Goal: Information Seeking & Learning: Compare options

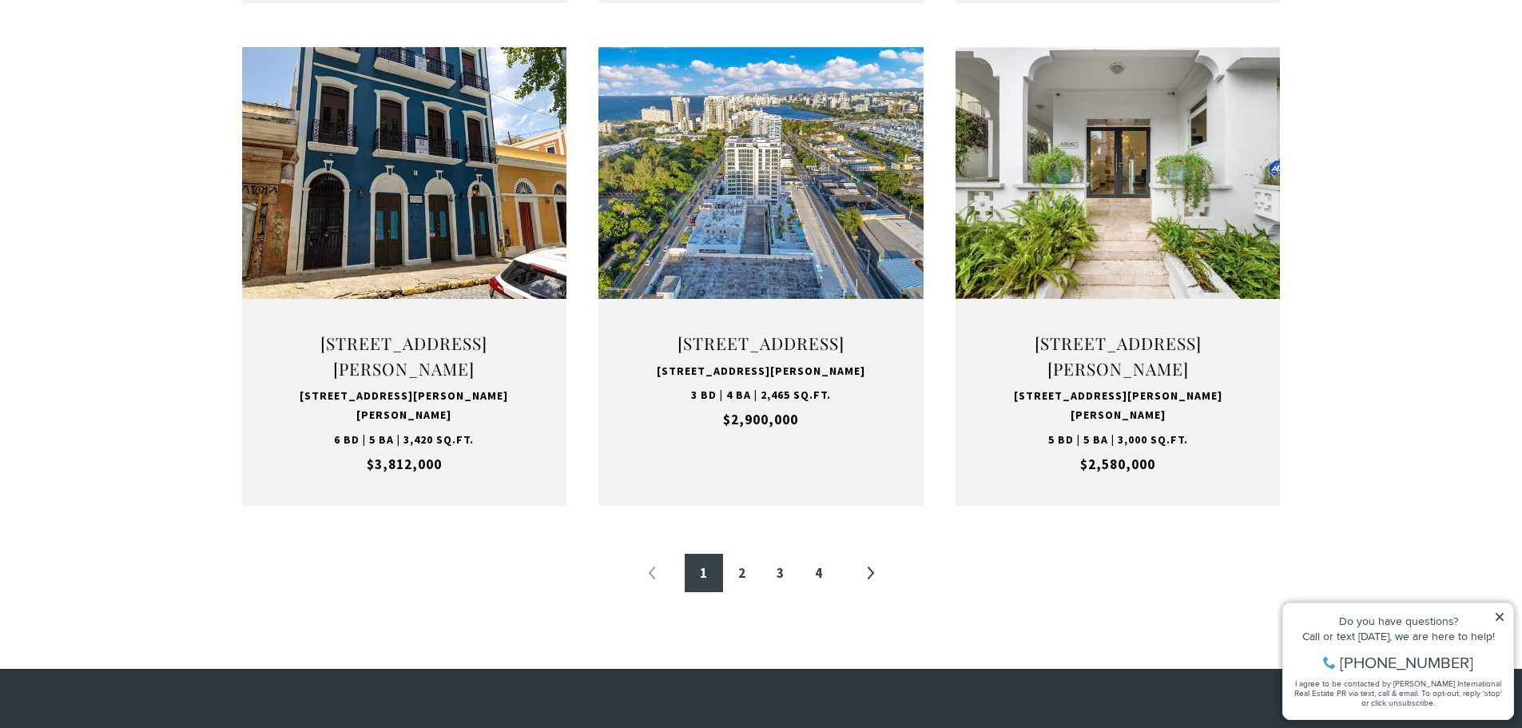
scroll to position [1597, 0]
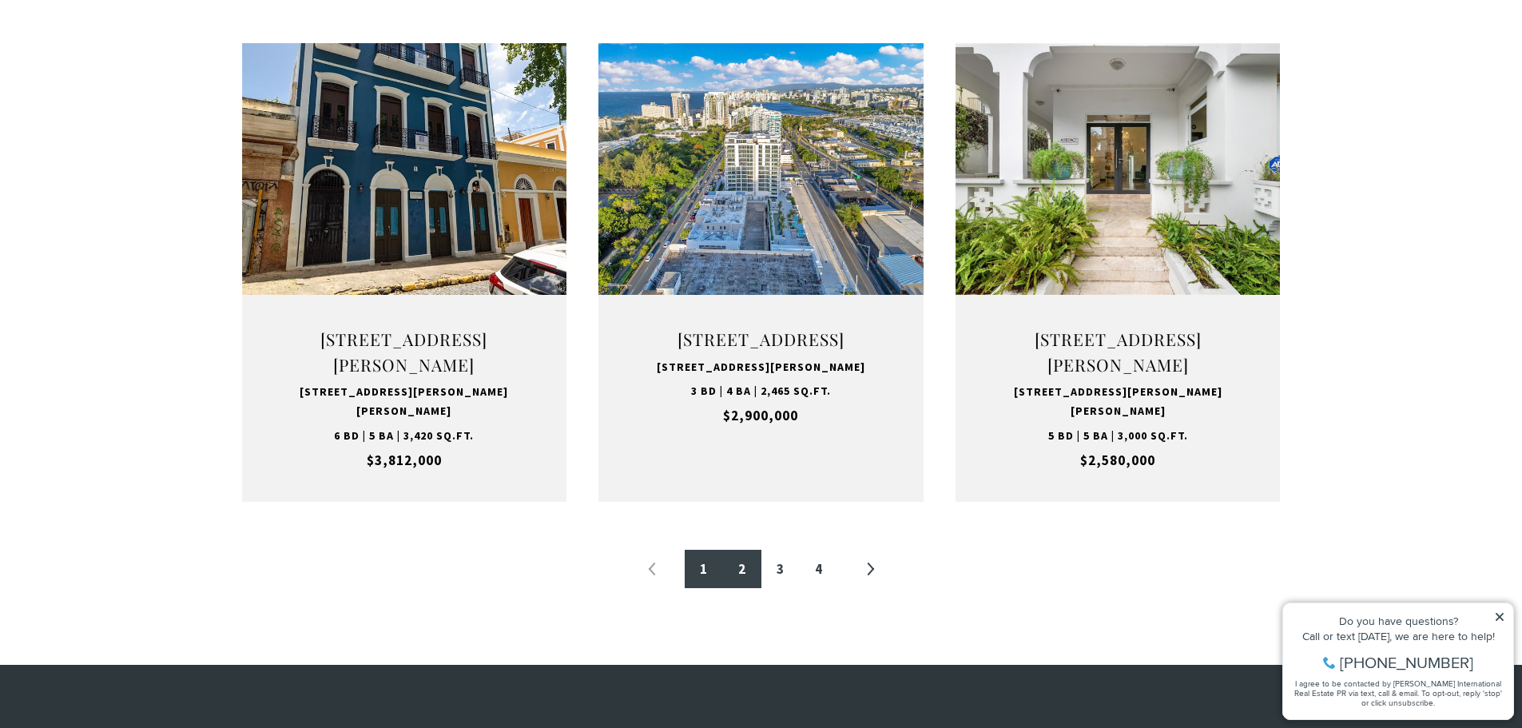
click at [740, 588] on link "2" at bounding box center [742, 569] width 38 height 38
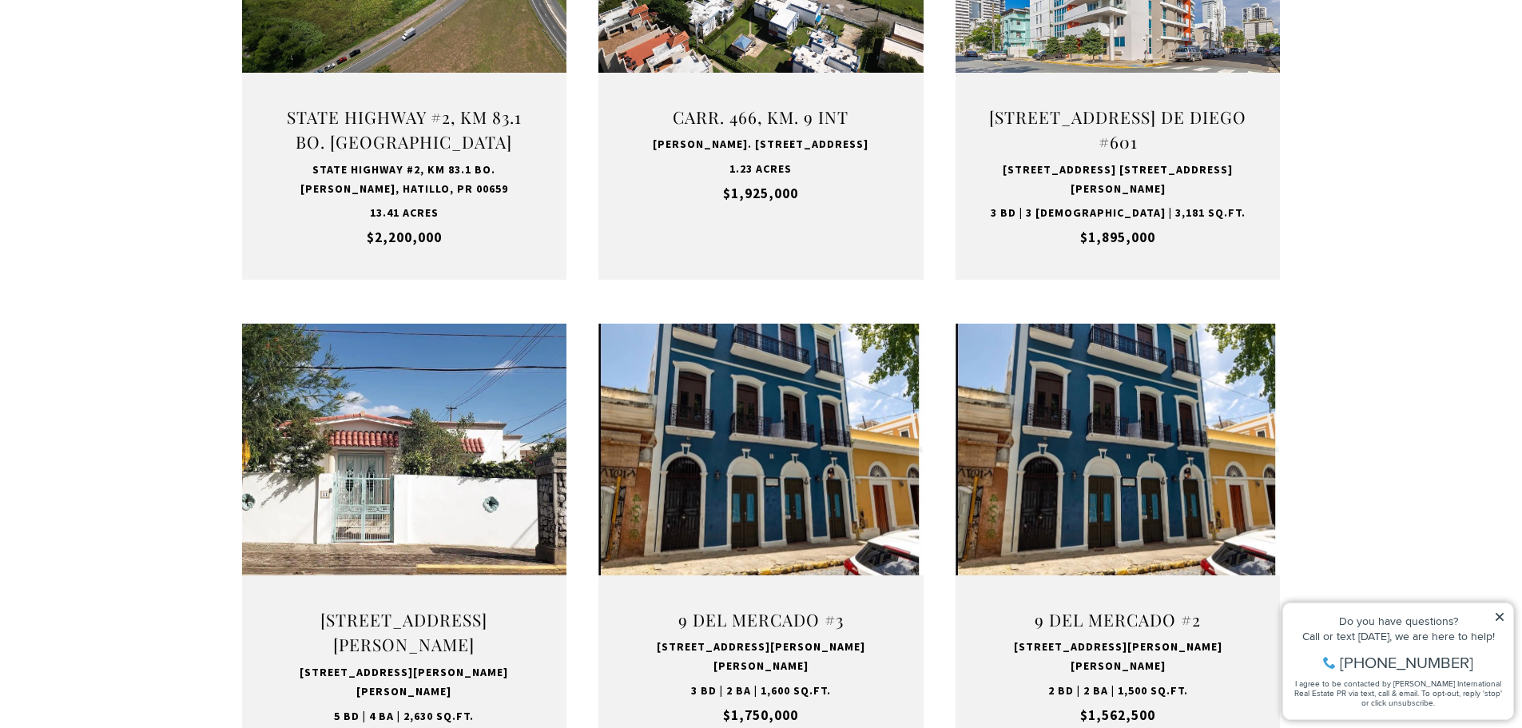
scroll to position [1411, 0]
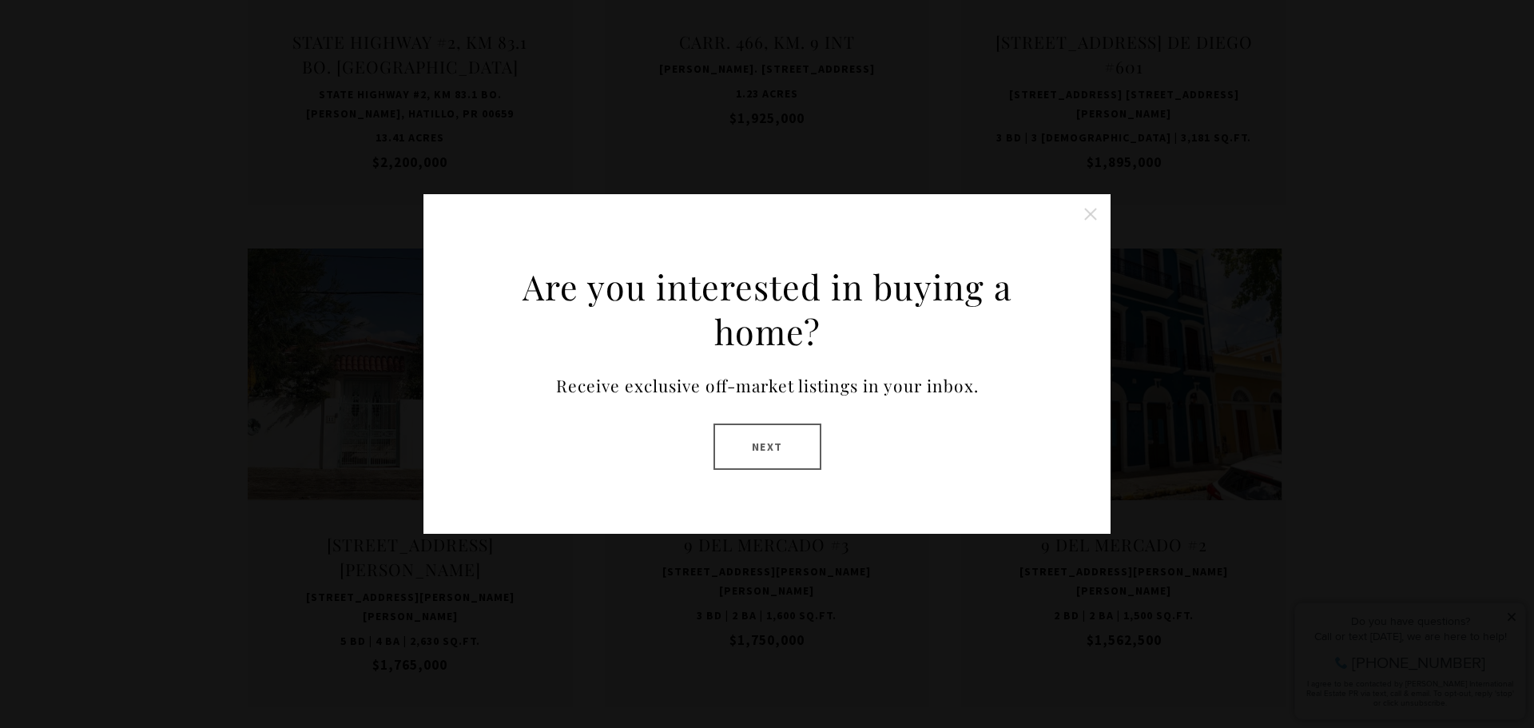
click at [760, 449] on button "Next" at bounding box center [767, 446] width 108 height 46
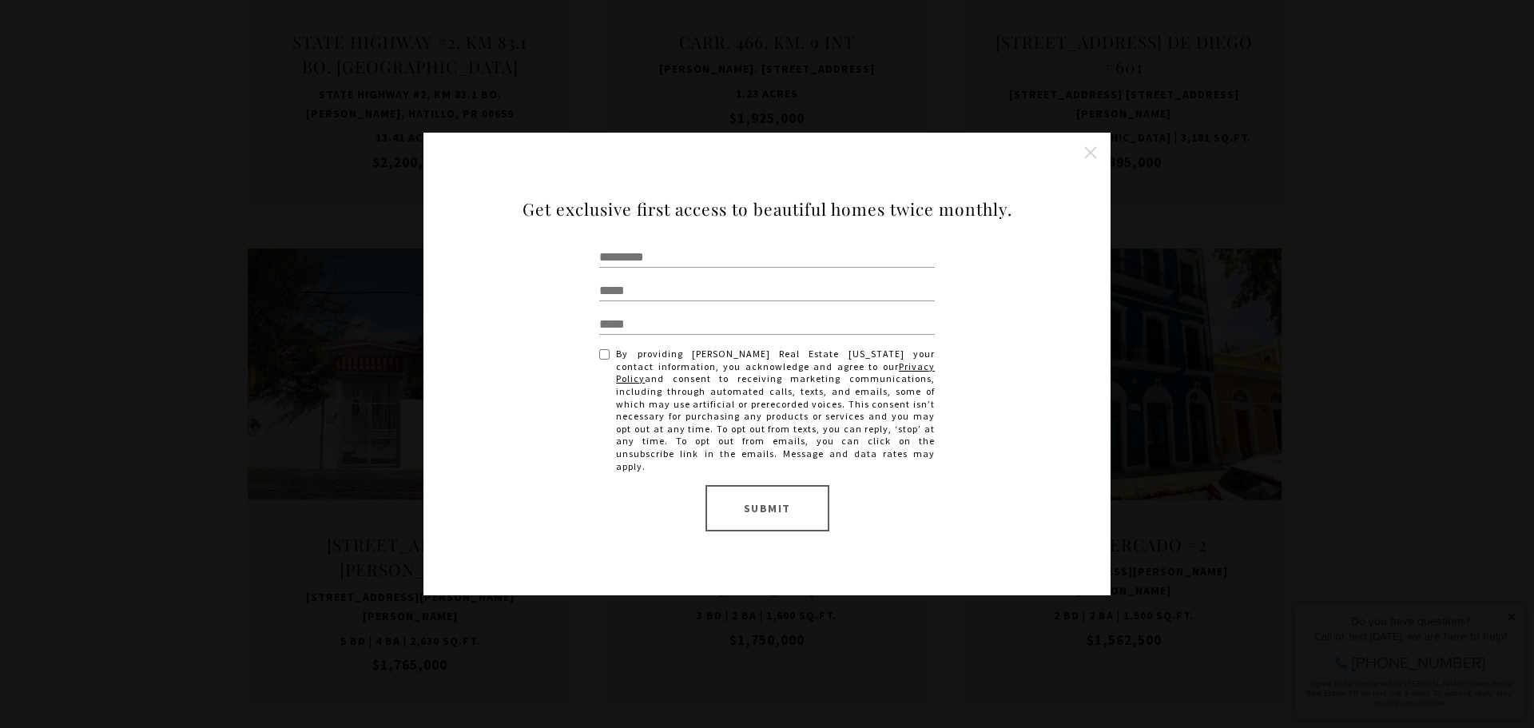
click at [1094, 157] on button "Close this option" at bounding box center [1090, 153] width 32 height 32
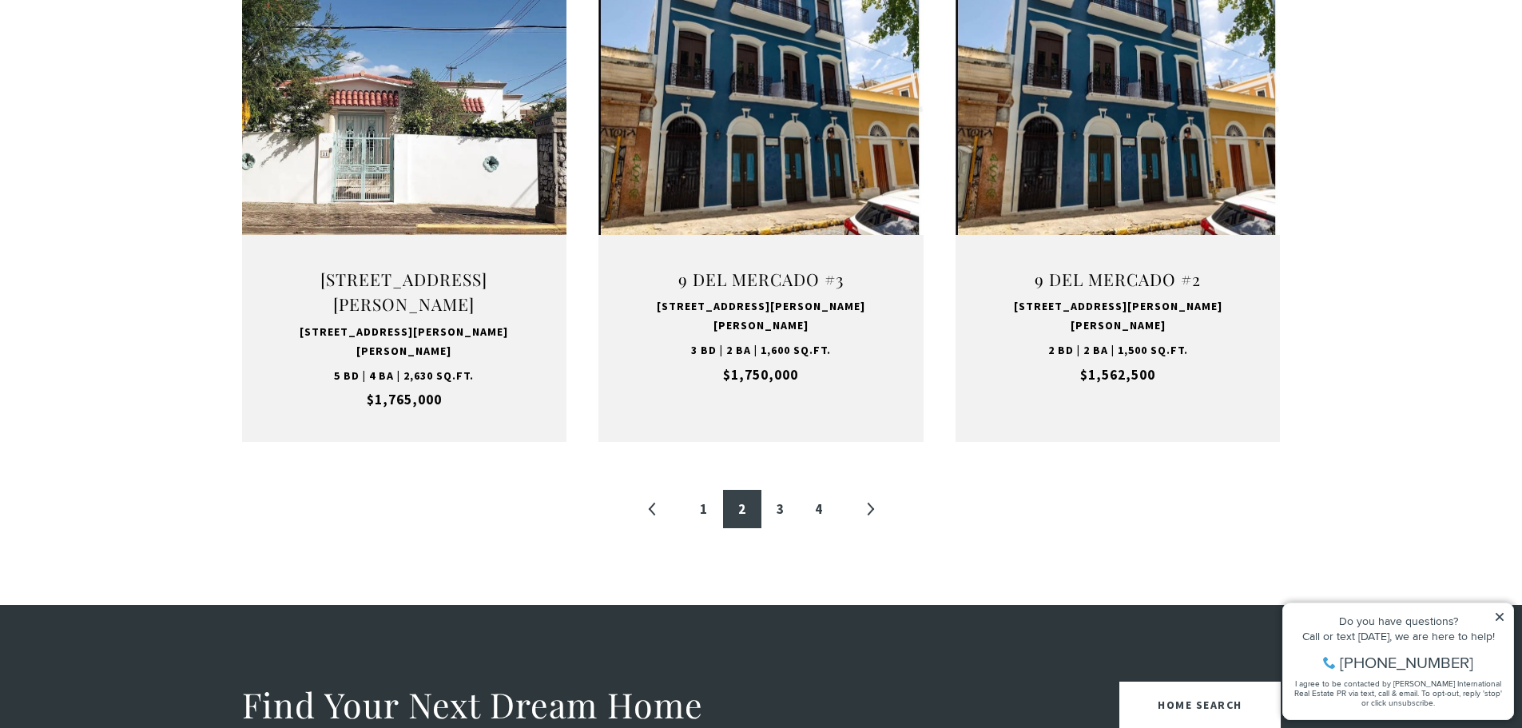
scroll to position [1677, 0]
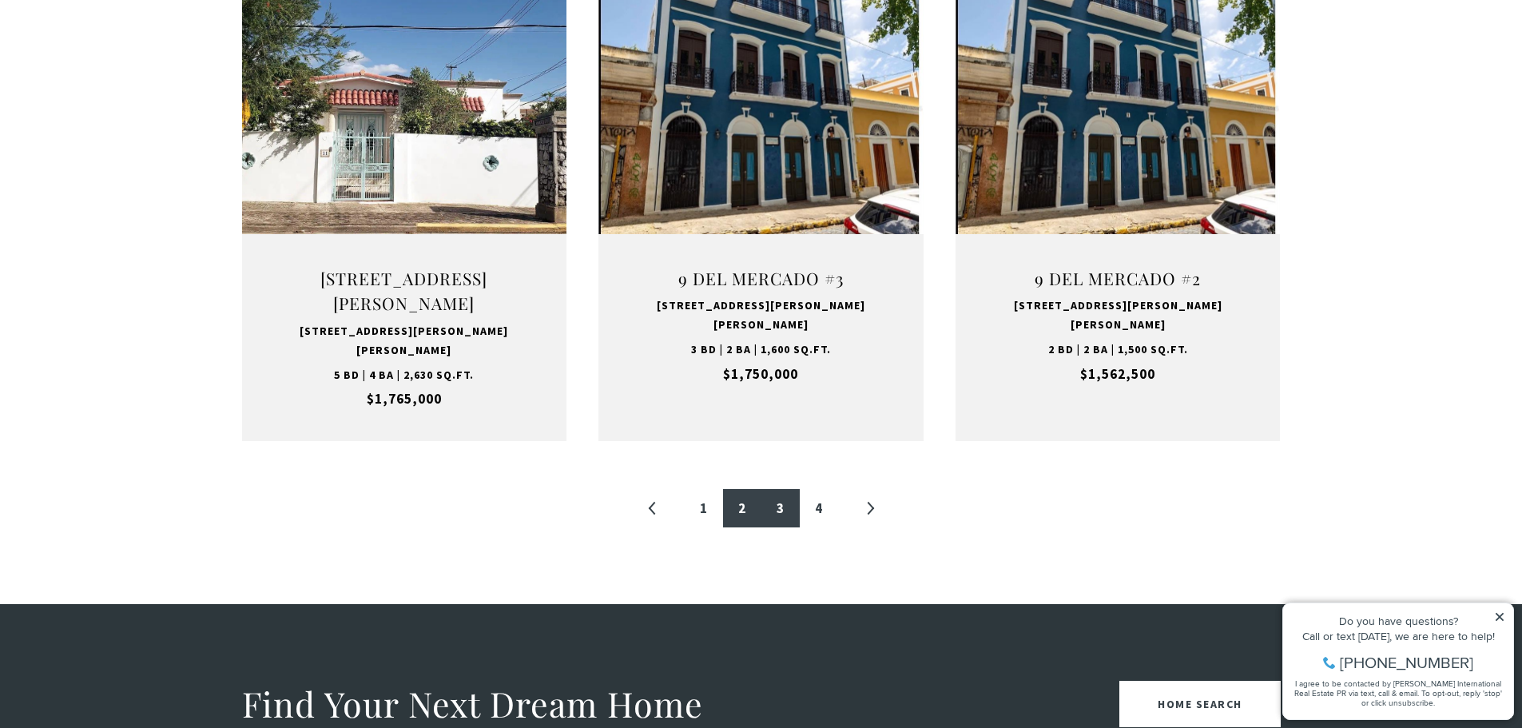
click at [780, 489] on link "3" at bounding box center [780, 508] width 38 height 38
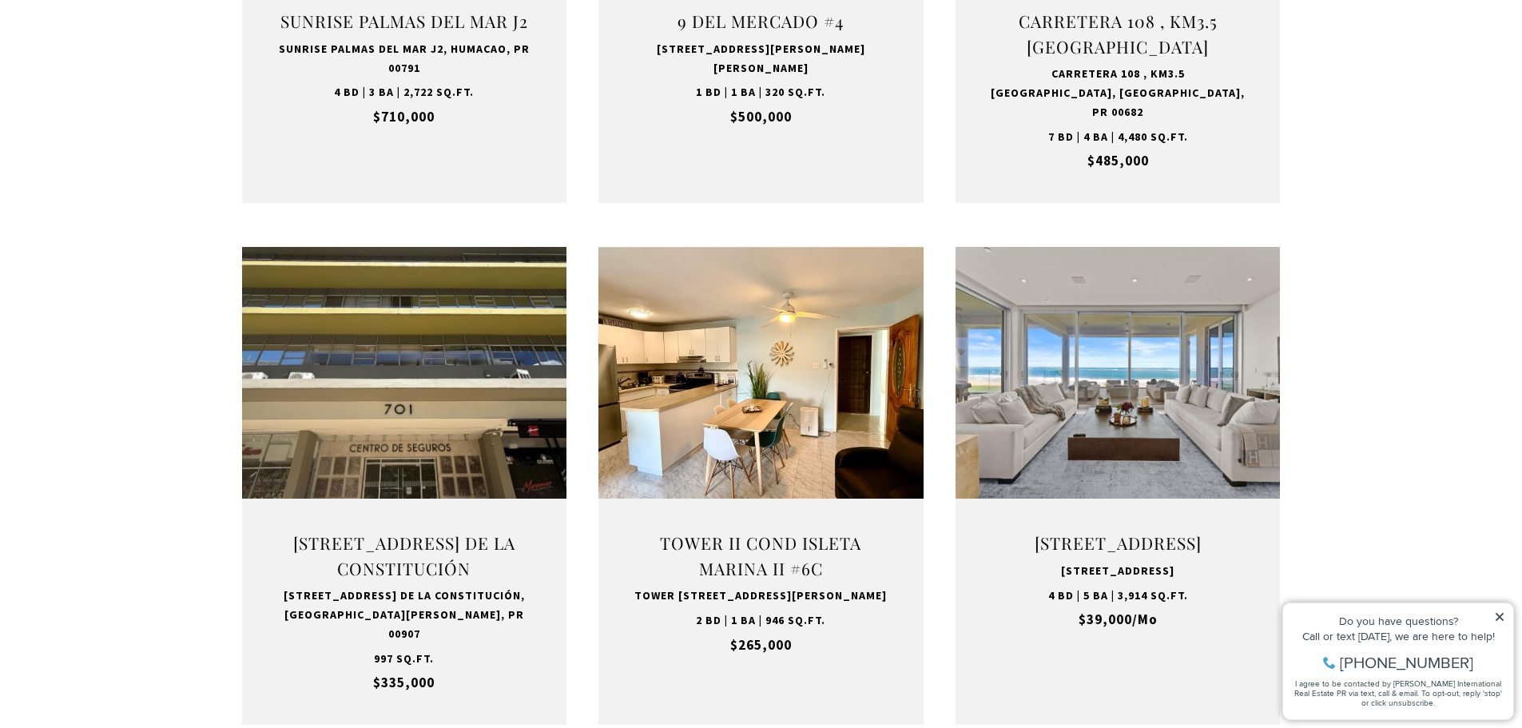
scroll to position [1544, 0]
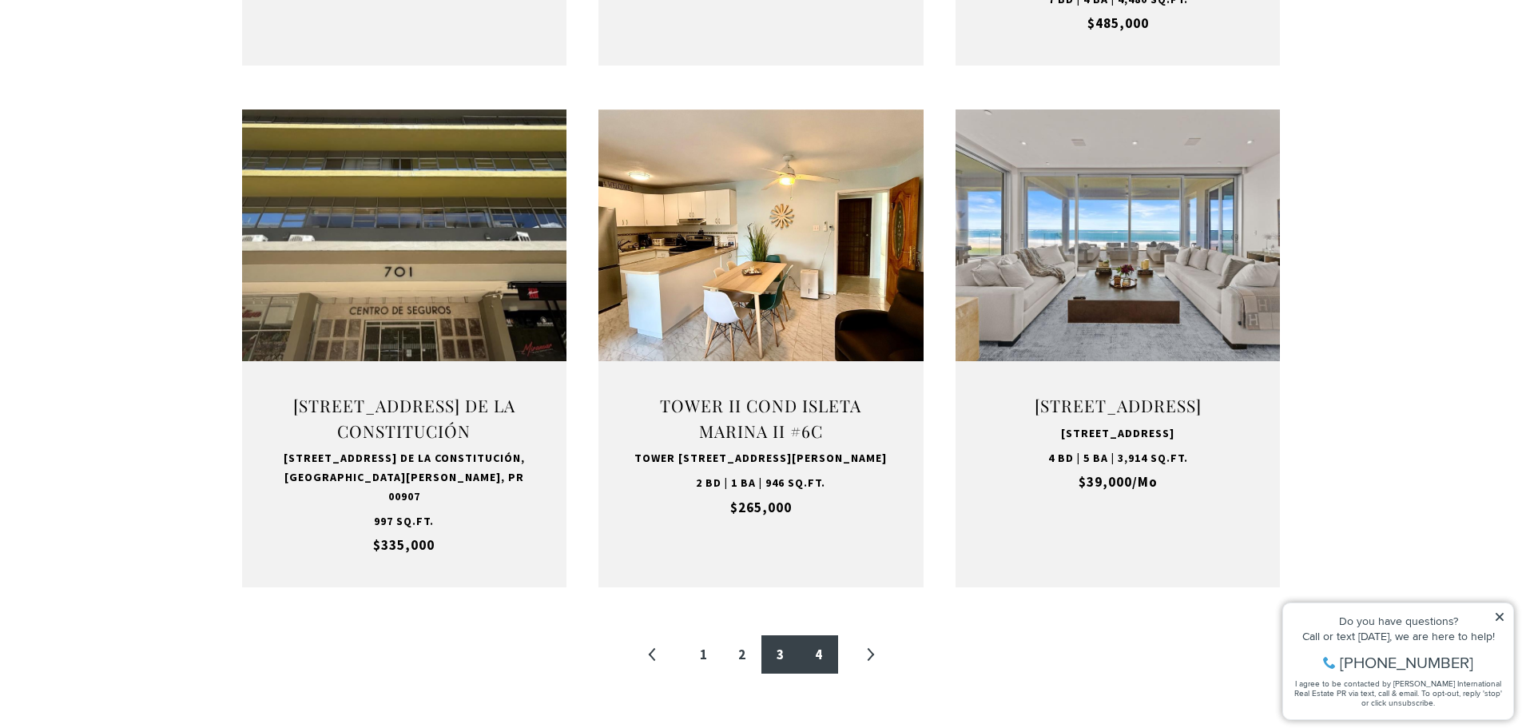
click at [819, 637] on link "4" at bounding box center [819, 654] width 38 height 38
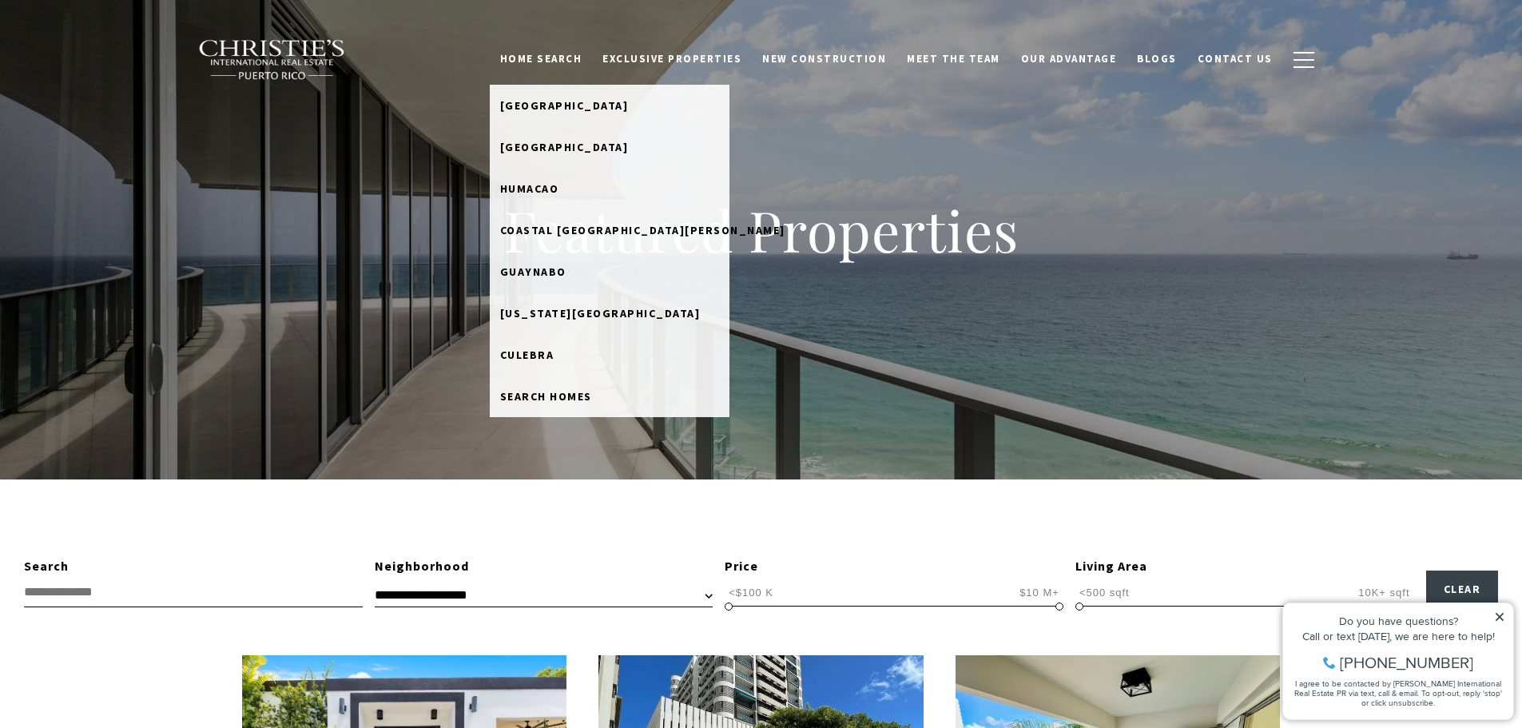
click at [578, 62] on link "Home Search" at bounding box center [541, 59] width 103 height 30
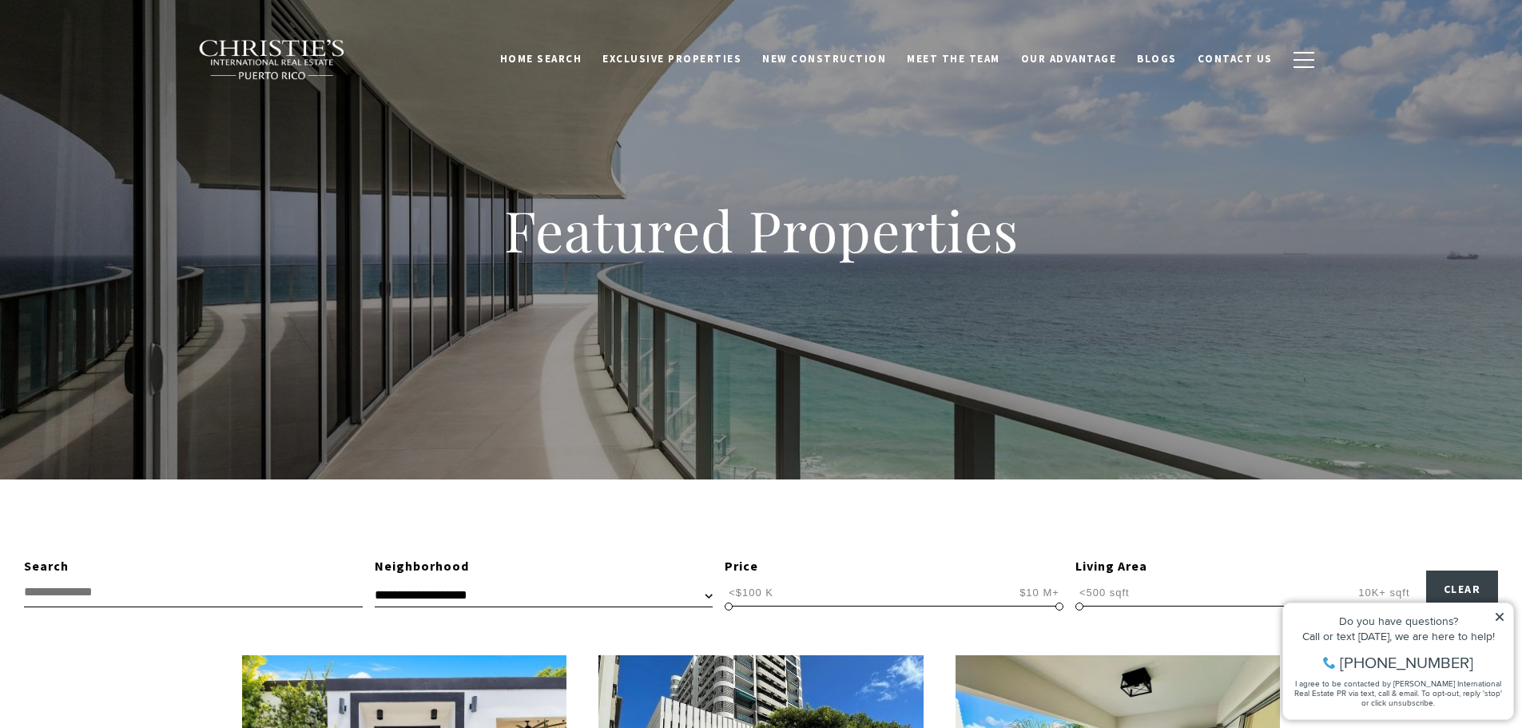
click at [582, 56] on link "Home Search" at bounding box center [541, 59] width 103 height 30
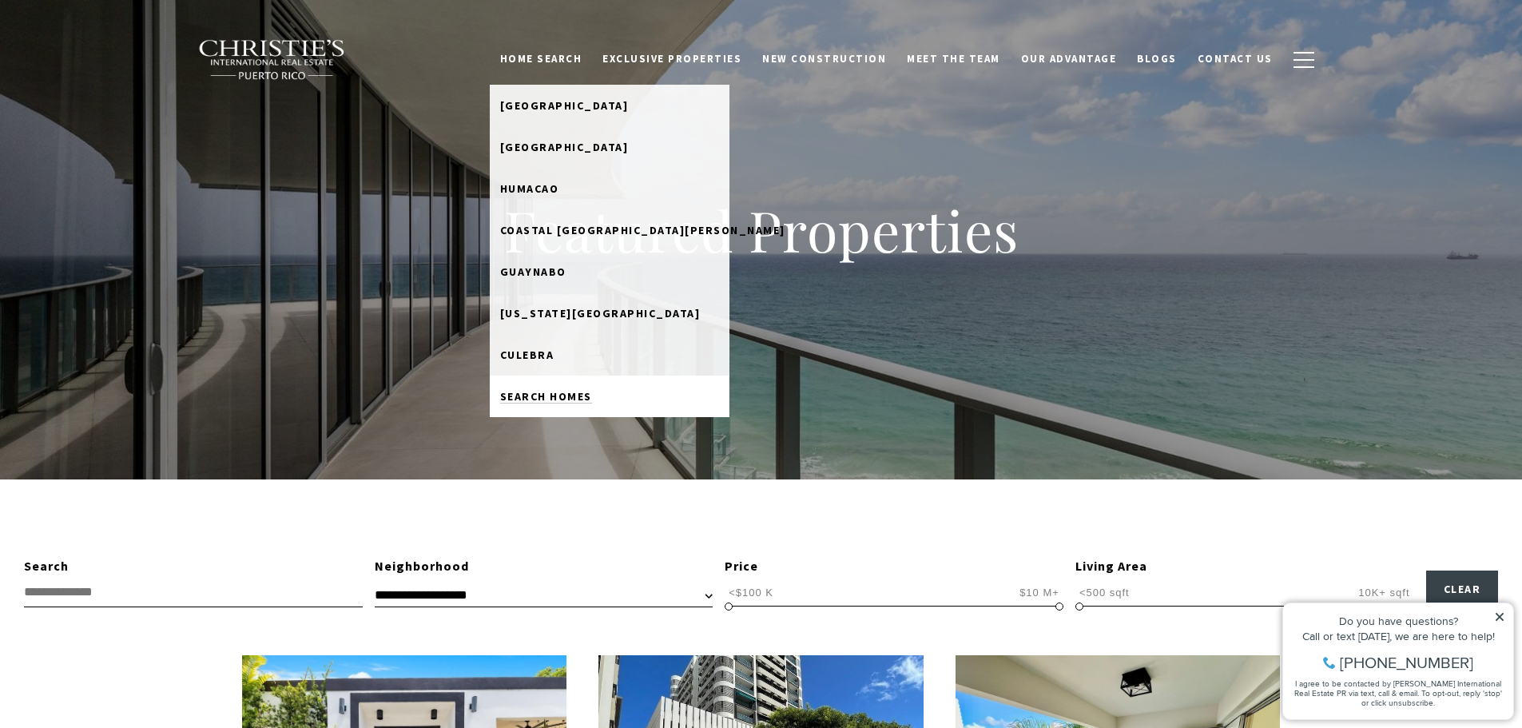
click at [568, 393] on span "Search Homes" at bounding box center [546, 396] width 92 height 14
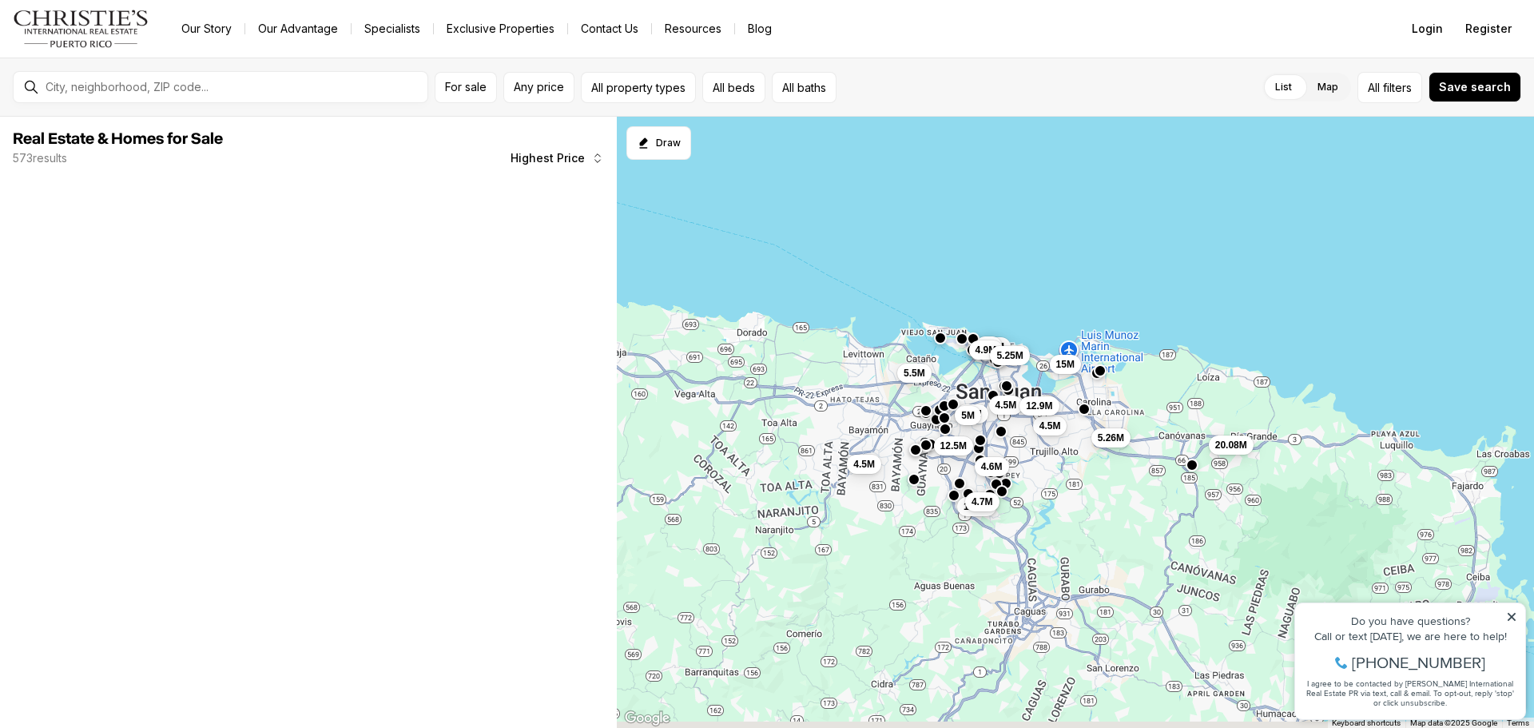
drag, startPoint x: 1096, startPoint y: 395, endPoint x: 1088, endPoint y: 212, distance: 183.1
click at [1088, 212] on div "7.2M 5M 4.5M 4.5M 12.9M 15M 5.26M 20.08M 12.5M 4.5M 5.5M 11.7M 10M 4.7M 5M 4.9M…" at bounding box center [1075, 423] width 917 height 612
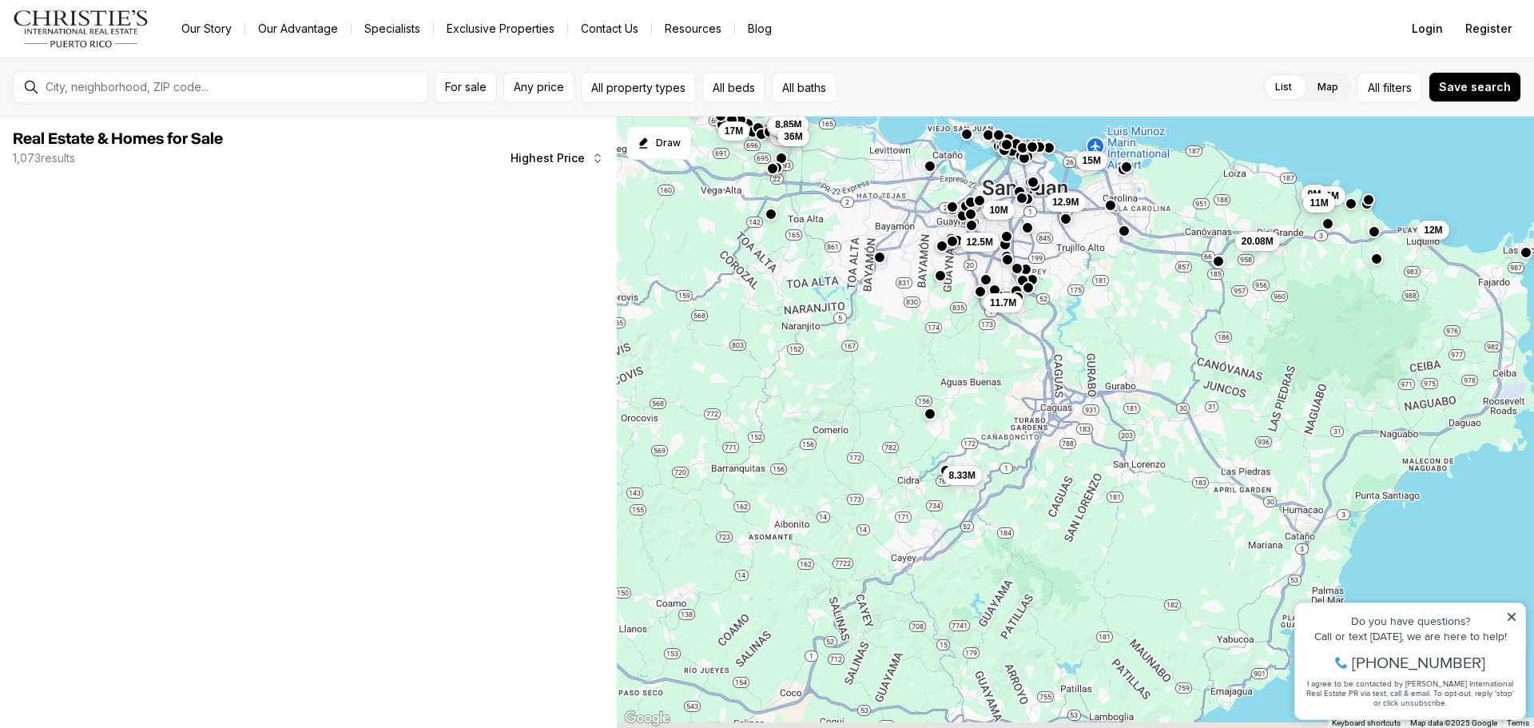
drag, startPoint x: 993, startPoint y: 487, endPoint x: 1014, endPoint y: 323, distance: 165.8
click at [1014, 323] on div "12.9M 15M 20.08M 12.5M 11.7M 10M 12.95M 9M 11M 12M 10M 21M 8.85M 8.85M 17M 36M …" at bounding box center [1075, 423] width 917 height 612
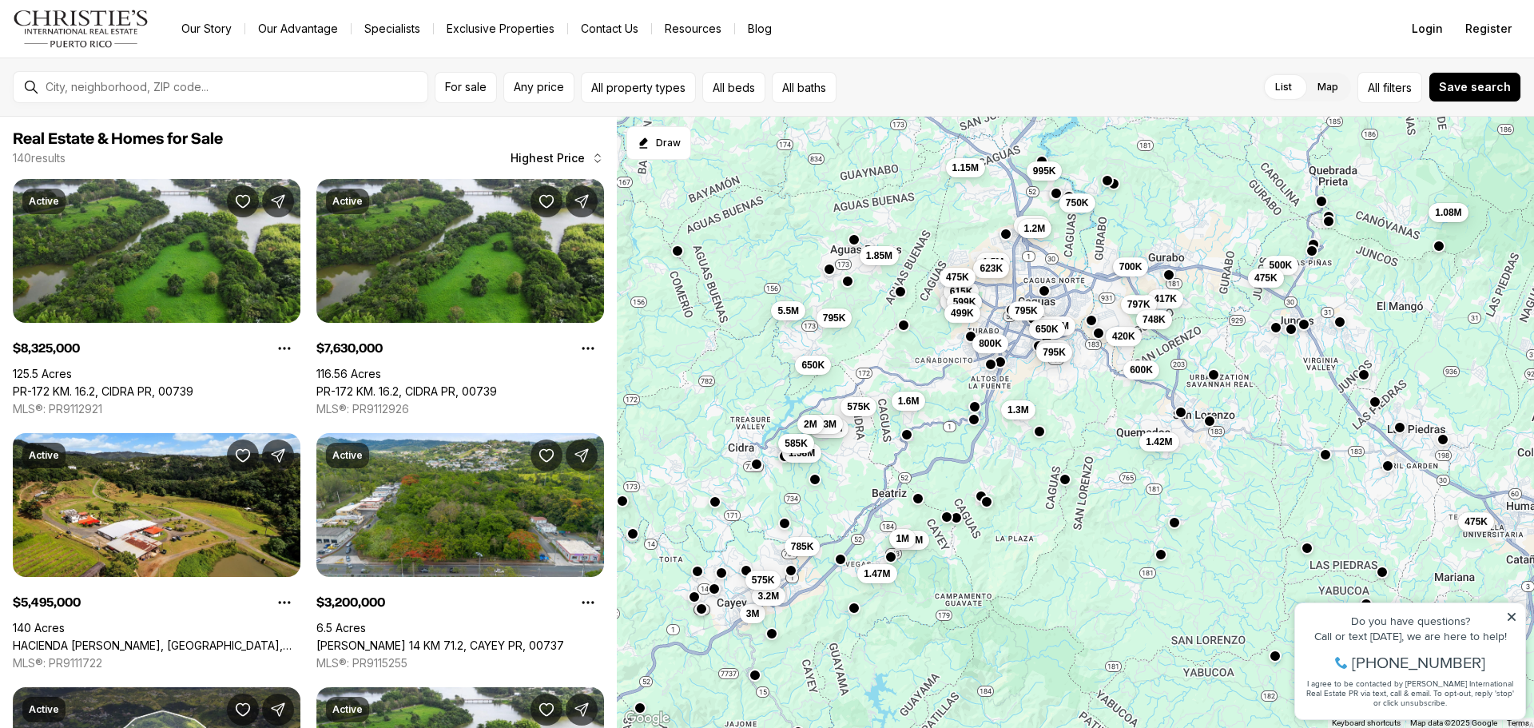
drag, startPoint x: 1055, startPoint y: 358, endPoint x: 1007, endPoint y: 399, distance: 62.9
click at [1007, 399] on div "8.33M 7.63M 5.5M 3M 3.2M 995K 1.08M 995K 1.5M 1.2M 1.85M 1.3M 1.2M 1.42M 1.65M …" at bounding box center [1075, 423] width 917 height 612
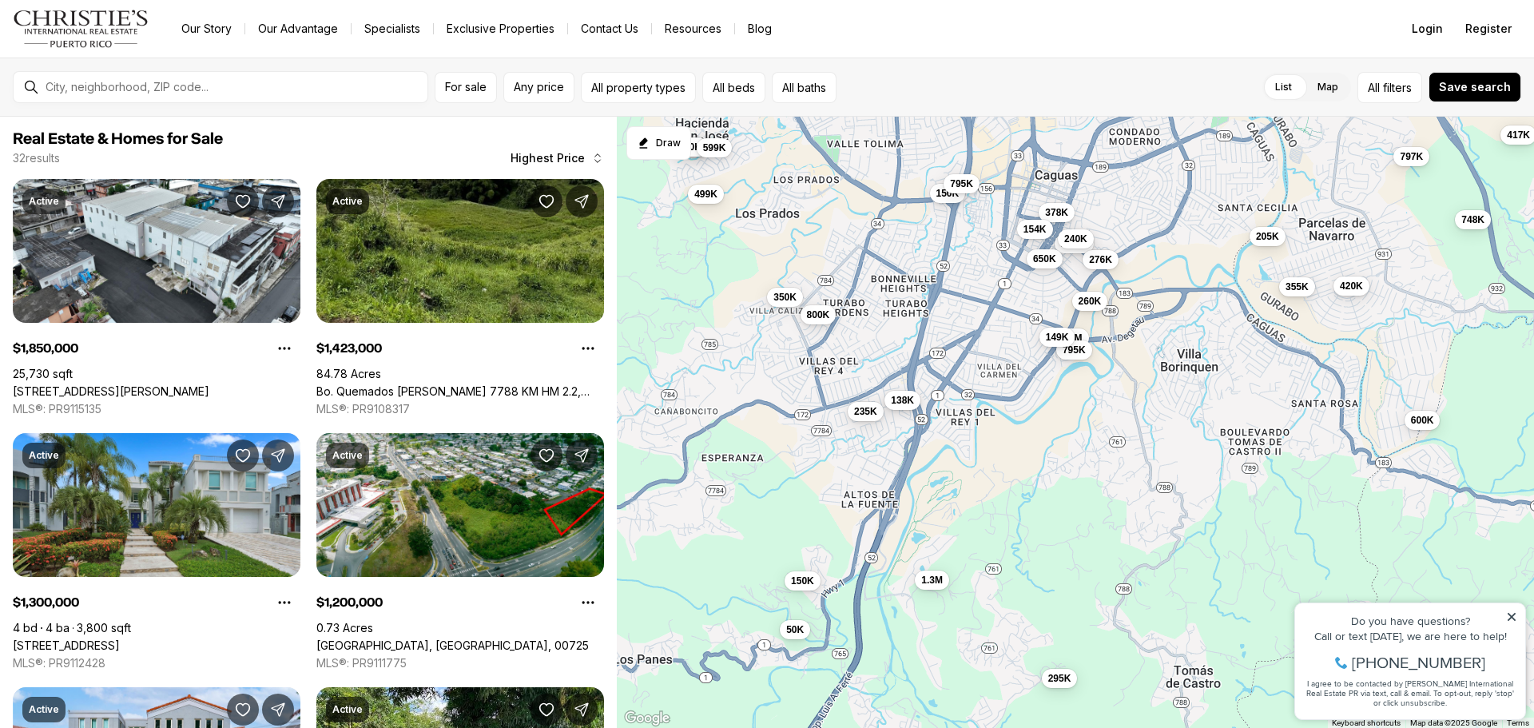
click at [899, 402] on span "138K" at bounding box center [902, 400] width 23 height 13
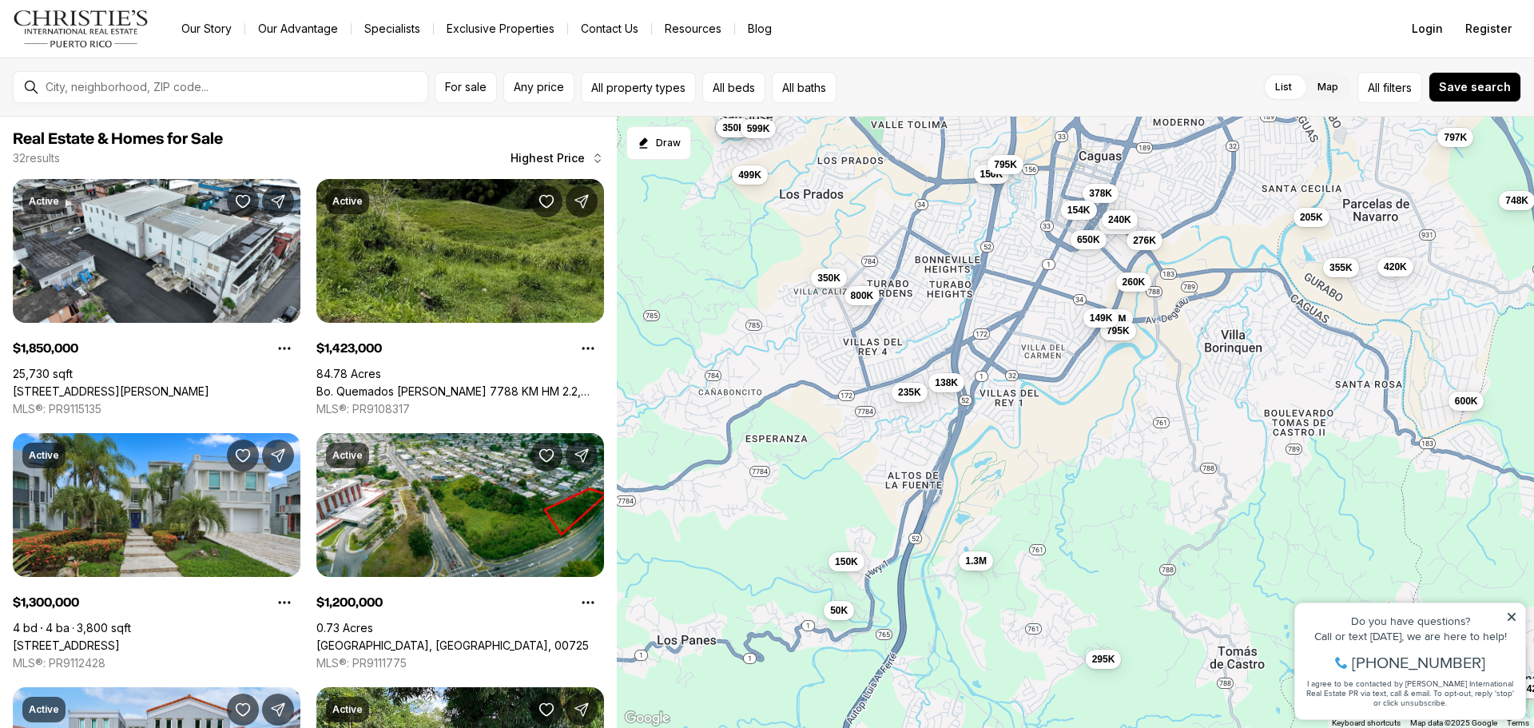
drag, startPoint x: 836, startPoint y: 380, endPoint x: 882, endPoint y: 361, distance: 49.4
click at [882, 361] on div "1.85M 1.3M 1.2M 1.42M 150K 650K 276K 420K 355K 795K 295K 260K 600K 149K 417K 79…" at bounding box center [1075, 423] width 917 height 612
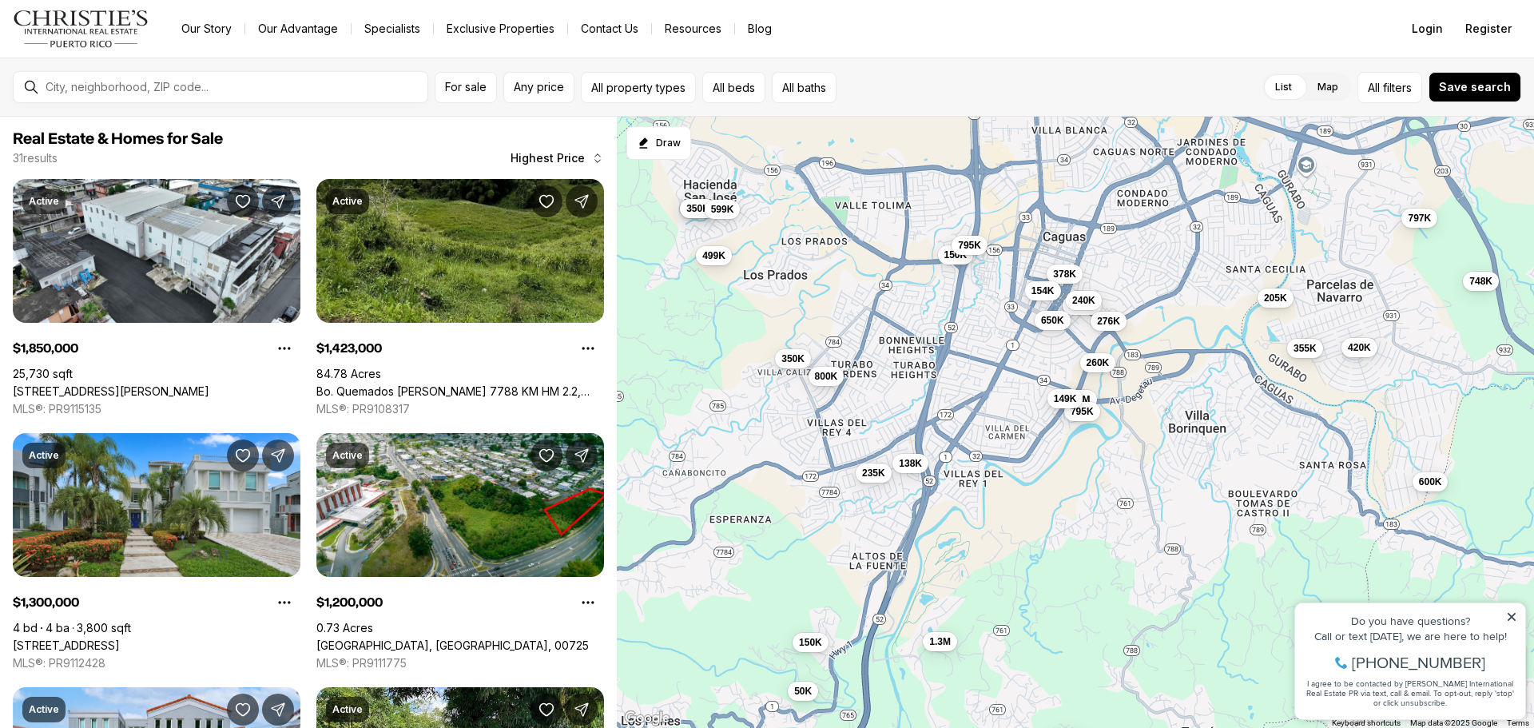
drag, startPoint x: 900, startPoint y: 335, endPoint x: 864, endPoint y: 420, distance: 92.0
click at [864, 420] on div "1.85M 1.3M 1.2M 1.42M 150K 650K 276K 420K 355K 795K 295K 260K 600K 149K 795K 79…" at bounding box center [1075, 423] width 917 height 612
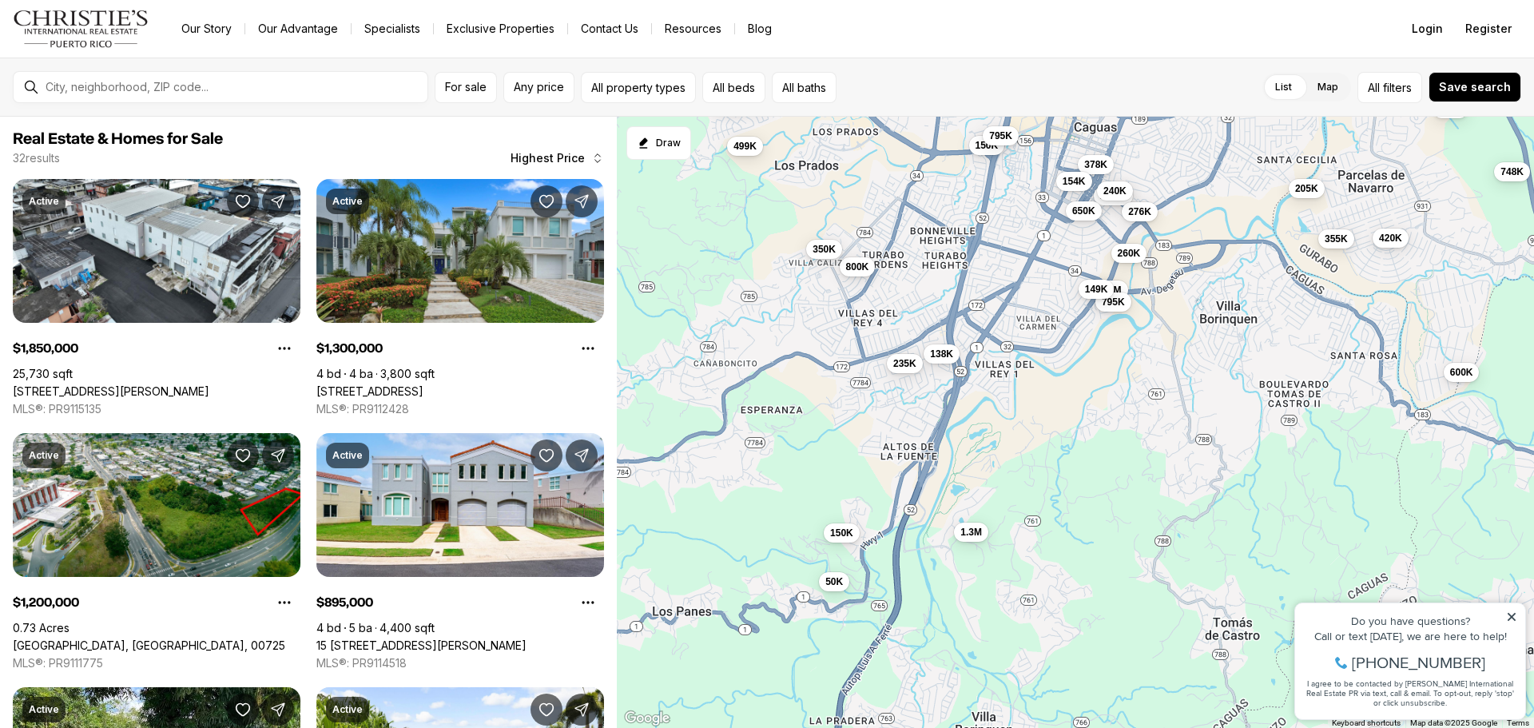
drag, startPoint x: 883, startPoint y: 432, endPoint x: 919, endPoint y: 310, distance: 127.4
click at [919, 310] on div "1.85M 1.3M 1.2M 150K 650K 276K 420K 355K 795K 260K 600K 149K 795K 797K 378K 748…" at bounding box center [1075, 423] width 917 height 612
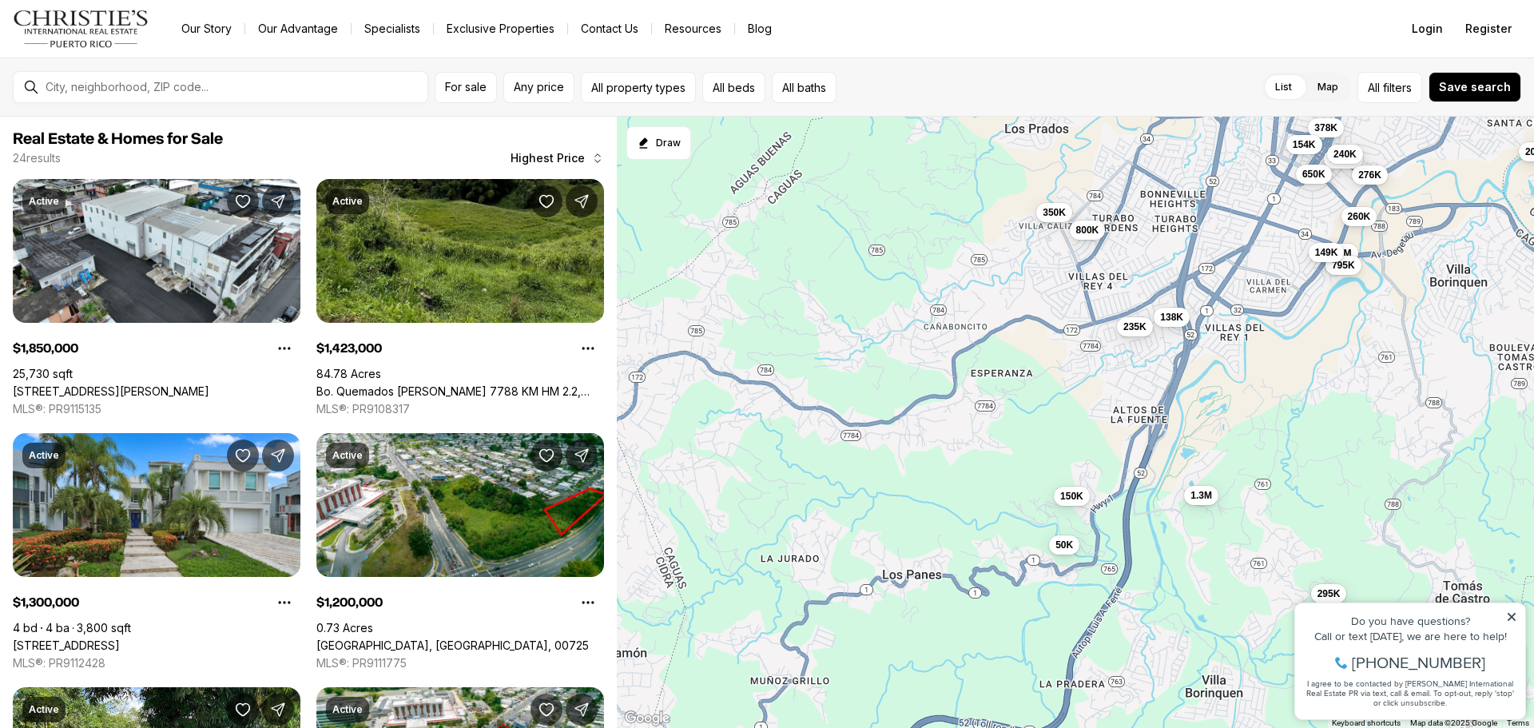
drag, startPoint x: 884, startPoint y: 351, endPoint x: 1082, endPoint y: 344, distance: 198.2
click at [1082, 344] on div "1.85M 1.3M 1.2M 650K 276K 420K 355K 795K 260K 600K 149K 378K 748K 154K 240K 205…" at bounding box center [1075, 423] width 917 height 612
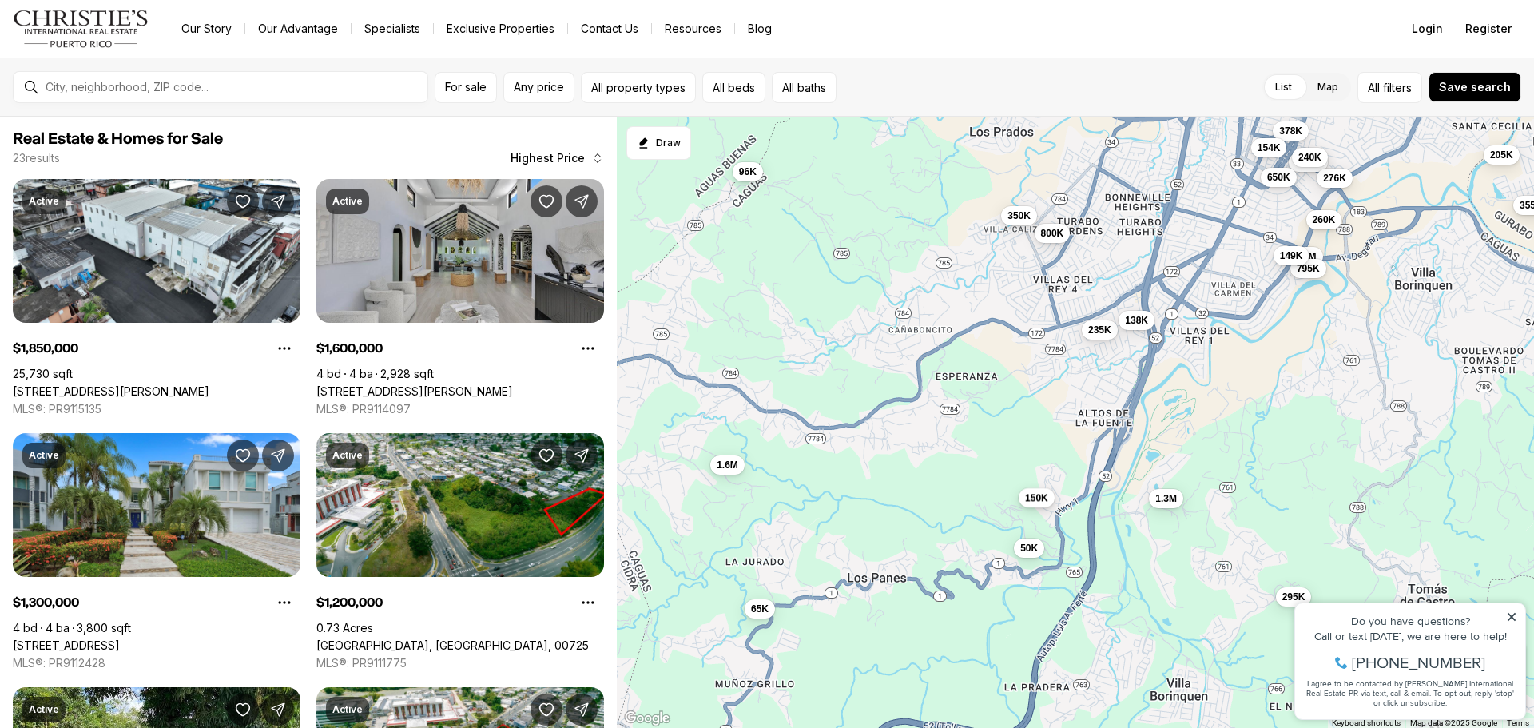
click at [1039, 497] on span "150K" at bounding box center [1036, 497] width 23 height 13
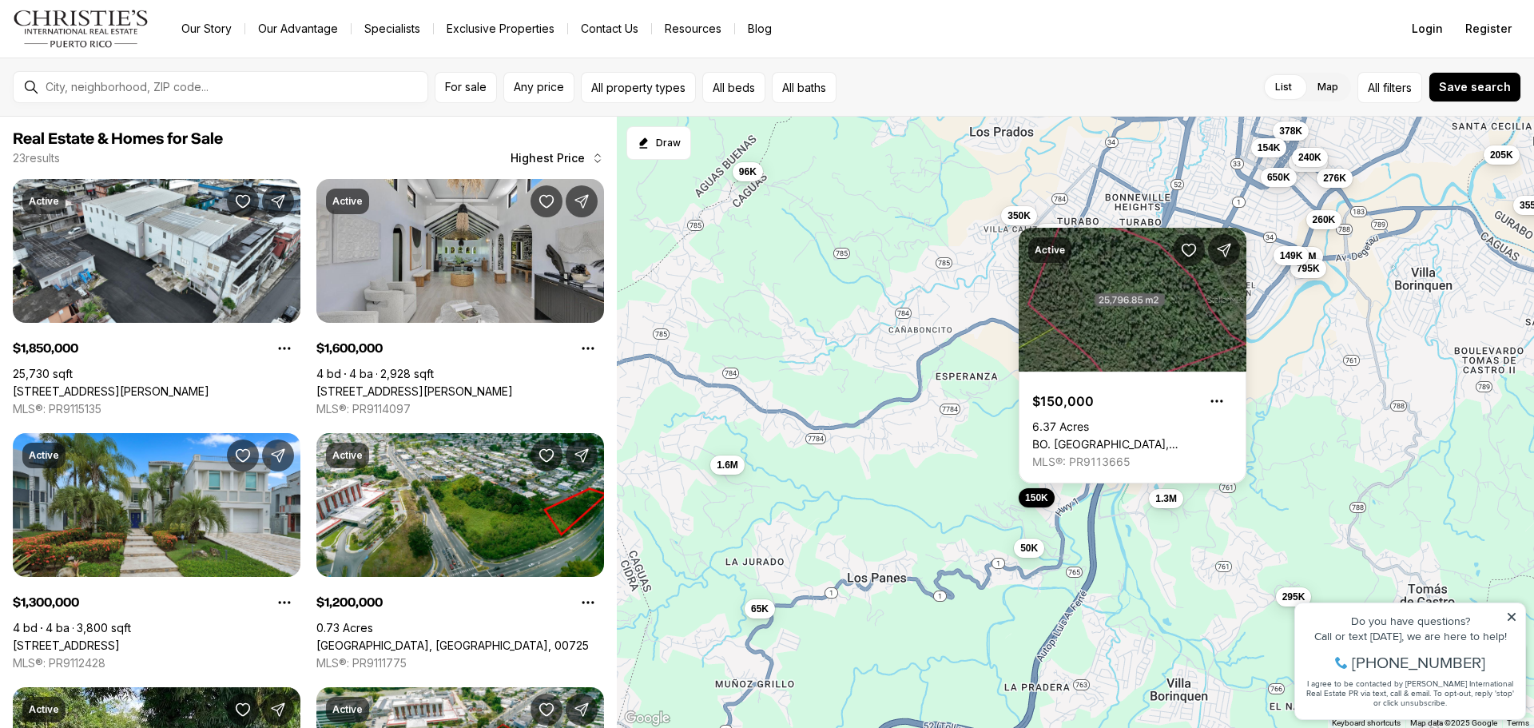
click at [951, 460] on div "235K 1.3M 150K 138K 50K 1.85M 1.6M 1.2M 800K 795K 650K 378K 355K 350K 295K 276K…" at bounding box center [1075, 423] width 917 height 612
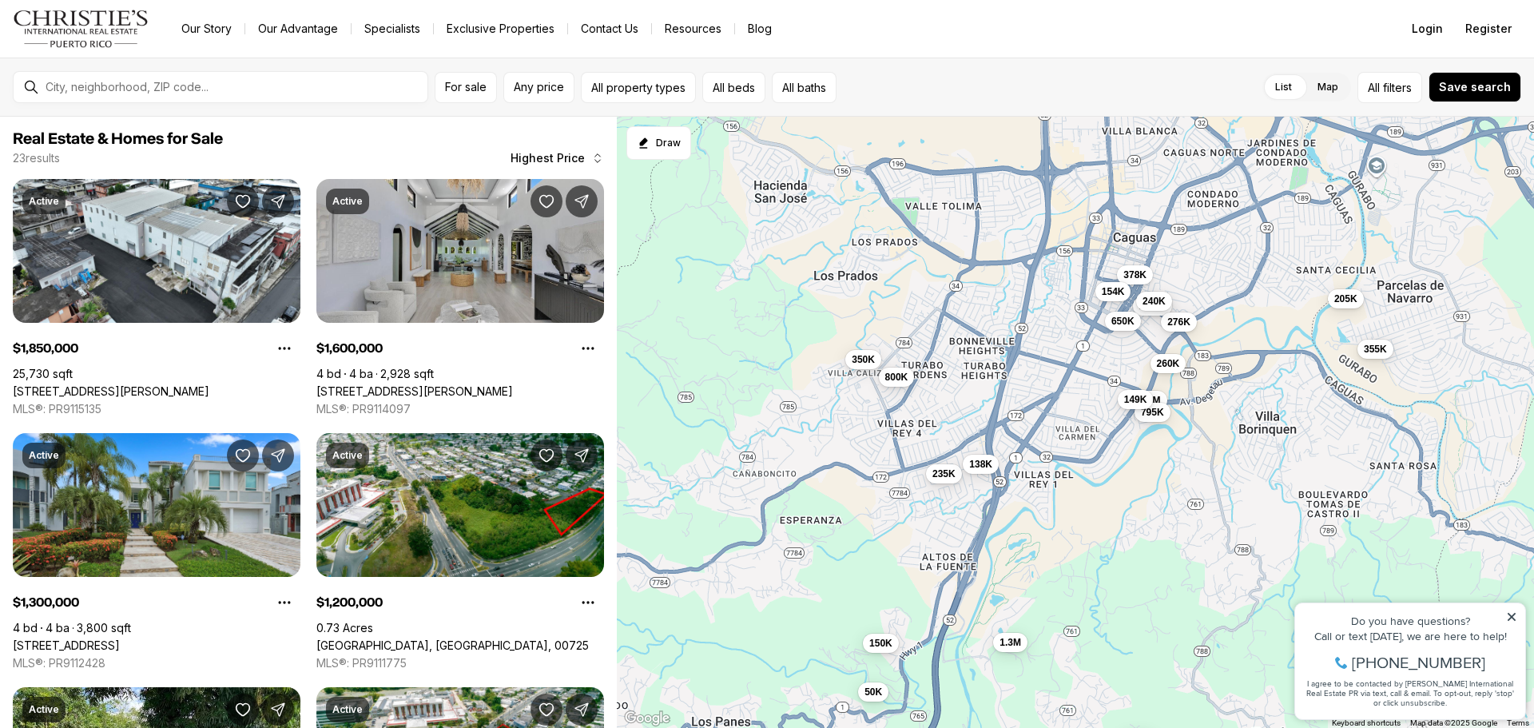
drag, startPoint x: 980, startPoint y: 372, endPoint x: 807, endPoint y: 529, distance: 233.0
click at [807, 529] on div "235K 1.3M 150K 138K 50K 1.85M 1.6M 1.2M 800K 795K 650K 378K 355K 350K 295K 276K…" at bounding box center [1075, 423] width 917 height 612
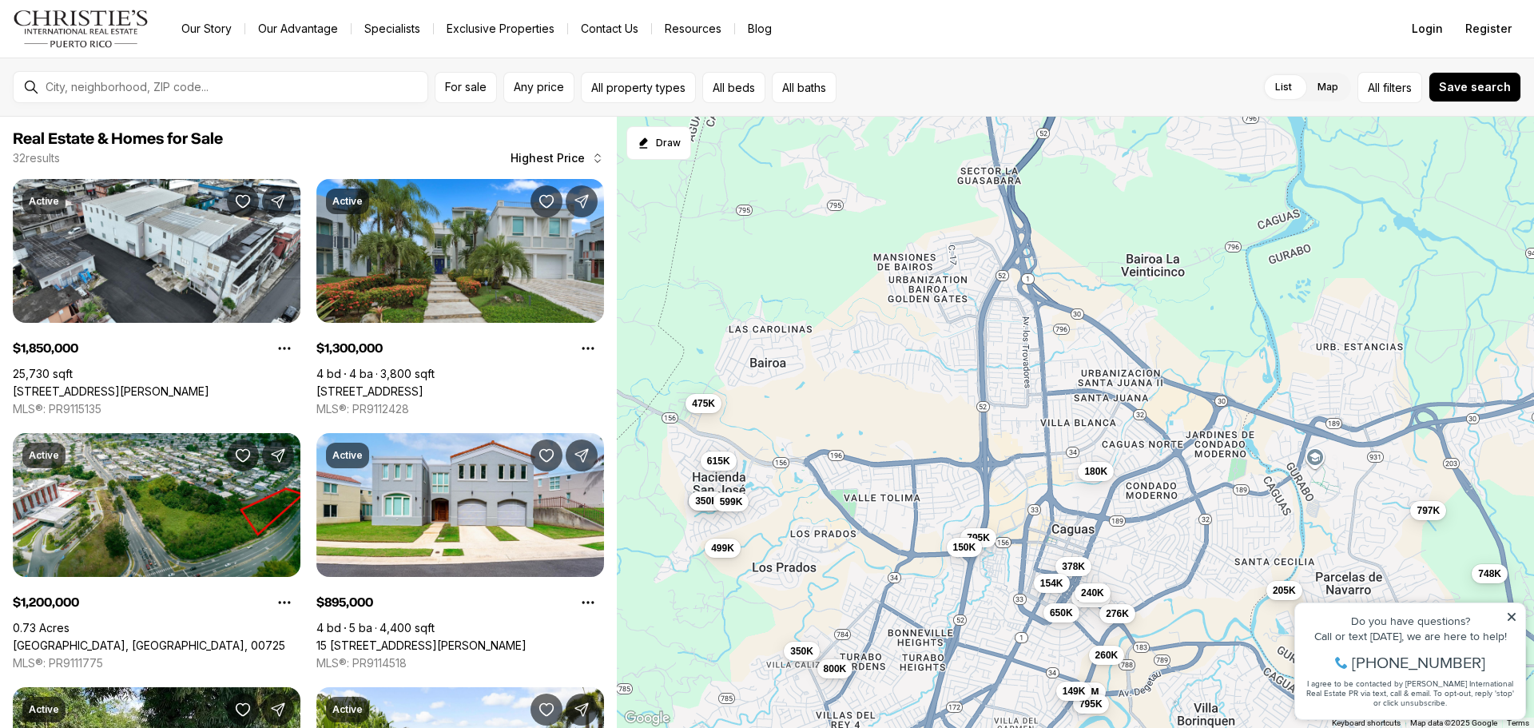
drag, startPoint x: 1012, startPoint y: 410, endPoint x: 970, endPoint y: 691, distance: 284.2
click at [970, 691] on div "235K 1.3M 150K 138K 50K 1.85M 1.2M 800K 795K 650K 378K 355K 350K 276K 260K 240K…" at bounding box center [1075, 423] width 917 height 612
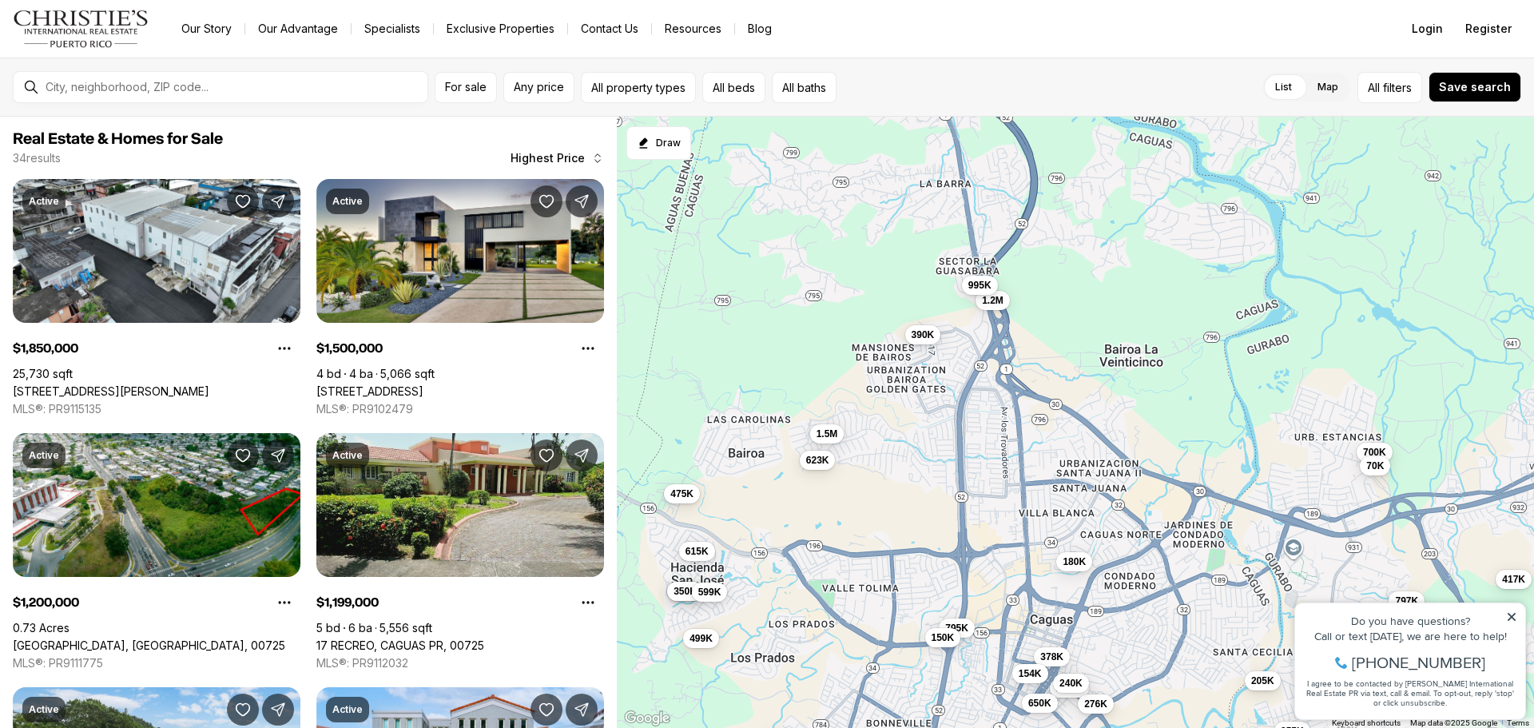
drag, startPoint x: 996, startPoint y: 428, endPoint x: 950, endPoint y: 573, distance: 151.8
click at [950, 573] on div "1.85M 1.2M 800K 795K 650K 378K 355K 350K 276K 260K 240K 205K 154K 149K 895K 350…" at bounding box center [1075, 423] width 917 height 612
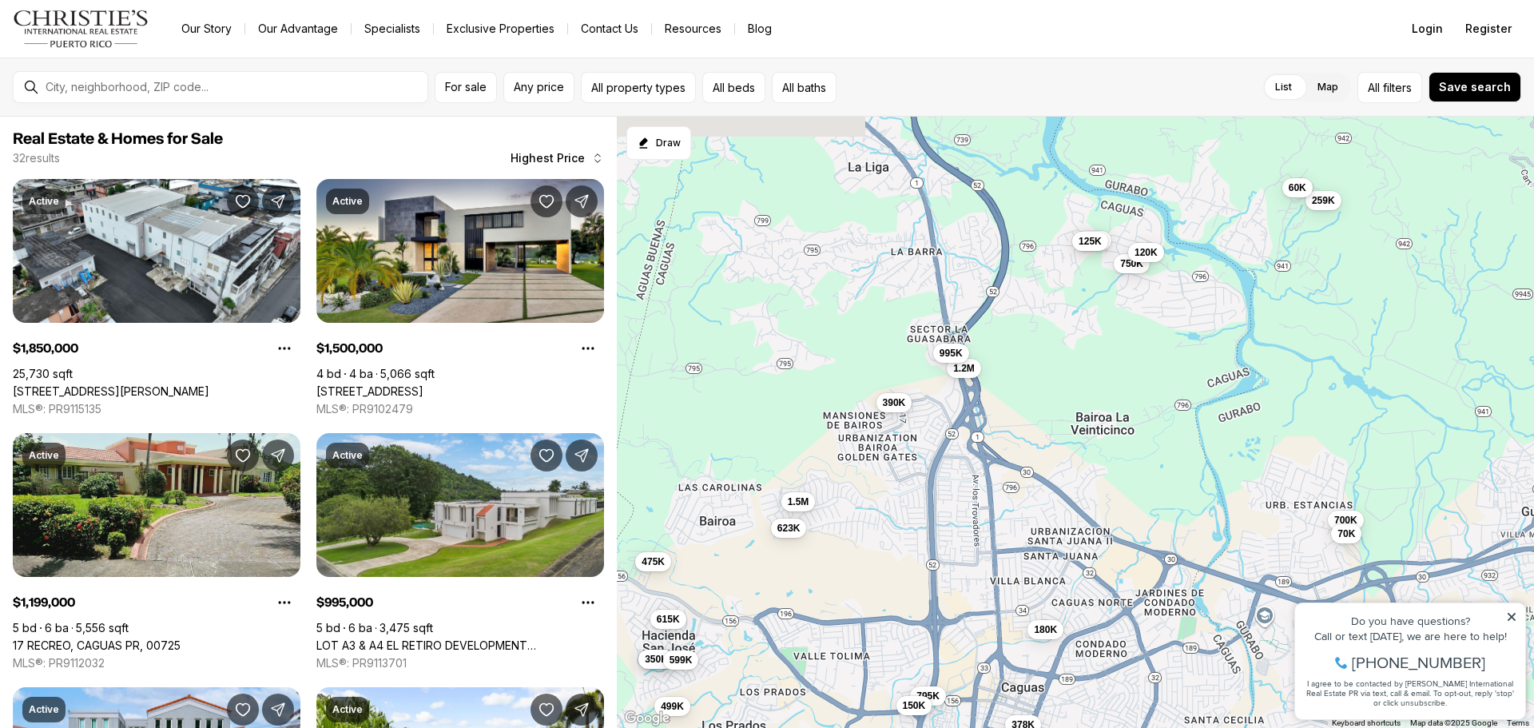
drag, startPoint x: 985, startPoint y: 383, endPoint x: 955, endPoint y: 444, distance: 68.2
click at [955, 444] on div "1.85M 650K 378K 276K 240K 205K 154K 895K 350K 797K 795K 748K 615K 599K 499K 475…" at bounding box center [1075, 423] width 917 height 612
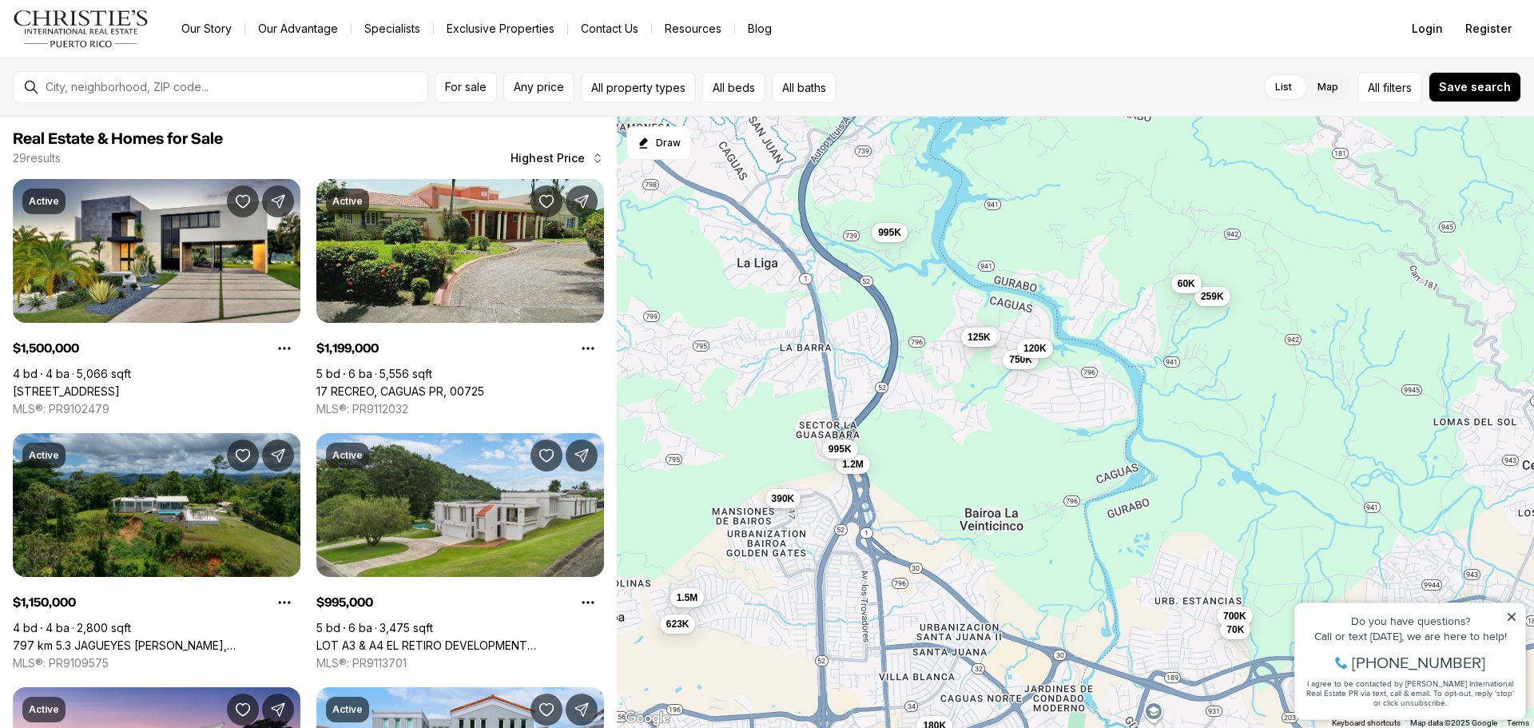
drag, startPoint x: 1038, startPoint y: 380, endPoint x: 964, endPoint y: 445, distance: 97.9
click at [964, 445] on div "378K 895K 350K 797K 795K 748K 615K 599K 499K 475K 180K 150K 1.5M 1.2M 995K 700K…" at bounding box center [1075, 423] width 917 height 612
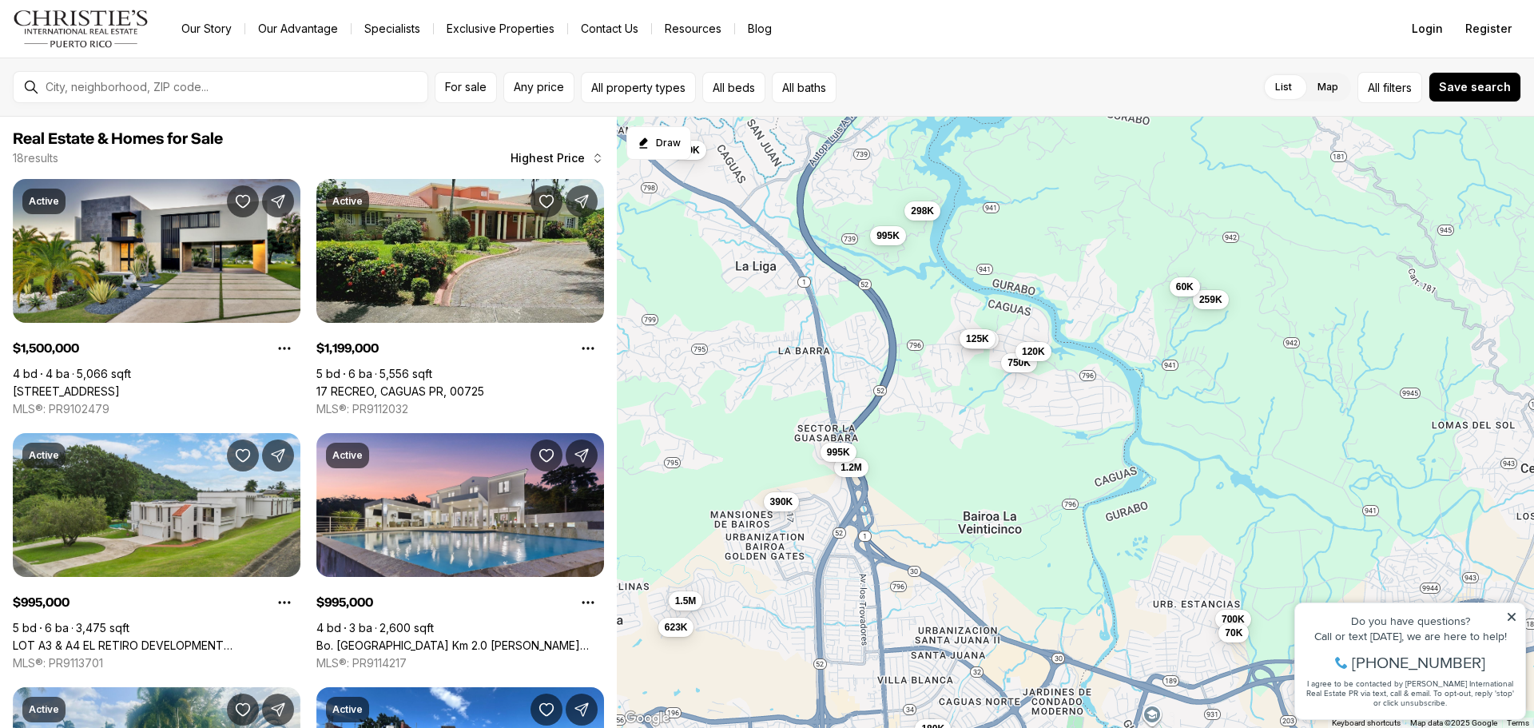
click at [970, 339] on span "125K" at bounding box center [977, 338] width 23 height 13
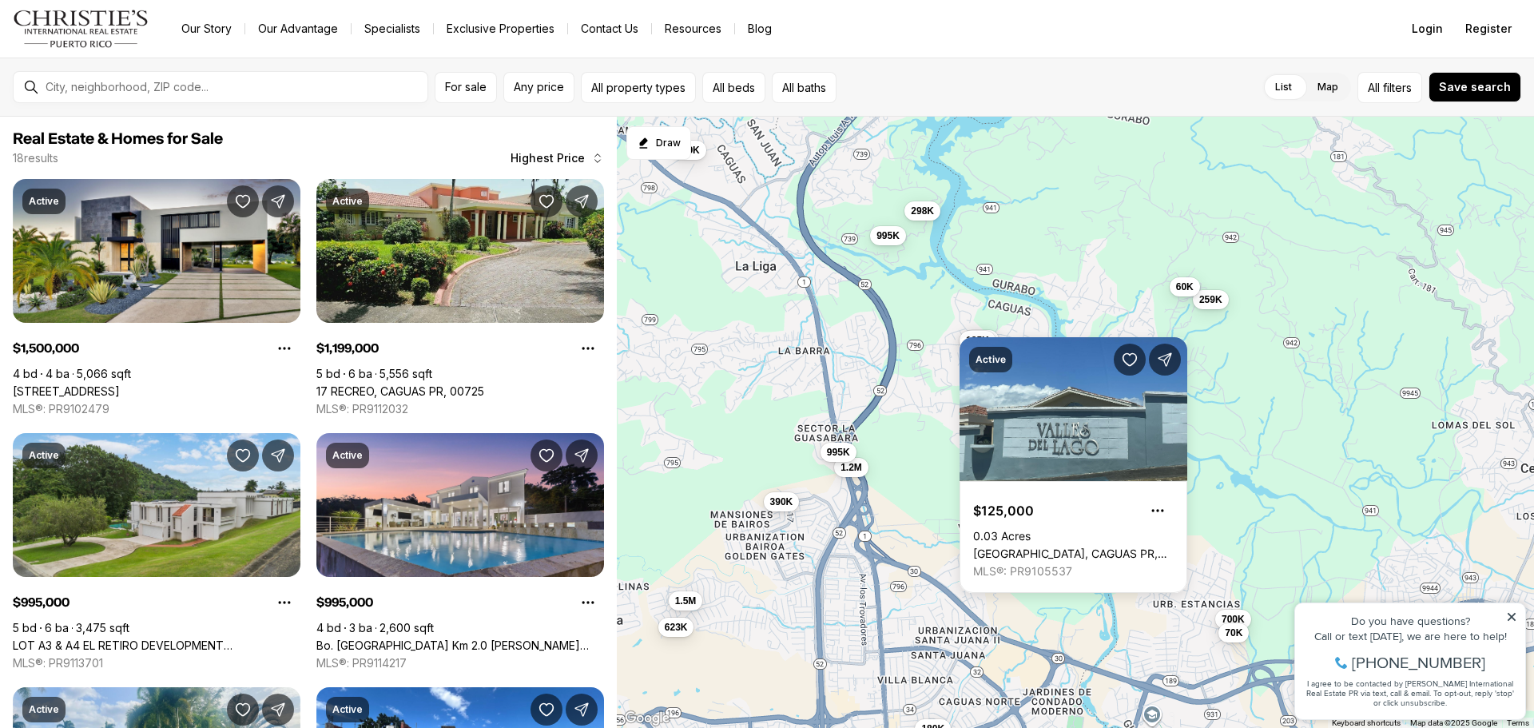
click at [941, 387] on div "180K 1.5M 1.2M 995K 700K 623K 390K 70K 750K 259K 145K 125K 120K 60K 995K 315K 4…" at bounding box center [1075, 423] width 917 height 612
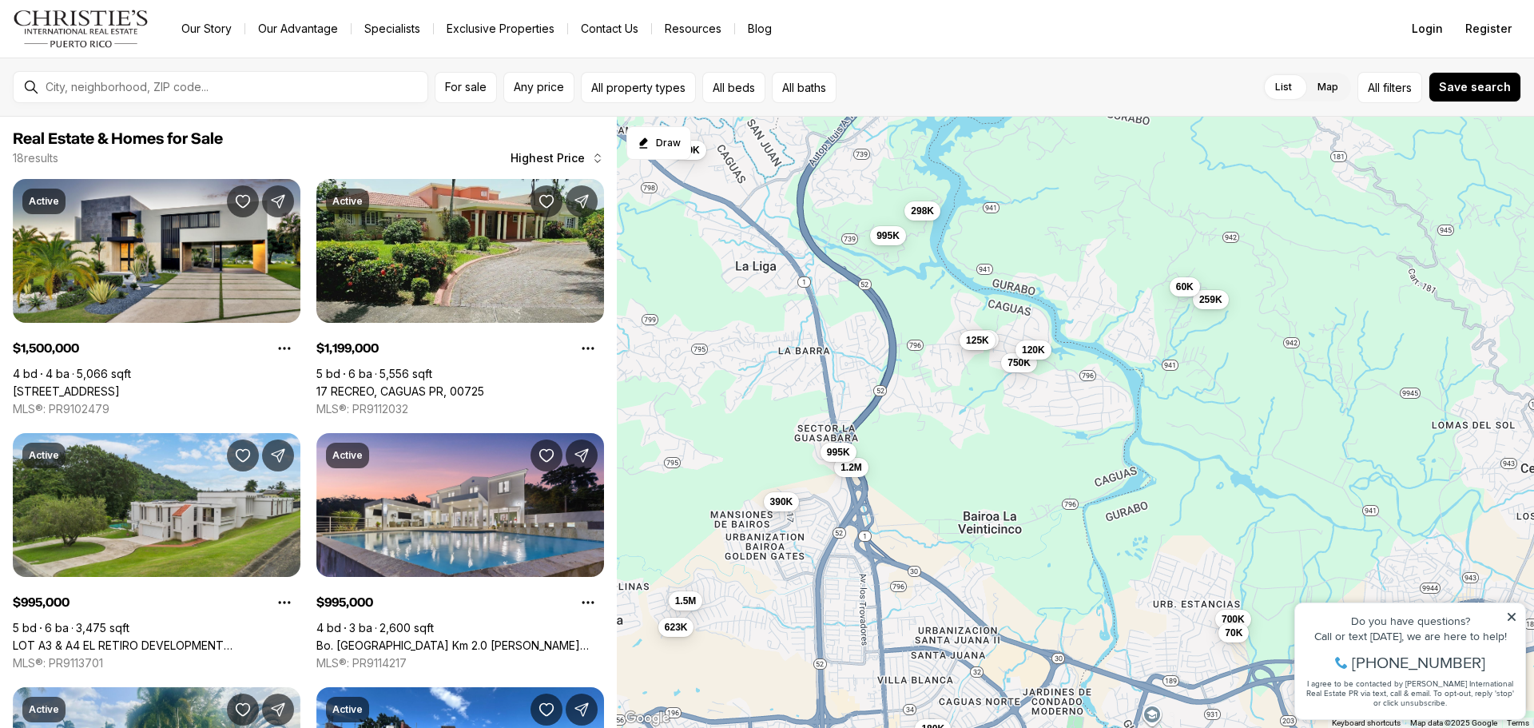
click at [1037, 350] on span "120K" at bounding box center [1033, 349] width 23 height 13
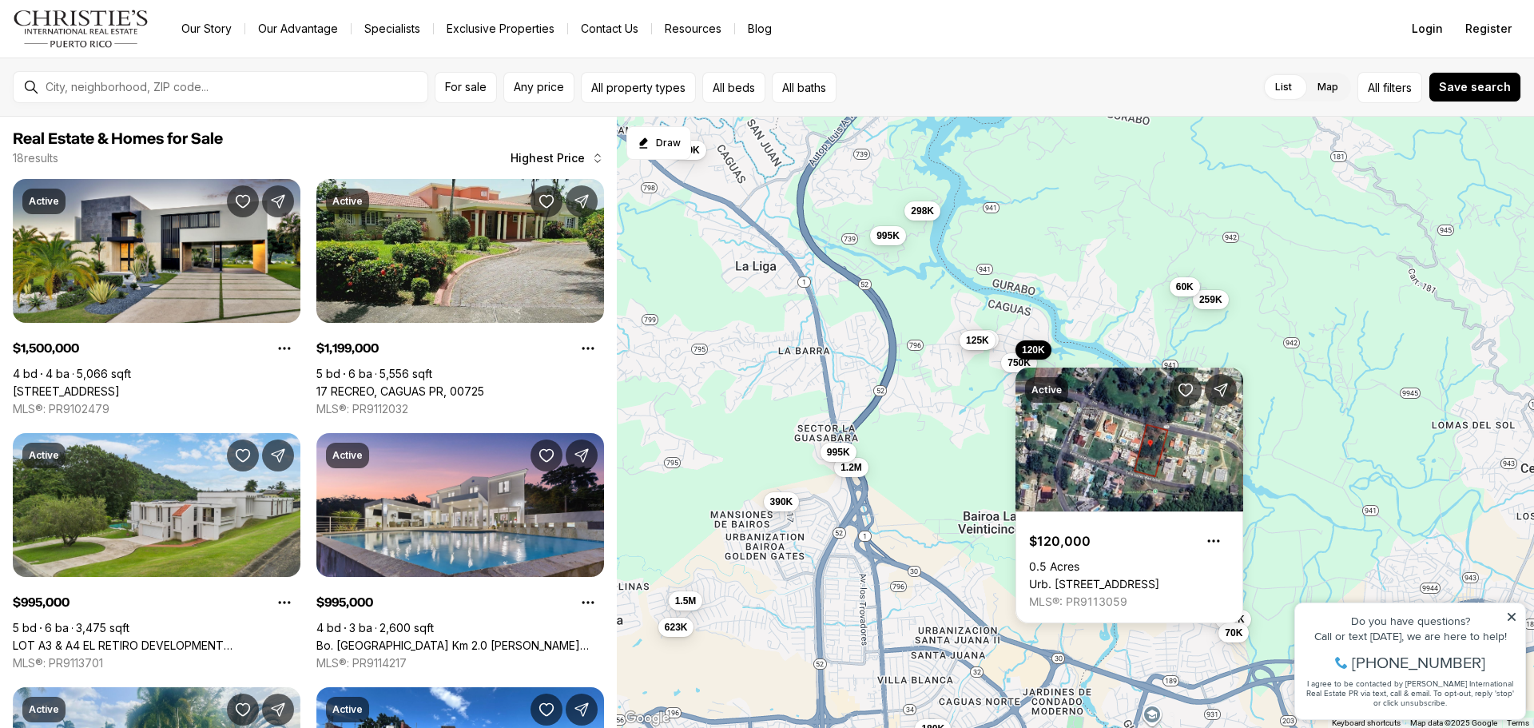
click at [969, 421] on div "180K 1.5M 1.2M 995K 700K 623K 390K 70K 750K 259K 145K 125K 120K 60K 995K 315K 4…" at bounding box center [1075, 423] width 917 height 612
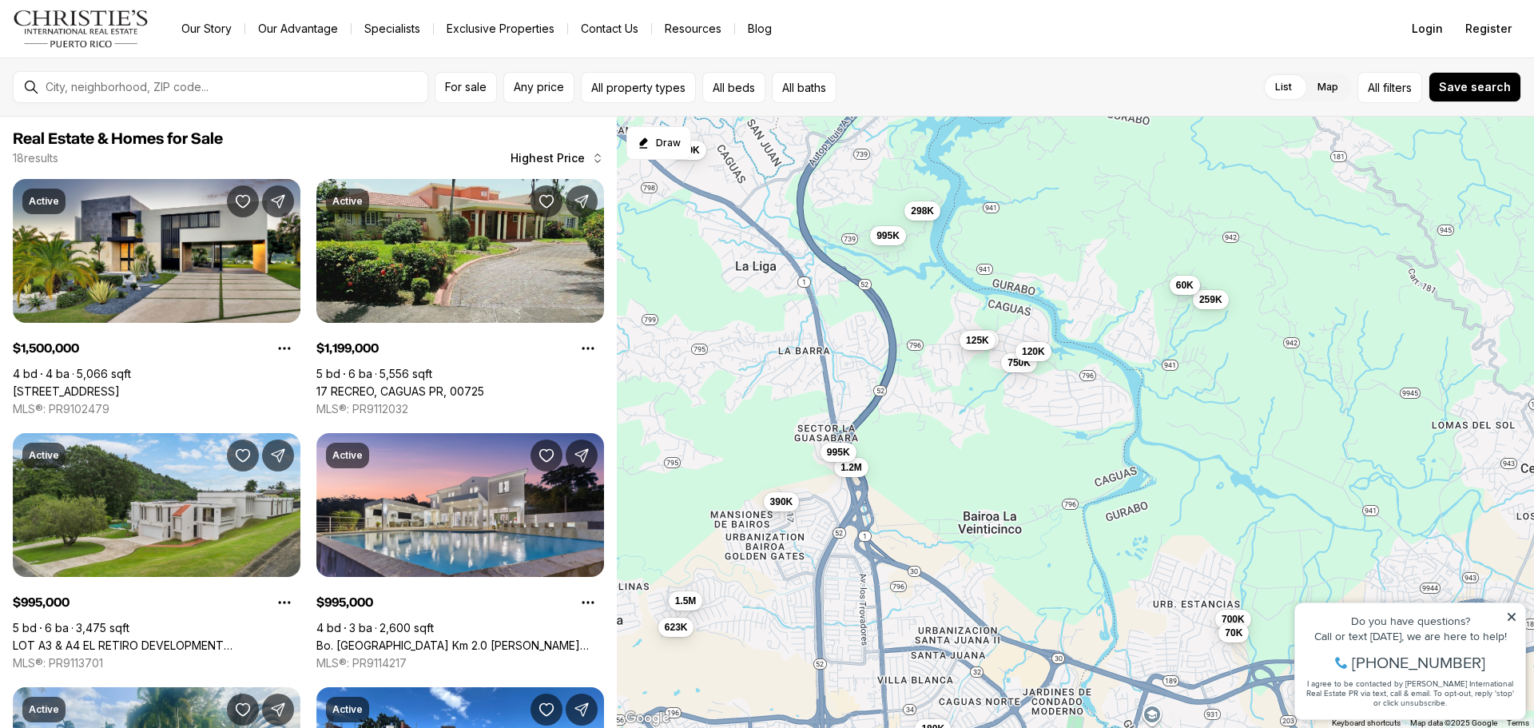
click at [1181, 291] on span "60K" at bounding box center [1185, 285] width 18 height 13
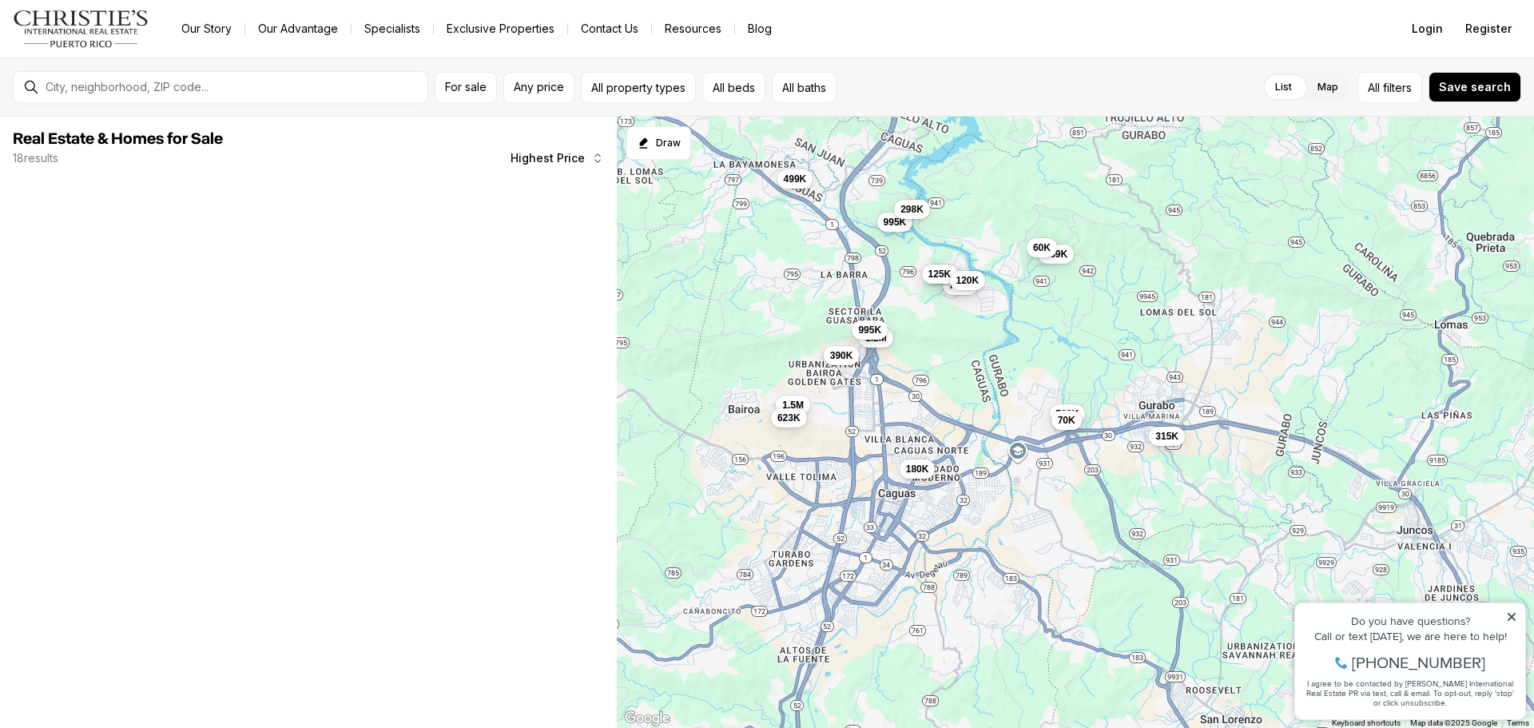
drag, startPoint x: 978, startPoint y: 482, endPoint x: 948, endPoint y: 365, distance: 120.3
click at [948, 366] on div "180K 1.5M 1.2M 995K 700K 623K 390K 70K 750K 259K 145K 125K 120K 60K 995K 315K 4…" at bounding box center [1075, 423] width 917 height 612
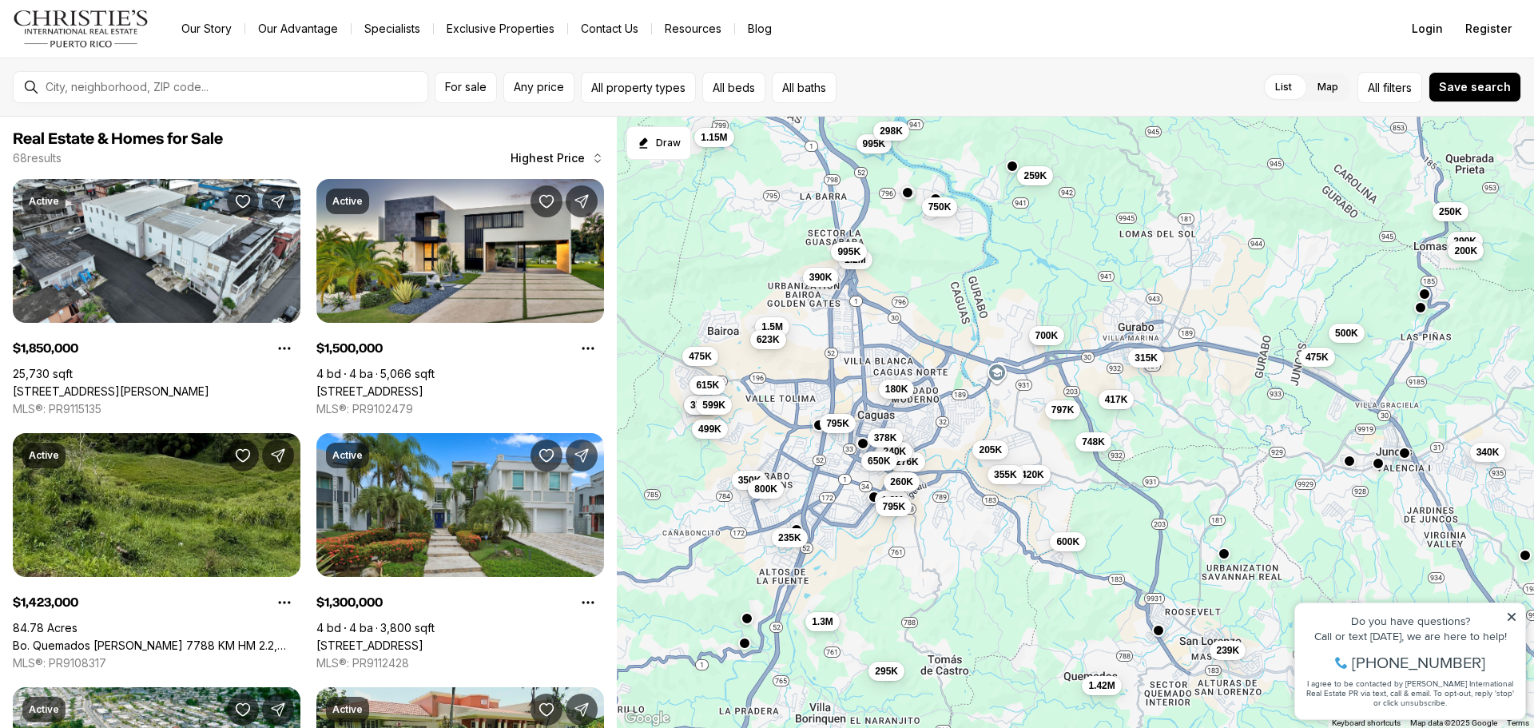
click at [897, 388] on span "180K" at bounding box center [896, 389] width 23 height 13
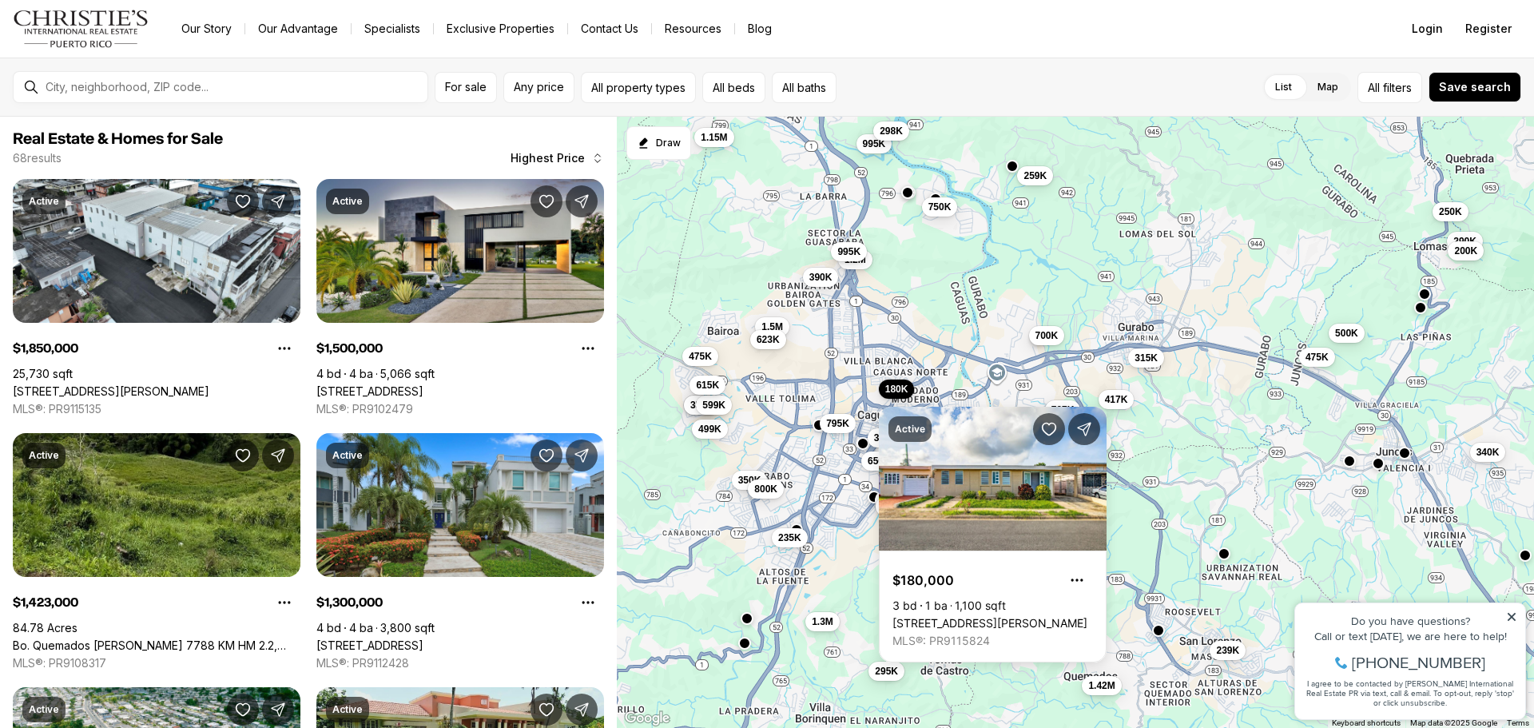
click at [728, 298] on div "180K 1.5M 1.2M 995K 700K 623K 390K 750K 259K 995K 315K 298K 1.85M 1.2M 417K 420…" at bounding box center [1075, 423] width 917 height 612
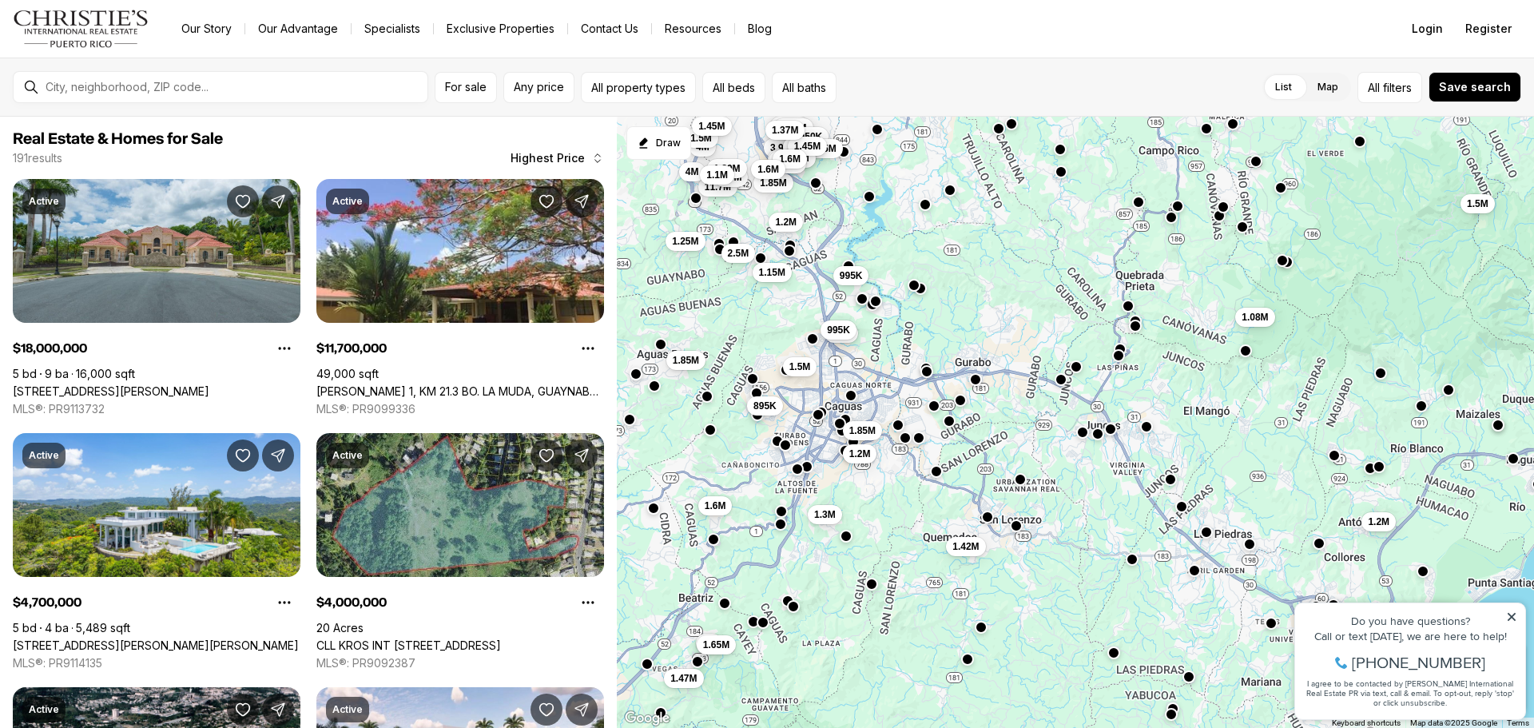
click at [1515, 613] on icon at bounding box center [1511, 617] width 8 height 8
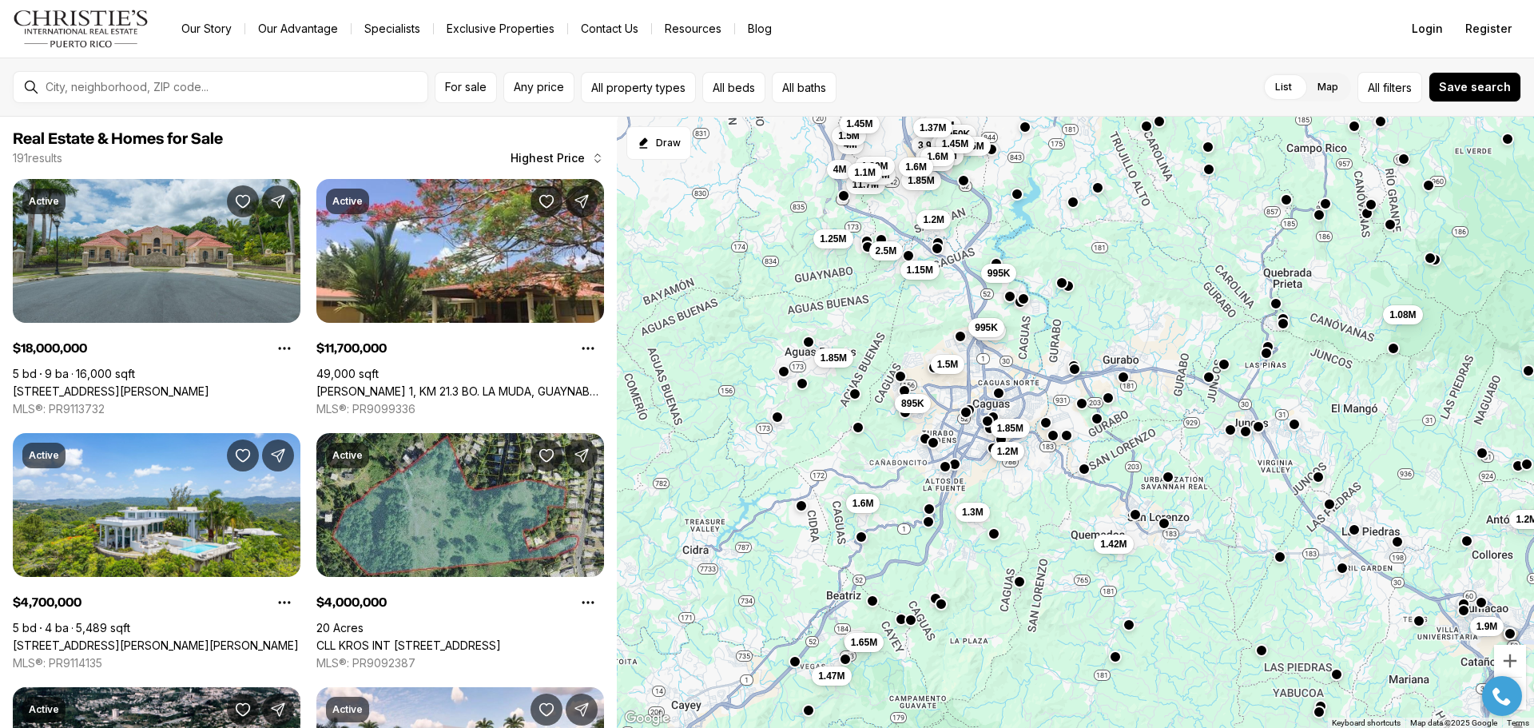
drag, startPoint x: 978, startPoint y: 593, endPoint x: 1123, endPoint y: 593, distance: 145.4
click at [1123, 593] on div "1.5M 1.2M 995K 995K 1.85M 1.2M 895K 1.15M 1.42M 1.3M 1.2M 1.9M 1.5M 1.5M 1.5M 1…" at bounding box center [1075, 423] width 917 height 612
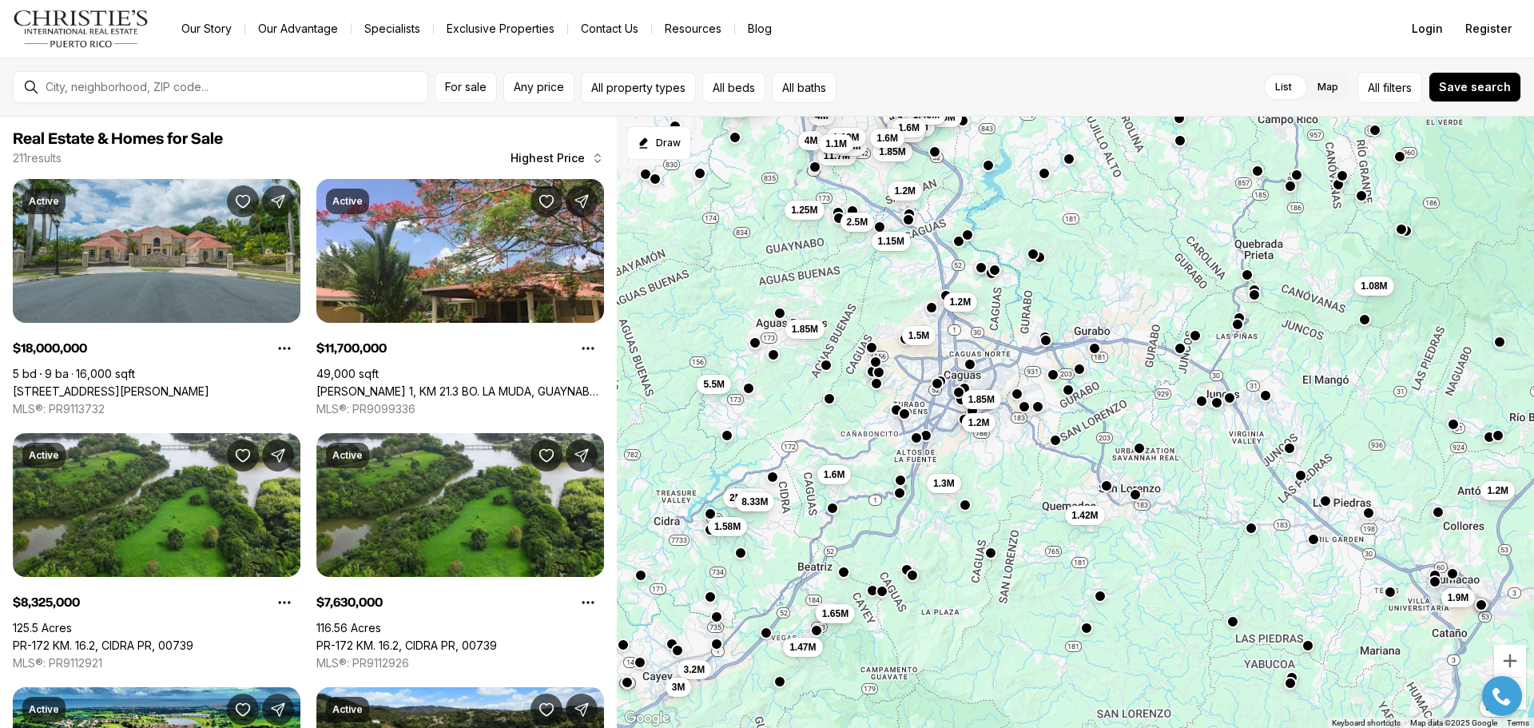
drag, startPoint x: 1173, startPoint y: 375, endPoint x: 1105, endPoint y: 288, distance: 111.5
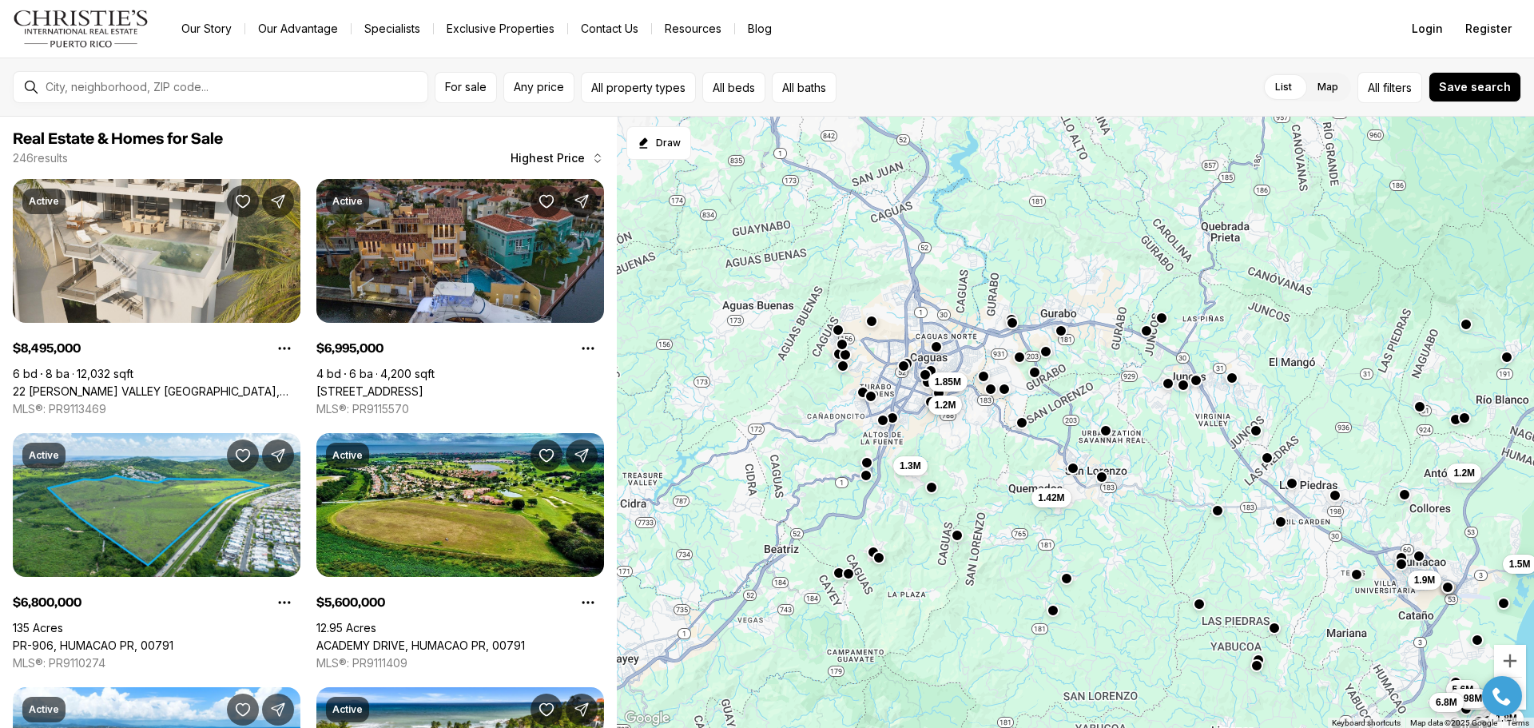
drag, startPoint x: 899, startPoint y: 340, endPoint x: 1093, endPoint y: 530, distance: 271.1
click at [1093, 530] on div "1.85M 1.2M 1.42M 1.3M 1.2M 1.9M 5.6M 995K 2.1M 2.35M 1.6M 3.2M 3M 2.5M 4.8M 1.7…" at bounding box center [1075, 423] width 917 height 612
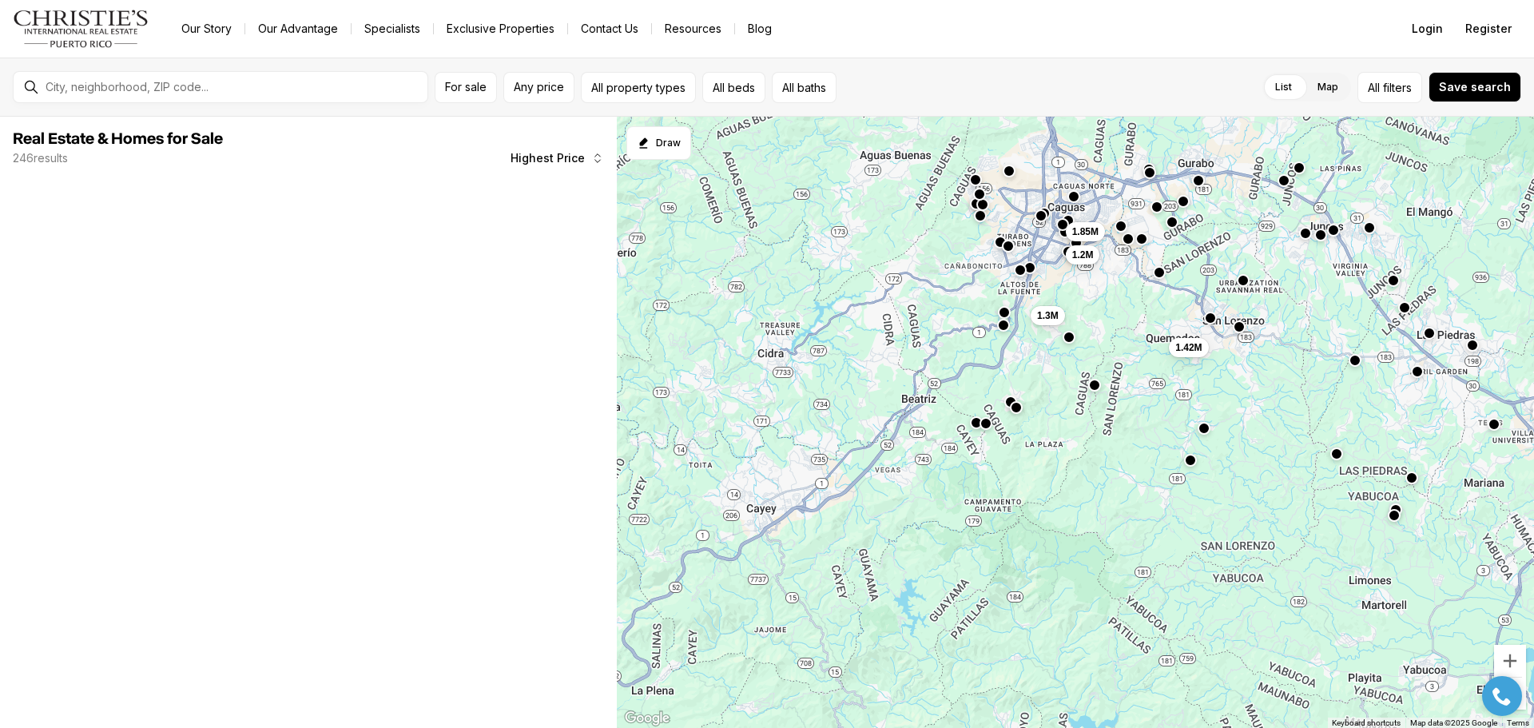
drag, startPoint x: 950, startPoint y: 500, endPoint x: 1092, endPoint y: 348, distance: 207.9
click at [1091, 348] on div "1.85M 1.2M 1.42M 1.3M 1.2M 1.9M 5.6M 1.1M 1.98M 1.8M 1.5M 6.8M" at bounding box center [1075, 423] width 917 height 612
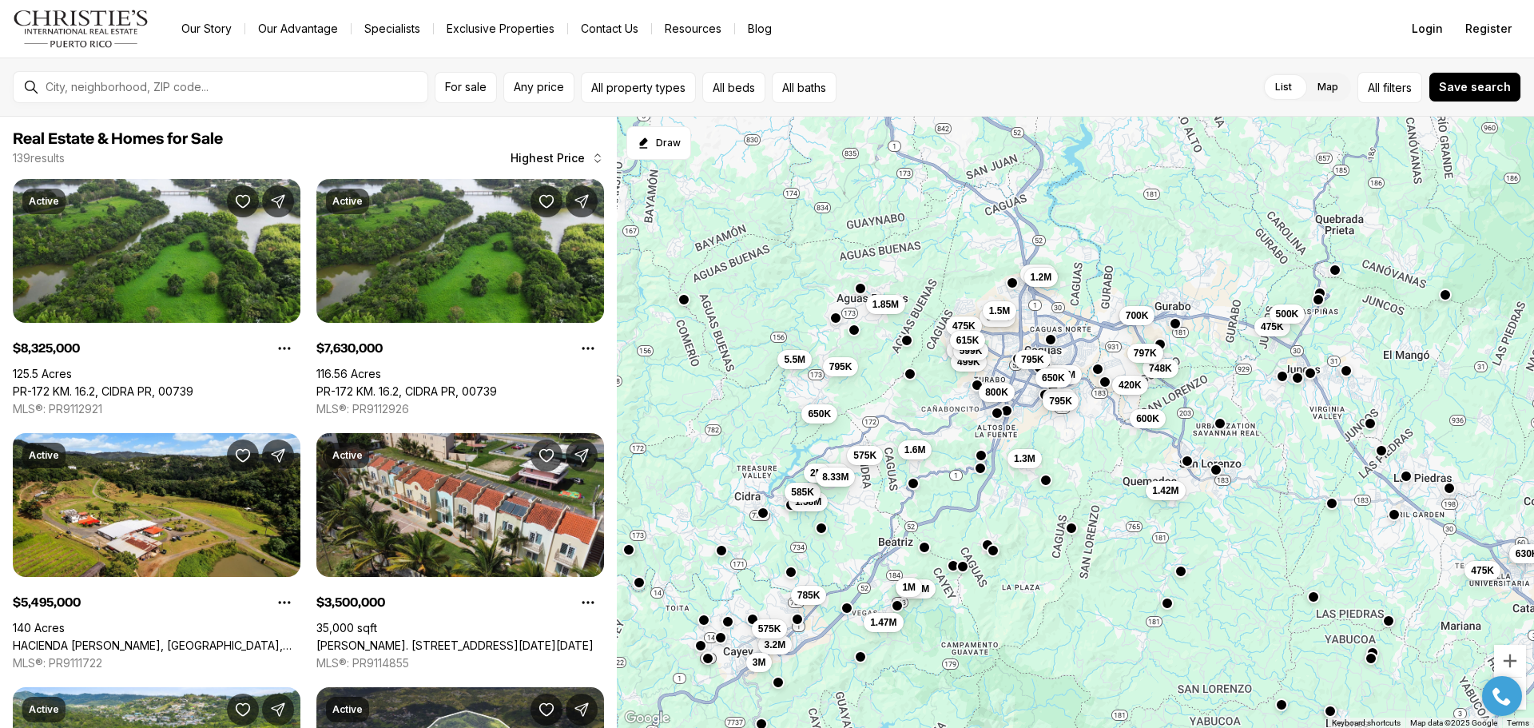
drag, startPoint x: 1107, startPoint y: 340, endPoint x: 1088, endPoint y: 492, distance: 153.0
click at [1085, 491] on div "700K 623K 1.85M 1.2M 420K 748K 475K 797K 500K 795K 475K 895K 499K 599K 615K 800…" at bounding box center [1075, 423] width 917 height 612
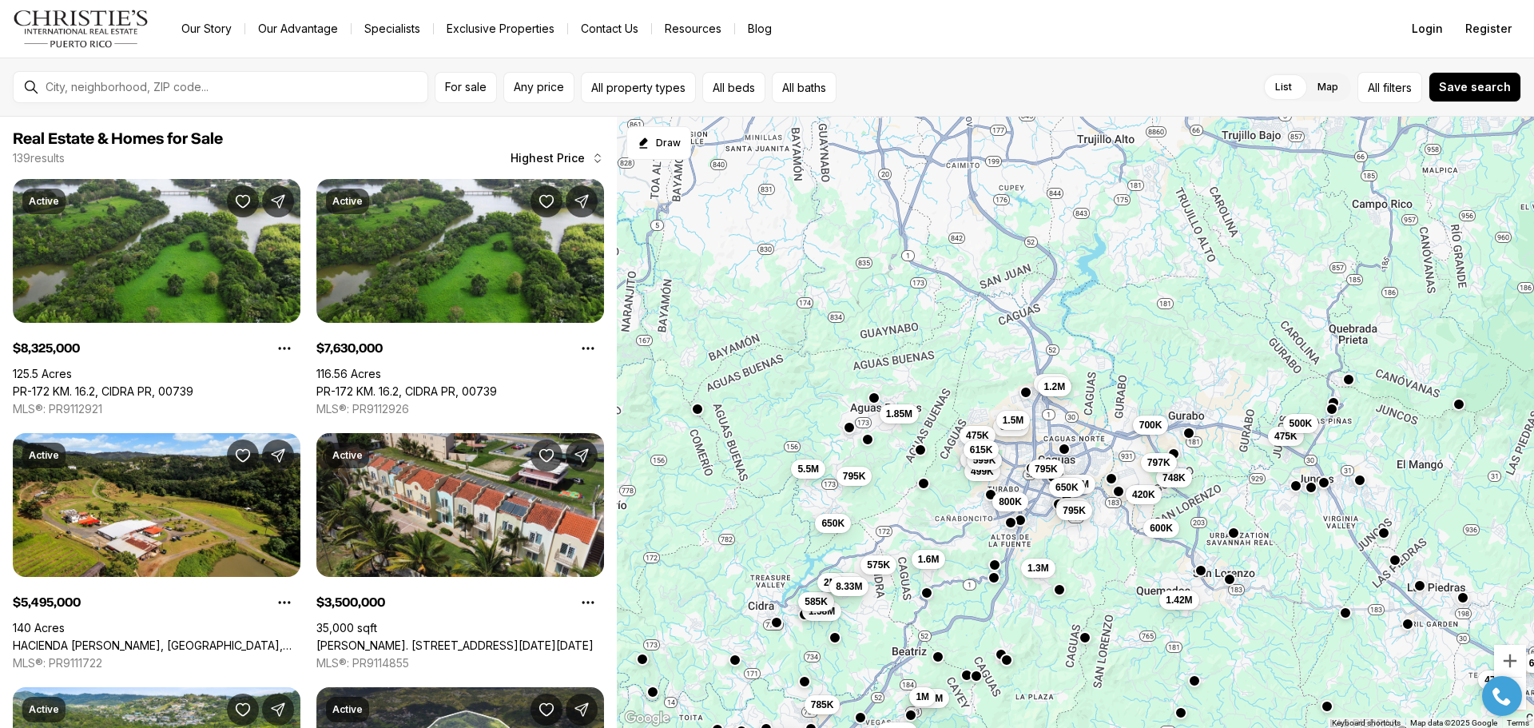
drag, startPoint x: 1093, startPoint y: 391, endPoint x: 1109, endPoint y: 515, distance: 125.6
click at [1109, 515] on div "700K 623K 1.85M 1.2M 420K 748K 475K 797K 500K 795K 475K 895K 499K 599K 615K 800…" at bounding box center [1075, 423] width 917 height 612
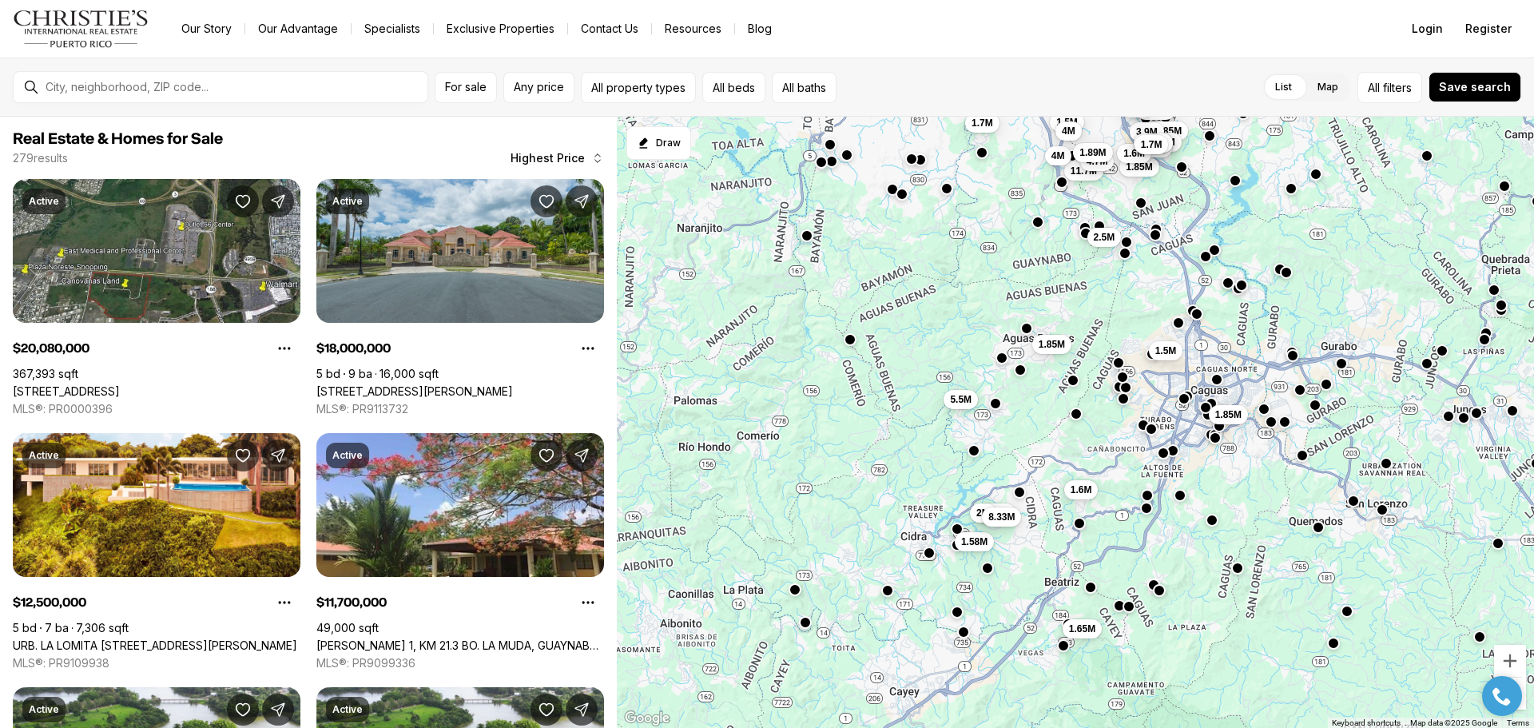
drag, startPoint x: 766, startPoint y: 507, endPoint x: 913, endPoint y: 418, distance: 172.0
click at [913, 418] on div "1.85M 1.58M 7.63M 2M 8.33M 1.6M 1.65M 1.5M 1.85M 5.5M 11.7M 4M 1.85M 4.7M 2.5M …" at bounding box center [1075, 423] width 917 height 612
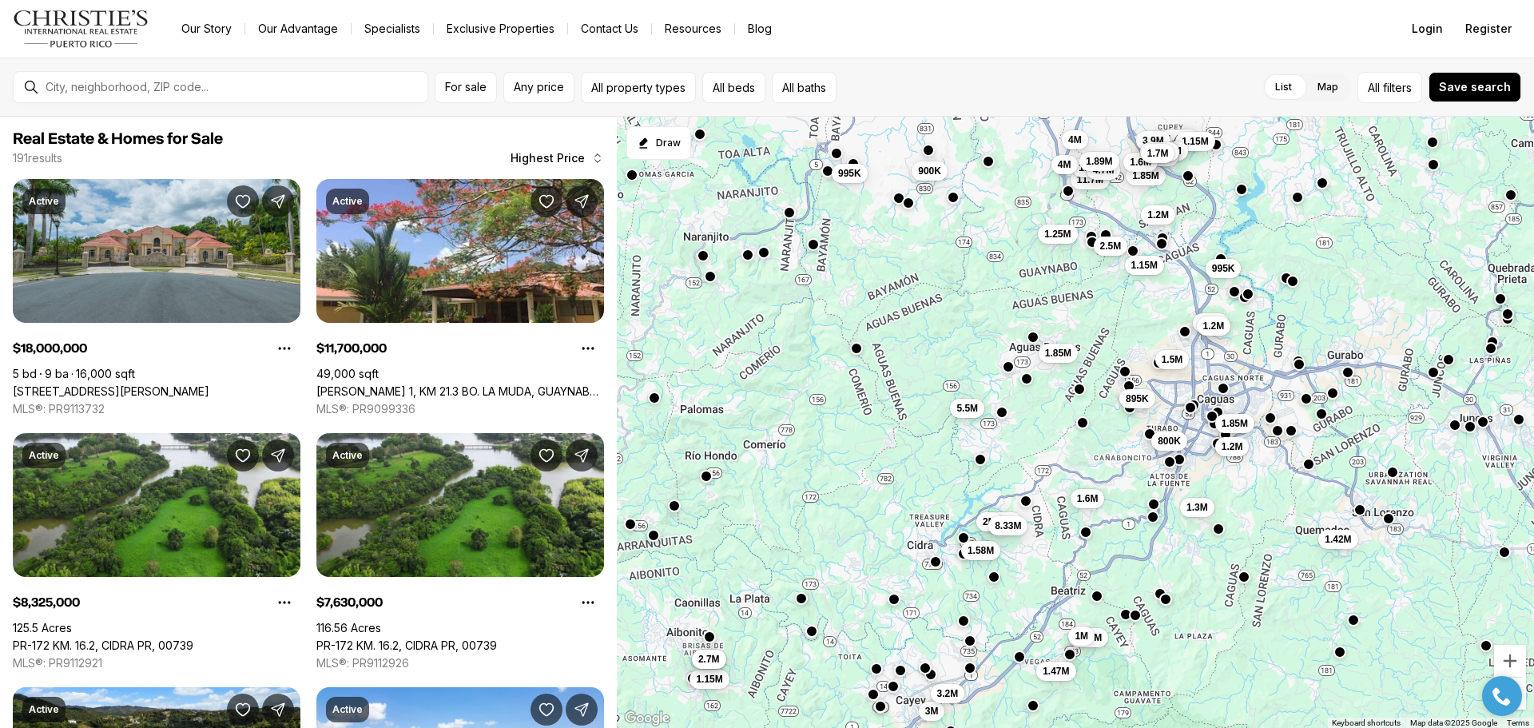
drag, startPoint x: 744, startPoint y: 525, endPoint x: 631, endPoint y: 551, distance: 116.4
click at [636, 551] on div "1.85M 1.2M 895K 800K 1.42M 1.3M 1.58M 7.63M 2M 8.33M 1.6M 1.65M 1M 995K 1.2M 1.…" at bounding box center [1075, 423] width 917 height 612
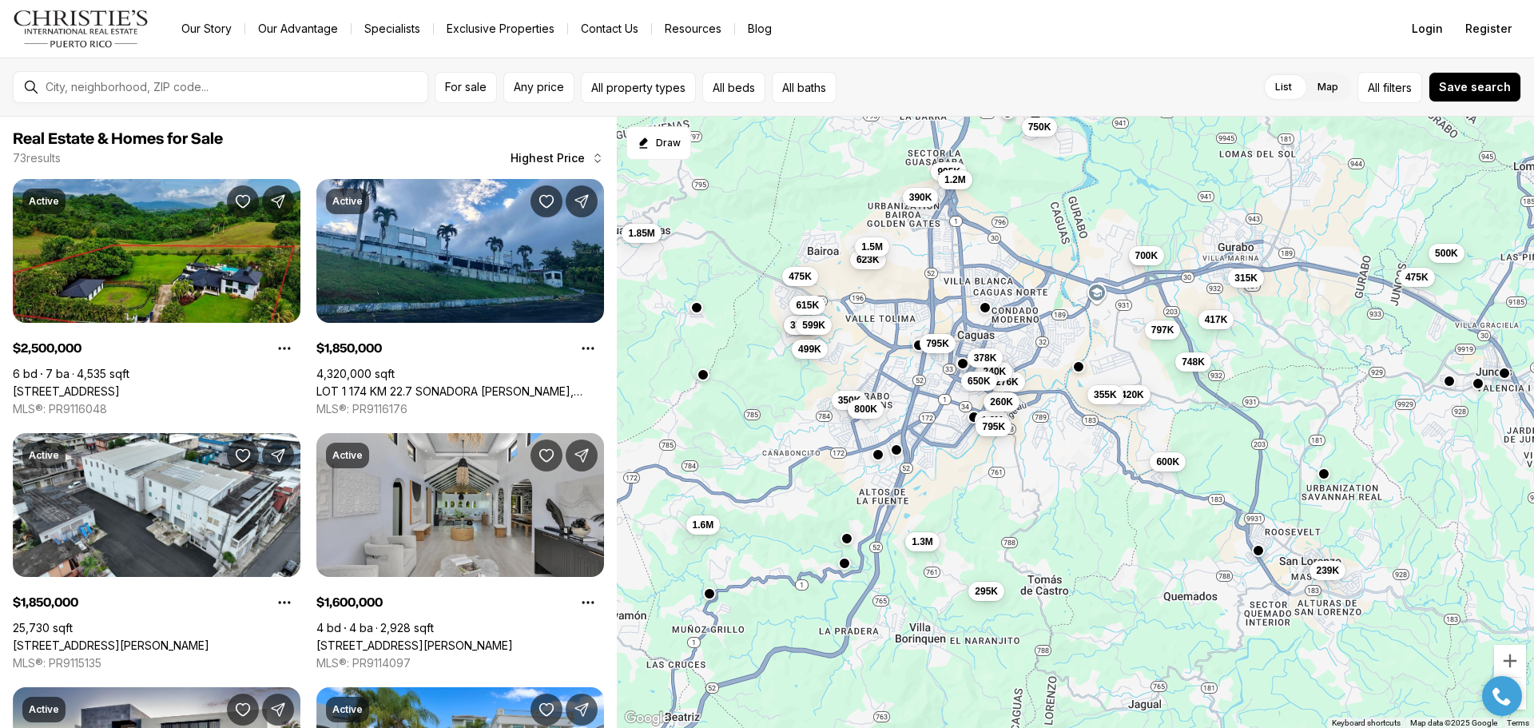
drag, startPoint x: 971, startPoint y: 437, endPoint x: 953, endPoint y: 327, distance: 111.0
click at [953, 327] on div "700K 623K 315K 1.85M 1.2M 417K 420K 355K 748K 475K 276K 260K 240K 797K 500K 795…" at bounding box center [1075, 423] width 917 height 612
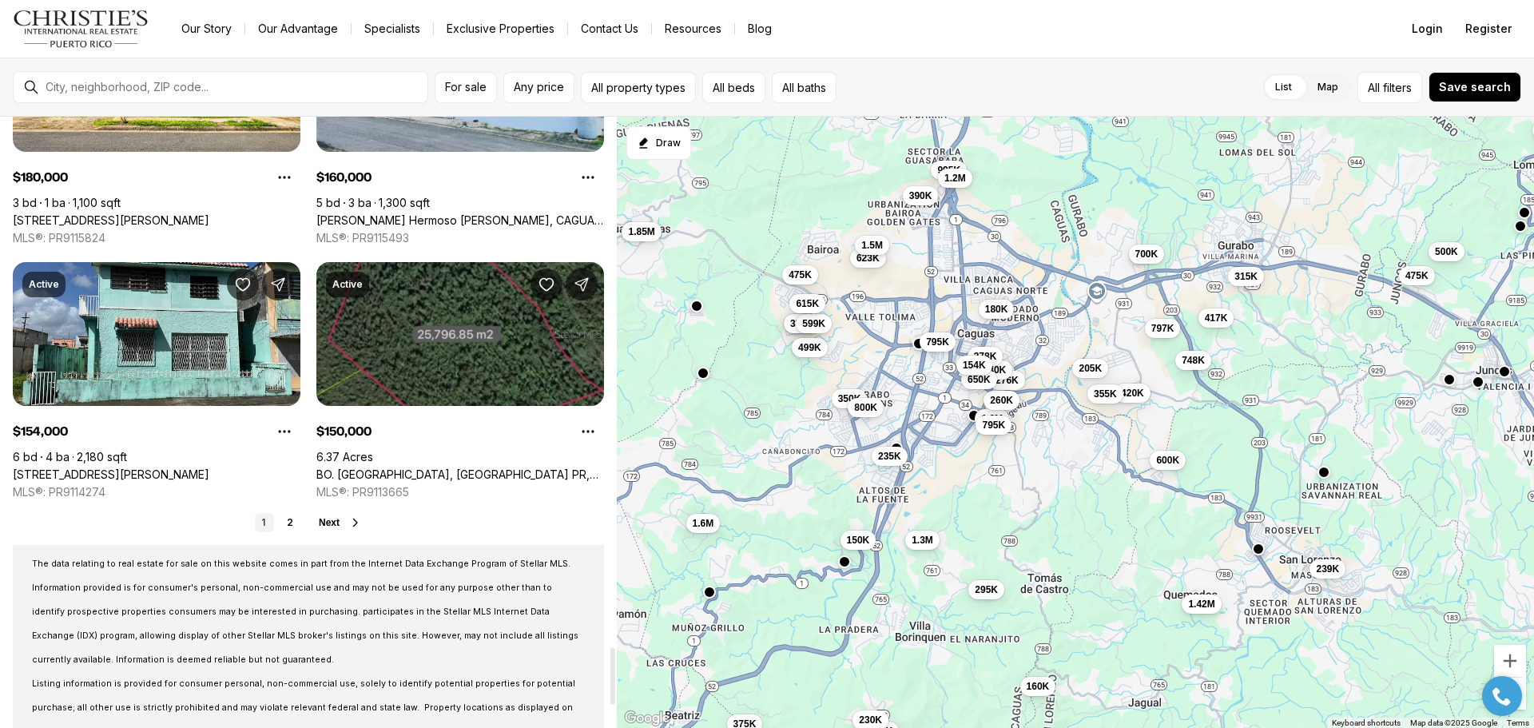
scroll to position [5724, 0]
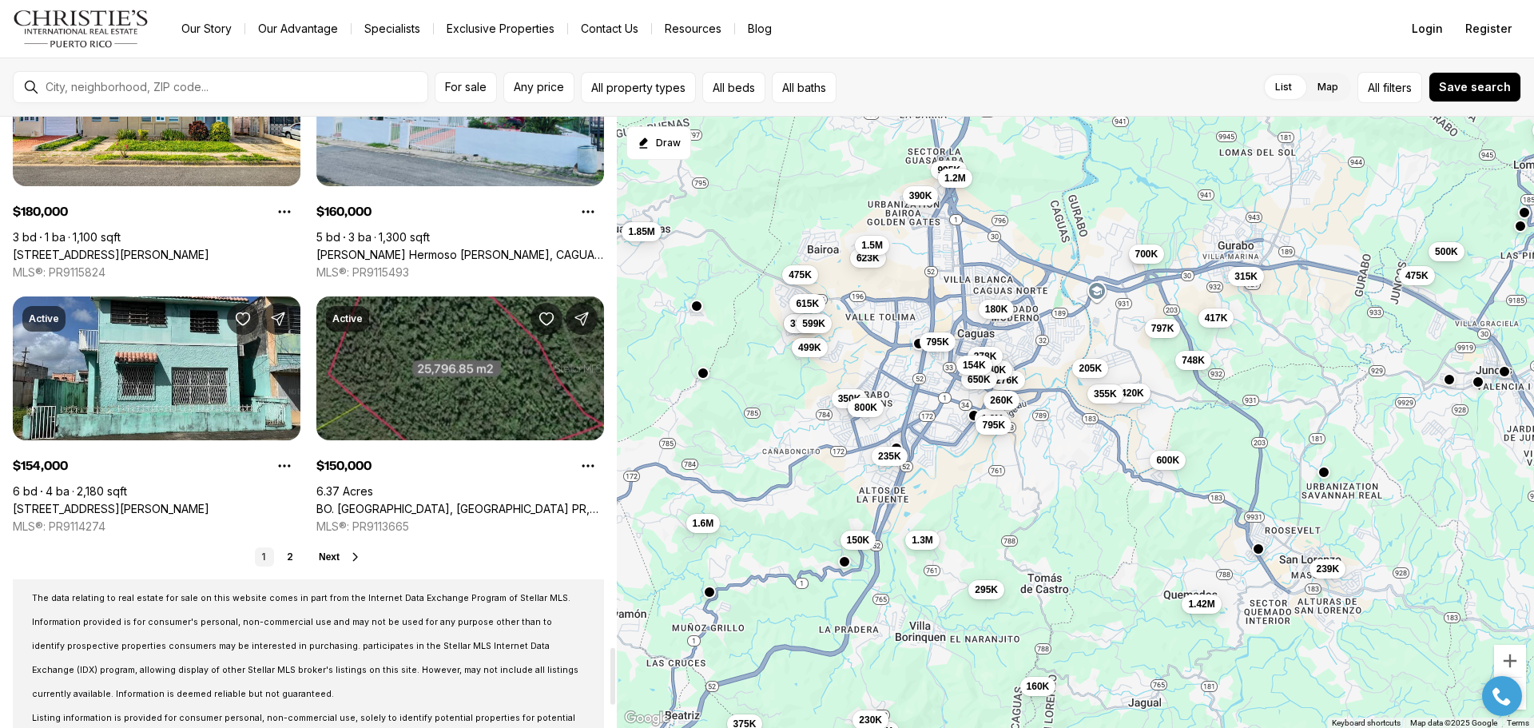
click at [328, 560] on span "Next" at bounding box center [329, 556] width 21 height 11
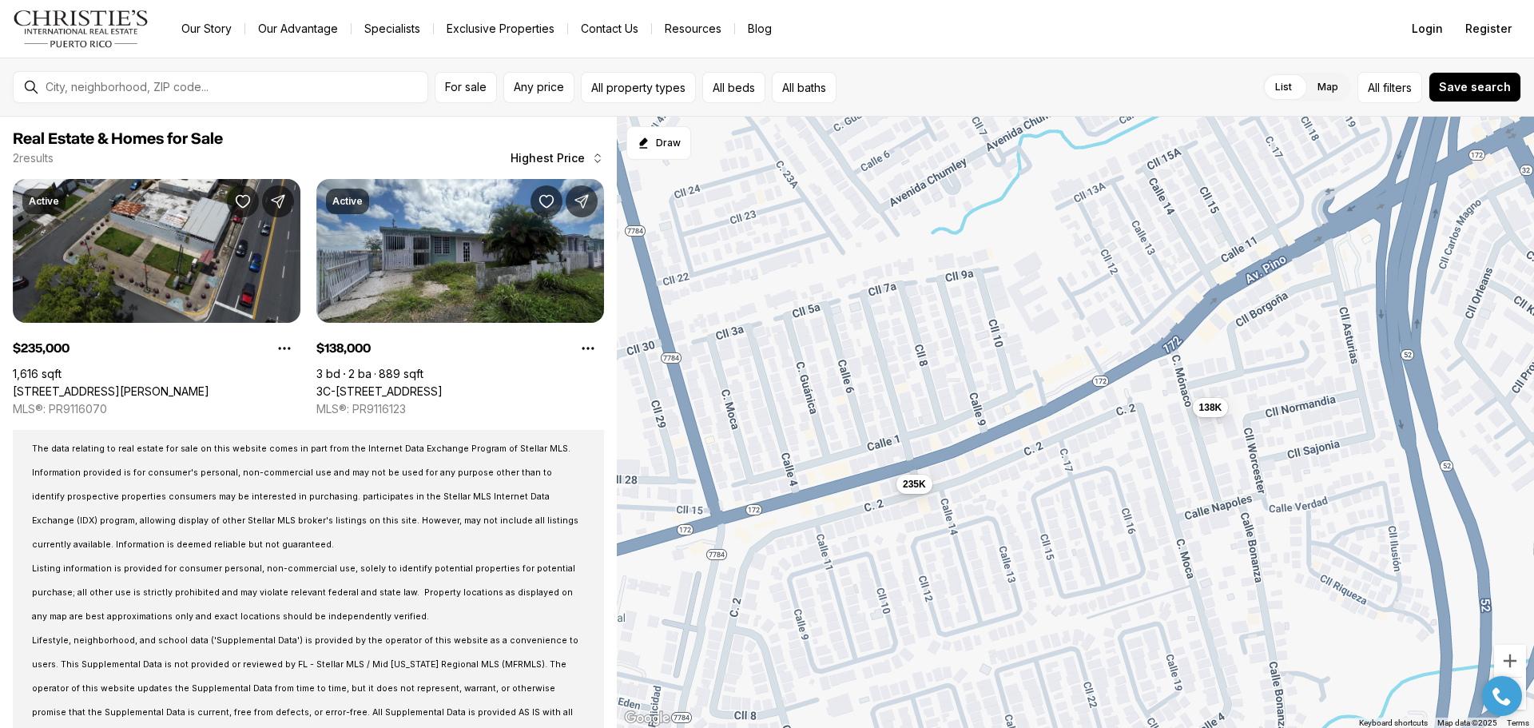
drag, startPoint x: 817, startPoint y: 438, endPoint x: 891, endPoint y: 421, distance: 76.2
click at [891, 421] on div "138K 235K" at bounding box center [1075, 423] width 917 height 612
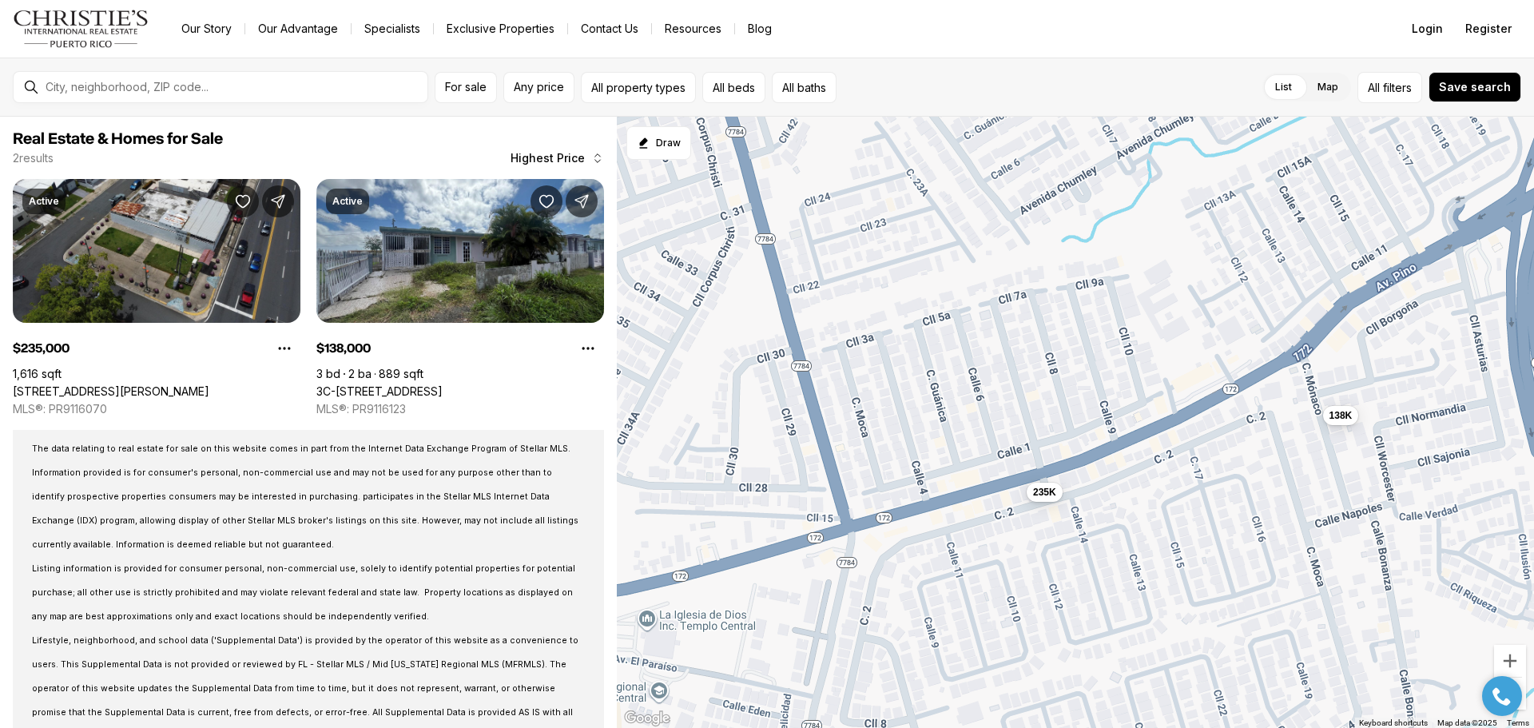
drag, startPoint x: 875, startPoint y: 415, endPoint x: 1006, endPoint y: 425, distance: 132.1
click at [1006, 425] on div "138K 235K" at bounding box center [1075, 423] width 917 height 612
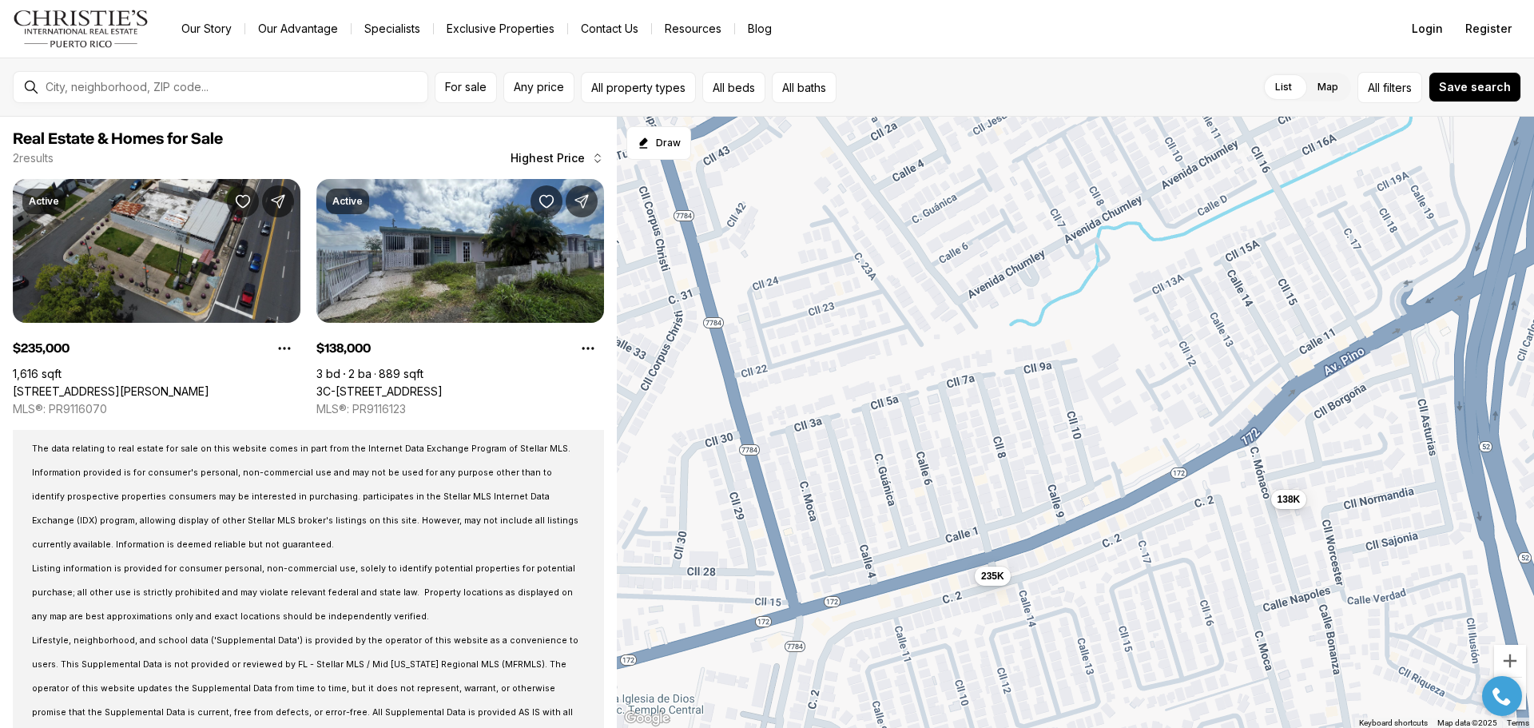
drag, startPoint x: 1104, startPoint y: 300, endPoint x: 1051, endPoint y: 386, distance: 101.1
click at [1051, 386] on div "138K 235K" at bounding box center [1075, 423] width 917 height 612
click at [900, 325] on div "138K 235K" at bounding box center [1075, 423] width 917 height 612
click at [673, 91] on button "All property types" at bounding box center [638, 87] width 115 height 31
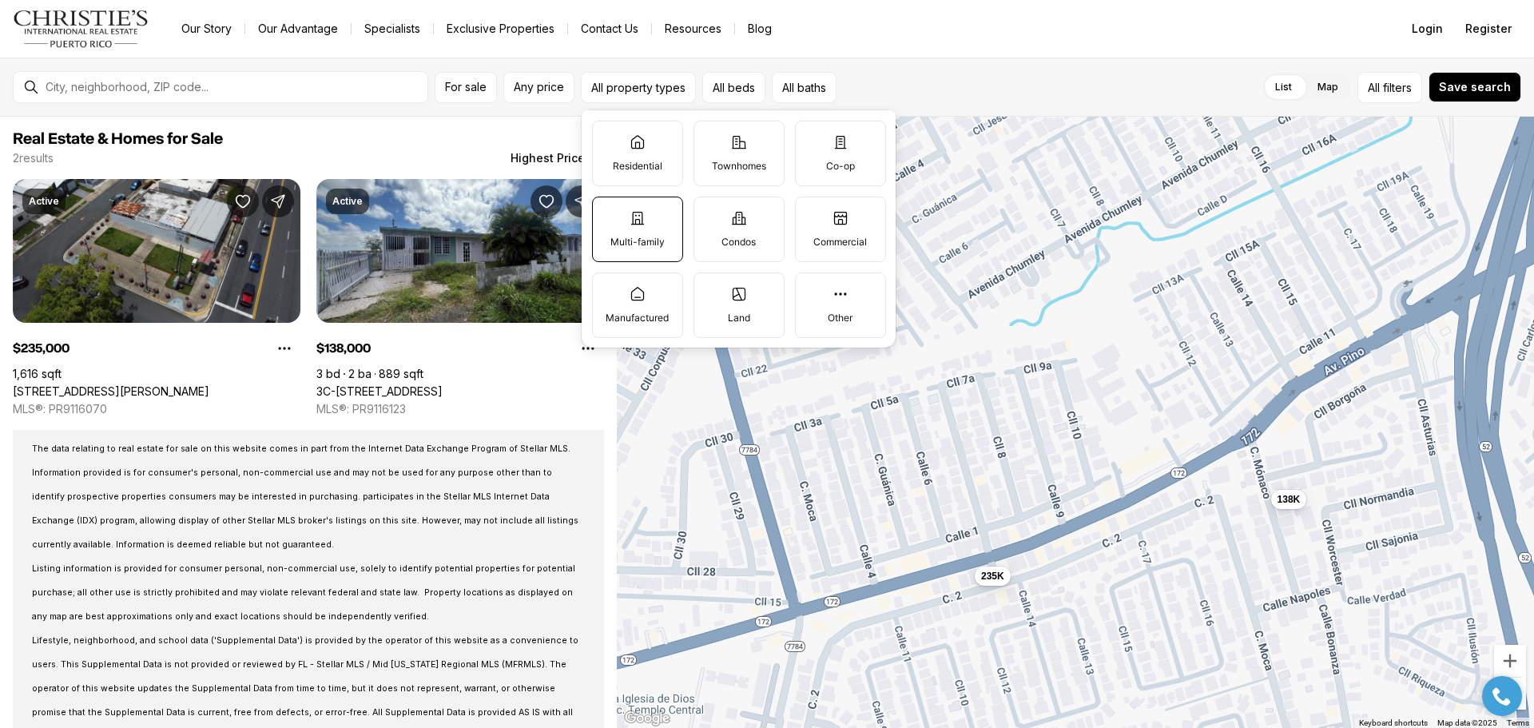
drag, startPoint x: 674, startPoint y: 91, endPoint x: 621, endPoint y: 234, distance: 152.7
click at [621, 234] on label "Multi-family" at bounding box center [637, 228] width 91 height 65
click at [609, 213] on button "Multi-family" at bounding box center [601, 205] width 16 height 16
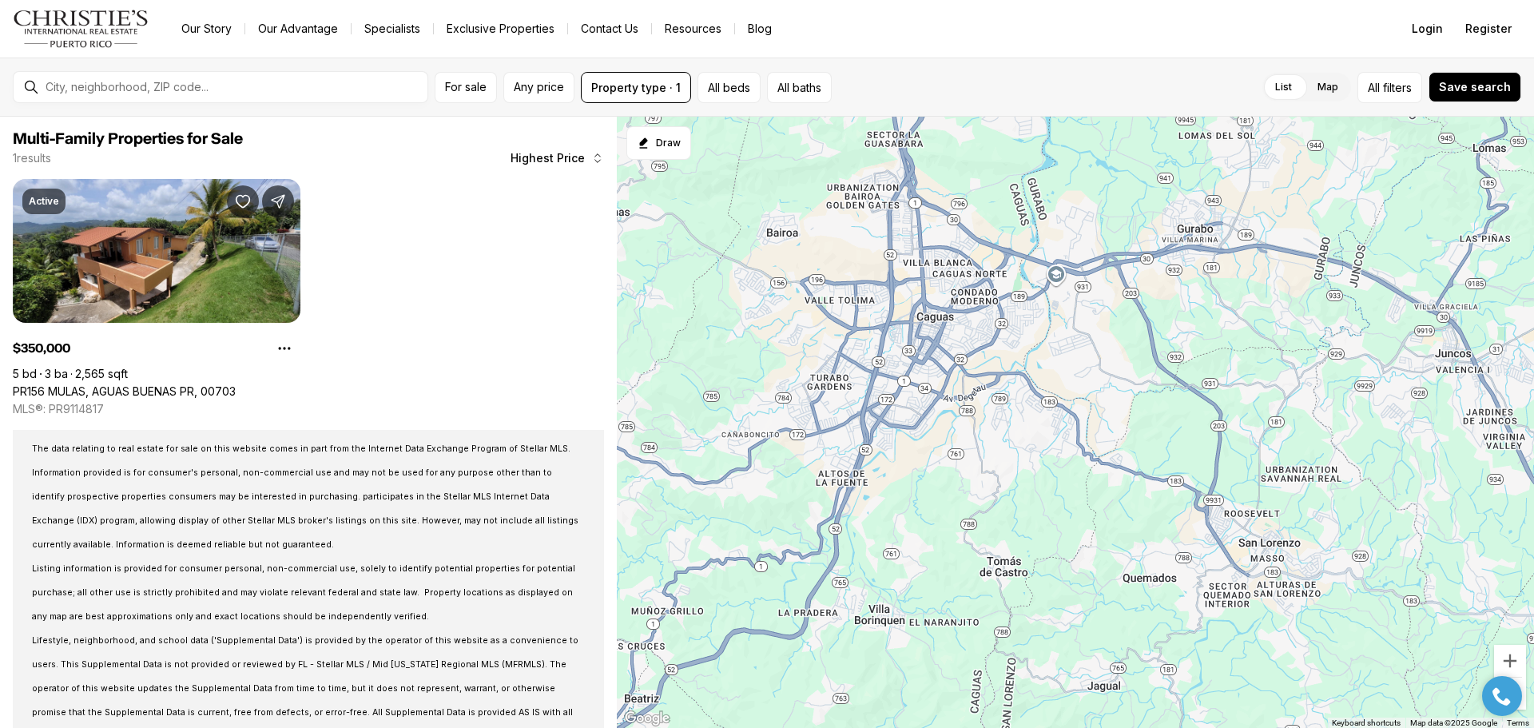
drag, startPoint x: 1130, startPoint y: 262, endPoint x: 1002, endPoint y: 357, distance: 159.3
click at [1003, 358] on div "350K" at bounding box center [1075, 423] width 917 height 612
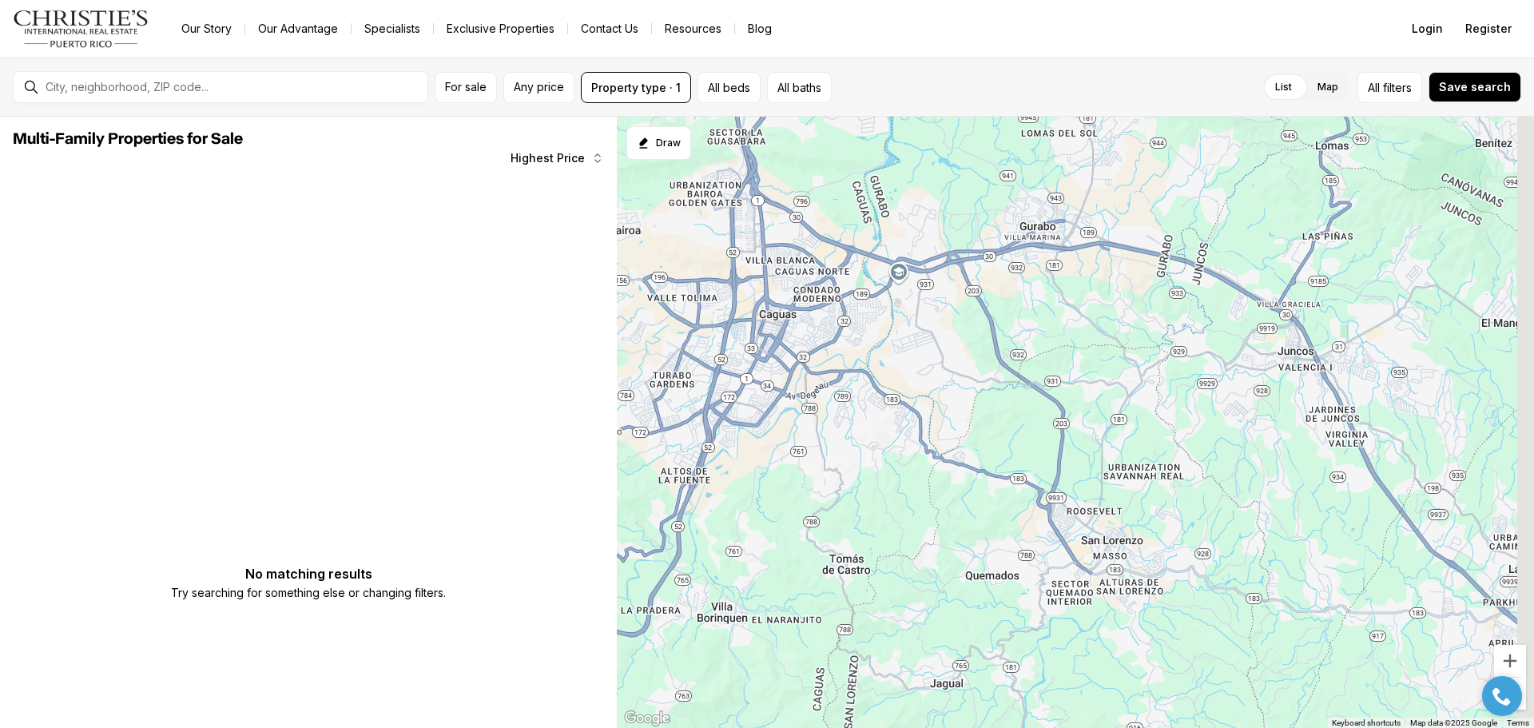
drag, startPoint x: 1206, startPoint y: 334, endPoint x: 952, endPoint y: 332, distance: 254.0
click at [953, 333] on div at bounding box center [1075, 423] width 917 height 612
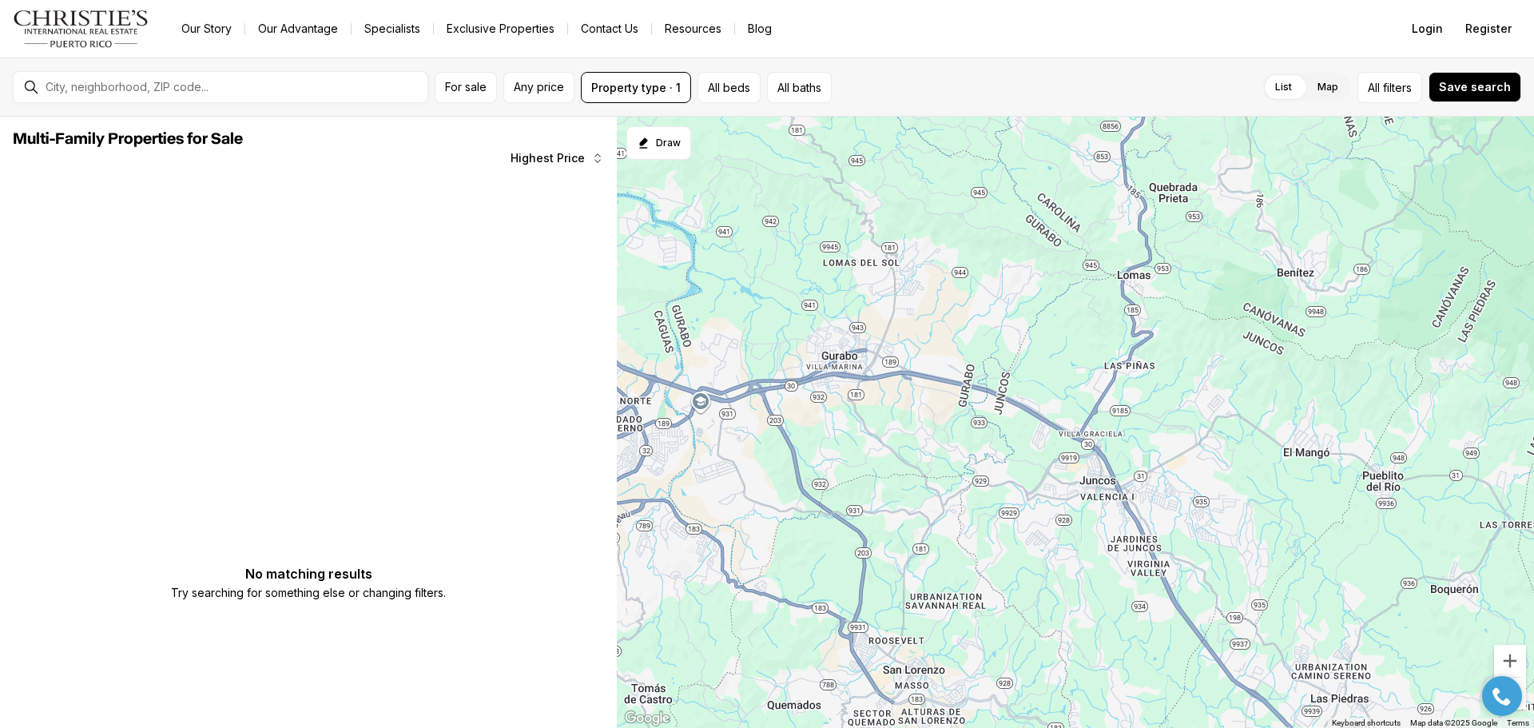
drag, startPoint x: 1027, startPoint y: 300, endPoint x: 930, endPoint y: 429, distance: 162.0
click at [930, 429] on div at bounding box center [1075, 423] width 917 height 612
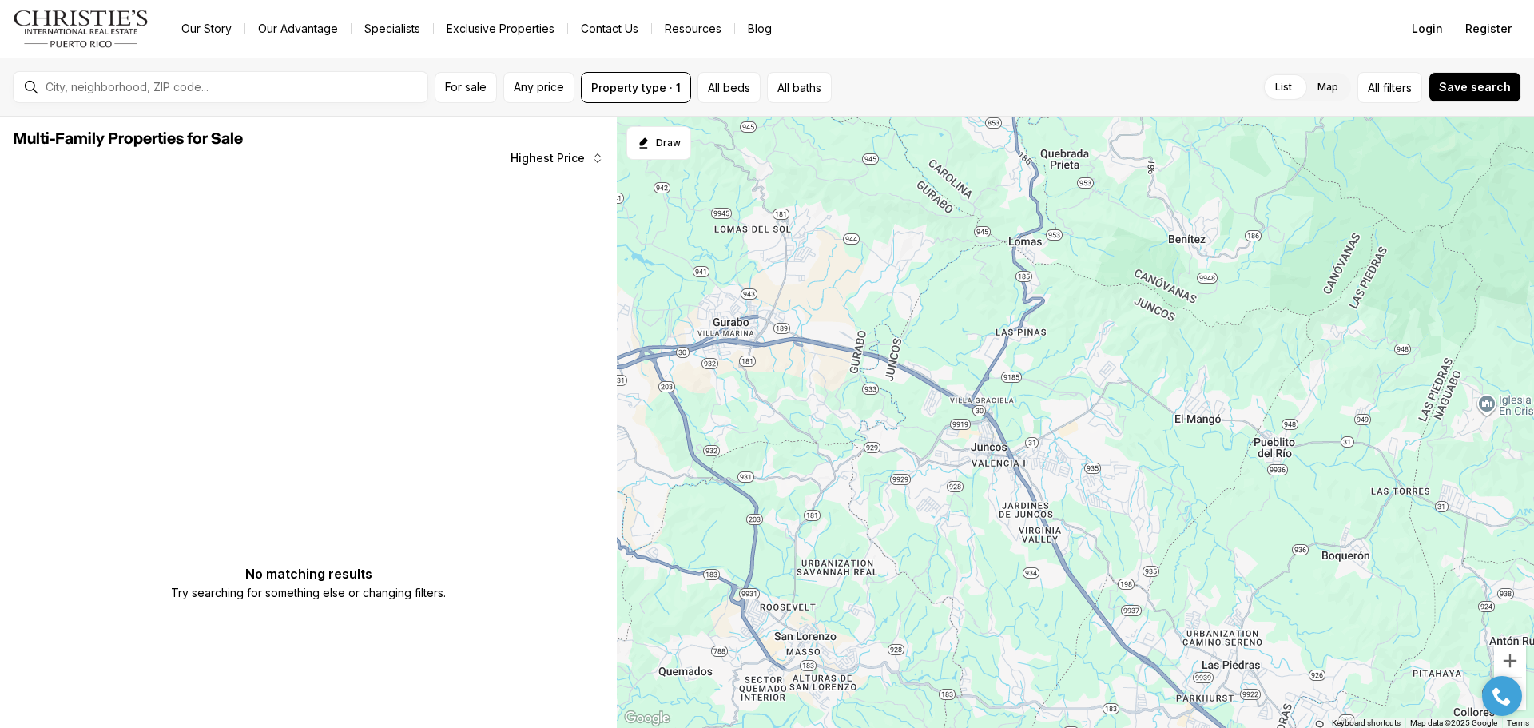
drag, startPoint x: 1193, startPoint y: 426, endPoint x: 929, endPoint y: 358, distance: 273.0
click at [948, 362] on div at bounding box center [1075, 423] width 917 height 612
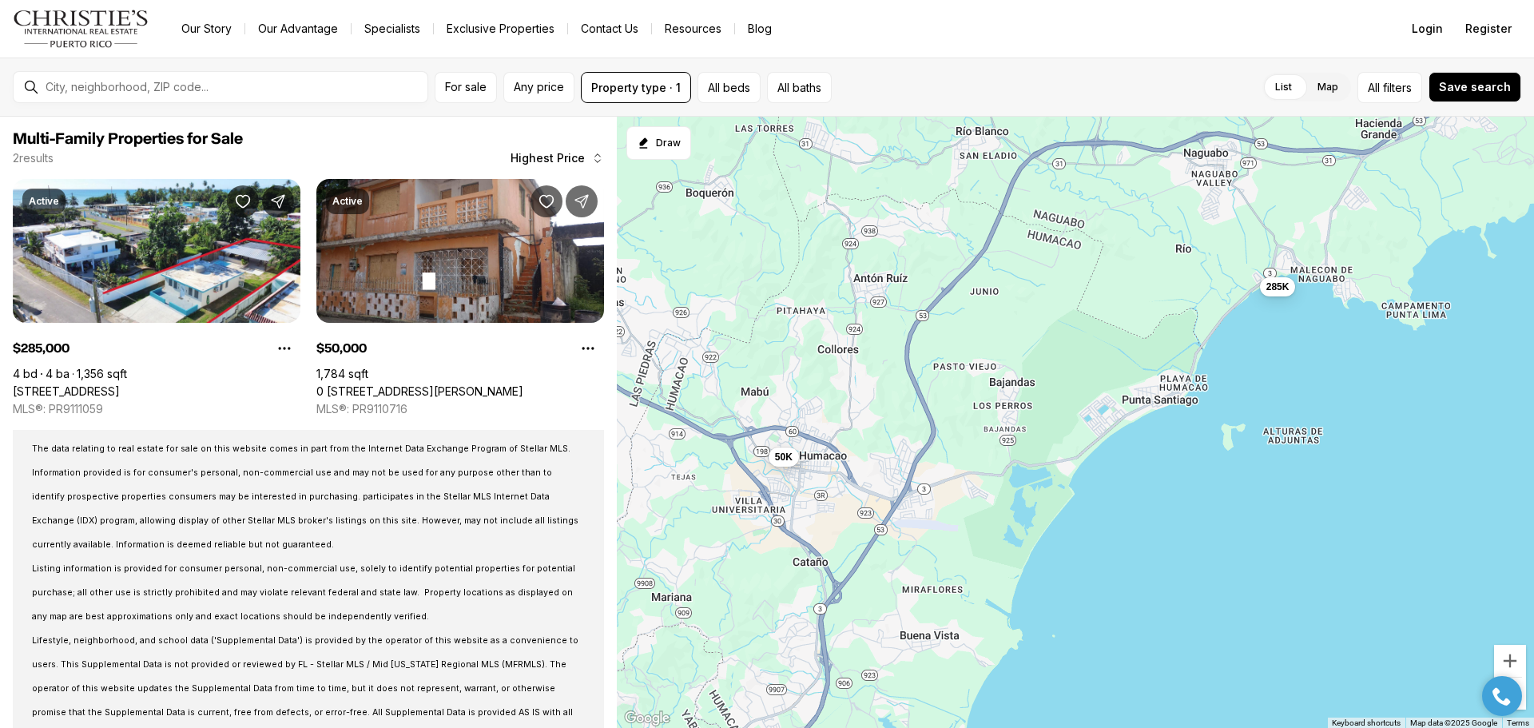
drag, startPoint x: 1238, startPoint y: 433, endPoint x: 1096, endPoint y: 149, distance: 317.9
click at [1095, 150] on div "285K 50K" at bounding box center [1075, 423] width 917 height 612
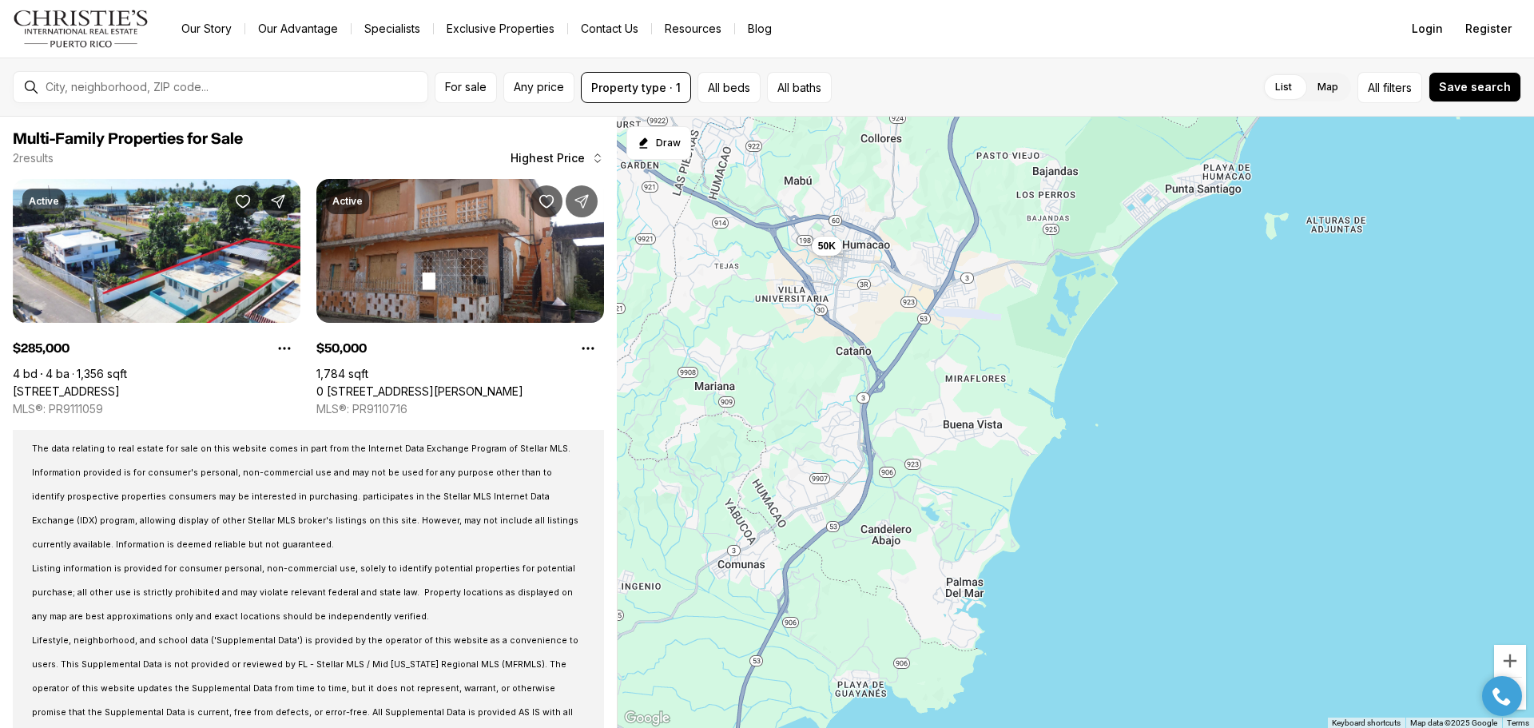
drag, startPoint x: 974, startPoint y: 415, endPoint x: 1005, endPoint y: 264, distance: 153.2
click at [1005, 264] on div "285K 50K" at bounding box center [1075, 423] width 917 height 612
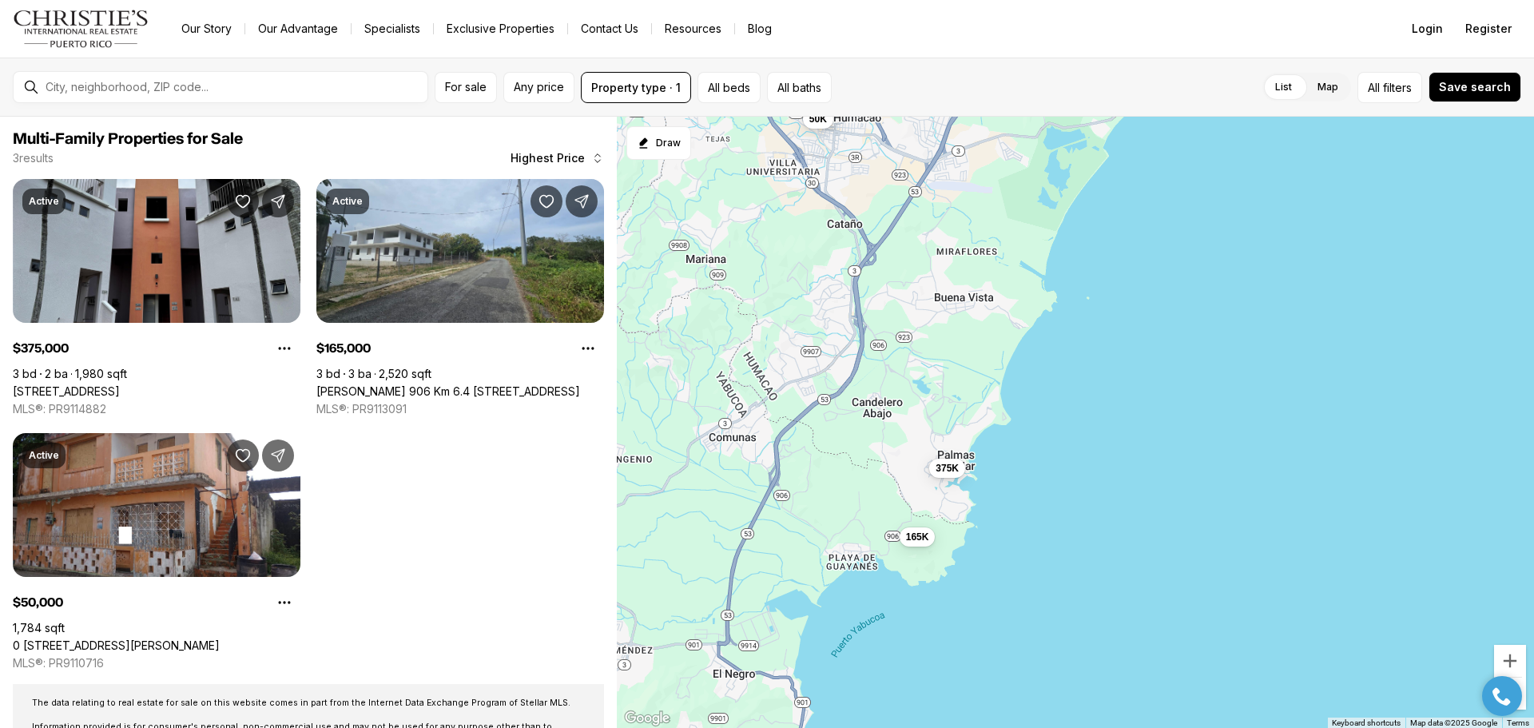
drag, startPoint x: 990, startPoint y: 486, endPoint x: 978, endPoint y: 351, distance: 136.2
click at [978, 351] on div "50K 375K 165K" at bounding box center [1075, 423] width 917 height 612
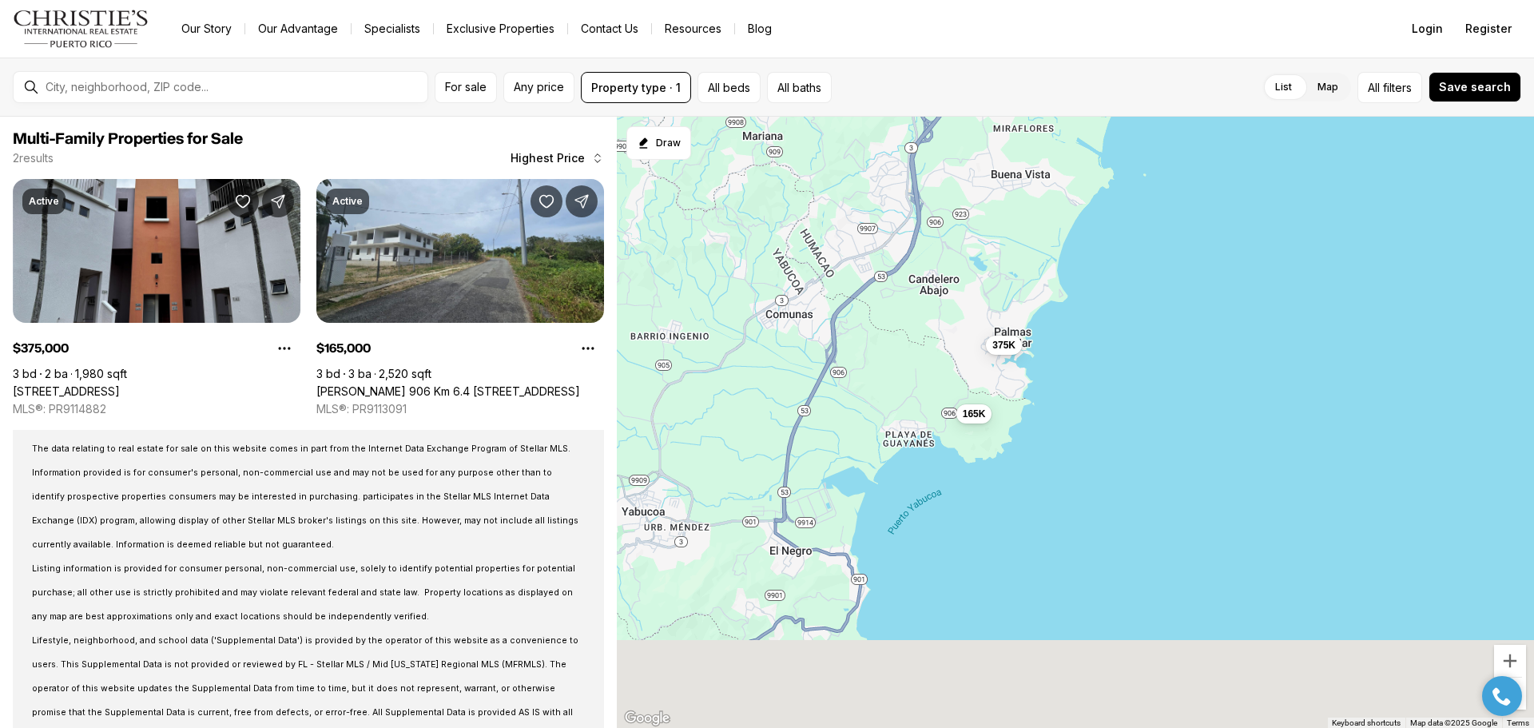
drag, startPoint x: 954, startPoint y: 392, endPoint x: 1053, endPoint y: 218, distance: 200.7
click at [1053, 218] on div "375K 165K" at bounding box center [1075, 423] width 917 height 612
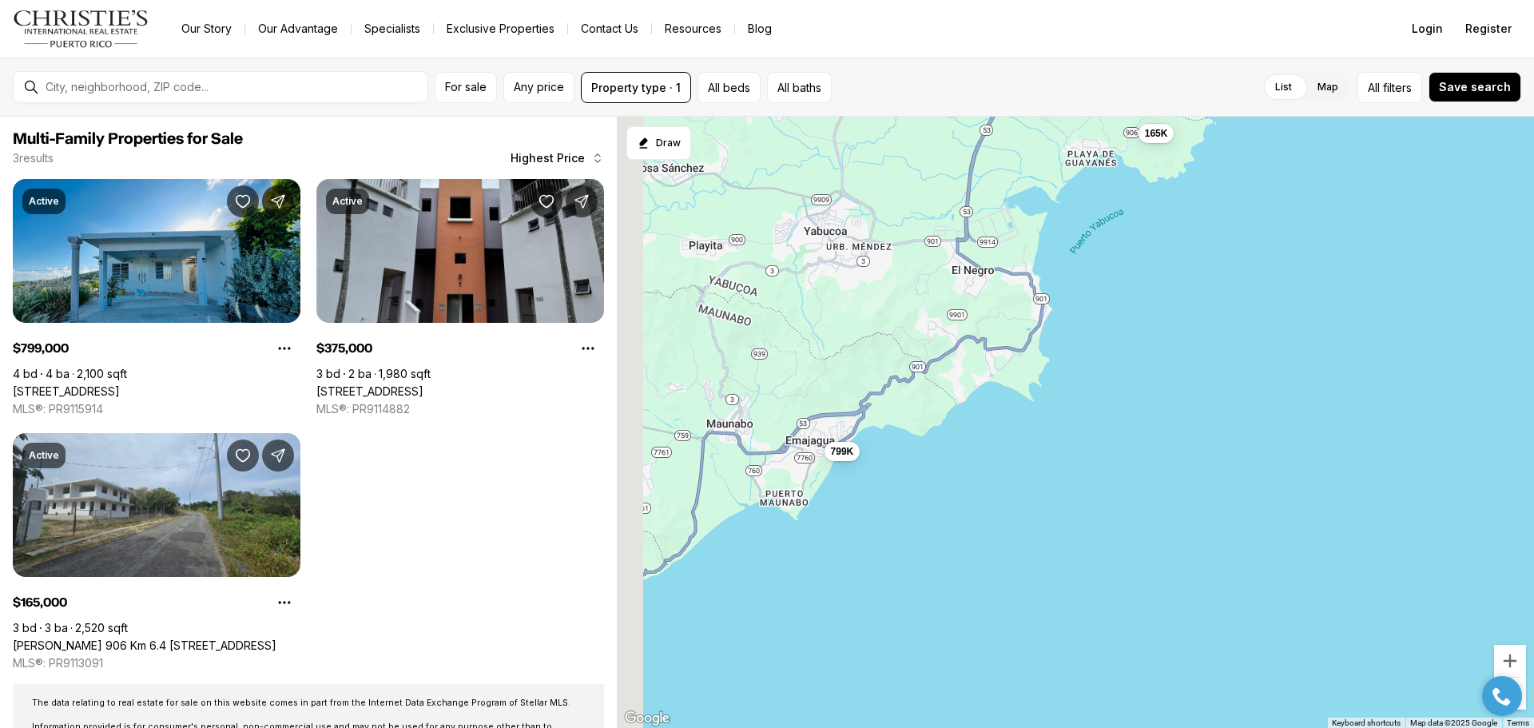
drag, startPoint x: 825, startPoint y: 479, endPoint x: 1026, endPoint y: 234, distance: 317.2
click at [1026, 234] on div "375K 165K 799K" at bounding box center [1075, 423] width 917 height 612
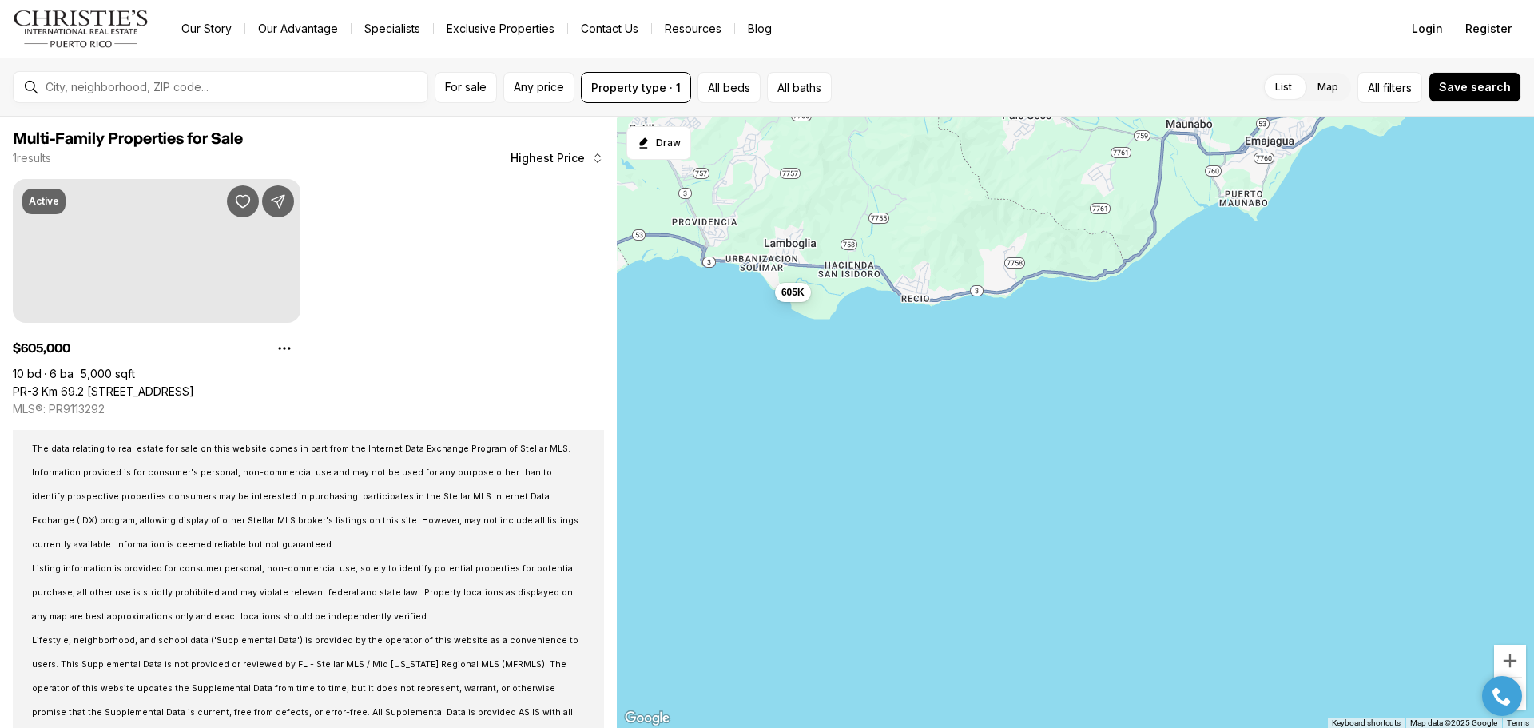
drag, startPoint x: 893, startPoint y: 276, endPoint x: 1019, endPoint y: 363, distance: 152.9
click at [1019, 363] on div "605K" at bounding box center [1075, 423] width 917 height 612
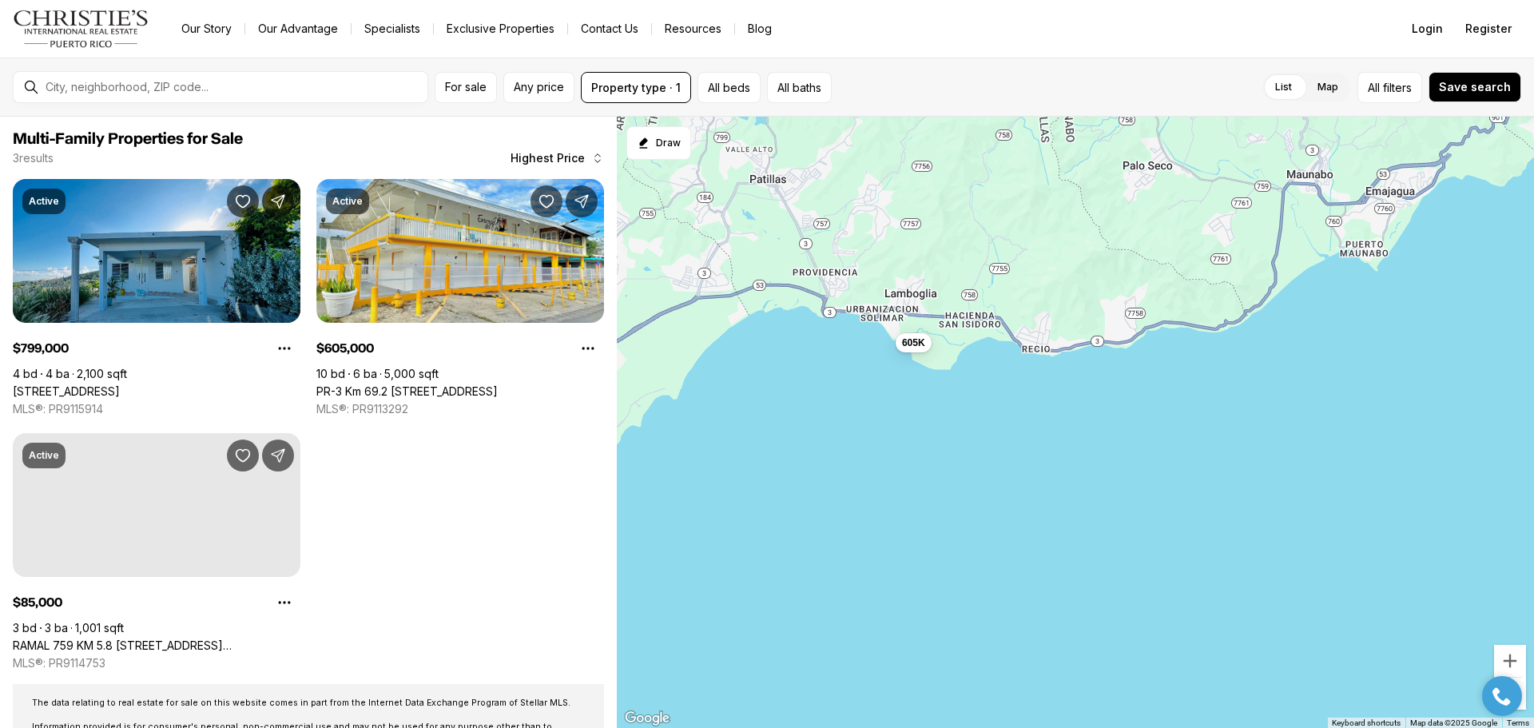
drag, startPoint x: 889, startPoint y: 334, endPoint x: 1077, endPoint y: 381, distance: 193.5
click at [1077, 381] on div "605K" at bounding box center [1075, 423] width 917 height 612
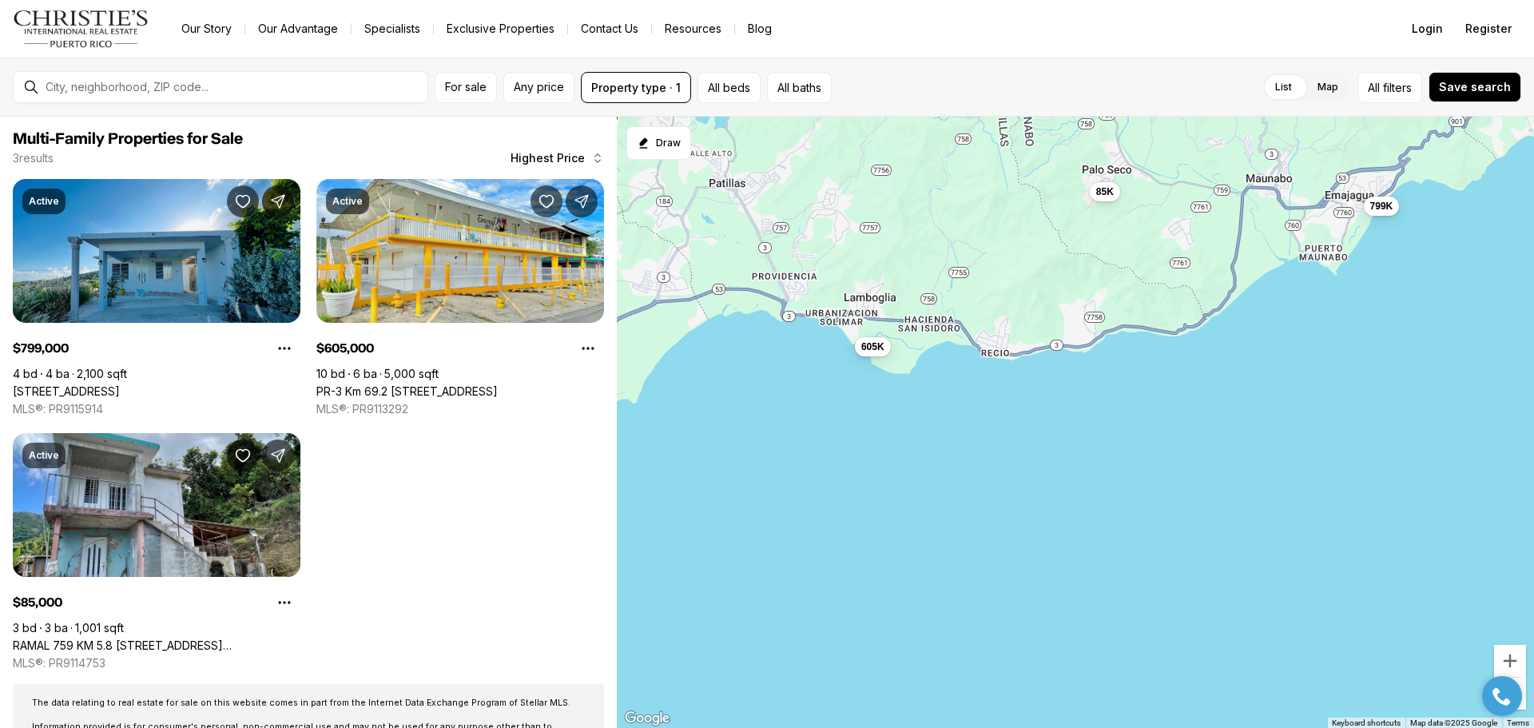
drag, startPoint x: 1145, startPoint y: 345, endPoint x: 985, endPoint y: 339, distance: 159.8
click at [985, 339] on div "605K 799K 85K" at bounding box center [1075, 423] width 917 height 612
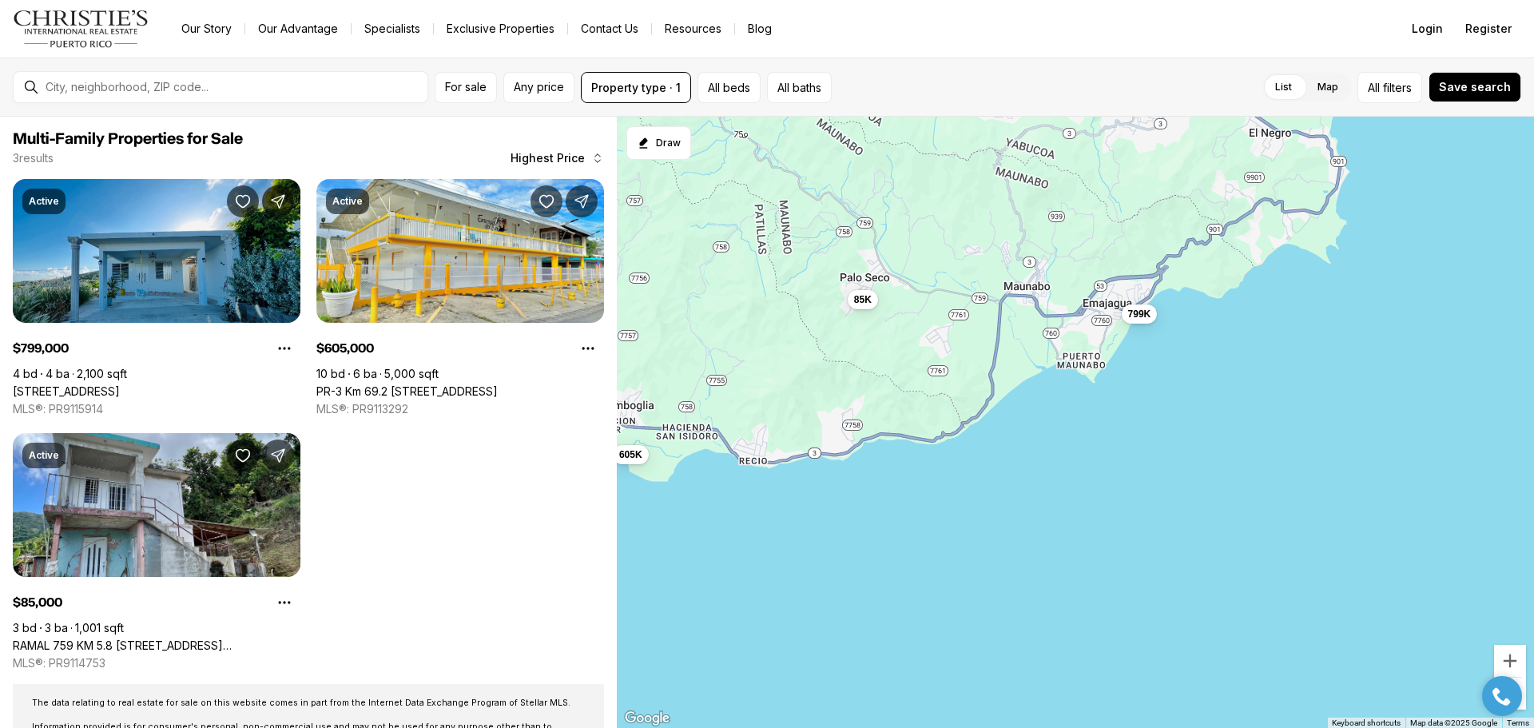
drag, startPoint x: 1293, startPoint y: 272, endPoint x: 894, endPoint y: 470, distance: 445.8
click at [894, 470] on div "605K 799K 85K" at bounding box center [1075, 423] width 917 height 612
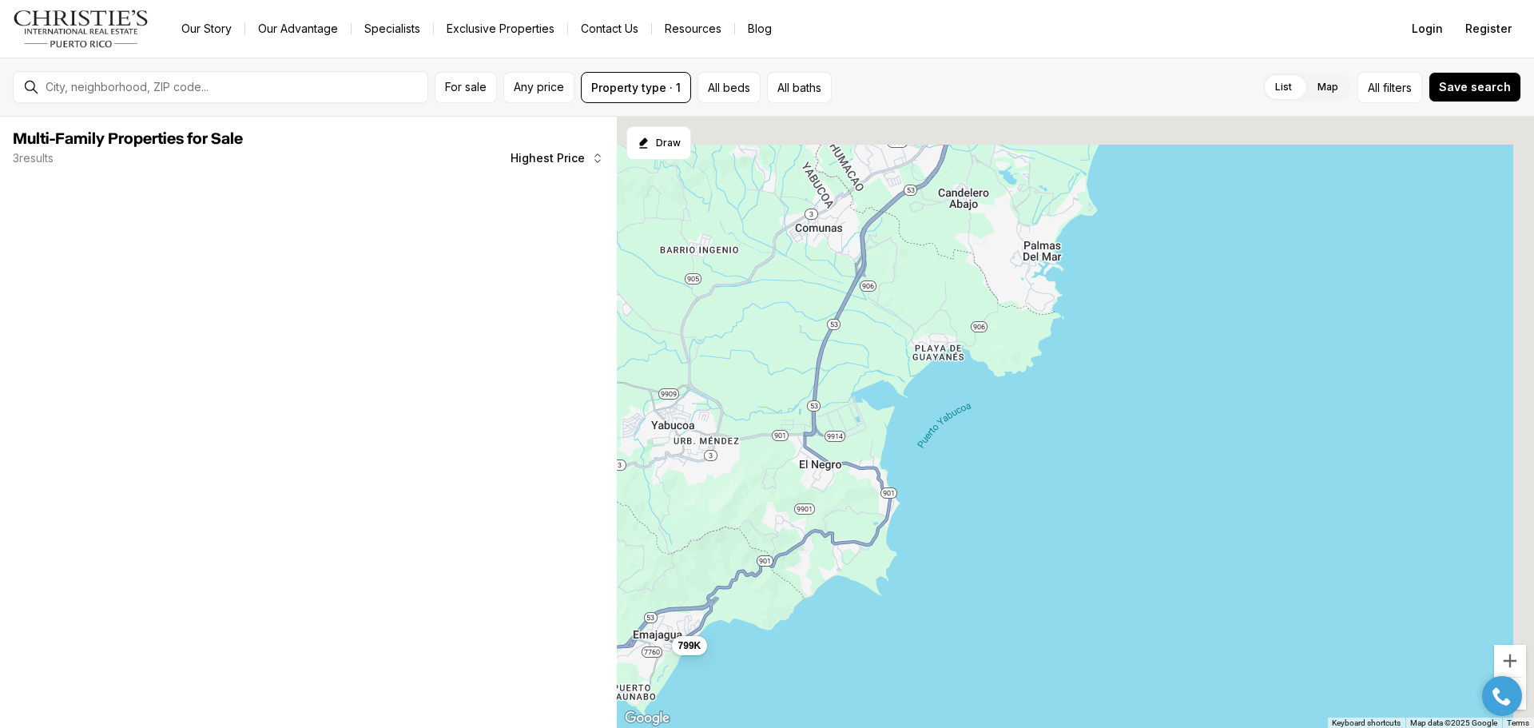
drag, startPoint x: 1045, startPoint y: 403, endPoint x: 883, endPoint y: 553, distance: 219.9
click at [882, 554] on div "799K 85K" at bounding box center [1075, 423] width 917 height 612
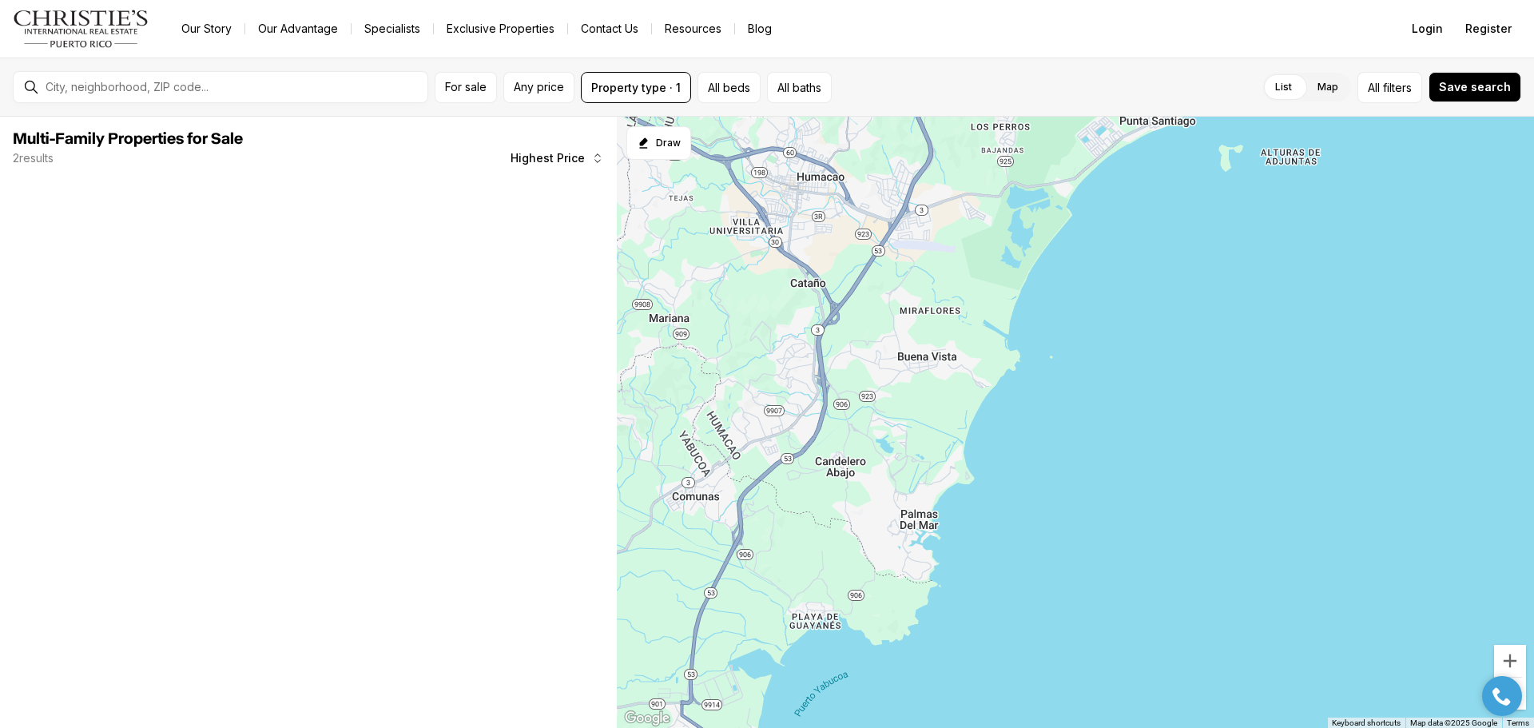
drag, startPoint x: 986, startPoint y: 313, endPoint x: 976, endPoint y: 474, distance: 160.8
click at [954, 506] on div at bounding box center [1075, 423] width 917 height 612
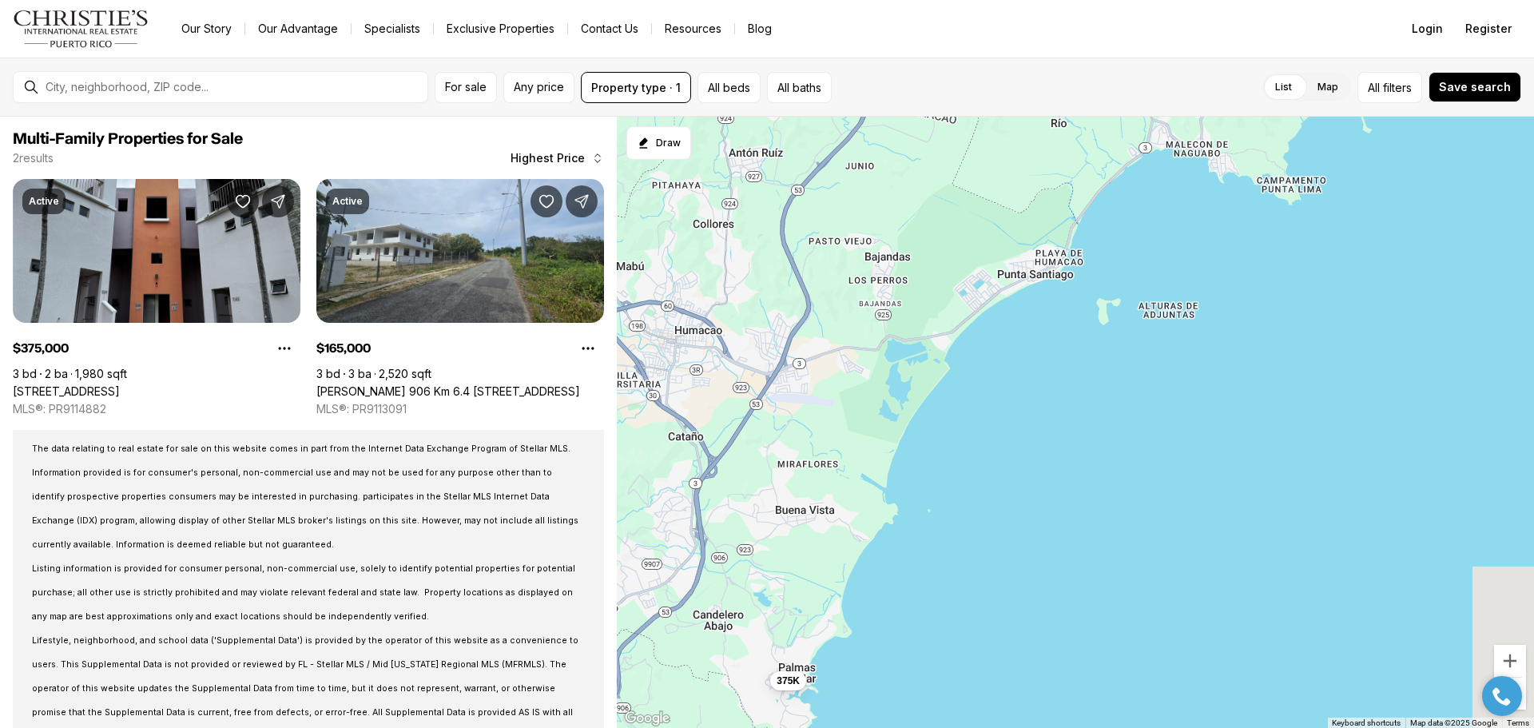
drag, startPoint x: 1036, startPoint y: 370, endPoint x: 872, endPoint y: 553, distance: 245.5
click at [872, 553] on div "375K 165K" at bounding box center [1075, 423] width 917 height 612
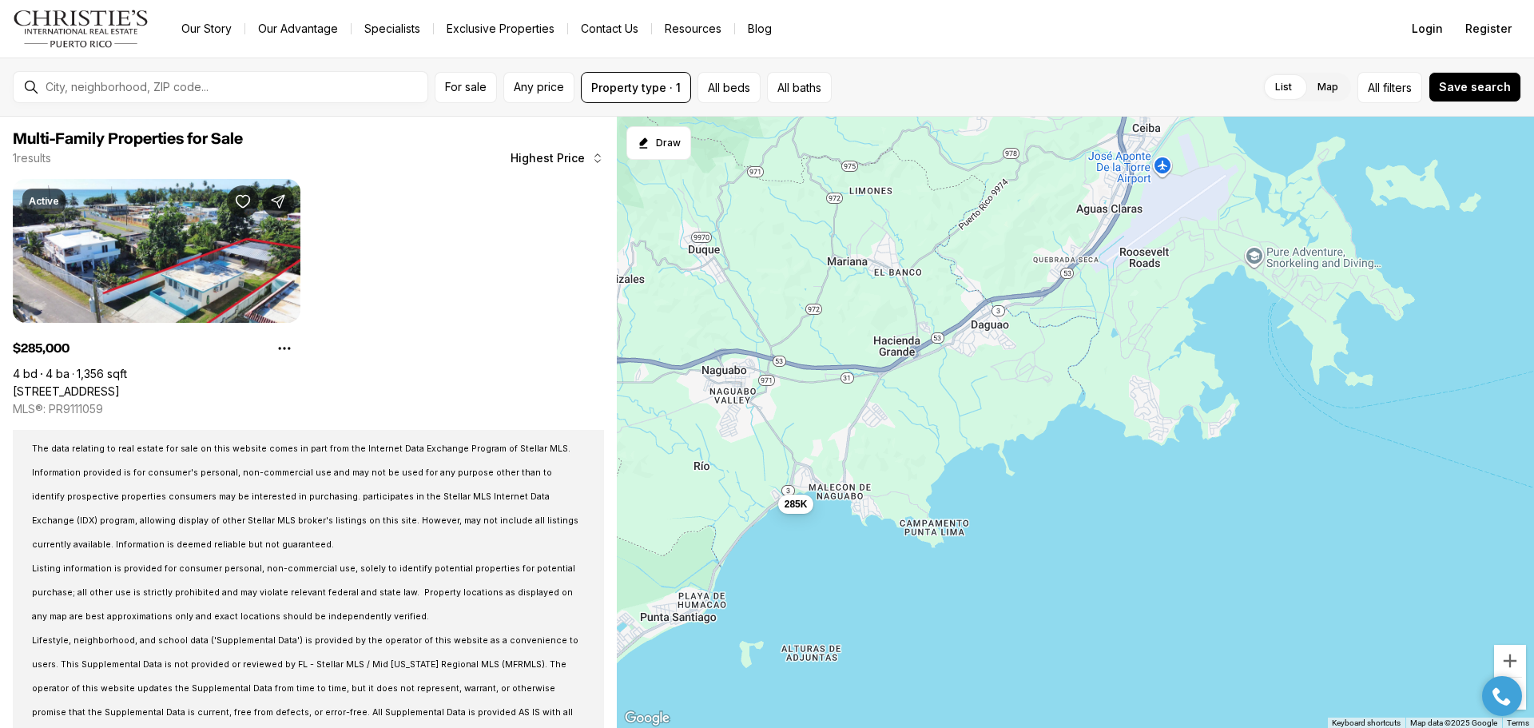
drag, startPoint x: 1056, startPoint y: 334, endPoint x: 805, endPoint y: 558, distance: 336.6
click at [805, 558] on div "285K" at bounding box center [1075, 423] width 917 height 612
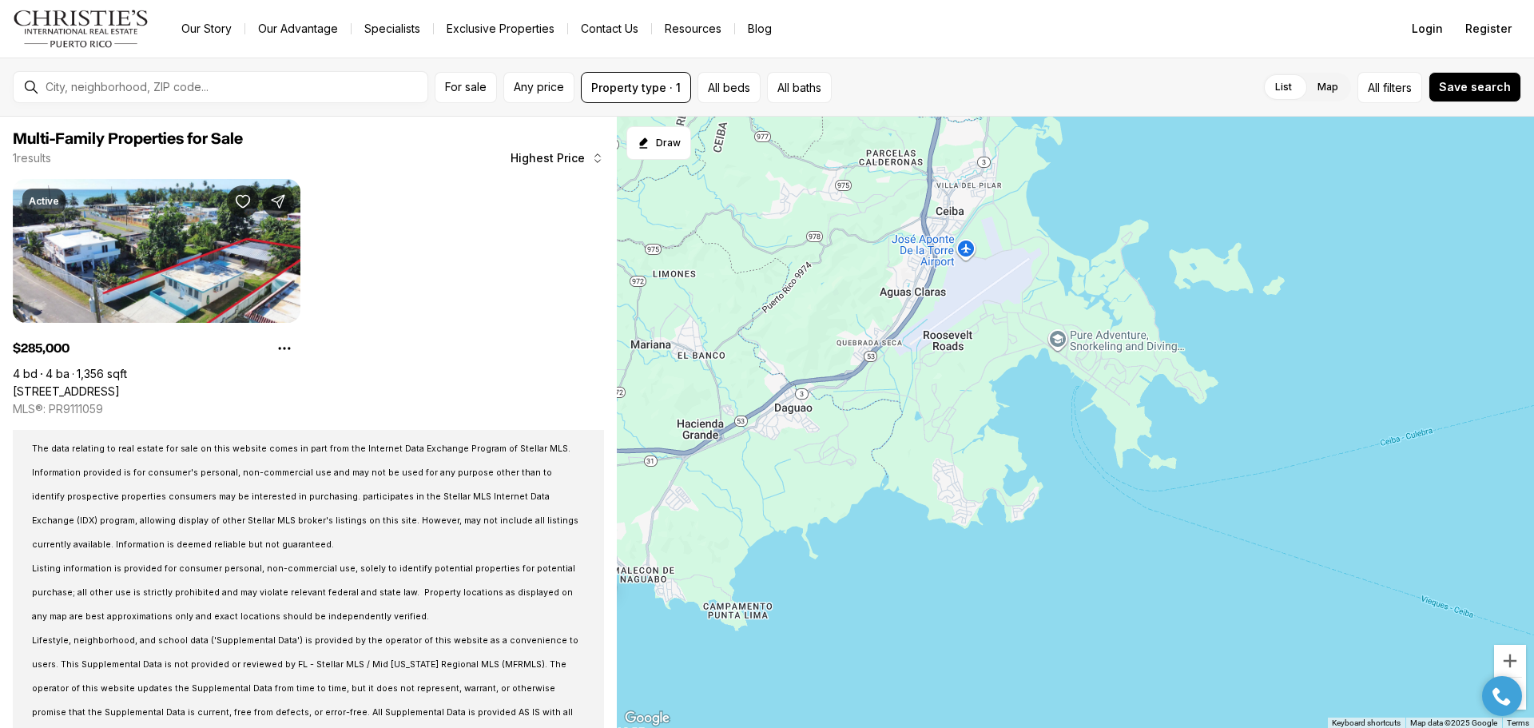
drag, startPoint x: 1138, startPoint y: 440, endPoint x: 940, endPoint y: 523, distance: 214.8
click at [940, 523] on div "285K" at bounding box center [1075, 423] width 917 height 612
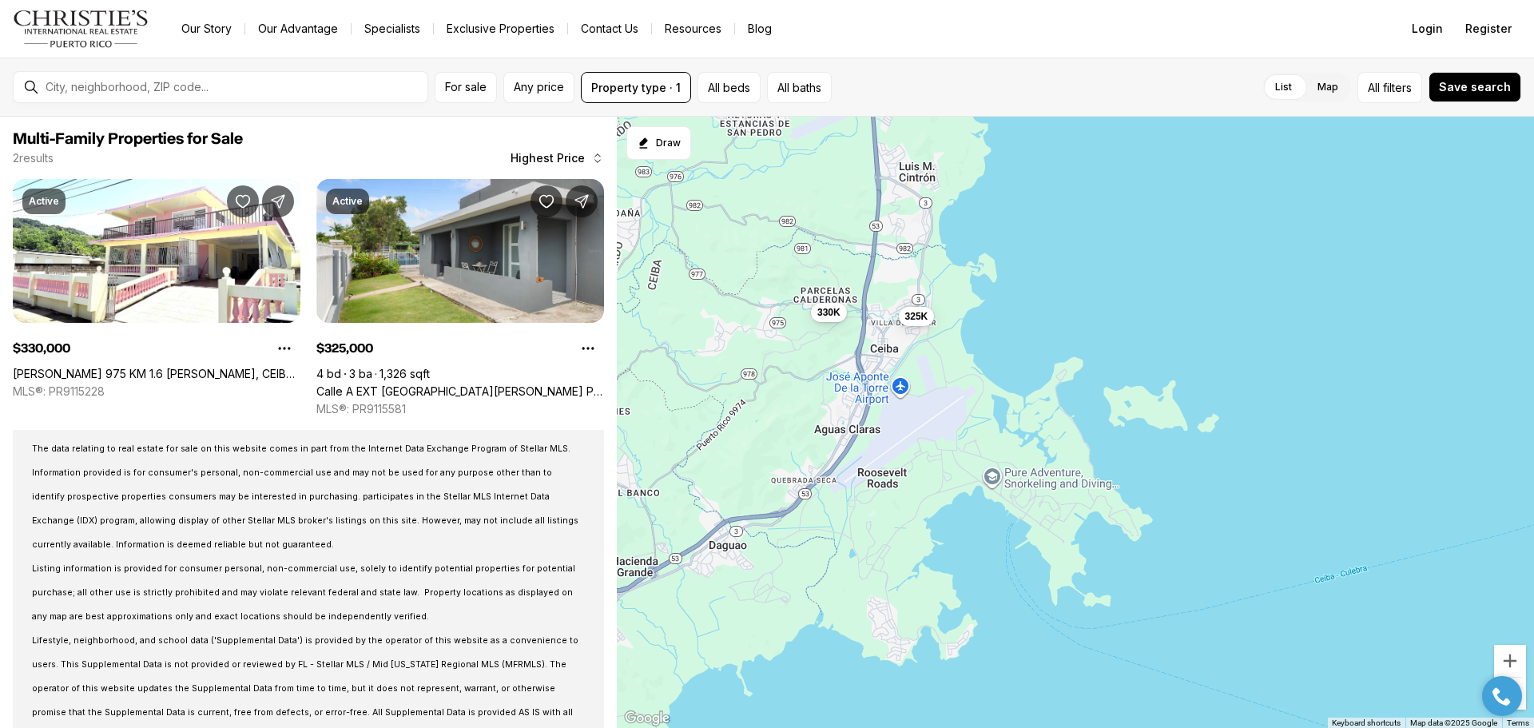
drag, startPoint x: 1046, startPoint y: 407, endPoint x: 979, endPoint y: 560, distance: 167.1
click at [979, 560] on div "330K 325K" at bounding box center [1075, 423] width 917 height 612
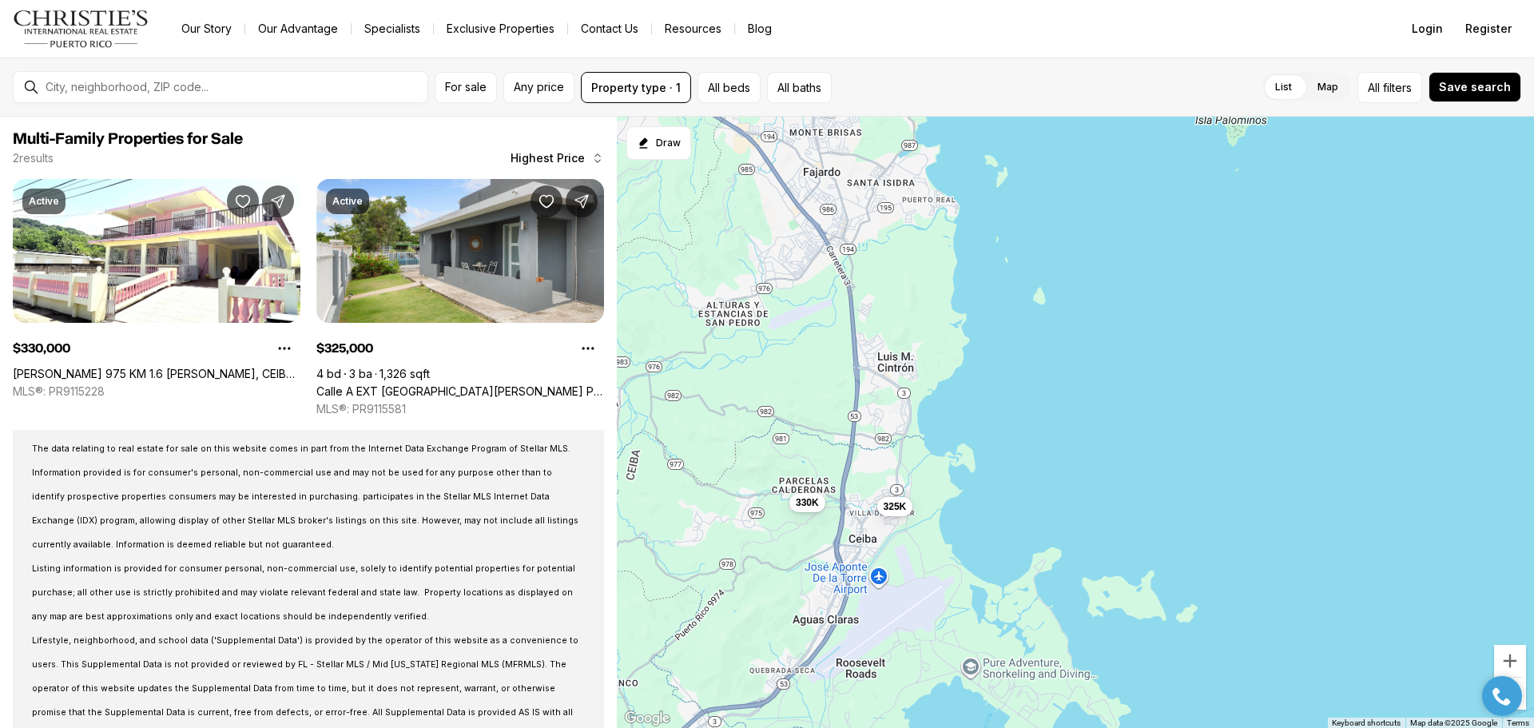
drag, startPoint x: 995, startPoint y: 380, endPoint x: 968, endPoint y: 607, distance: 228.5
click at [968, 607] on div "330K 325K" at bounding box center [1075, 423] width 917 height 612
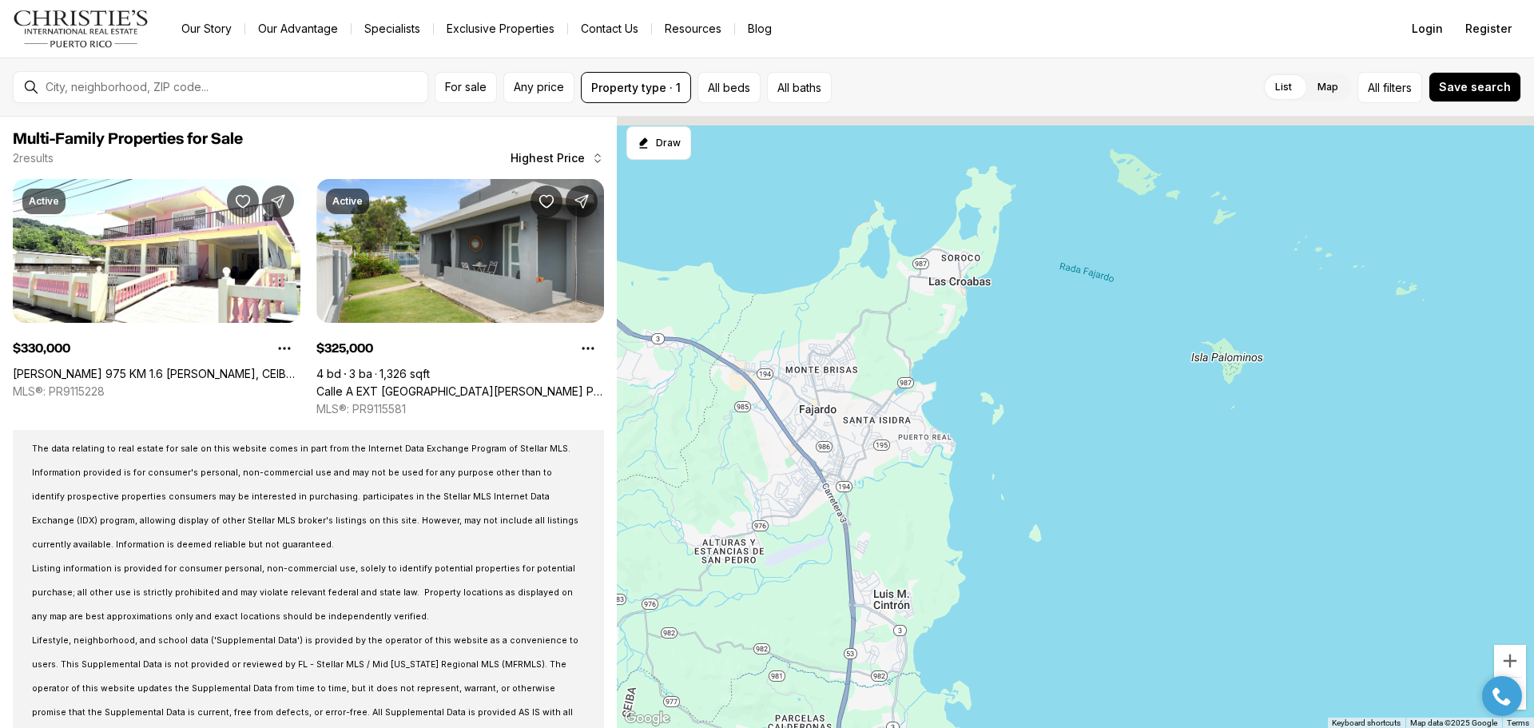
drag, startPoint x: 934, startPoint y: 375, endPoint x: 949, endPoint y: 582, distance: 207.4
click at [949, 582] on div "330K 325K" at bounding box center [1075, 423] width 917 height 612
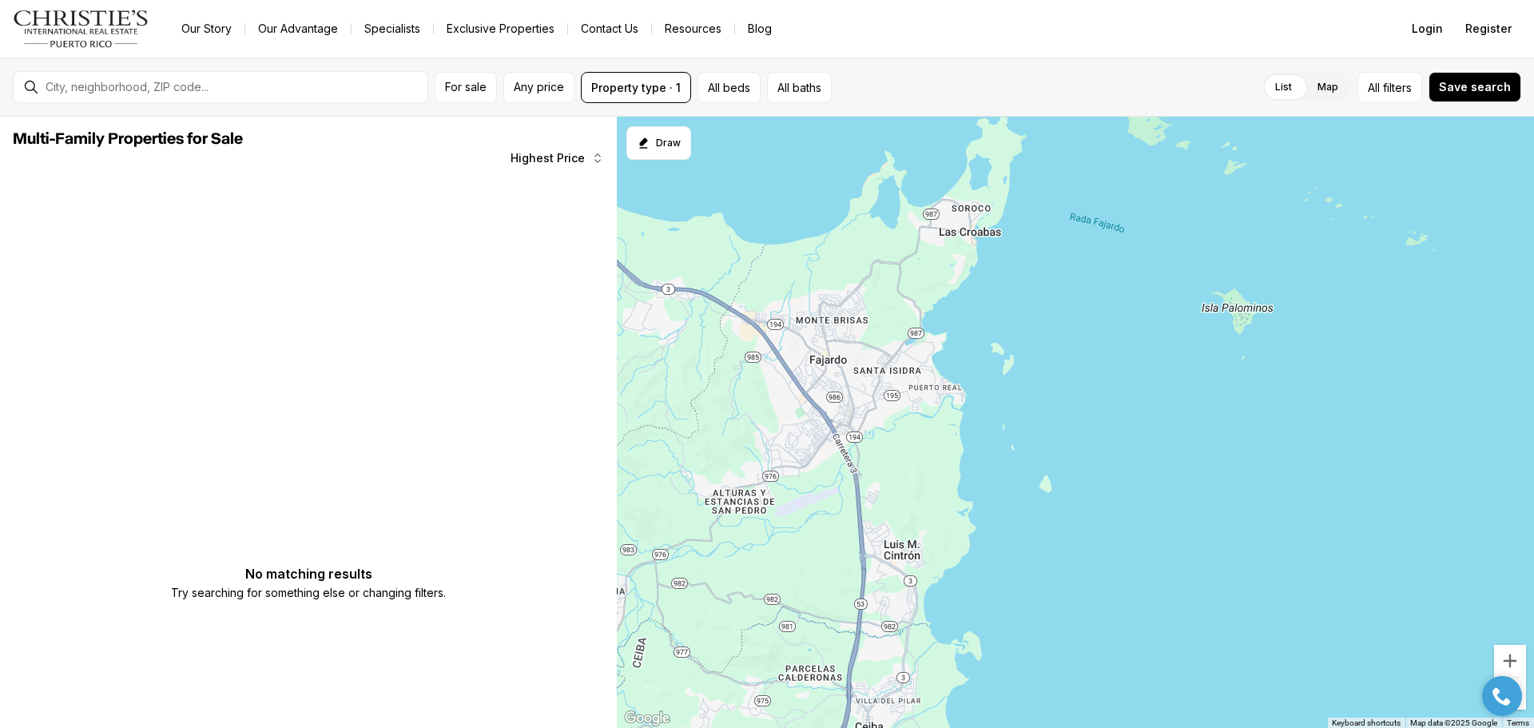
drag, startPoint x: 942, startPoint y: 528, endPoint x: 936, endPoint y: 446, distance: 81.7
click at [936, 446] on div at bounding box center [1075, 423] width 917 height 612
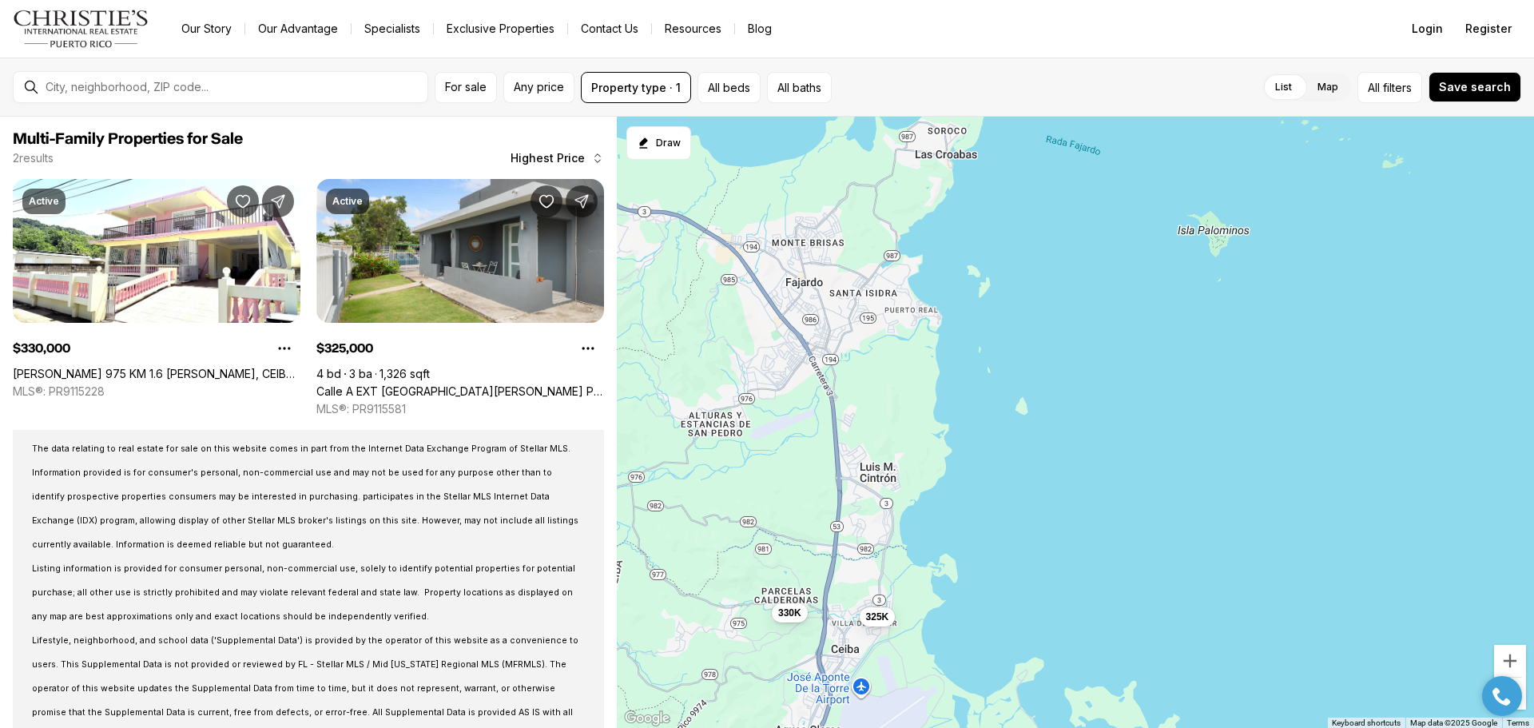
drag, startPoint x: 732, startPoint y: 378, endPoint x: 659, endPoint y: 253, distance: 144.7
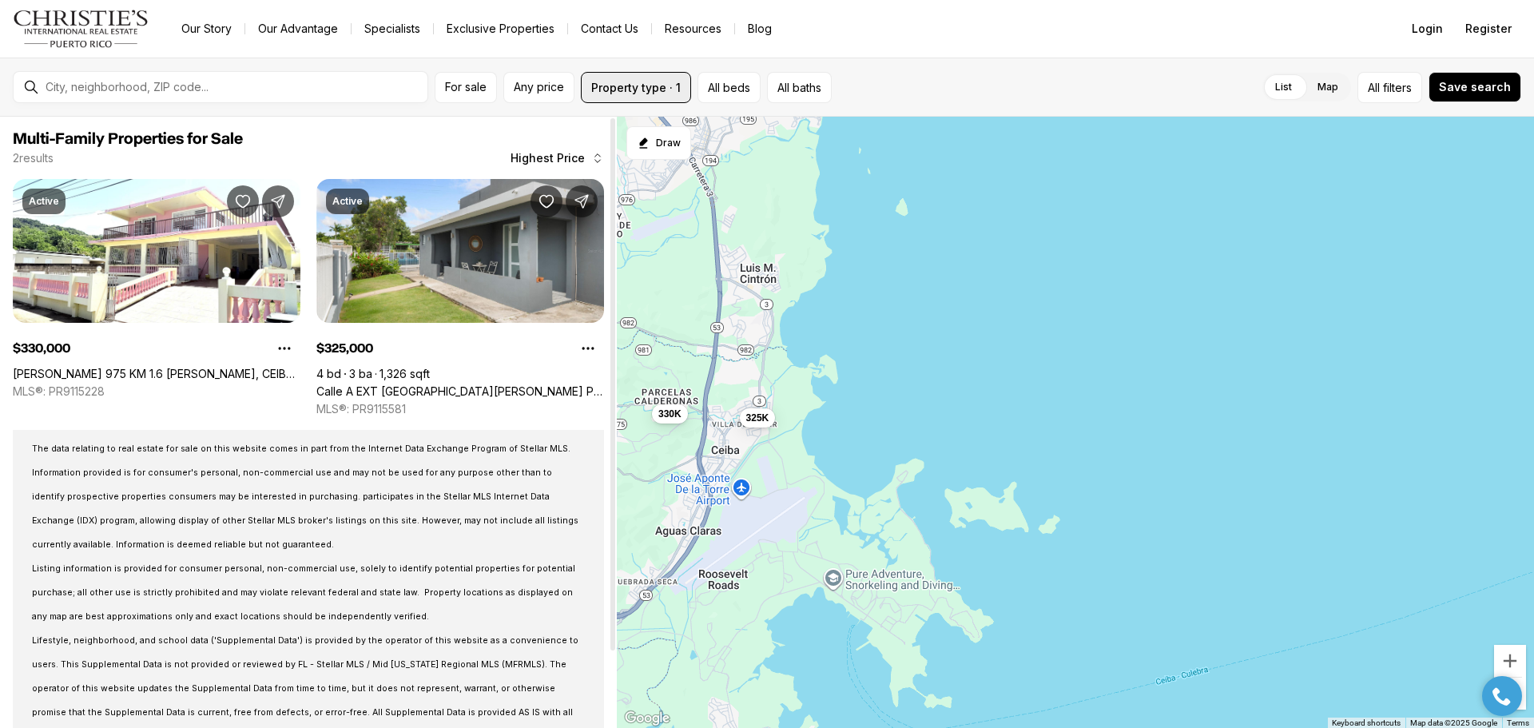
click at [658, 101] on button "Property type · 1" at bounding box center [636, 87] width 110 height 31
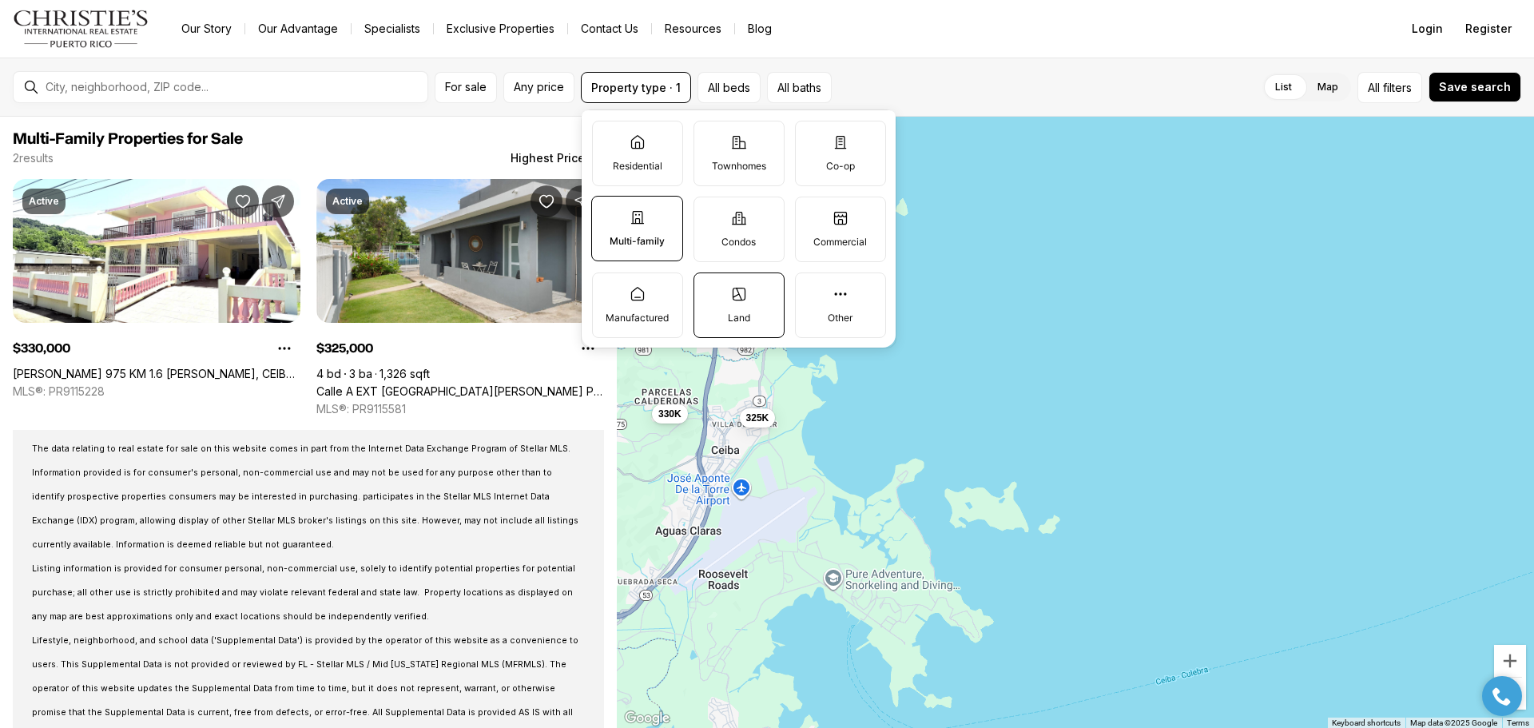
click at [730, 317] on p "Land" at bounding box center [739, 317] width 22 height 13
click at [710, 289] on button "Land" at bounding box center [702, 281] width 16 height 16
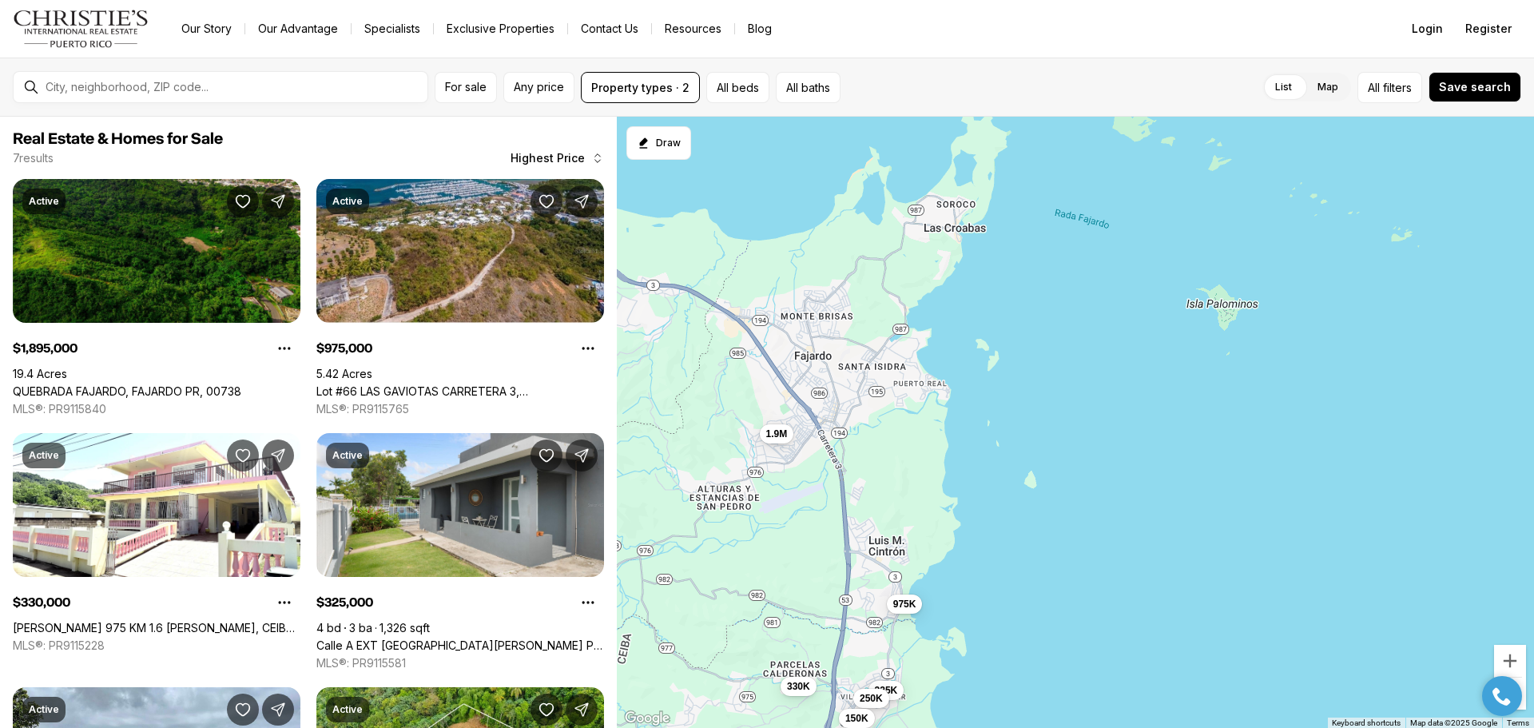
drag, startPoint x: 788, startPoint y: 457, endPoint x: 919, endPoint y: 729, distance: 302.2
click at [919, 727] on html "Go to: Homepage Our Story Our Advantage Specialists Exclusive Properties Contac…" at bounding box center [767, 364] width 1534 height 728
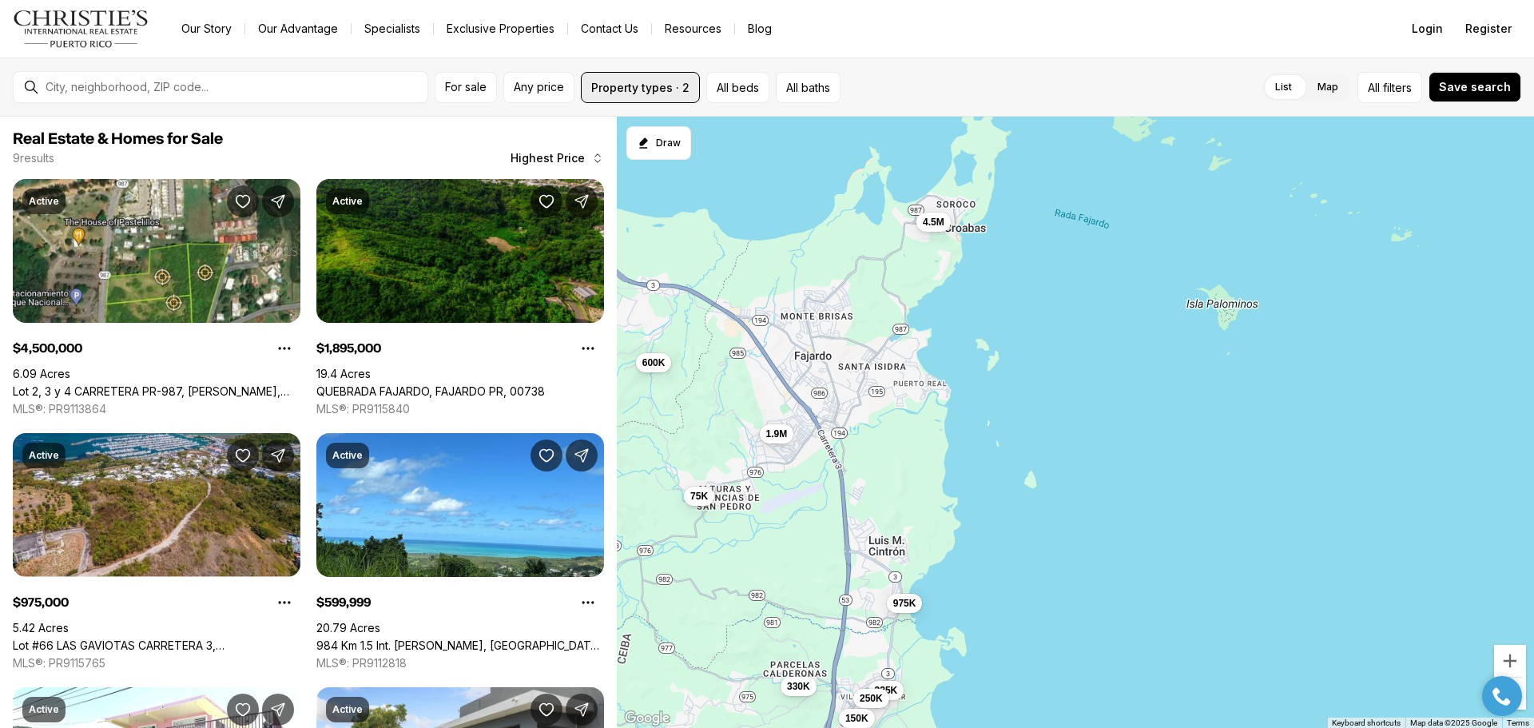
click at [674, 88] on button "Property types · 2" at bounding box center [640, 87] width 119 height 31
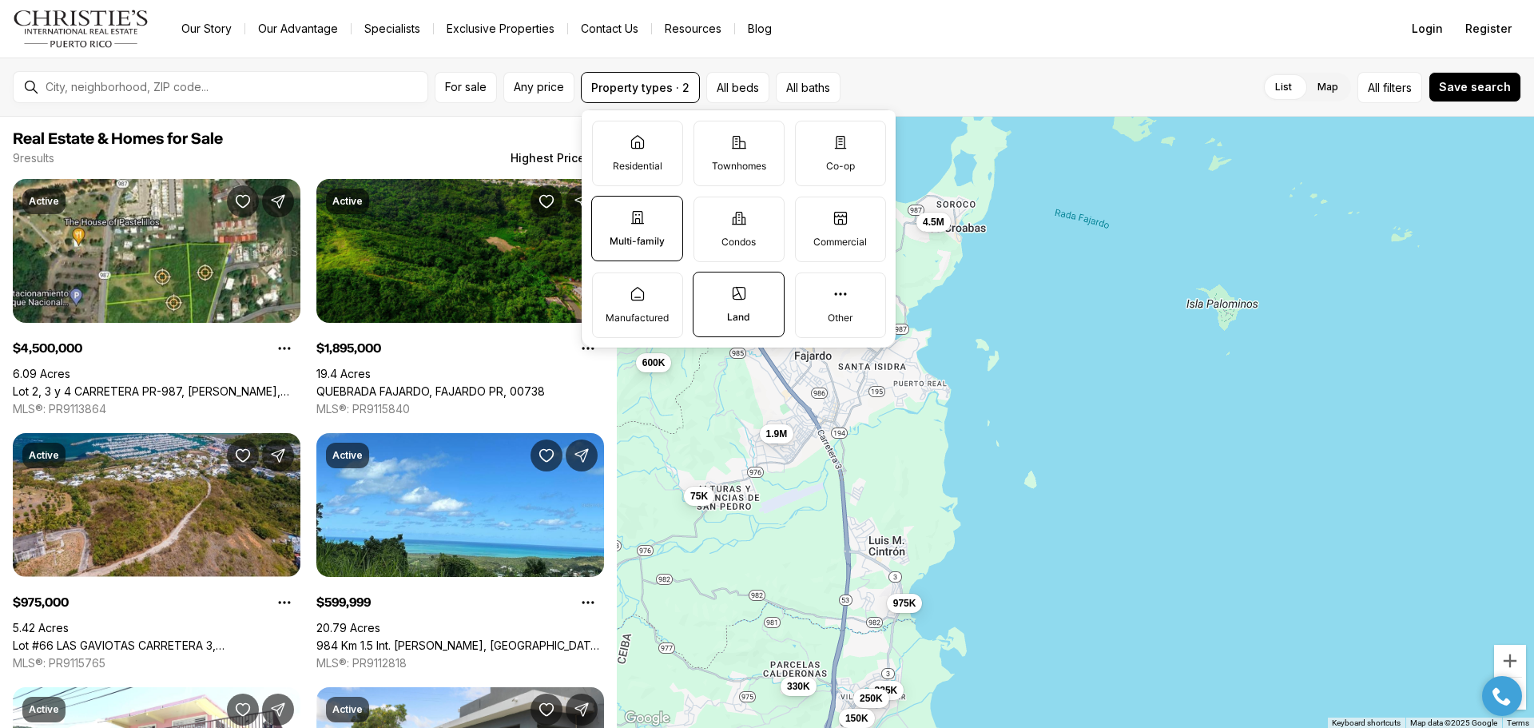
click at [621, 246] on p "Multi-family" at bounding box center [636, 241] width 55 height 13
click at [608, 212] on button "Multi-family" at bounding box center [600, 204] width 16 height 16
click at [721, 317] on label "Land" at bounding box center [738, 304] width 92 height 65
click at [709, 288] on button "Land" at bounding box center [701, 280] width 16 height 16
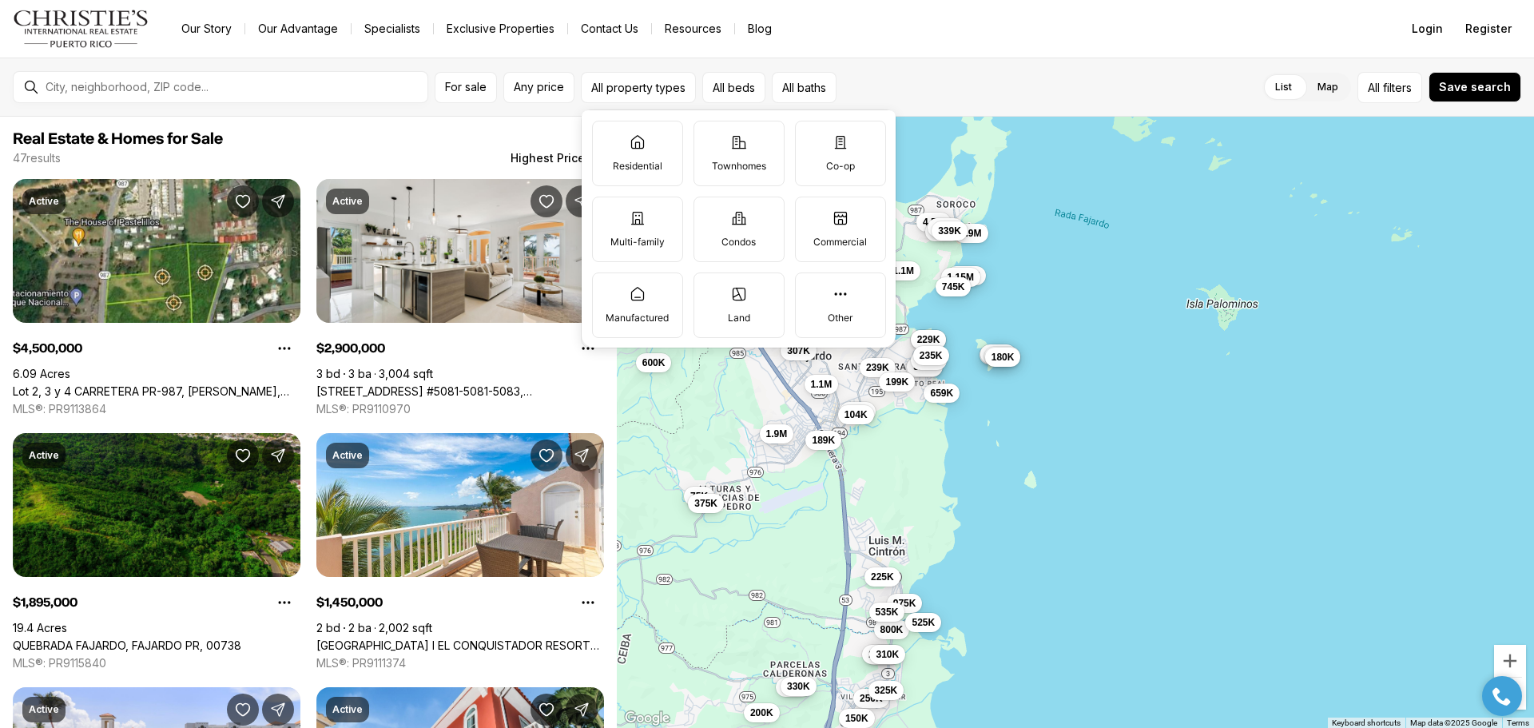
click at [1150, 274] on div "1.9M 975K 250K 150K 4.5M 600K 75K 2.9M 1.45M 1.15M 1.1M 1.1M 800K 745K 730K 659…" at bounding box center [1075, 423] width 917 height 612
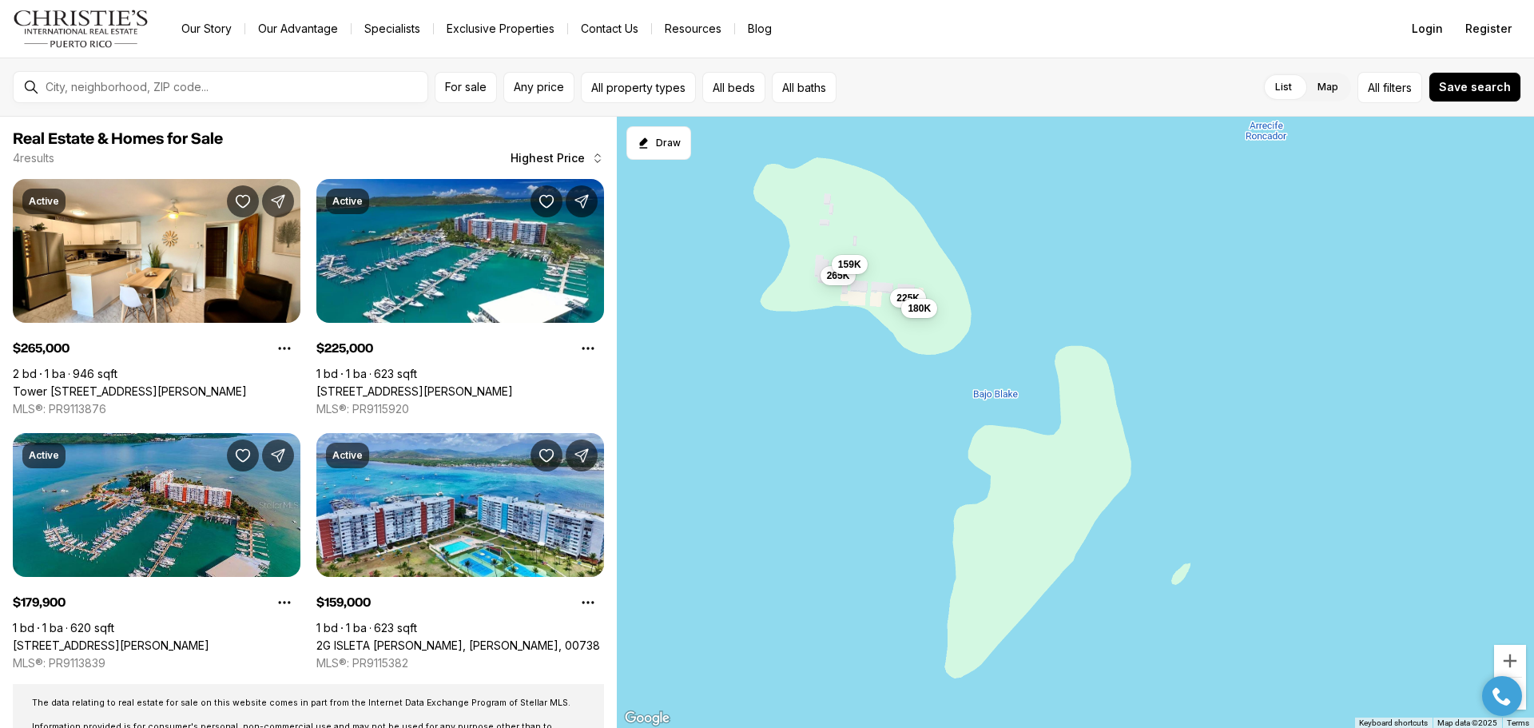
drag, startPoint x: 839, startPoint y: 267, endPoint x: 881, endPoint y: 318, distance: 65.9
click at [881, 318] on div "265K 159K 225K 180K" at bounding box center [1075, 423] width 917 height 612
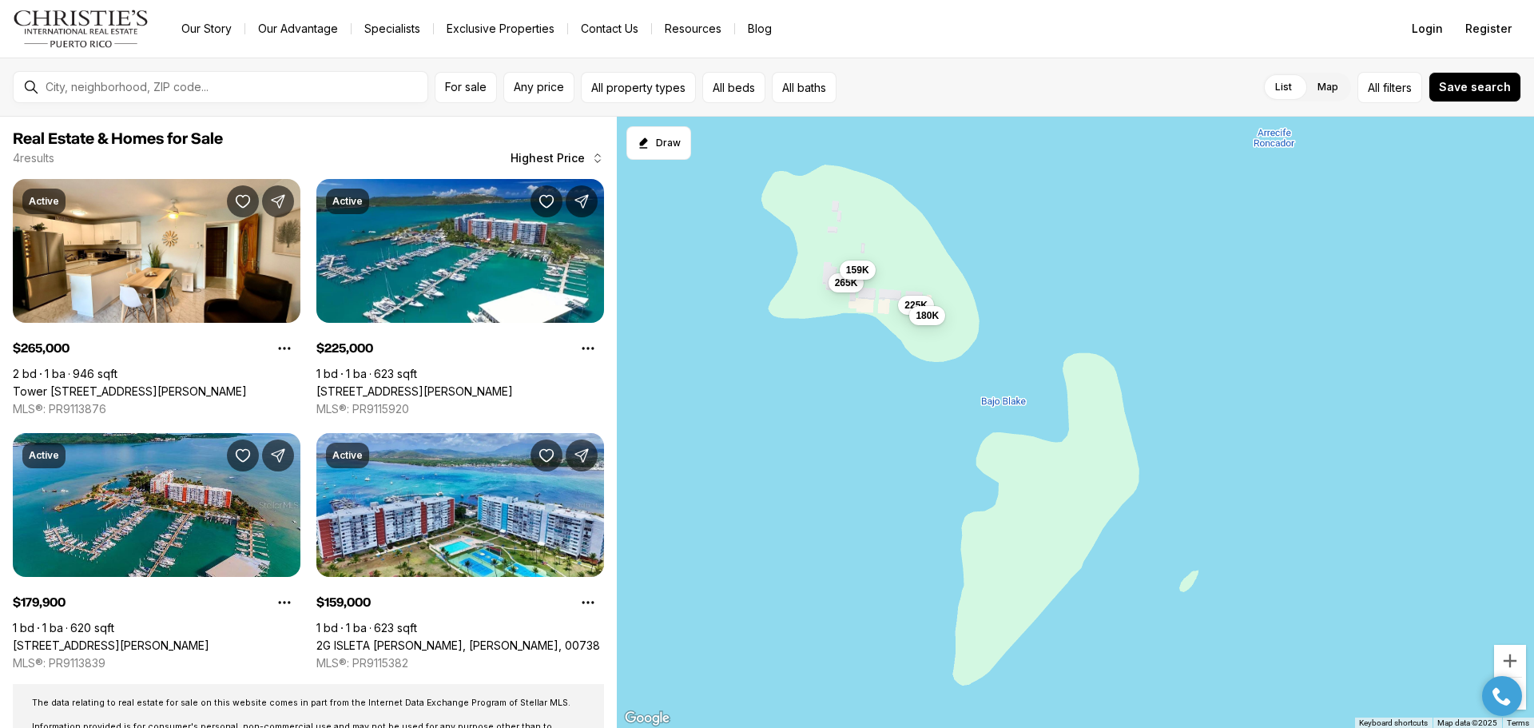
click at [860, 274] on span "159K" at bounding box center [857, 270] width 23 height 13
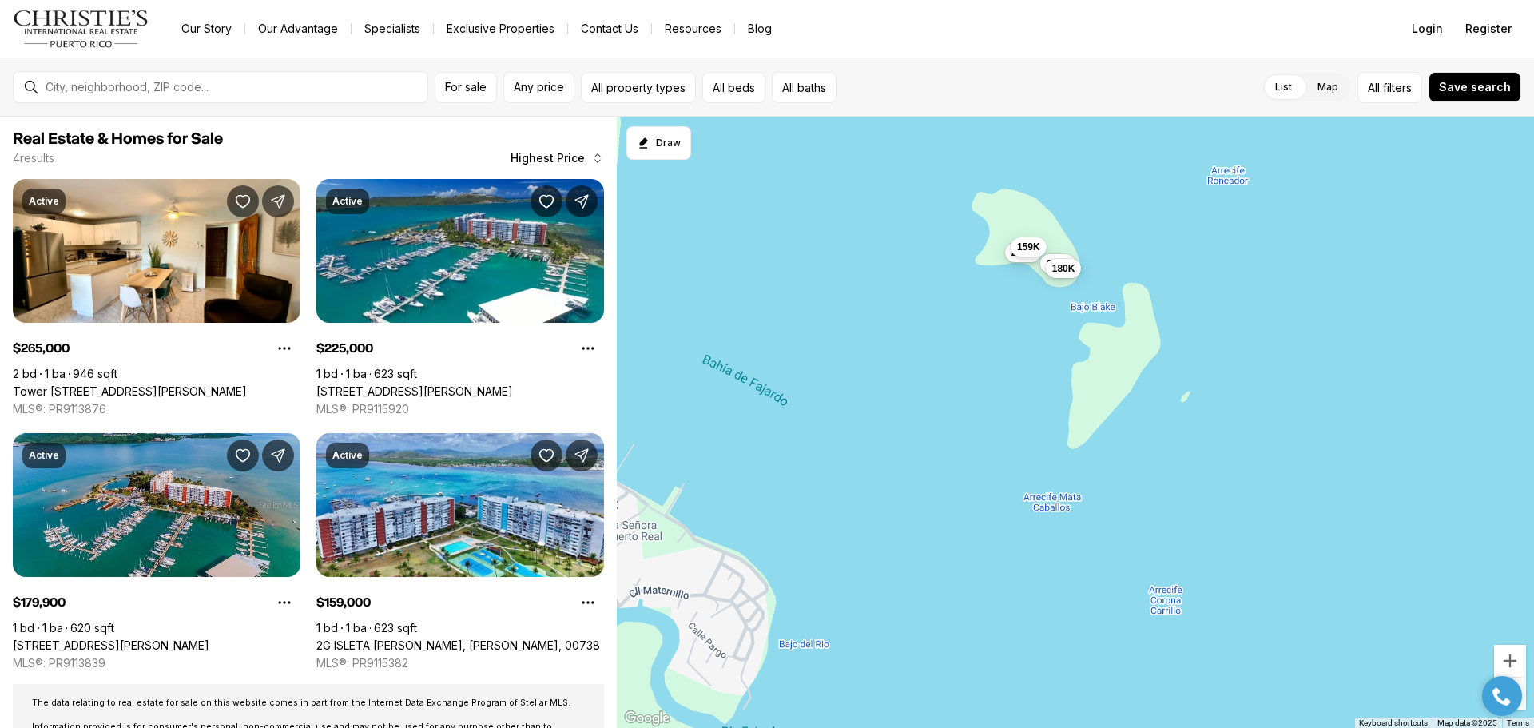
drag, startPoint x: 735, startPoint y: 363, endPoint x: 929, endPoint y: 311, distance: 200.9
click at [928, 311] on div "265K 159K 225K 180K" at bounding box center [1075, 423] width 917 height 612
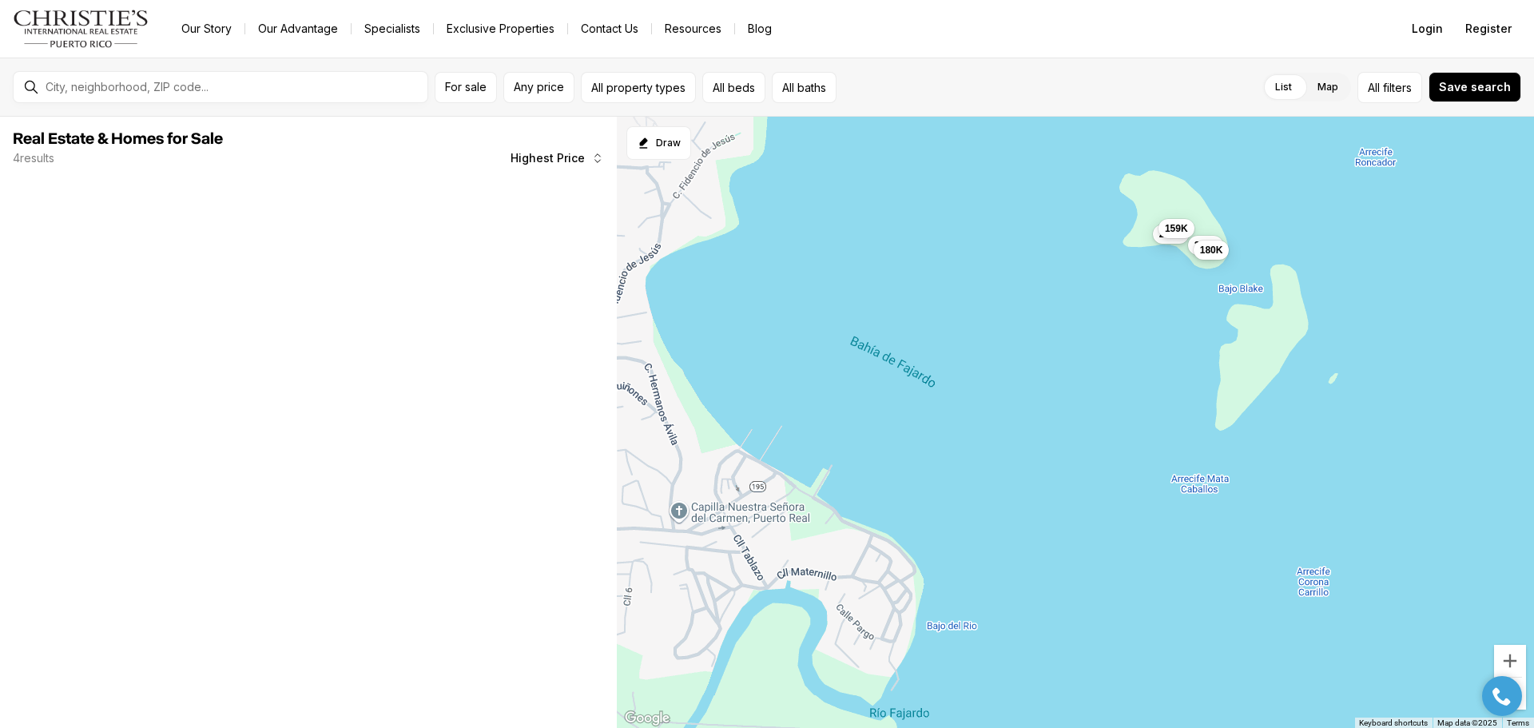
drag, startPoint x: 764, startPoint y: 384, endPoint x: 886, endPoint y: 368, distance: 122.5
click at [881, 369] on div "265K 159K 225K 180K" at bounding box center [1075, 423] width 917 height 612
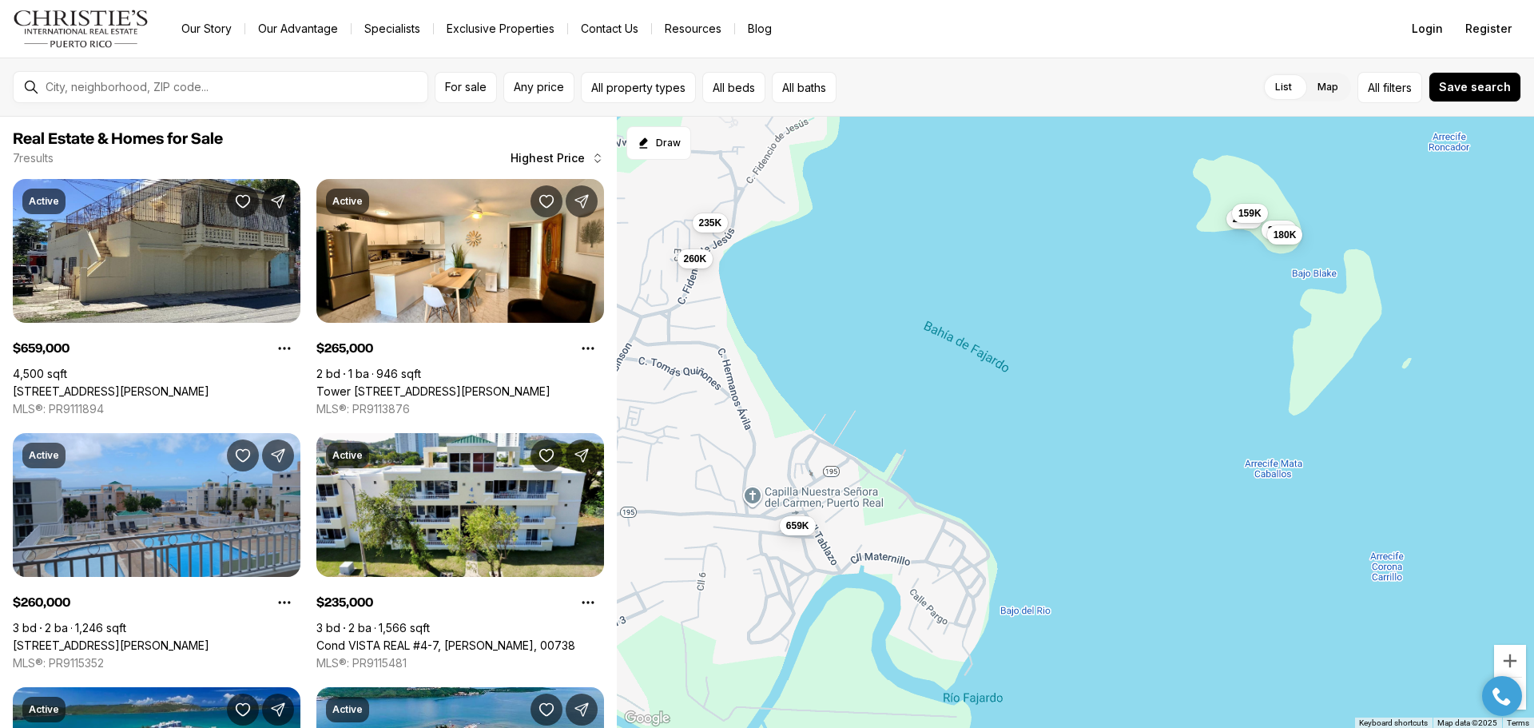
drag, startPoint x: 830, startPoint y: 381, endPoint x: 874, endPoint y: 375, distance: 44.3
click at [873, 375] on div "265K 159K 225K 180K 659K 260K 235K" at bounding box center [1075, 423] width 917 height 612
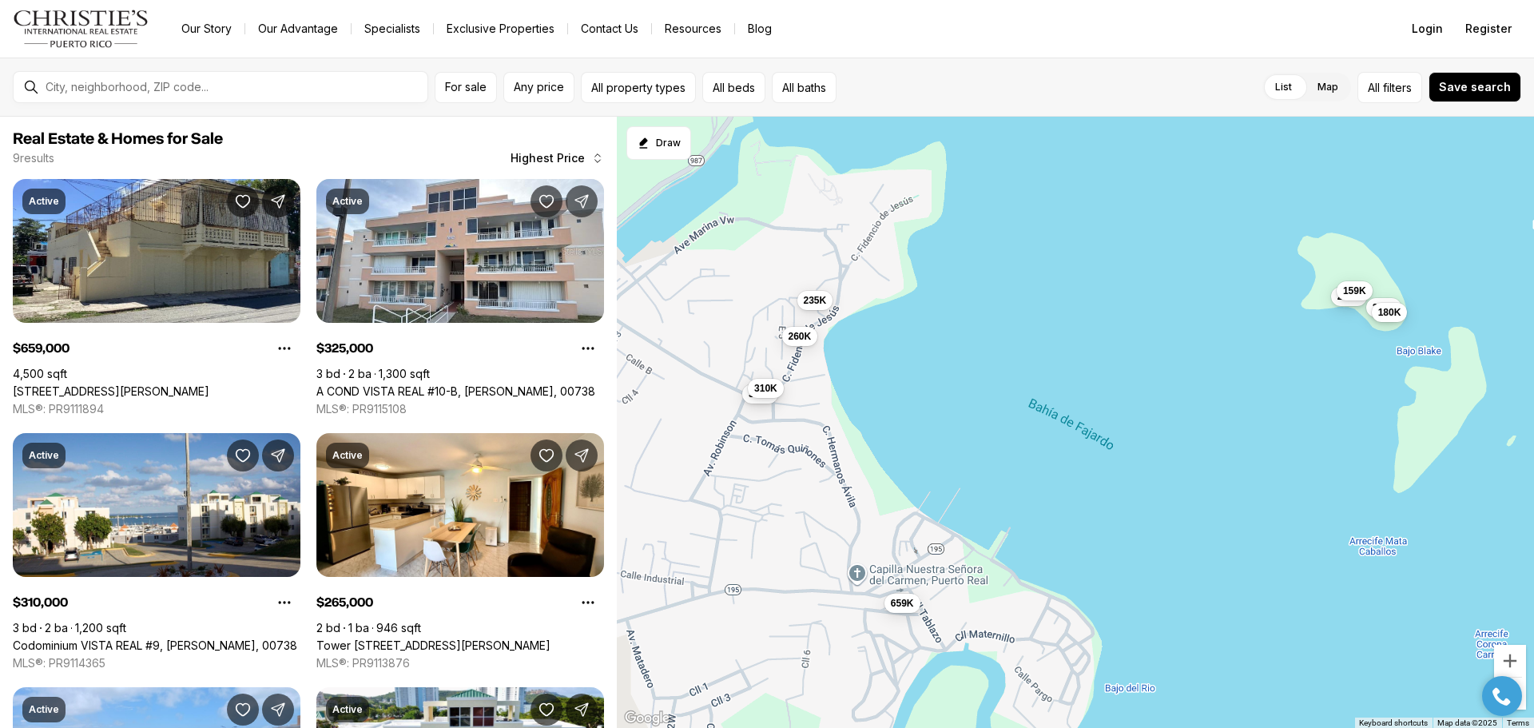
drag, startPoint x: 828, startPoint y: 380, endPoint x: 887, endPoint y: 473, distance: 109.9
click at [887, 473] on div "265K 159K 225K 180K 659K 260K 235K 325K 310K" at bounding box center [1075, 423] width 917 height 612
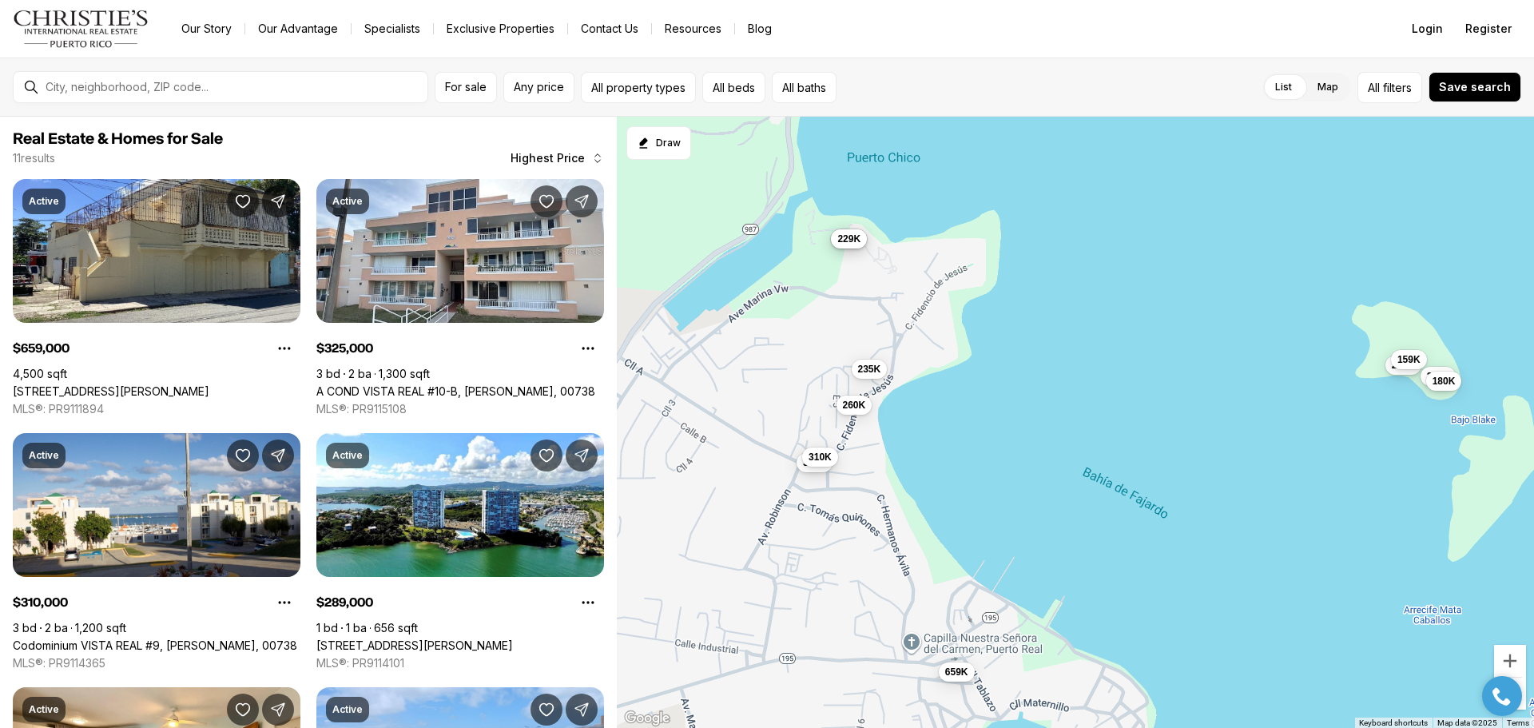
drag, startPoint x: 712, startPoint y: 377, endPoint x: 831, endPoint y: 490, distance: 164.4
click at [831, 490] on div "265K 159K 225K 180K 659K 260K 235K 325K 310K 289K 229K" at bounding box center [1075, 423] width 917 height 612
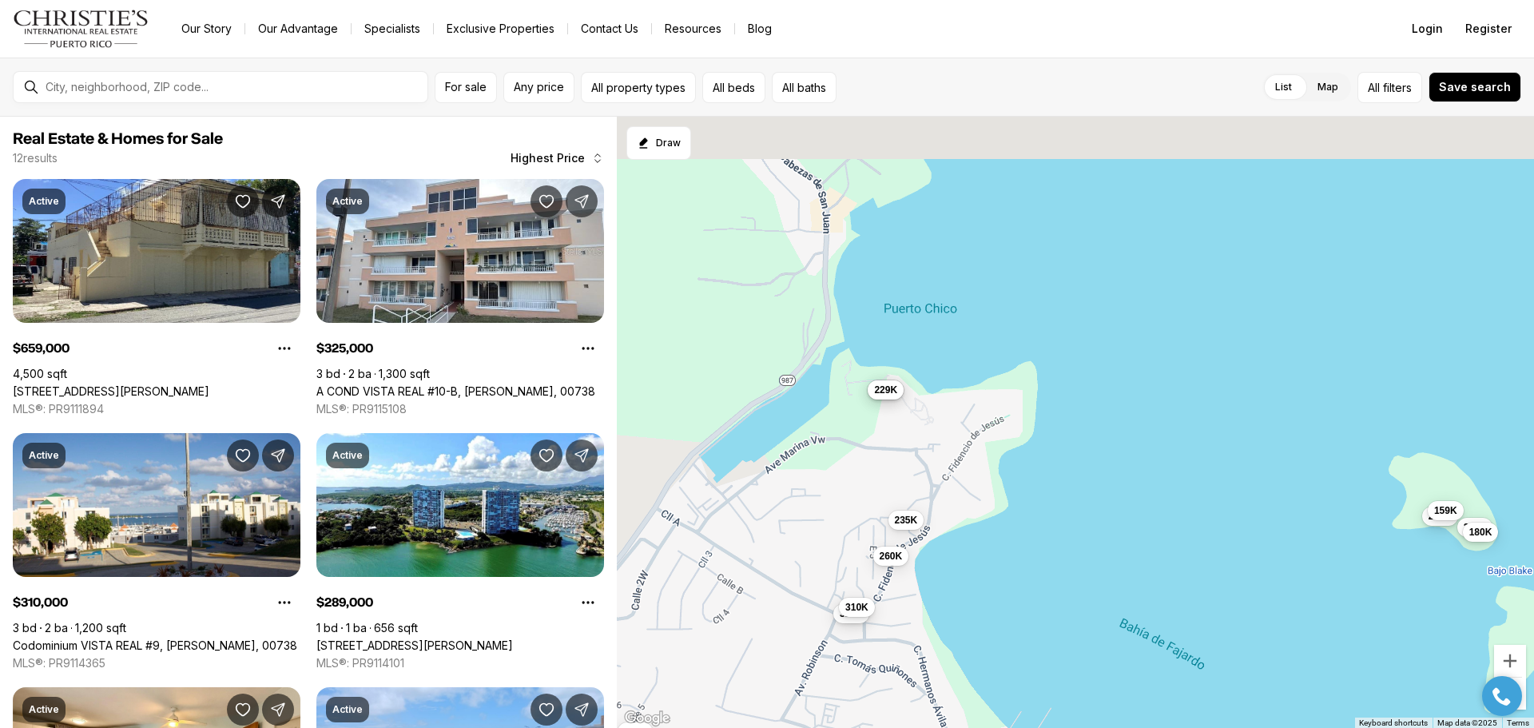
drag, startPoint x: 818, startPoint y: 425, endPoint x: 807, endPoint y: 595, distance: 170.4
click at [807, 595] on div "265K 159K 225K 180K 659K 260K 235K 325K 310K 289K 229K 199K" at bounding box center [1075, 423] width 917 height 612
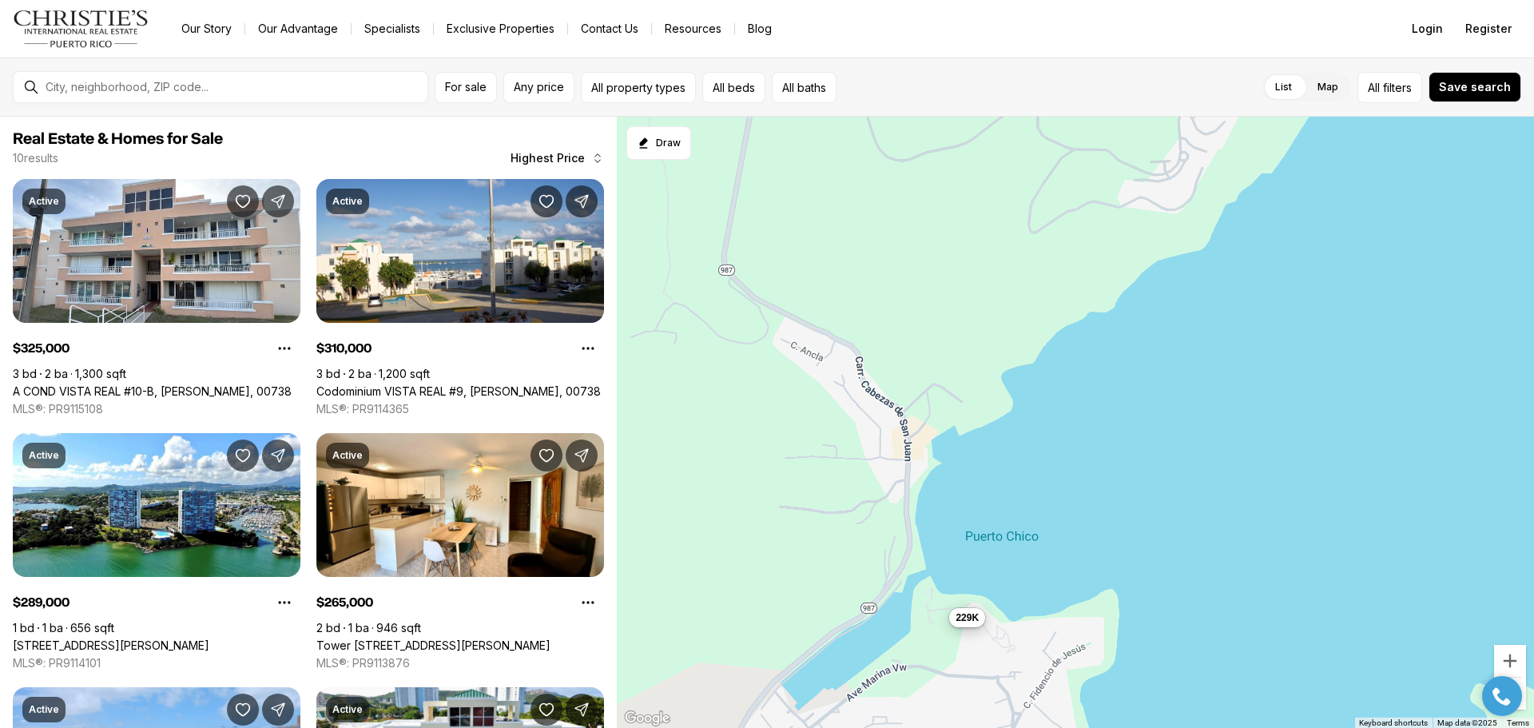
drag, startPoint x: 851, startPoint y: 368, endPoint x: 908, endPoint y: 505, distance: 148.2
click at [908, 505] on div "265K 159K 225K 180K 260K 235K 325K 310K 289K 229K" at bounding box center [1075, 423] width 917 height 612
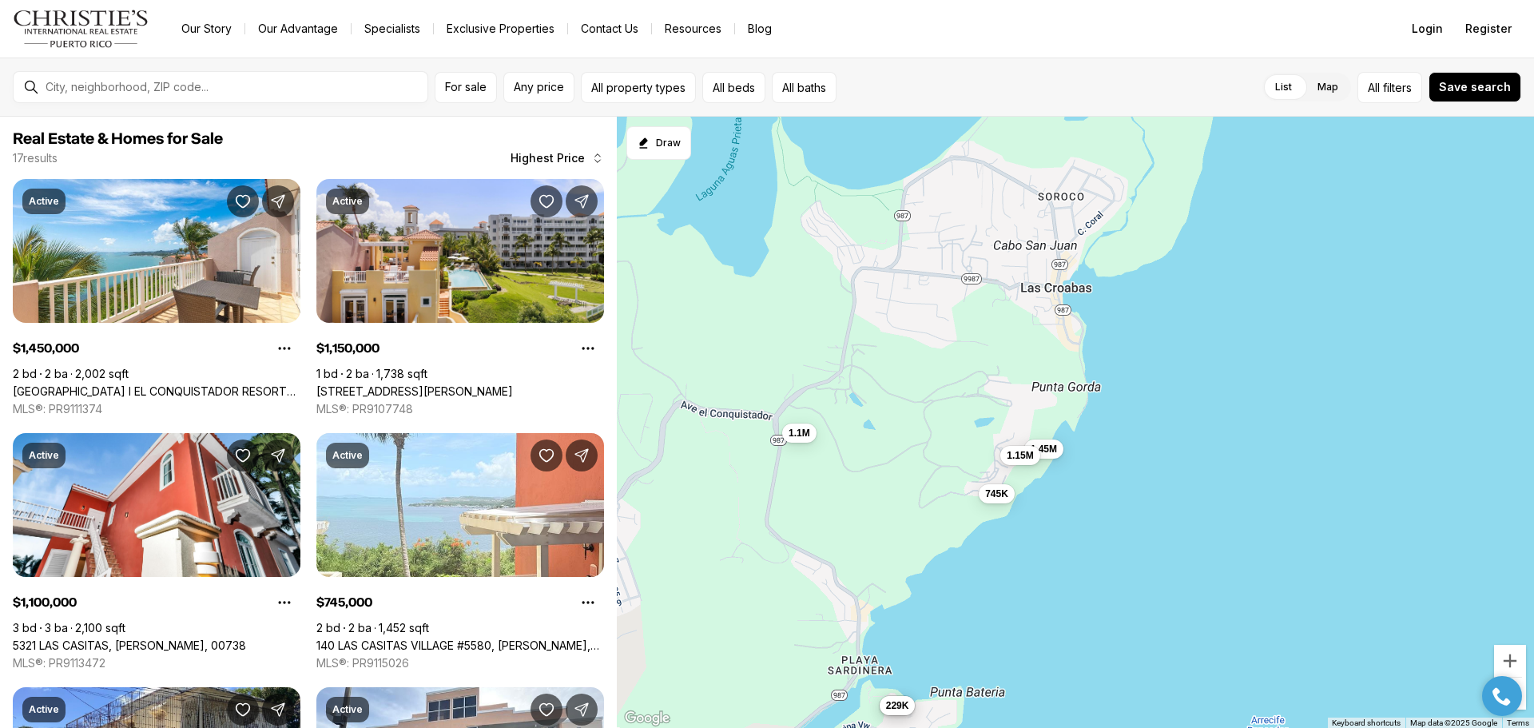
drag, startPoint x: 933, startPoint y: 312, endPoint x: 900, endPoint y: 506, distance: 196.8
click at [900, 506] on div "289K 229K 745K 1.45M 1.15M 1.1M 659K 325K 310K 265K 260K 239K 235K 225K 199K 18…" at bounding box center [1075, 423] width 917 height 612
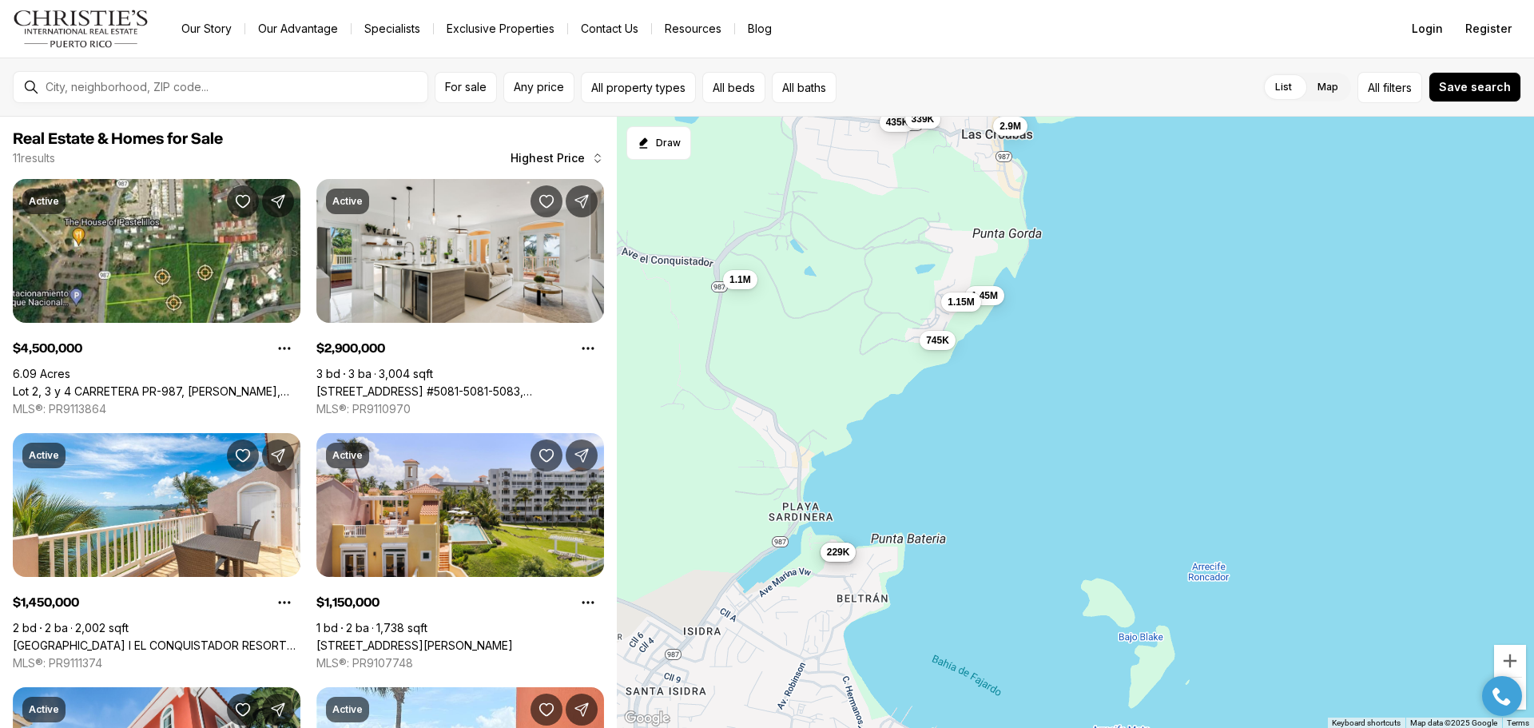
drag, startPoint x: 985, startPoint y: 324, endPoint x: 924, endPoint y: 173, distance: 162.7
click at [924, 173] on div "289K 229K 745K 1.45M 1.15M 1.1M 4.5M 2.9M 435K 389K 339K" at bounding box center [1075, 423] width 917 height 612
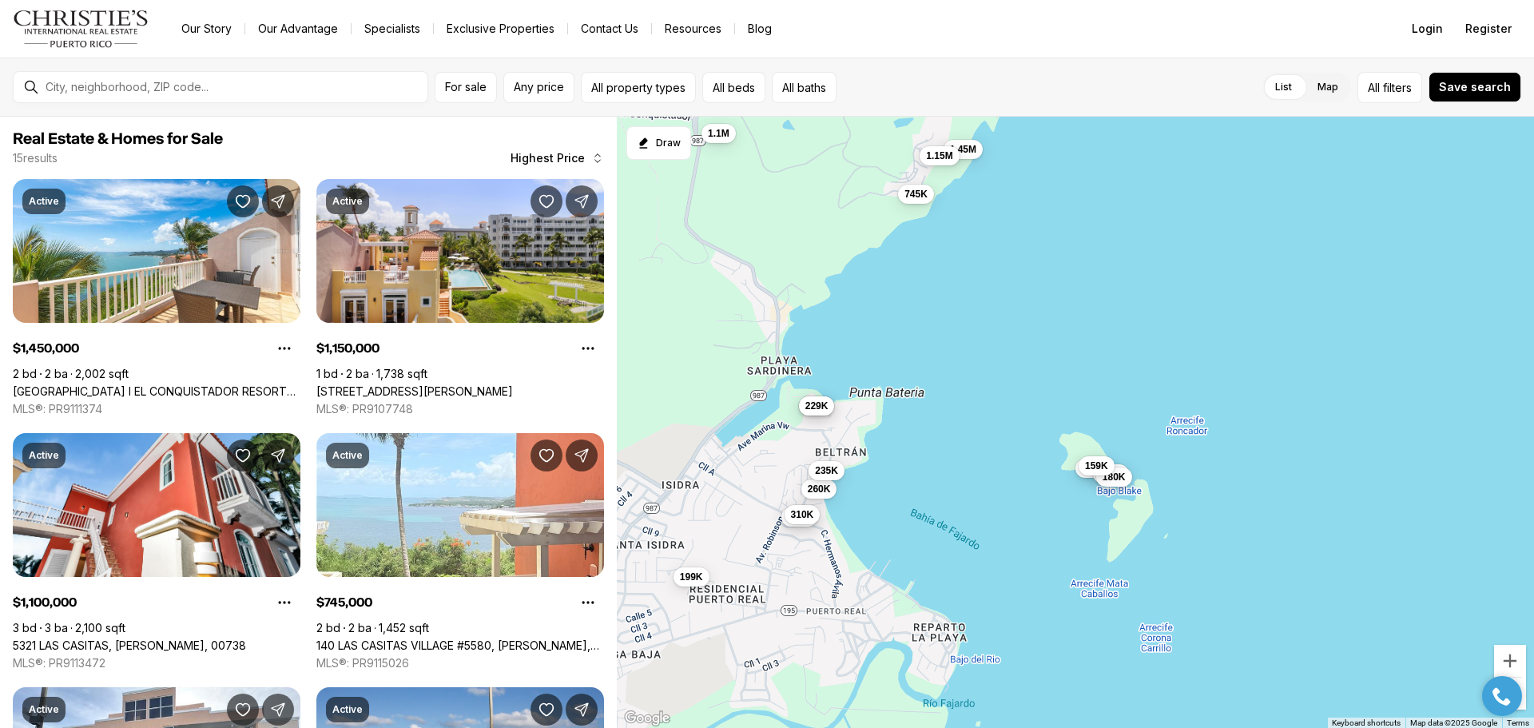
drag, startPoint x: 910, startPoint y: 344, endPoint x: 904, endPoint y: 288, distance: 56.2
click at [904, 288] on div "289K 229K 745K 1.45M 1.15M 1.1M 325K 310K 265K 260K 235K 225K 199K 180K 159K" at bounding box center [1075, 423] width 917 height 612
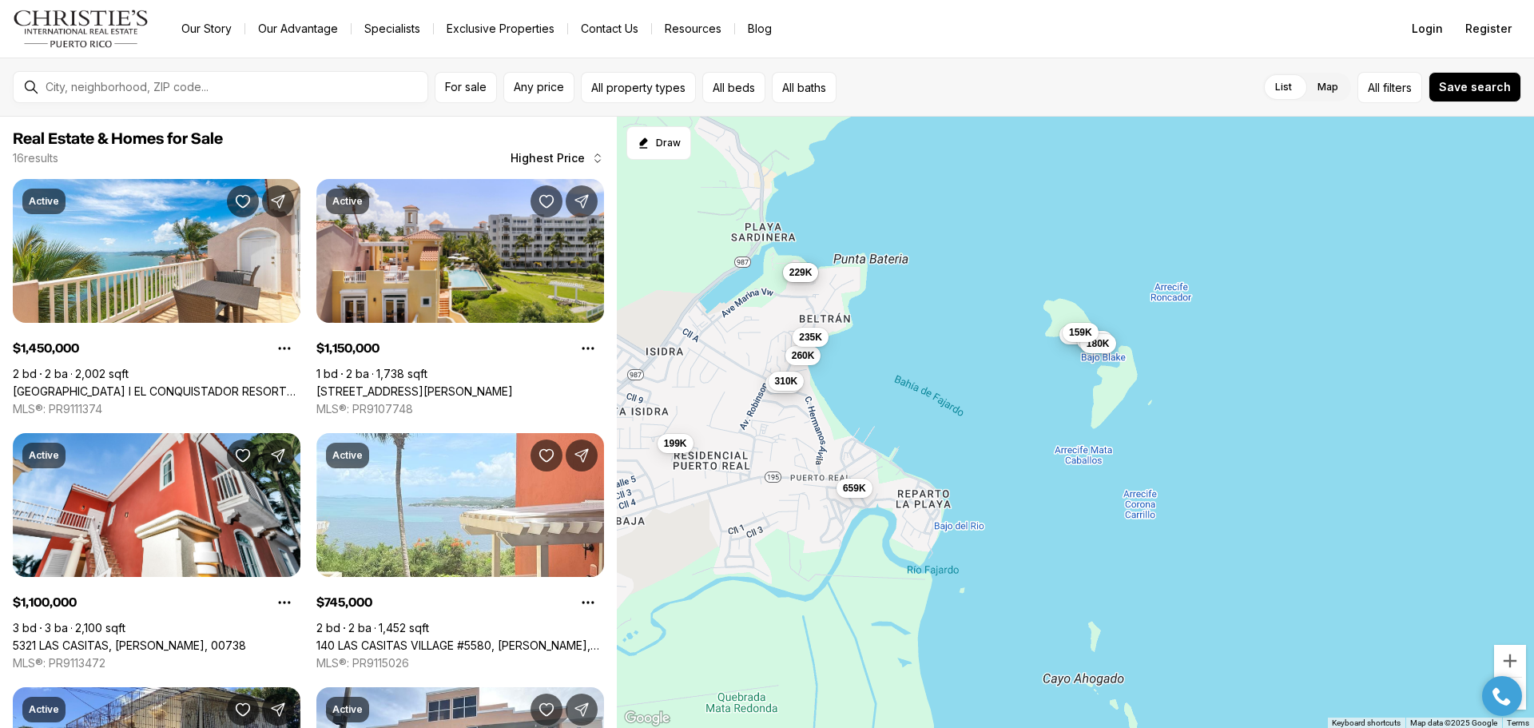
drag, startPoint x: 875, startPoint y: 536, endPoint x: 855, endPoint y: 393, distance: 144.2
click at [855, 393] on div "289K 229K 745K 1.45M 1.15M 1.1M 325K 310K 265K 260K 235K 225K 199K 180K 159K 65…" at bounding box center [1075, 423] width 917 height 612
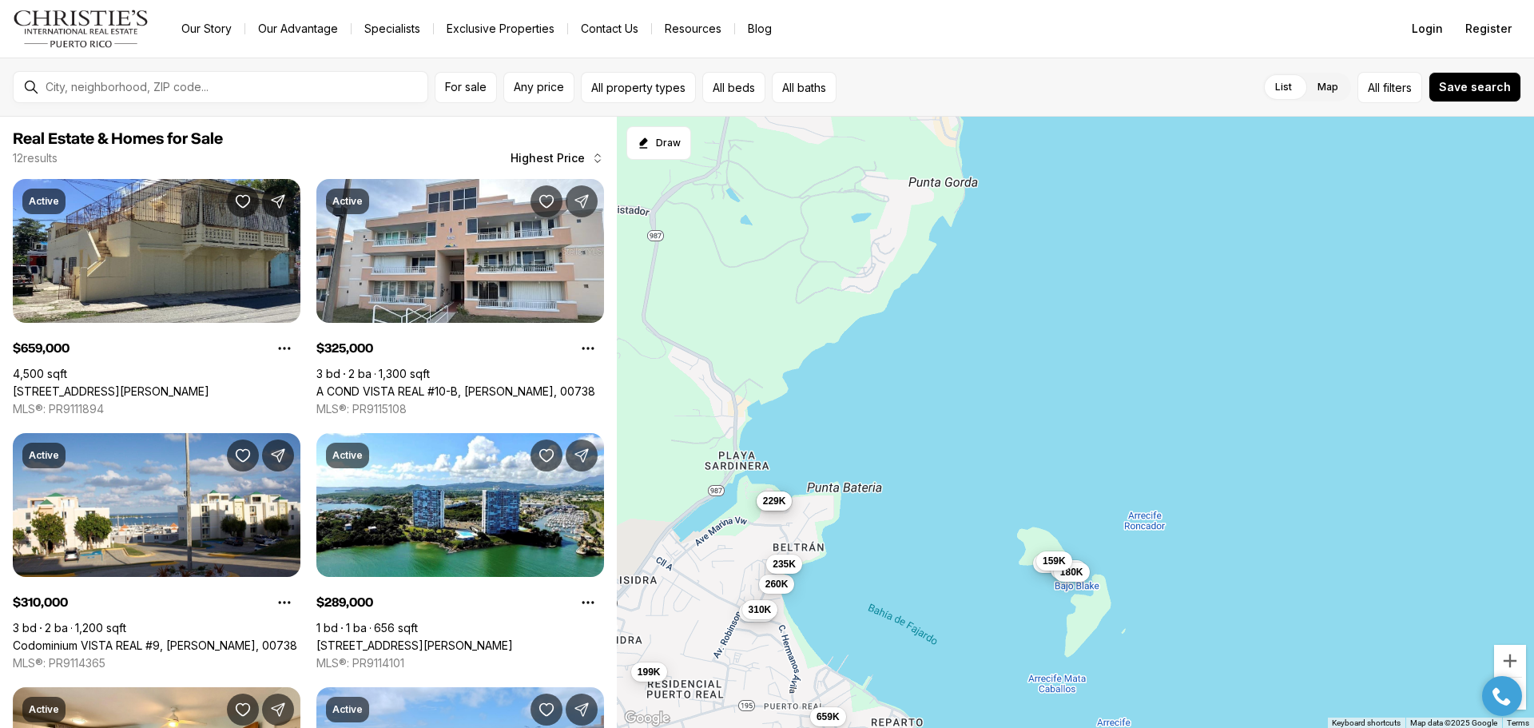
drag, startPoint x: 802, startPoint y: 319, endPoint x: 778, endPoint y: 568, distance: 250.3
click at [778, 568] on span "235K" at bounding box center [783, 563] width 23 height 13
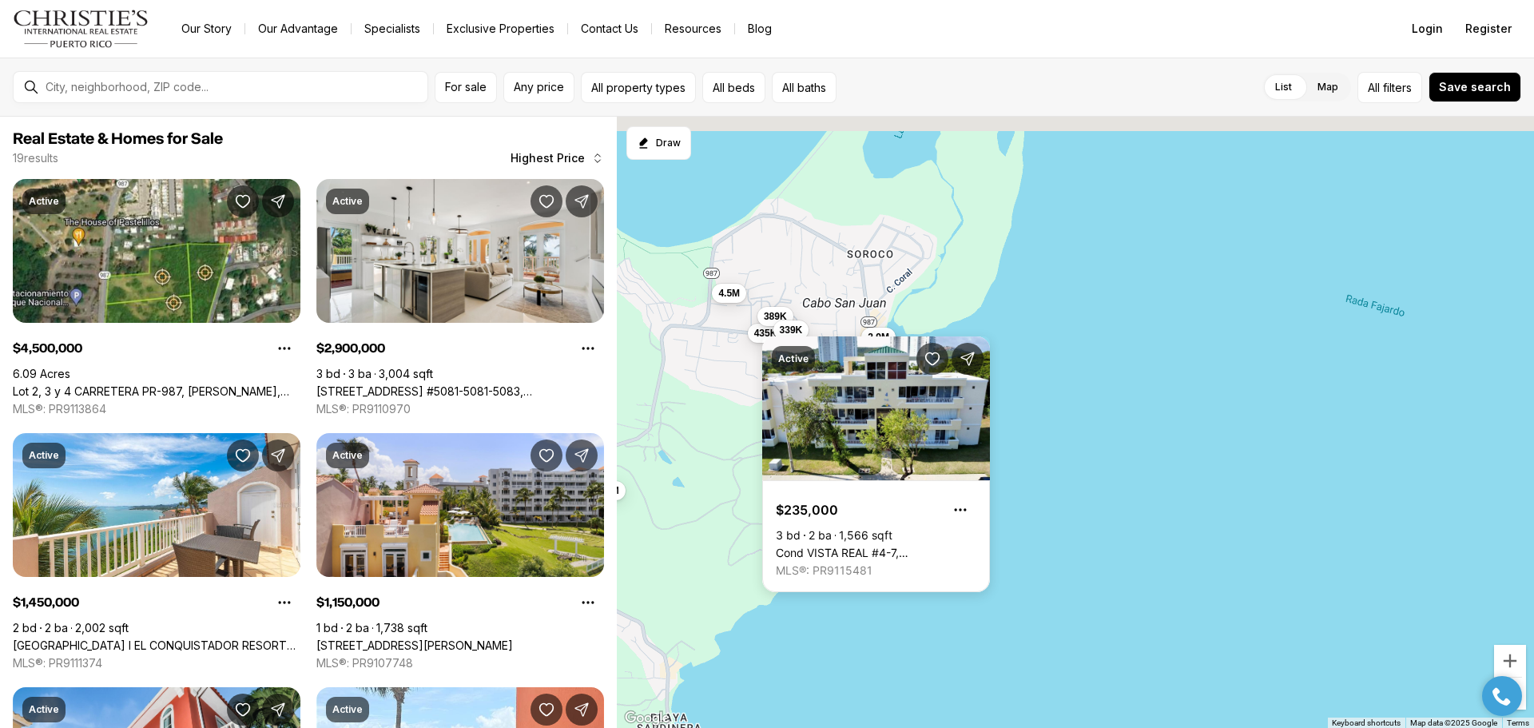
drag, startPoint x: 1034, startPoint y: 288, endPoint x: 975, endPoint y: 458, distance: 179.1
click at [975, 458] on div "289K 229K 325K 310K 265K 260K 235K 225K 180K 159K 4.5M 2.9M 1.45M 1.15M 1.1M 74…" at bounding box center [1075, 423] width 917 height 612
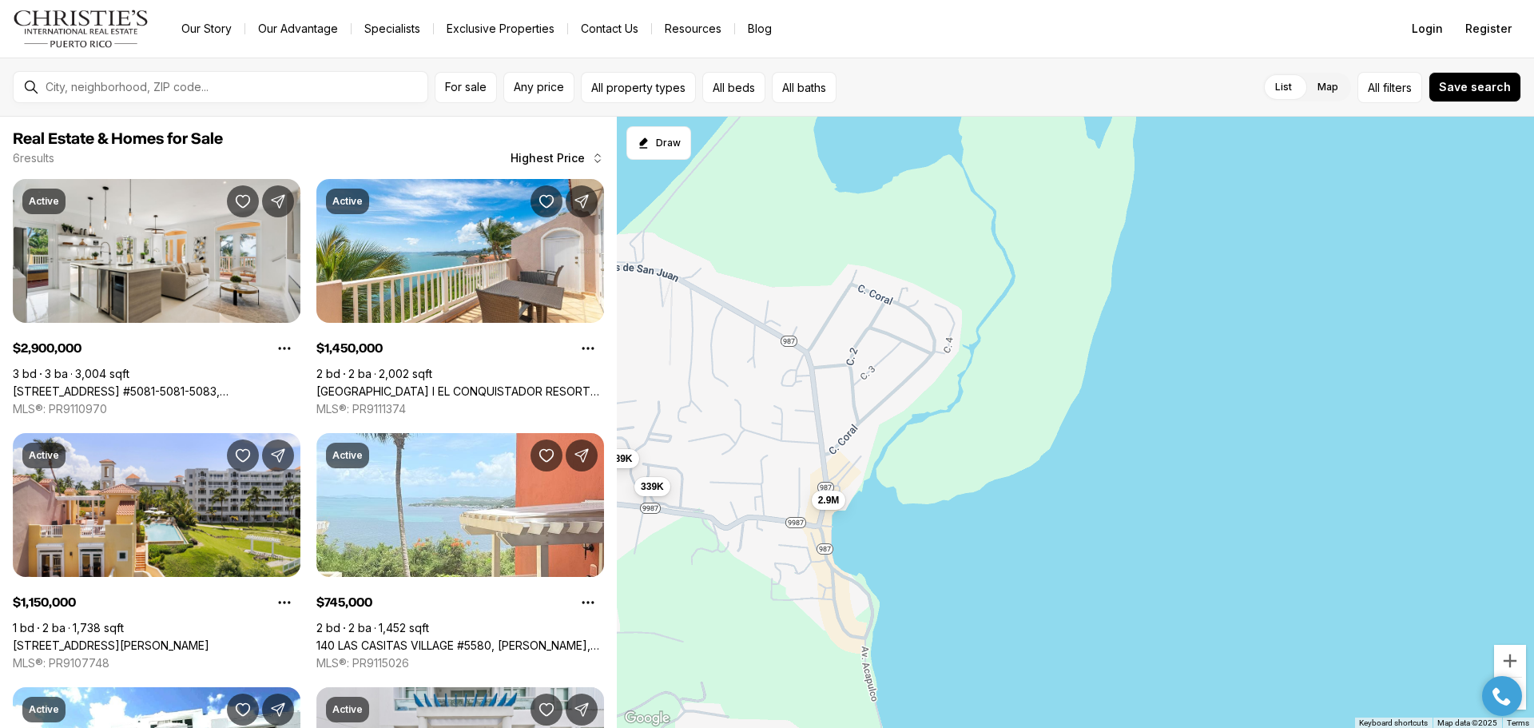
drag, startPoint x: 889, startPoint y: 354, endPoint x: 863, endPoint y: 533, distance: 180.8
click at [859, 542] on div "2.9M 1.45M 1.15M 745K 389K 339K" at bounding box center [1075, 423] width 917 height 612
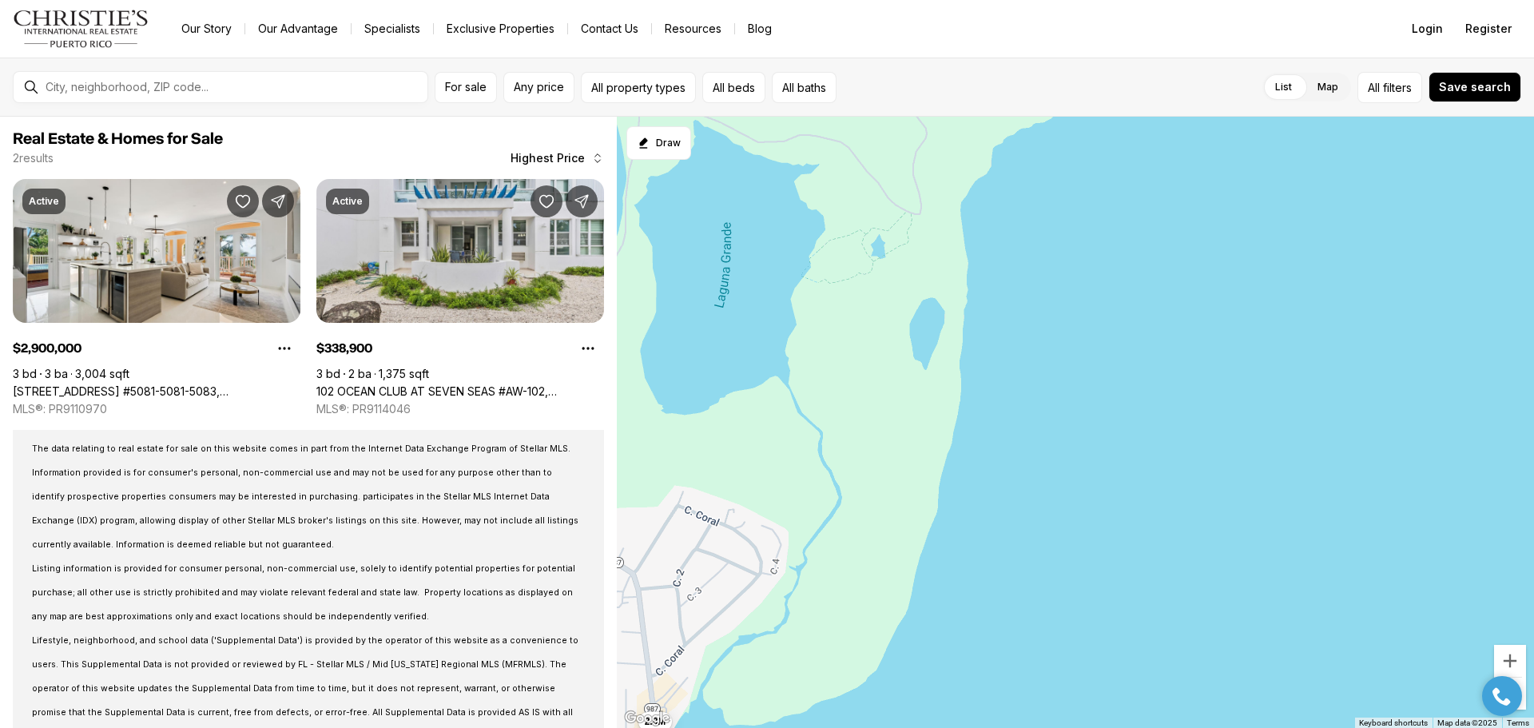
drag, startPoint x: 923, startPoint y: 446, endPoint x: 770, endPoint y: 617, distance: 230.2
click at [770, 617] on div "2.9M 339K" at bounding box center [1075, 423] width 917 height 612
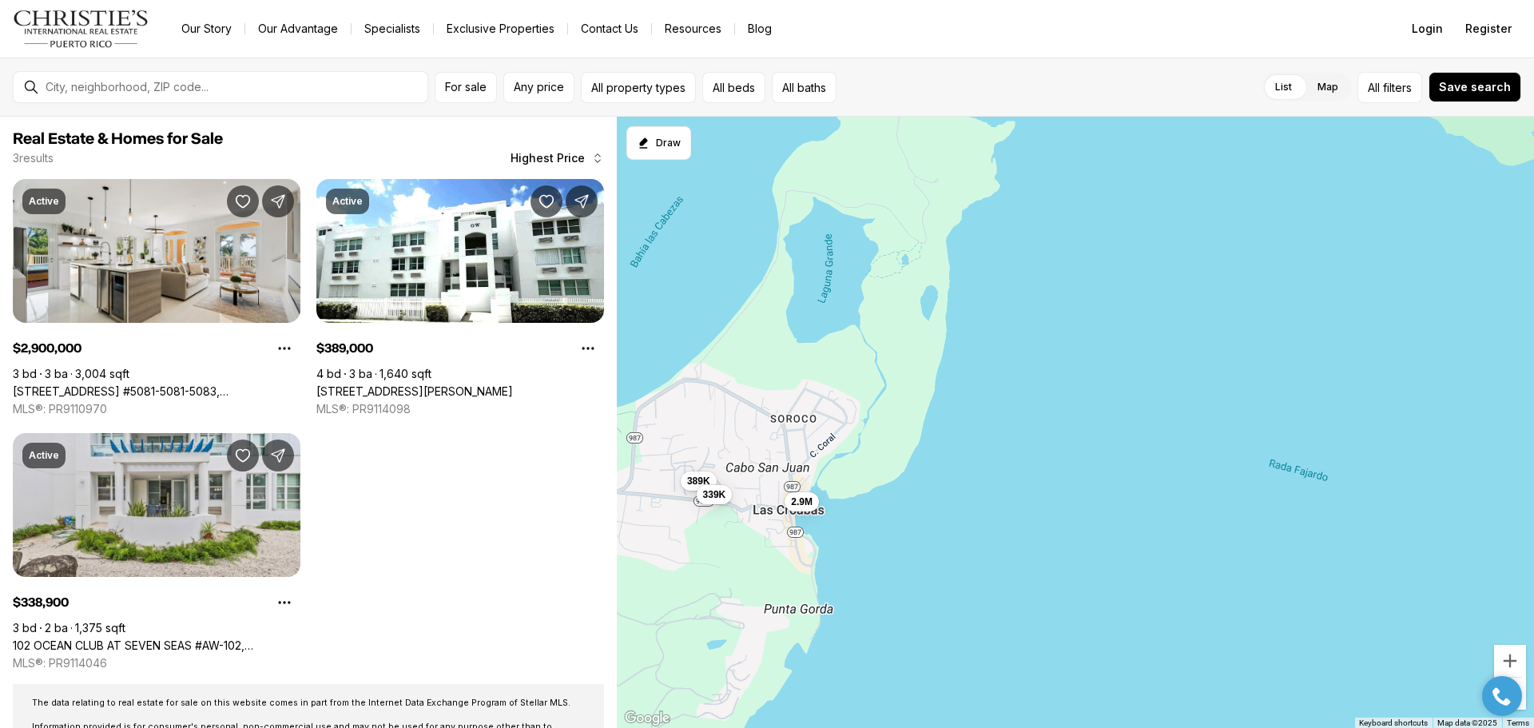
drag, startPoint x: 815, startPoint y: 529, endPoint x: 891, endPoint y: 386, distance: 161.5
click at [891, 386] on div "2.9M 389K 339K" at bounding box center [1075, 423] width 917 height 612
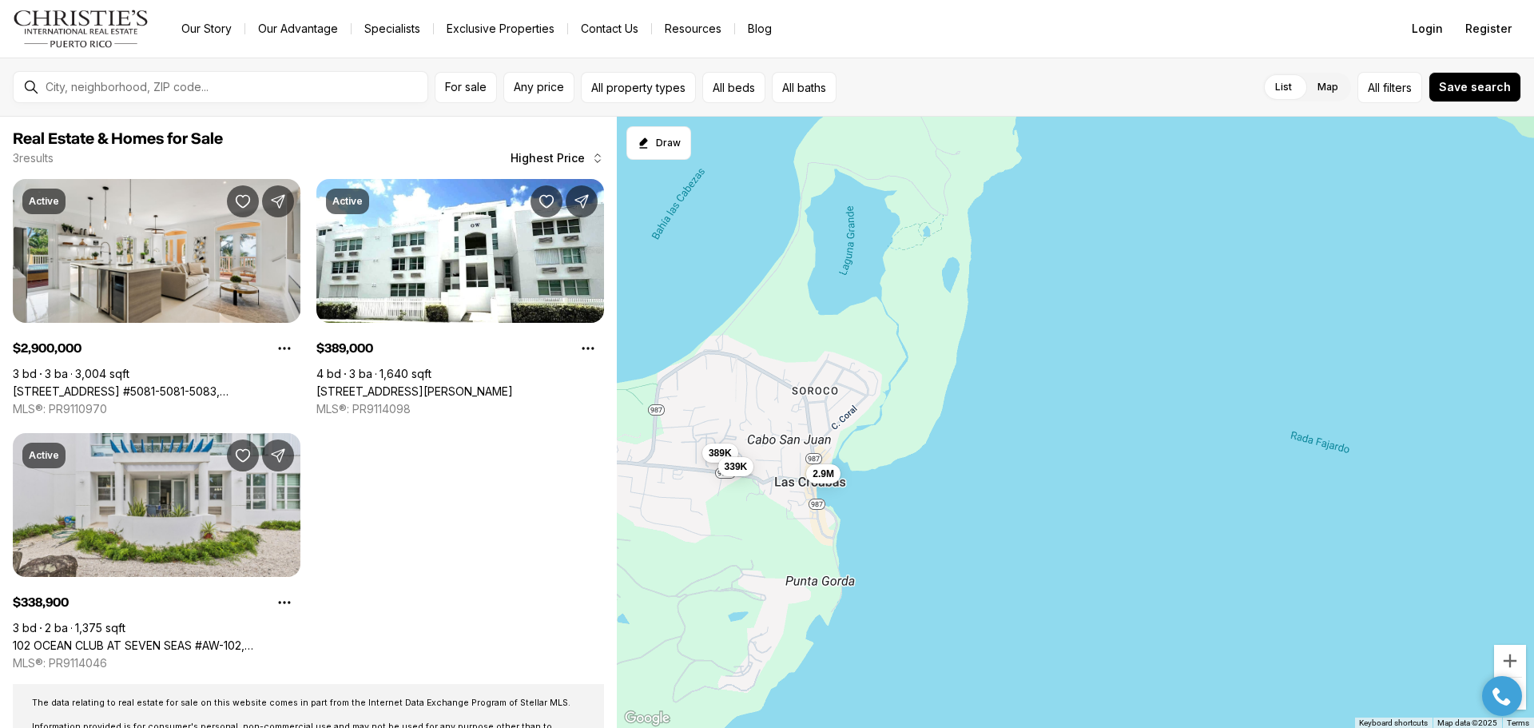
drag, startPoint x: 816, startPoint y: 577, endPoint x: 835, endPoint y: 530, distance: 51.6
click at [835, 530] on div "2.9M 389K 339K" at bounding box center [1075, 423] width 917 height 612
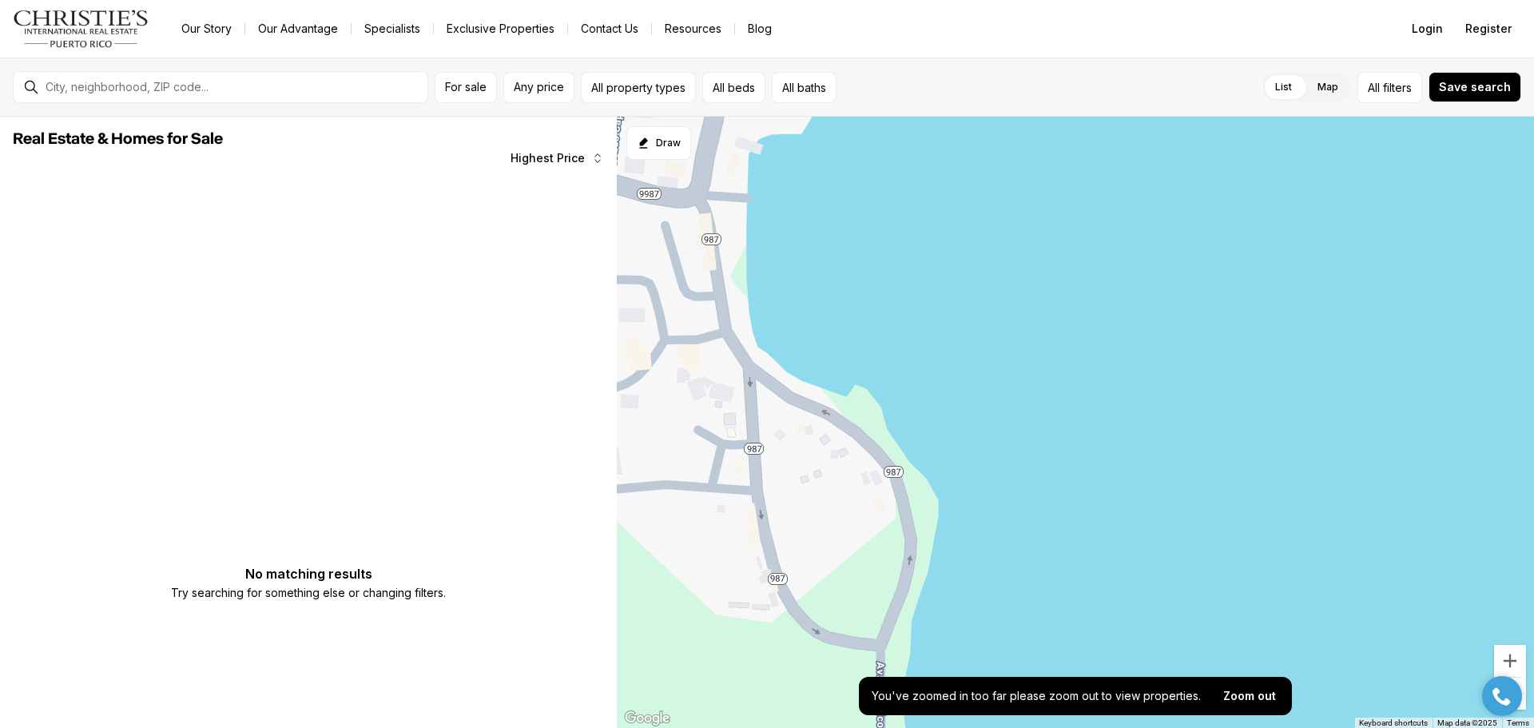
drag, startPoint x: 863, startPoint y: 406, endPoint x: 761, endPoint y: 696, distance: 308.2
click at [761, 696] on div at bounding box center [1075, 423] width 917 height 612
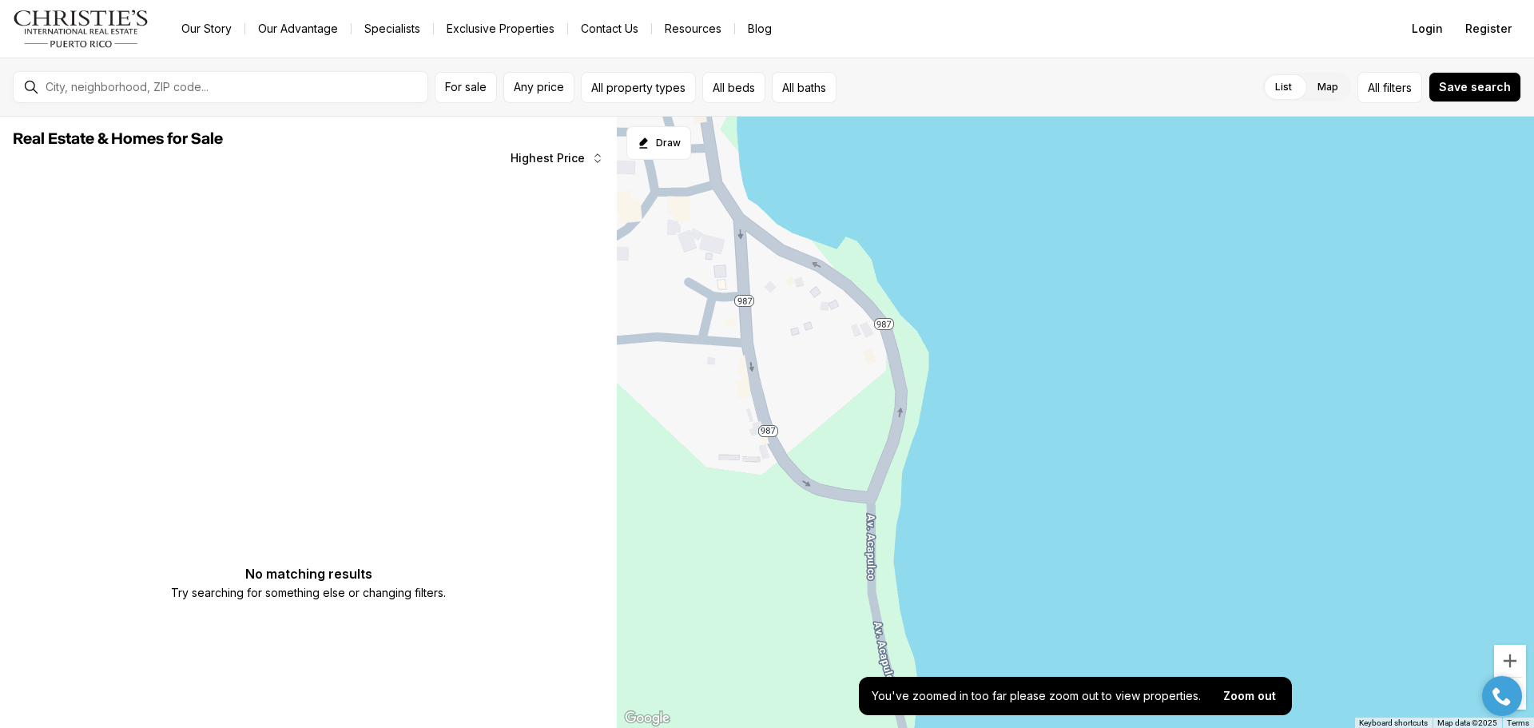
drag, startPoint x: 772, startPoint y: 550, endPoint x: 764, endPoint y: 375, distance: 175.9
click at [764, 375] on div at bounding box center [1075, 423] width 917 height 612
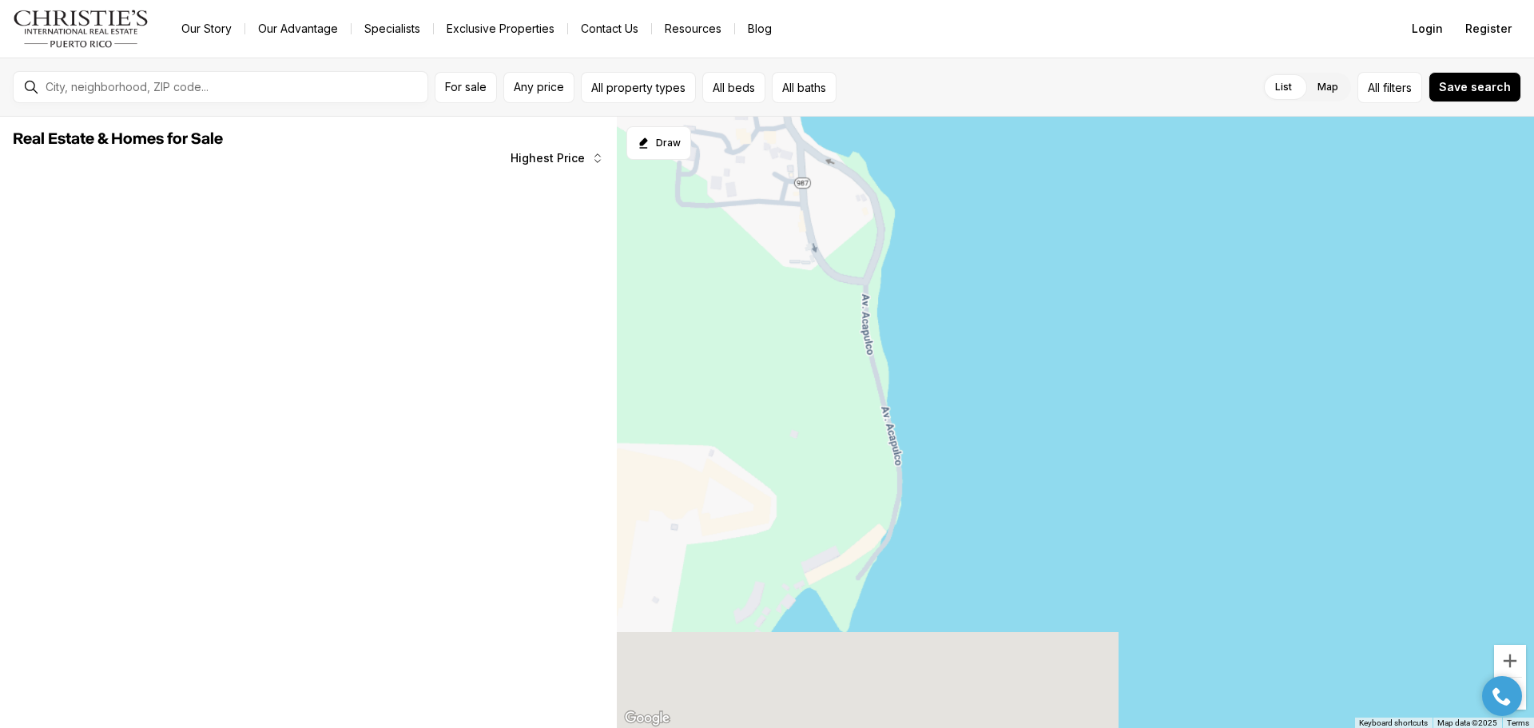
drag, startPoint x: 776, startPoint y: 563, endPoint x: 819, endPoint y: 370, distance: 198.0
click at [814, 381] on div at bounding box center [1075, 423] width 917 height 612
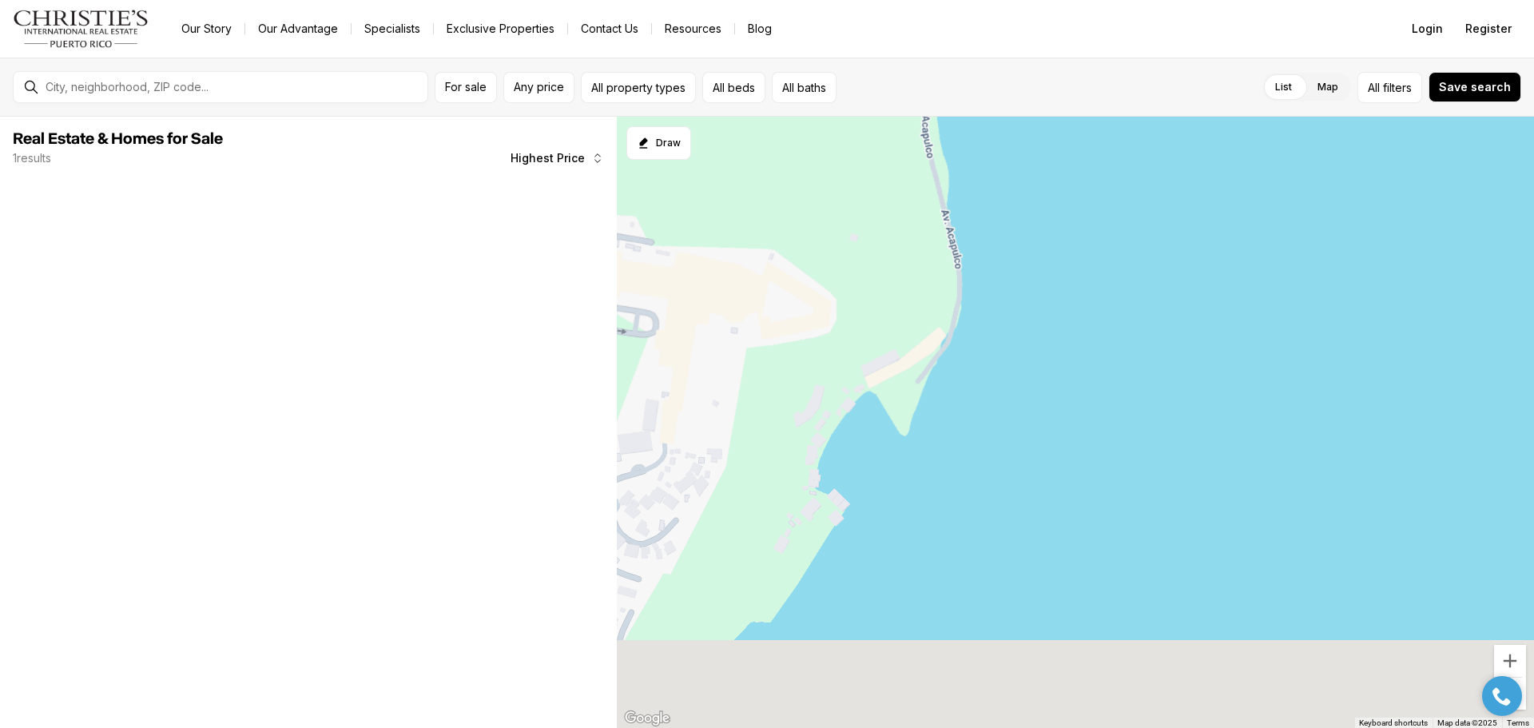
drag, startPoint x: 784, startPoint y: 491, endPoint x: 864, endPoint y: 336, distance: 174.3
click at [859, 336] on div at bounding box center [1075, 423] width 917 height 612
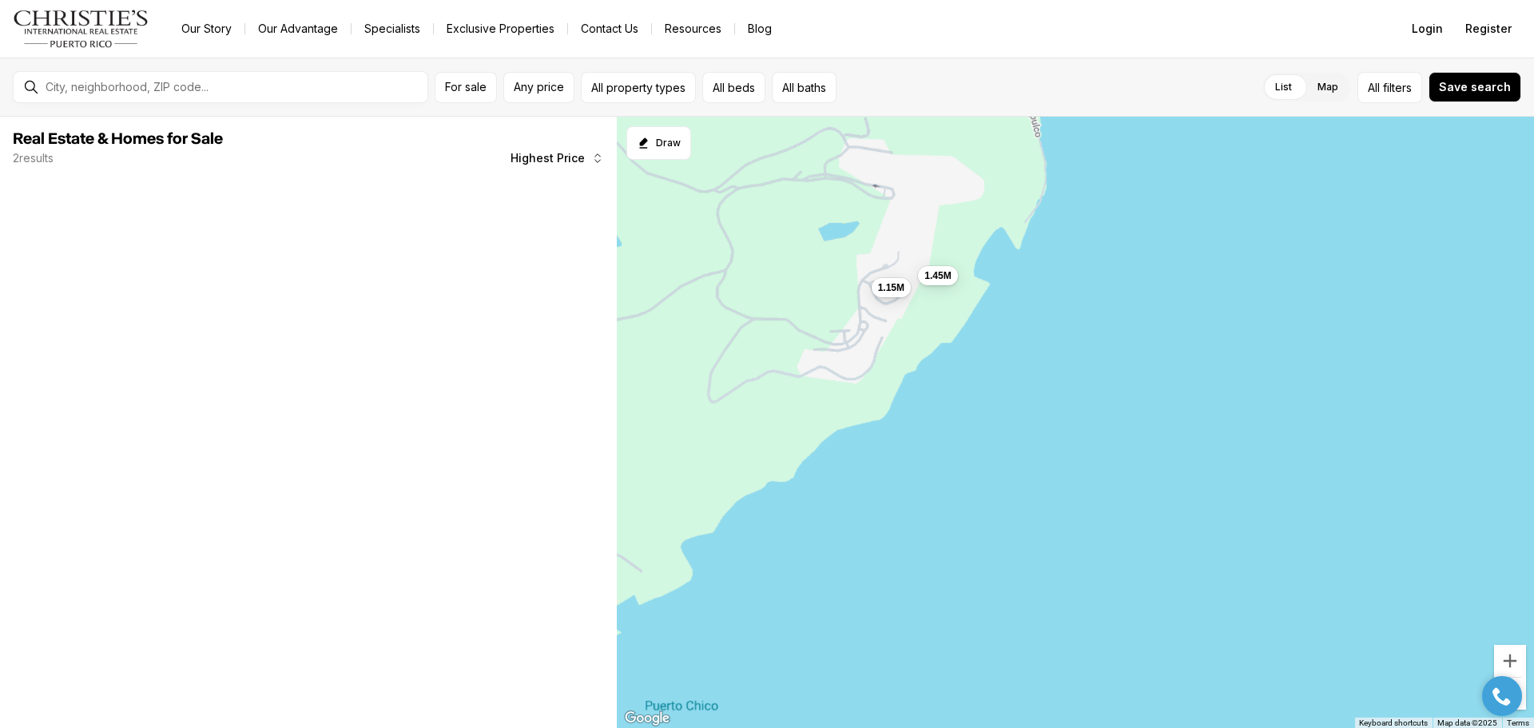
drag, startPoint x: 796, startPoint y: 450, endPoint x: 907, endPoint y: 351, distance: 148.2
click at [907, 352] on div "1.45M 1.15M" at bounding box center [1075, 423] width 917 height 612
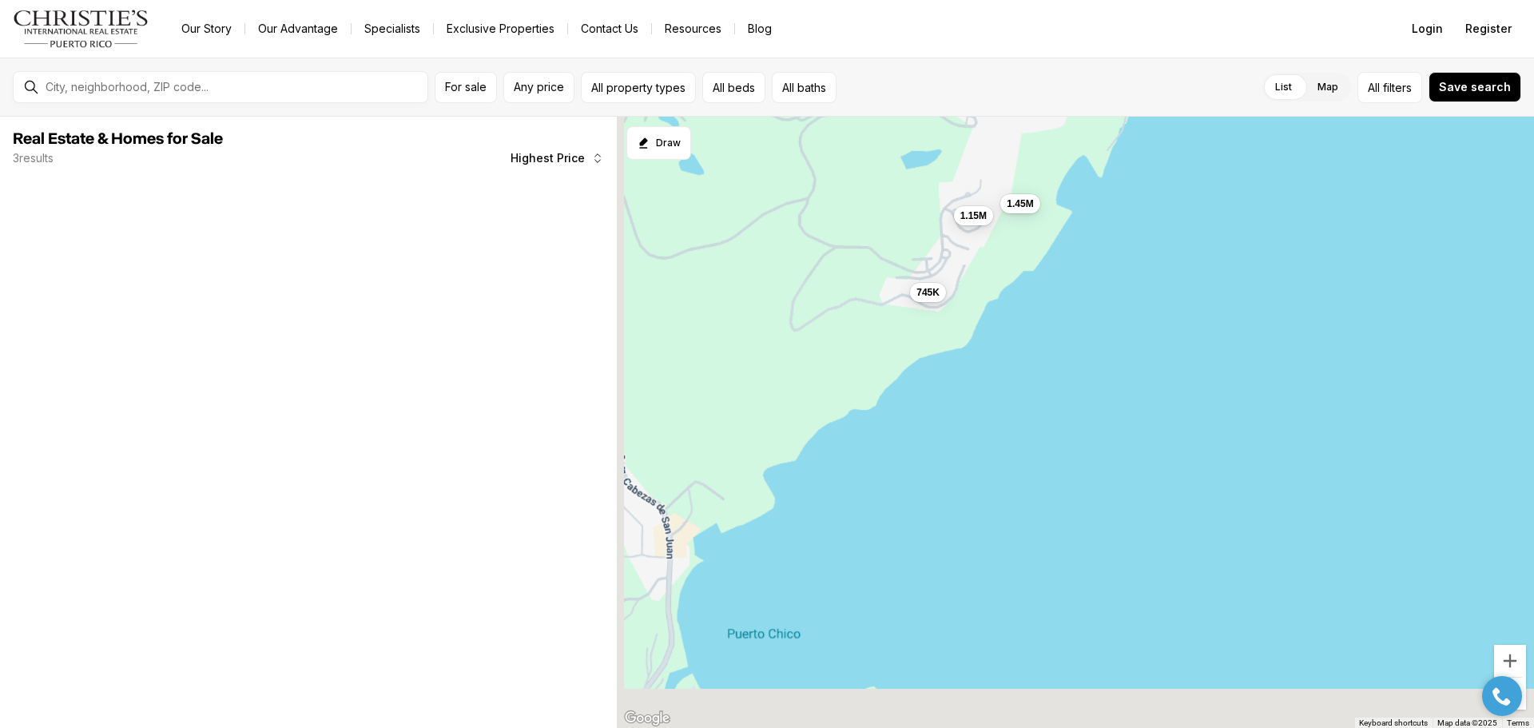
drag, startPoint x: 844, startPoint y: 388, endPoint x: 960, endPoint y: 307, distance: 141.6
click at [960, 308] on div "1.45M 1.15M 745K" at bounding box center [1075, 423] width 917 height 612
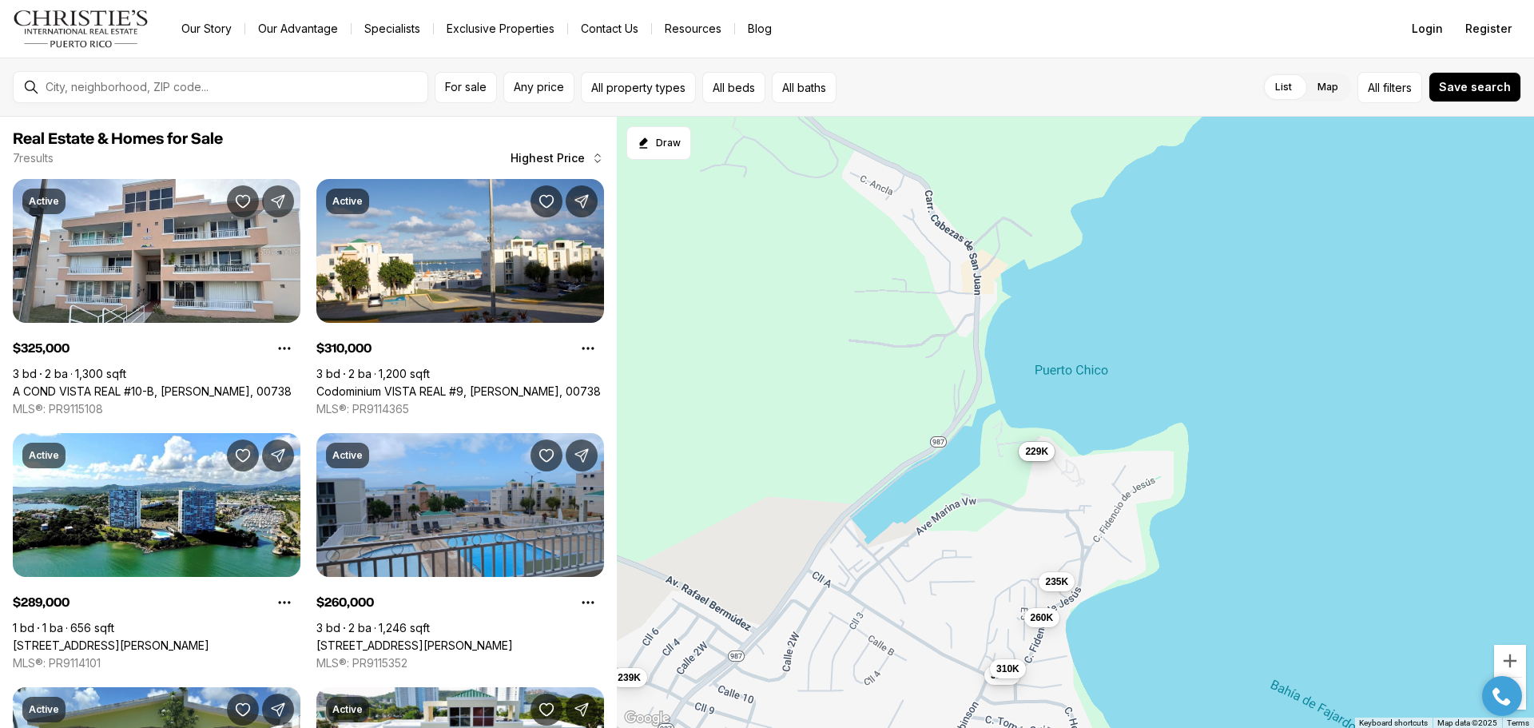
drag, startPoint x: 1029, startPoint y: 409, endPoint x: 994, endPoint y: 416, distance: 35.1
click at [977, 394] on div "325K 310K 289K 260K 239K 235K 229K" at bounding box center [1075, 423] width 917 height 612
click at [1038, 457] on button "229K" at bounding box center [1036, 448] width 36 height 19
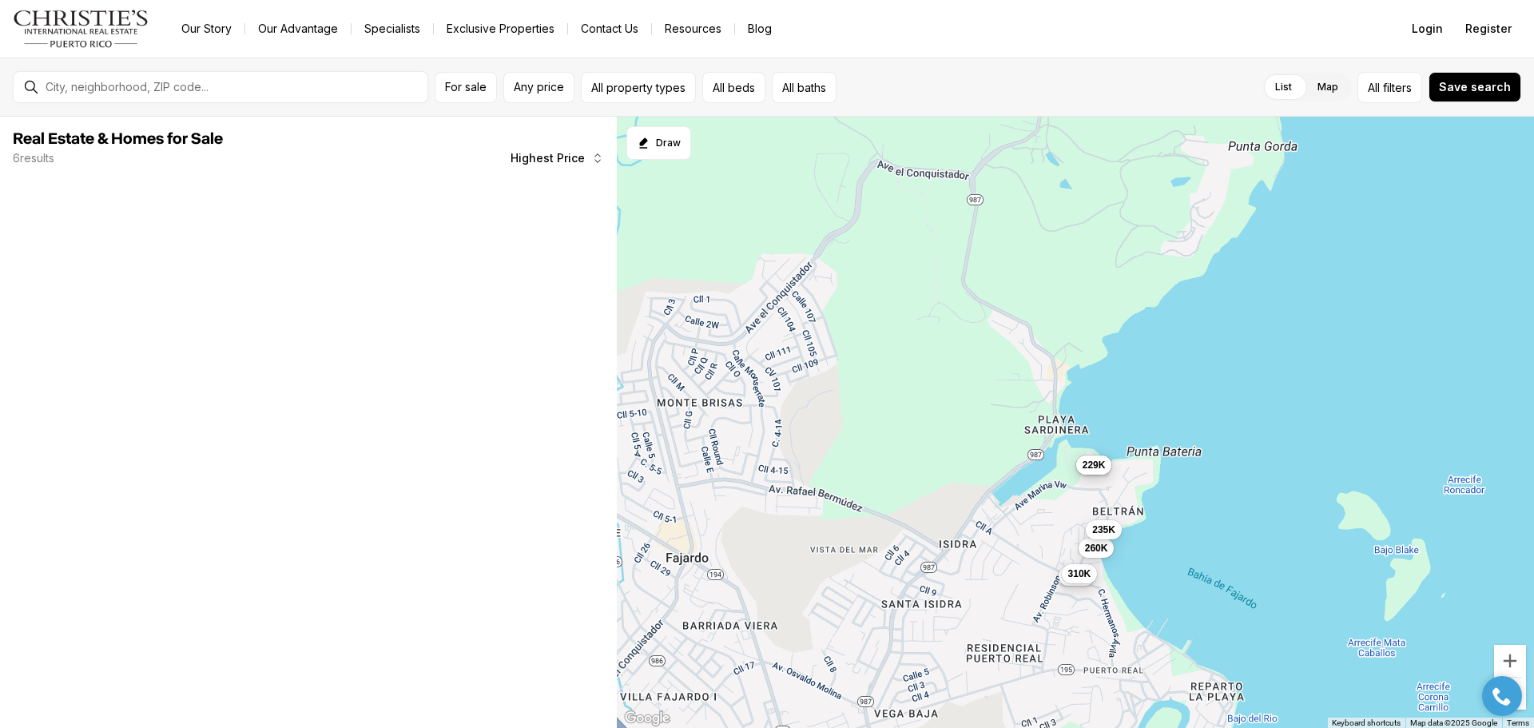
drag, startPoint x: 818, startPoint y: 407, endPoint x: 966, endPoint y: 427, distance: 149.8
click at [962, 427] on div "325K 310K 289K 260K 235K 229K" at bounding box center [1075, 423] width 917 height 612
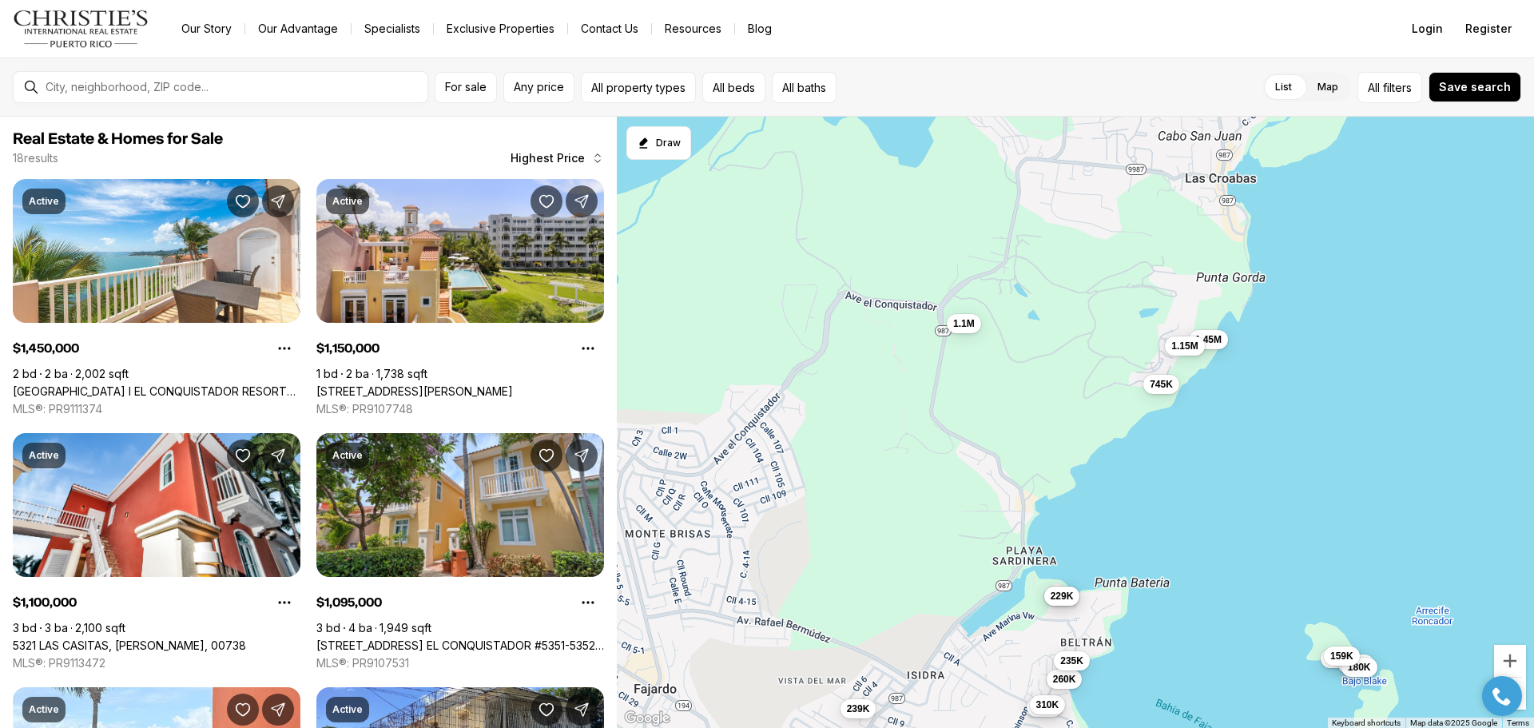
drag, startPoint x: 1081, startPoint y: 257, endPoint x: 941, endPoint y: 490, distance: 271.6
click at [942, 489] on div "325K 310K 289K 260K 235K 229K 1.45M 1.15M 1.1M 745K 659K 265K 239K 225K 199K 18…" at bounding box center [1075, 423] width 917 height 612
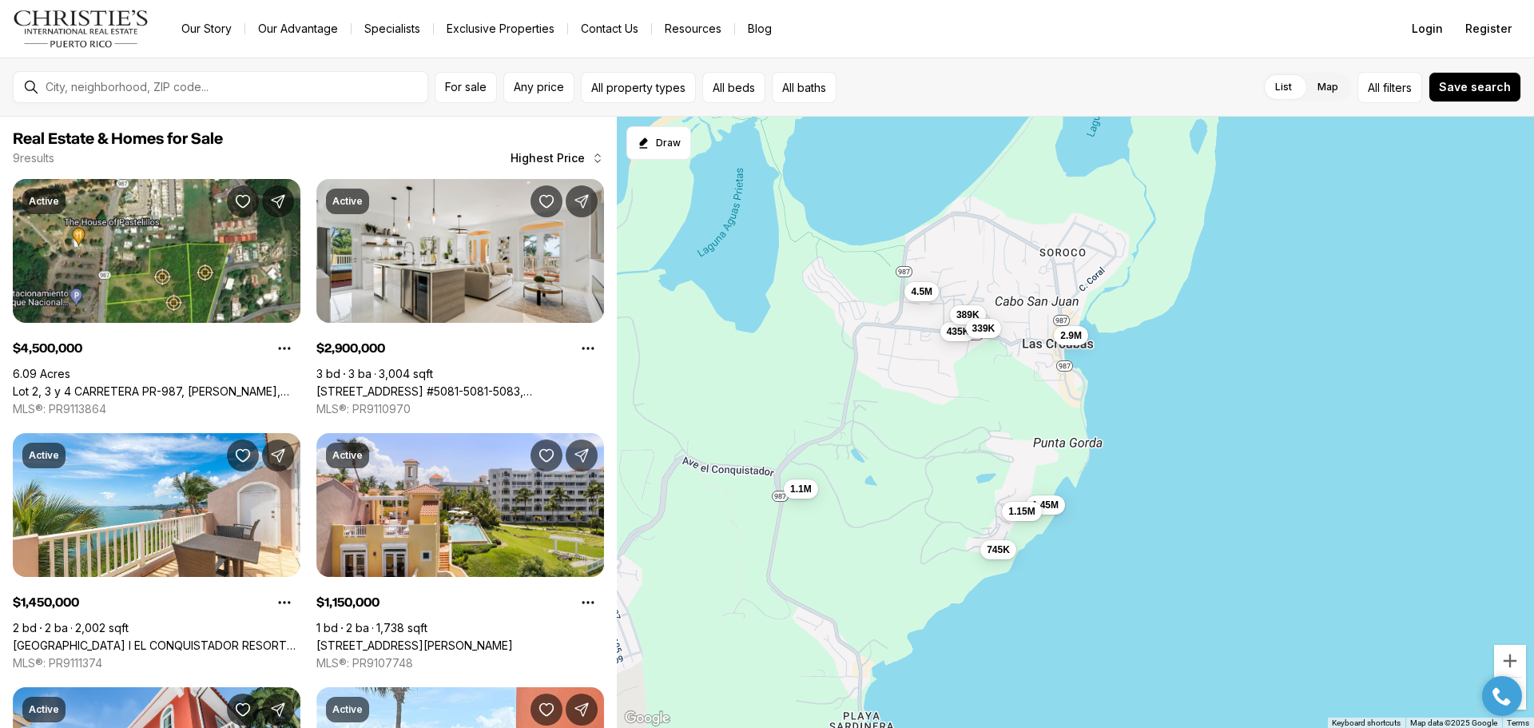
drag, startPoint x: 828, startPoint y: 604, endPoint x: 841, endPoint y: 431, distance: 173.8
click at [840, 433] on div "1.45M 1.15M 1.1M 745K 4.5M 2.9M 435K 389K 339K" at bounding box center [1075, 423] width 917 height 612
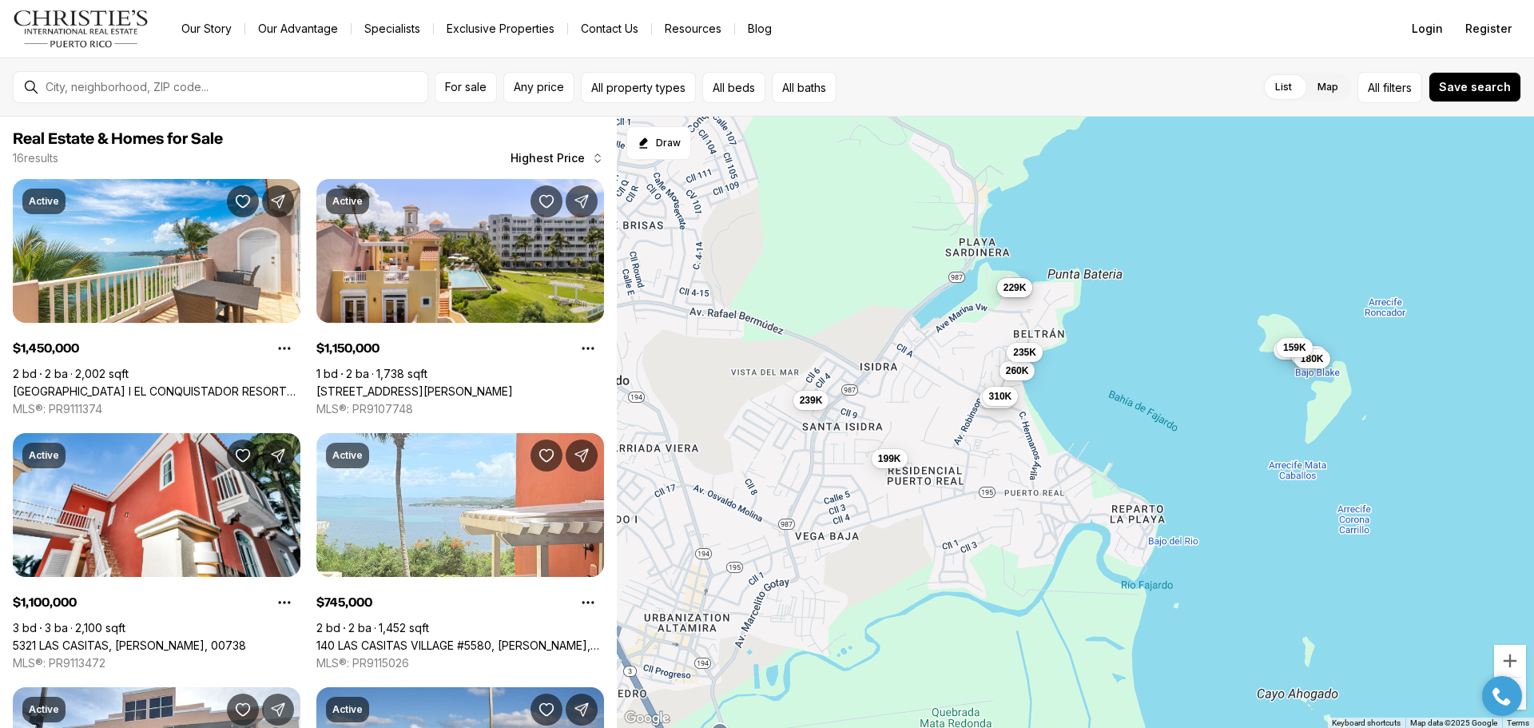
drag, startPoint x: 855, startPoint y: 534, endPoint x: 959, endPoint y: 279, distance: 275.4
click at [959, 279] on div "1.45M 1.15M 1.1M 745K 325K 310K 289K 229K 265K 260K 239K 235K 225K 199K 180K 15…" at bounding box center [1075, 423] width 917 height 612
drag, startPoint x: 762, startPoint y: 514, endPoint x: 869, endPoint y: 445, distance: 127.6
click at [869, 445] on div "325K 310K 289K 229K 265K 260K 239K 235K 225K 199K 180K 159K" at bounding box center [1075, 423] width 917 height 612
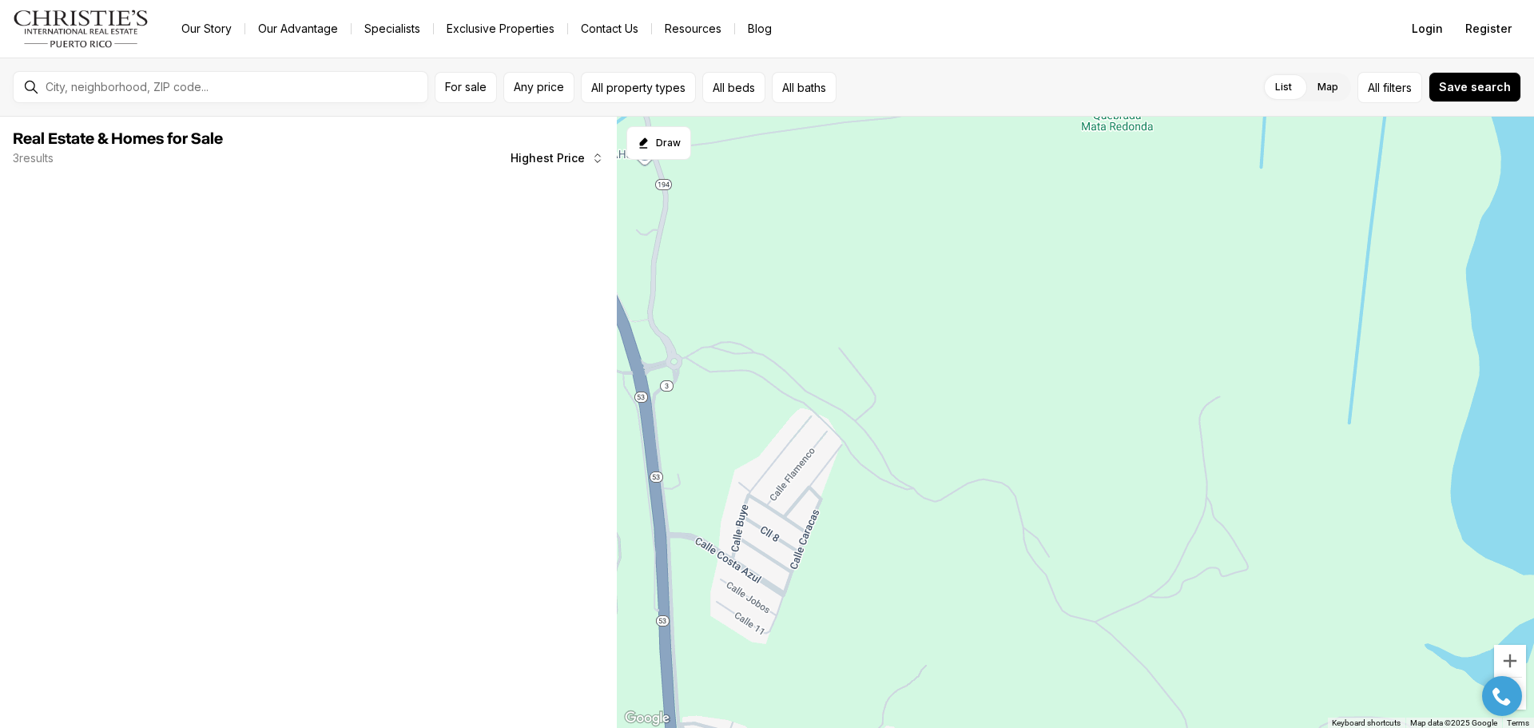
drag, startPoint x: 758, startPoint y: 444, endPoint x: 776, endPoint y: 481, distance: 40.7
click at [793, 491] on div at bounding box center [1075, 423] width 917 height 612
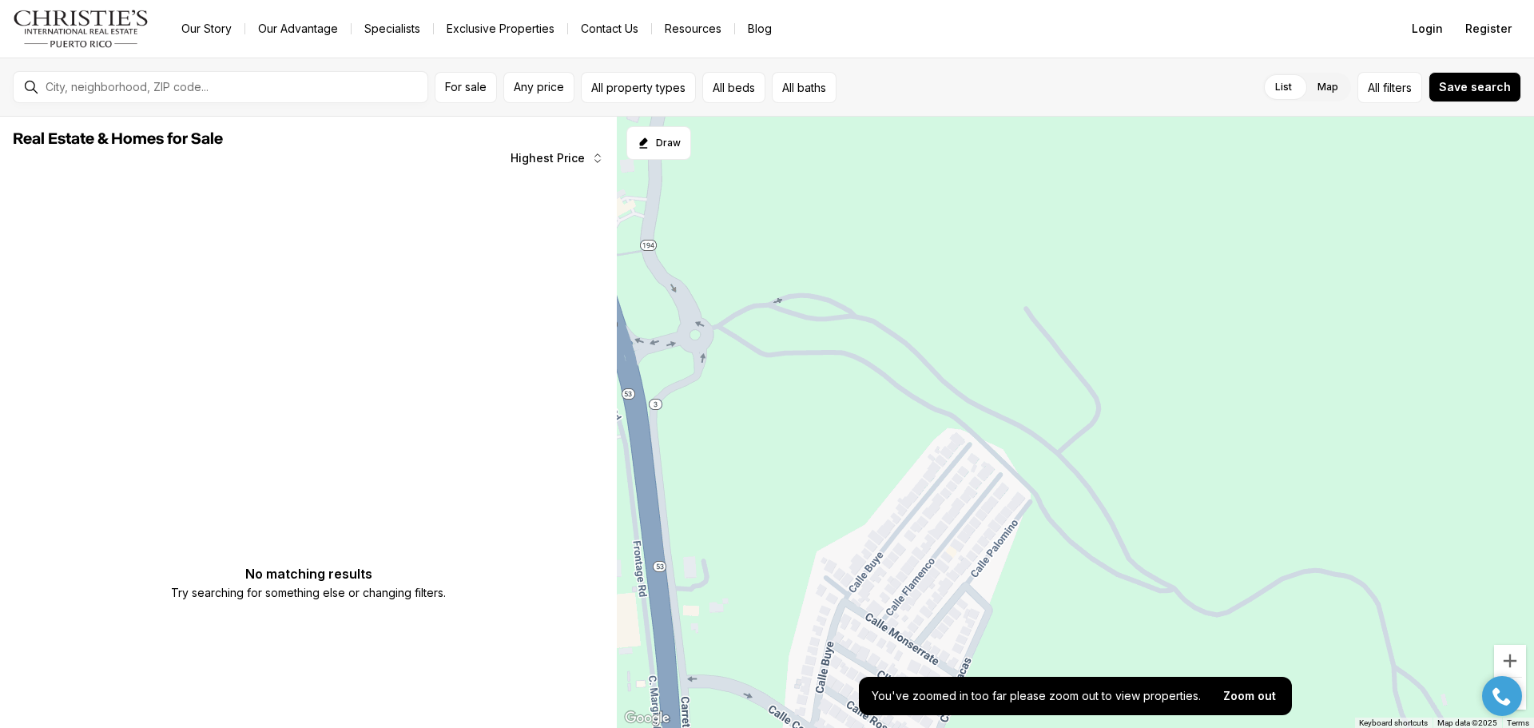
drag, startPoint x: 756, startPoint y: 403, endPoint x: 787, endPoint y: 592, distance: 191.7
click at [784, 588] on div at bounding box center [1075, 423] width 917 height 612
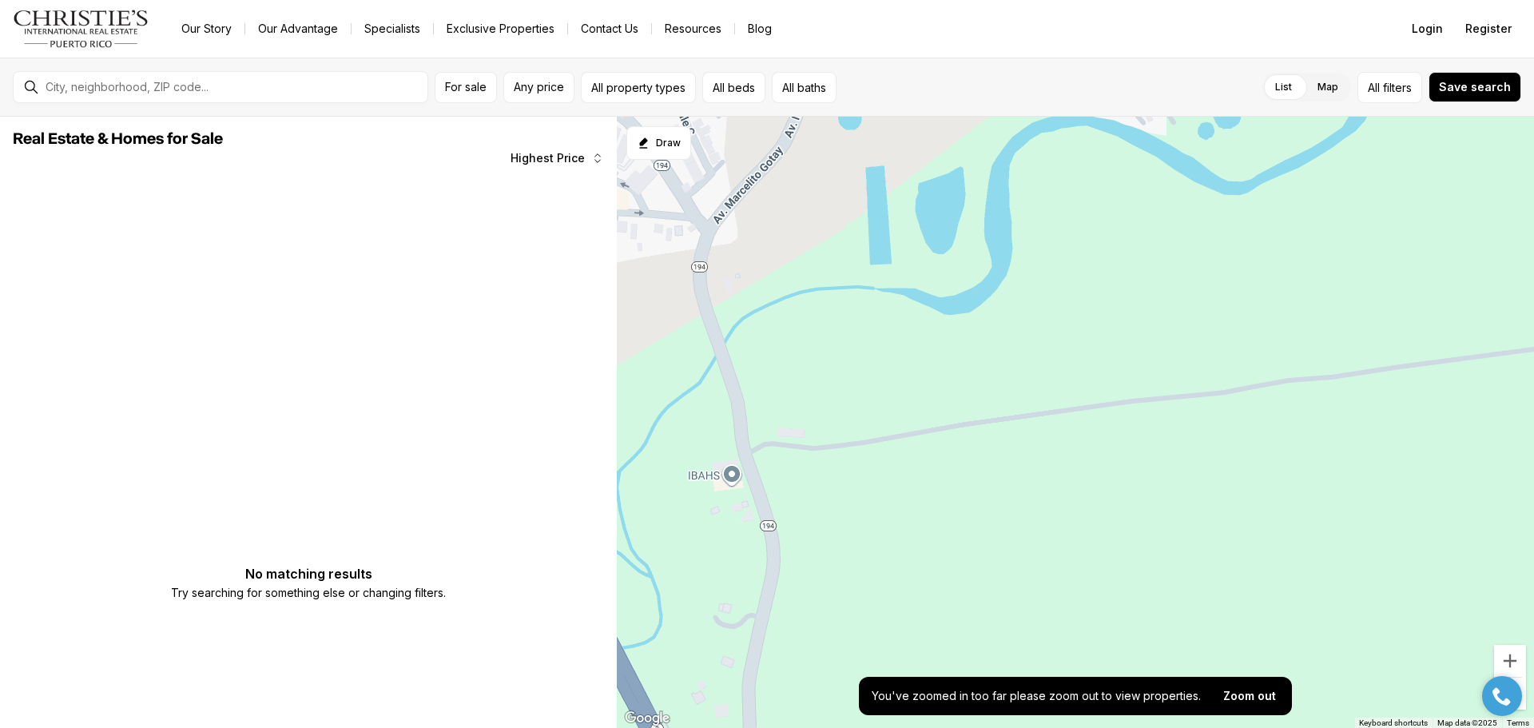
drag, startPoint x: 792, startPoint y: 457, endPoint x: 818, endPoint y: 561, distance: 106.9
click at [822, 596] on div at bounding box center [1075, 423] width 917 height 612
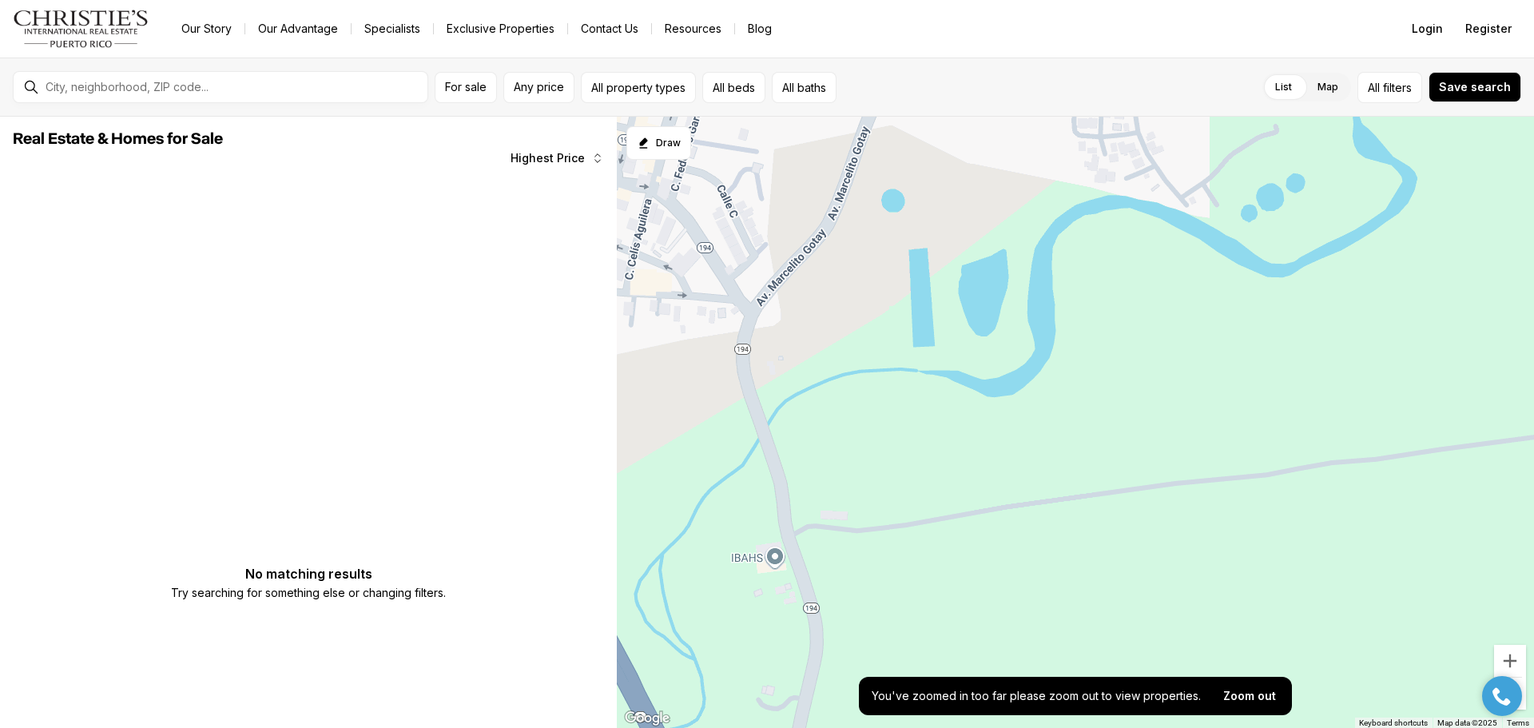
drag, startPoint x: 849, startPoint y: 434, endPoint x: 868, endPoint y: 462, distance: 33.2
click at [868, 462] on div at bounding box center [1075, 423] width 917 height 612
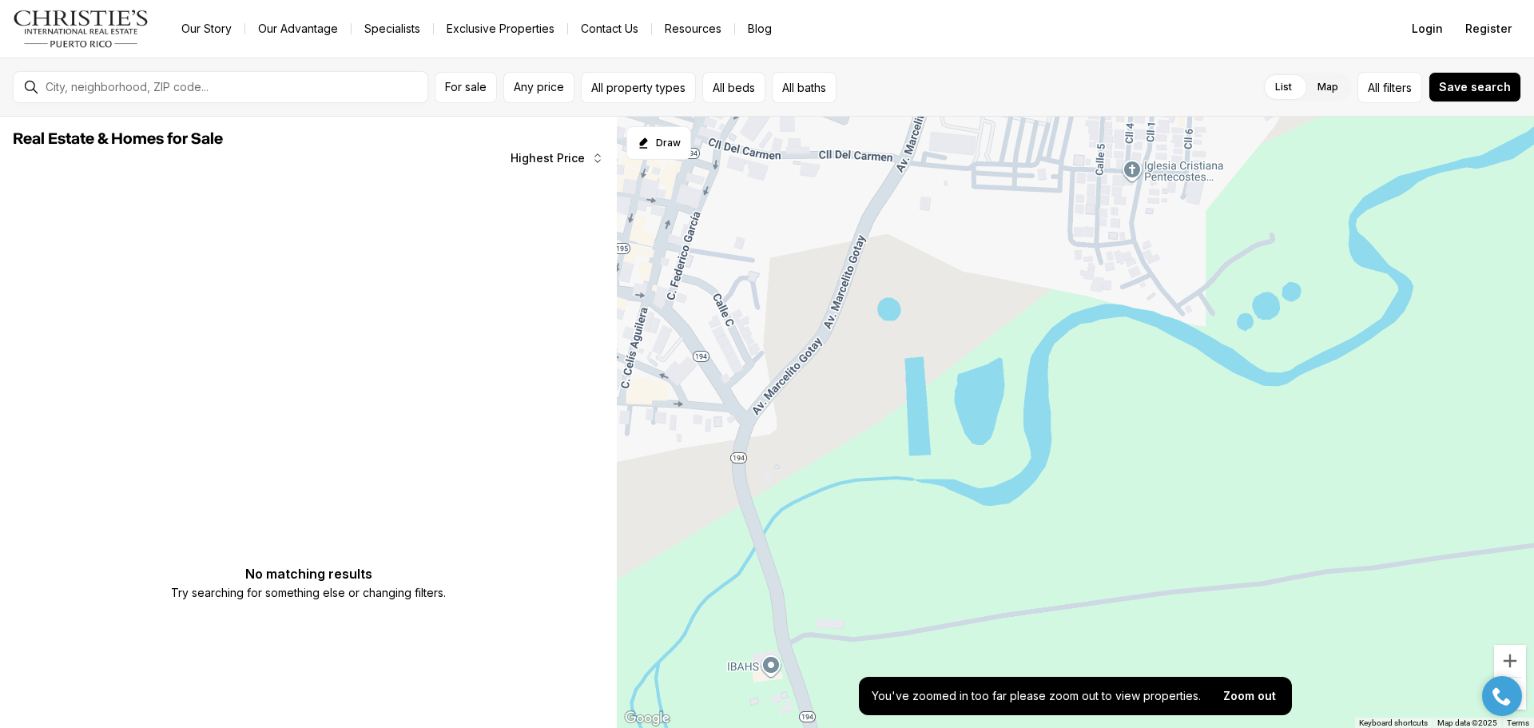
drag, startPoint x: 864, startPoint y: 331, endPoint x: 765, endPoint y: 490, distance: 187.3
click at [765, 490] on div at bounding box center [1075, 423] width 917 height 612
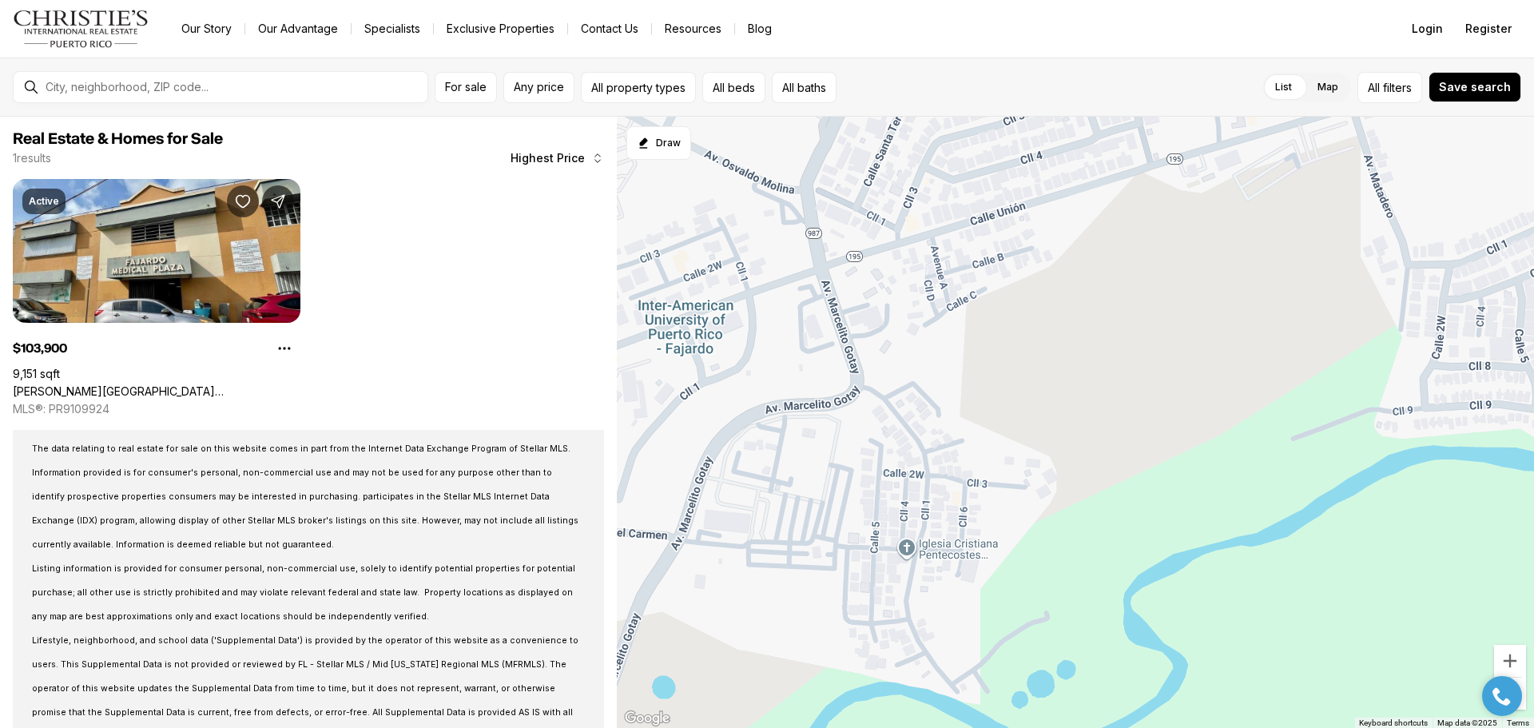
drag, startPoint x: 823, startPoint y: 350, endPoint x: 675, endPoint y: 601, distance: 292.2
click at [677, 599] on div "104K" at bounding box center [1075, 423] width 917 height 612
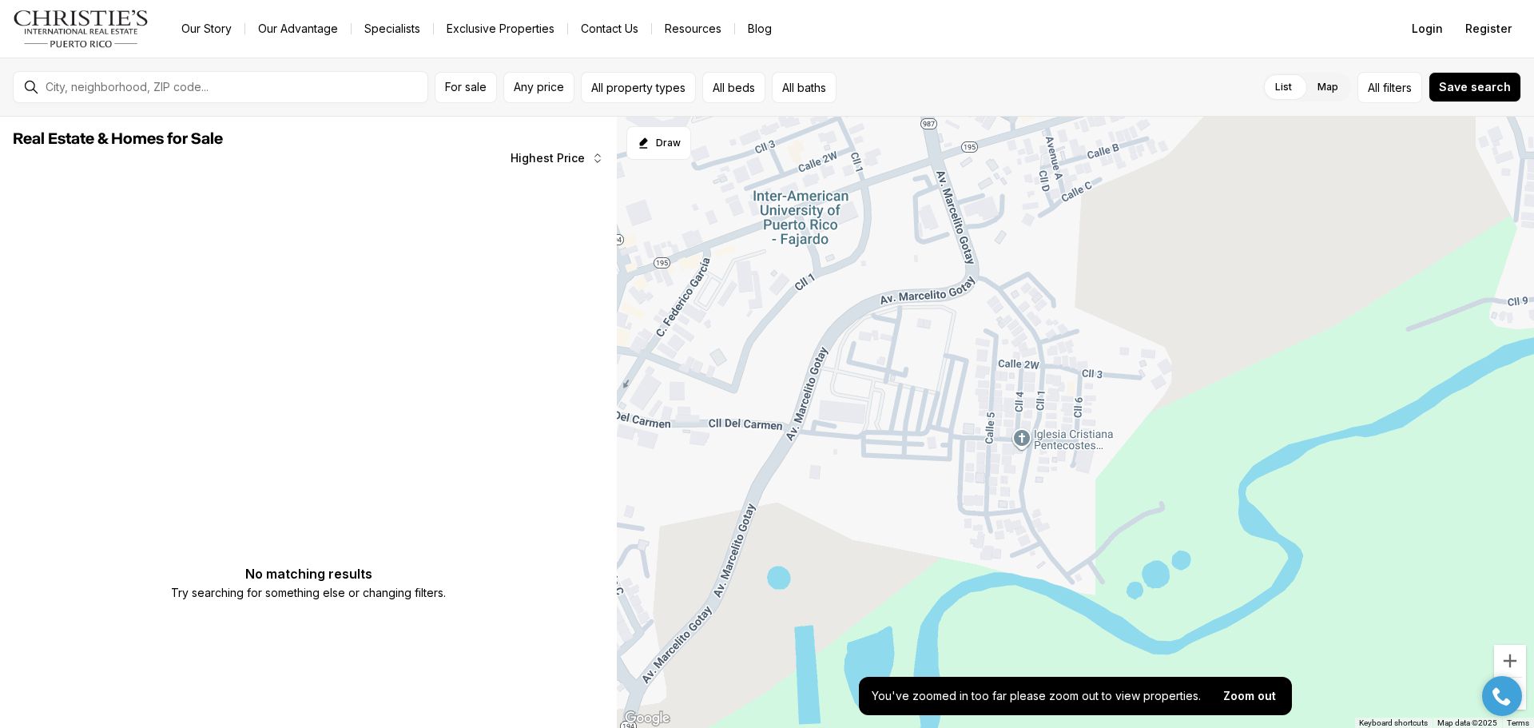
drag, startPoint x: 863, startPoint y: 403, endPoint x: 1001, endPoint y: 248, distance: 207.7
click at [1001, 248] on div at bounding box center [1075, 423] width 917 height 612
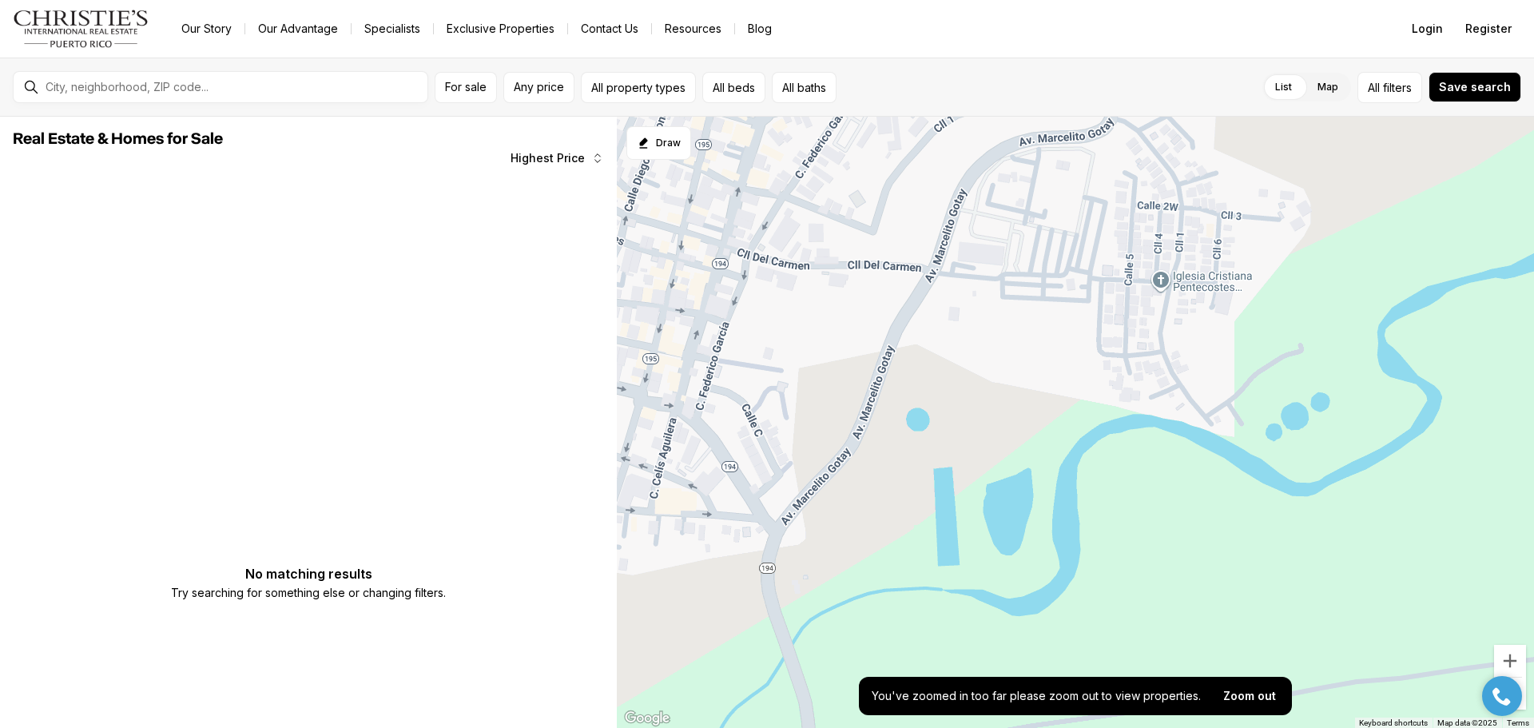
drag, startPoint x: 825, startPoint y: 459, endPoint x: 946, endPoint y: 331, distance: 176.3
click at [946, 331] on div at bounding box center [1075, 423] width 917 height 612
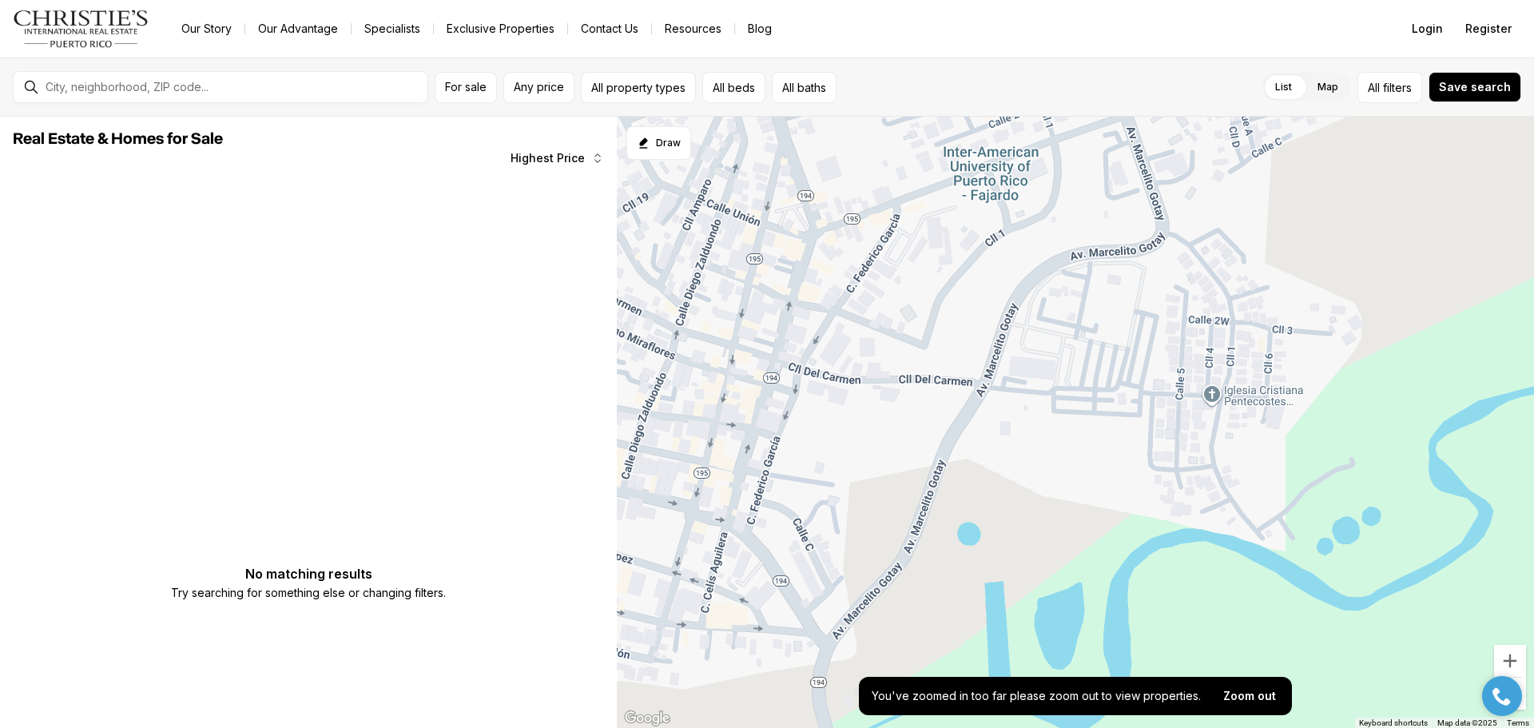
drag, startPoint x: 796, startPoint y: 548, endPoint x: 826, endPoint y: 690, distance: 145.2
click at [826, 690] on div at bounding box center [1075, 423] width 917 height 612
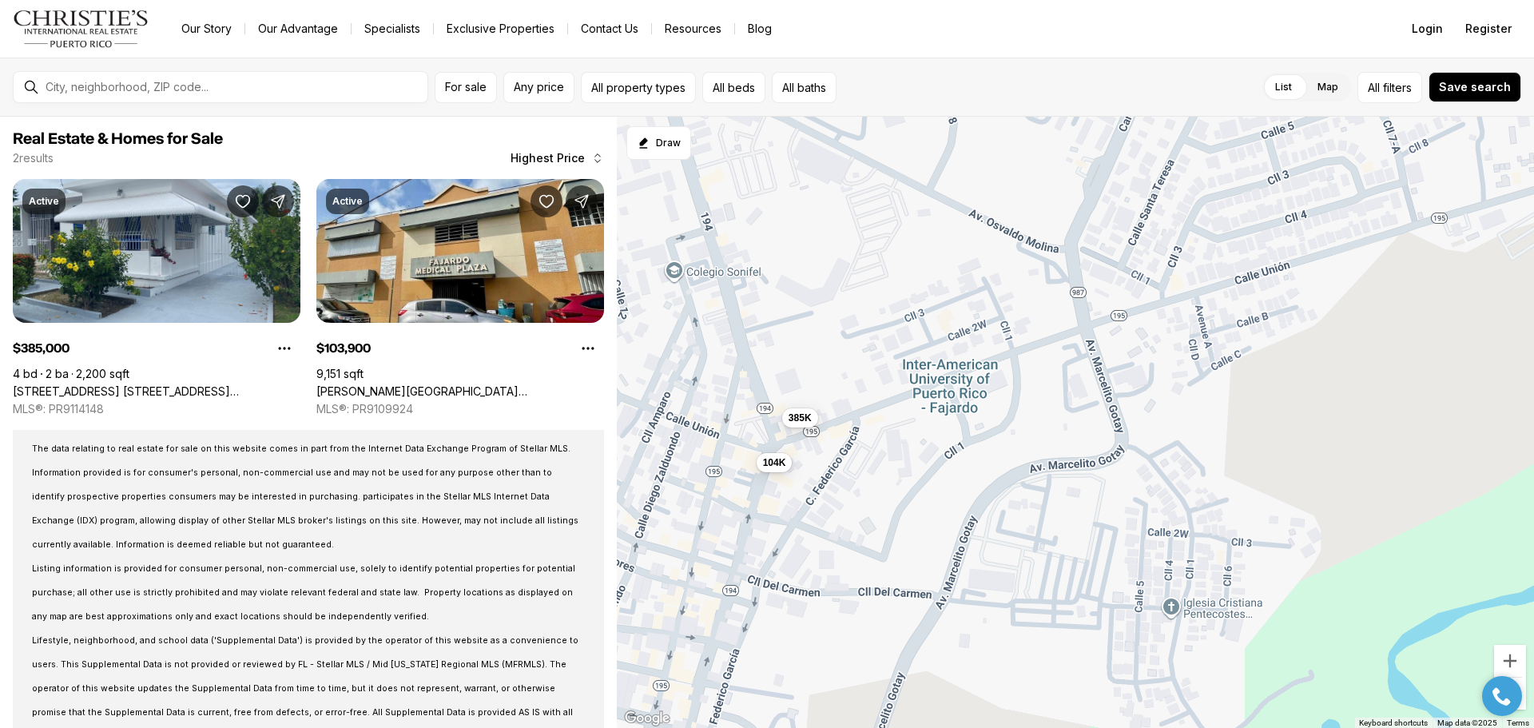
drag, startPoint x: 792, startPoint y: 445, endPoint x: 752, endPoint y: 637, distance: 195.8
click at [752, 637] on div "385K 104K" at bounding box center [1075, 423] width 917 height 612
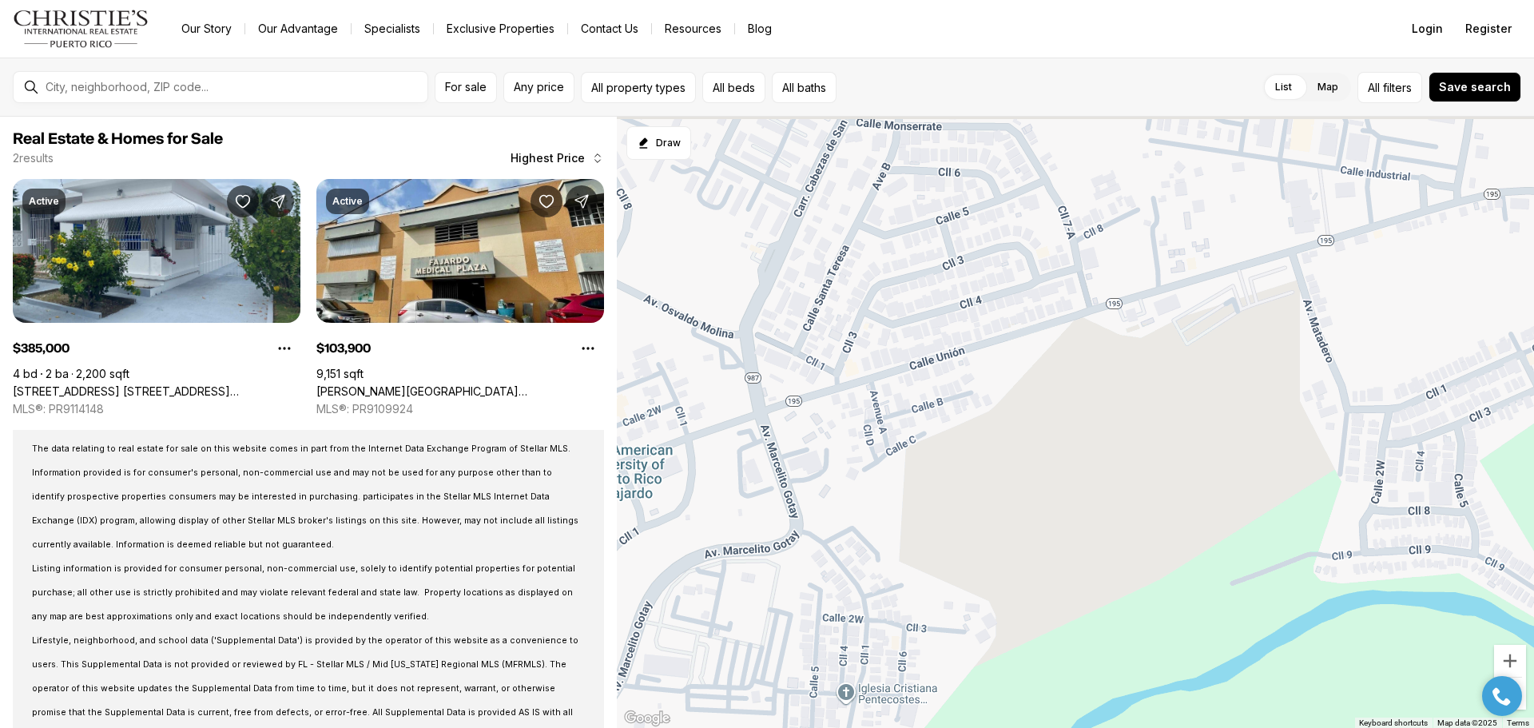
drag, startPoint x: 1060, startPoint y: 391, endPoint x: 744, endPoint y: 474, distance: 326.2
click at [721, 474] on div "385K 104K" at bounding box center [1075, 423] width 917 height 612
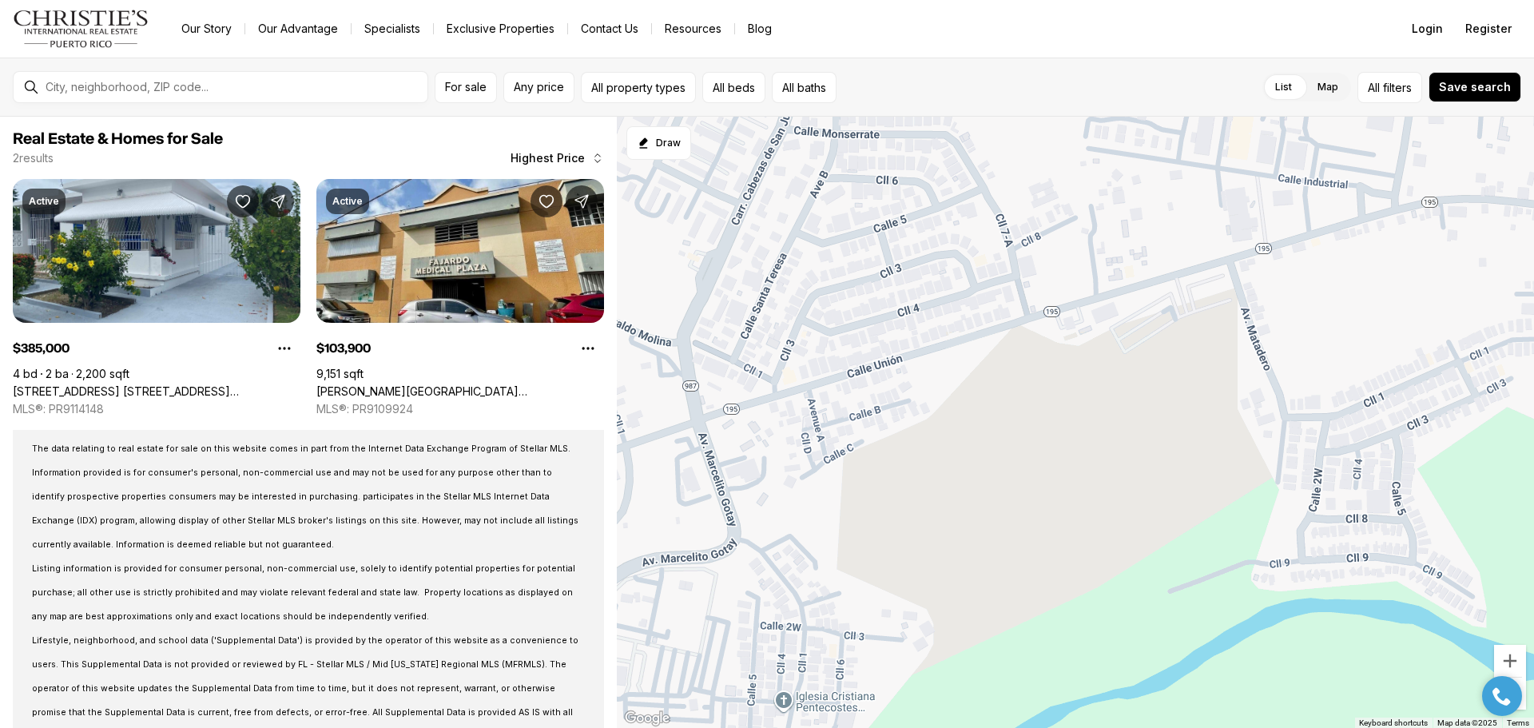
drag, startPoint x: 1037, startPoint y: 387, endPoint x: 707, endPoint y: 447, distance: 335.3
click at [711, 447] on div at bounding box center [1075, 423] width 917 height 612
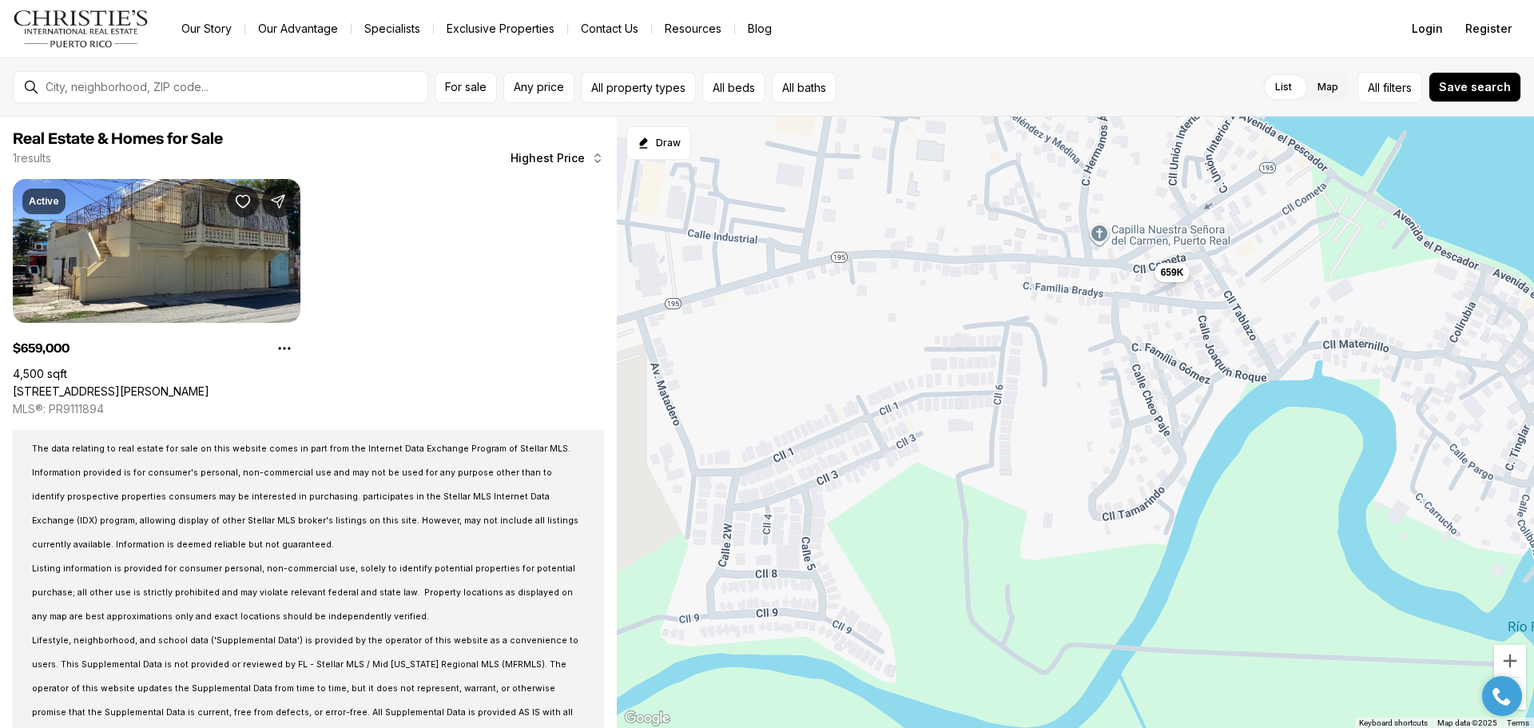
drag, startPoint x: 934, startPoint y: 463, endPoint x: 941, endPoint y: 345, distance: 118.4
click at [941, 345] on div "659K" at bounding box center [1075, 423] width 917 height 612
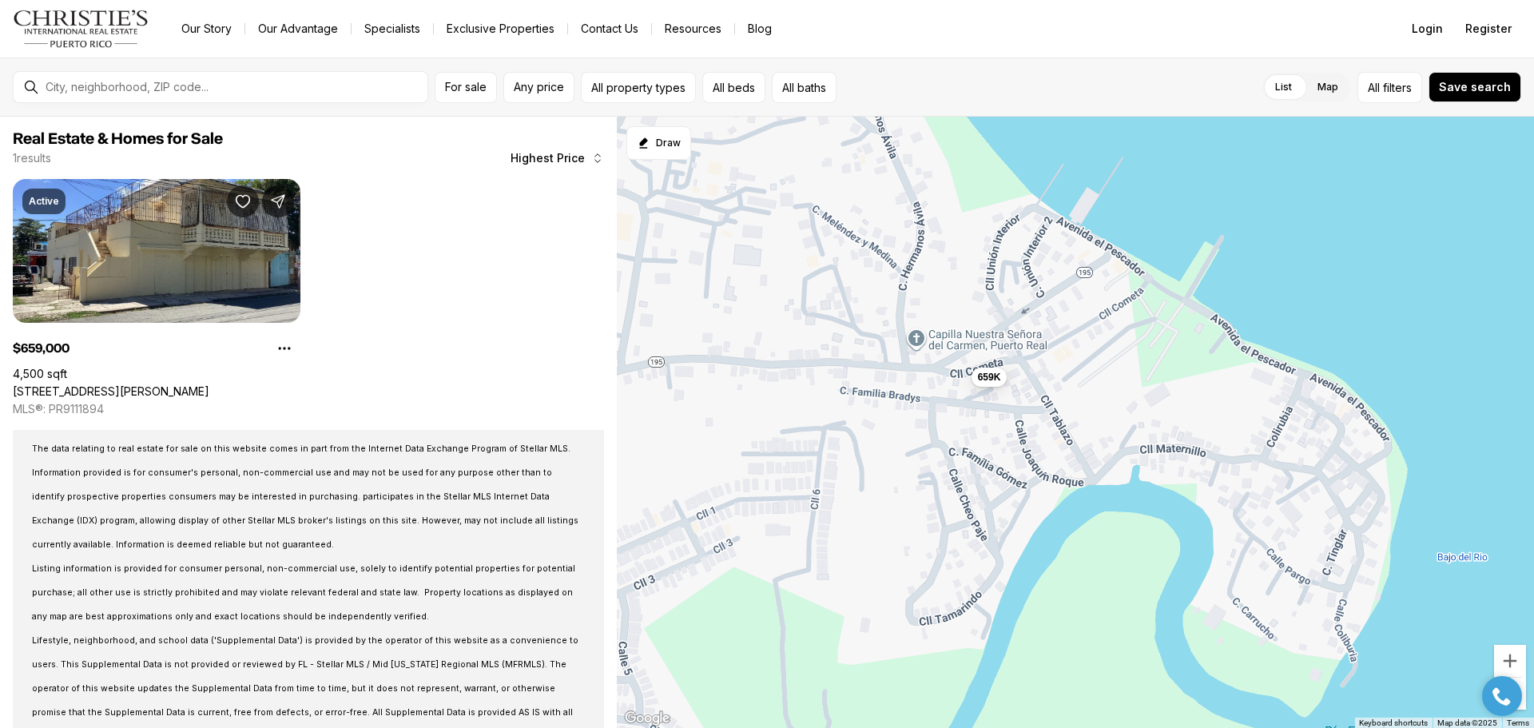
drag, startPoint x: 1101, startPoint y: 249, endPoint x: 925, endPoint y: 391, distance: 226.6
click at [925, 391] on div "659K" at bounding box center [1075, 423] width 917 height 612
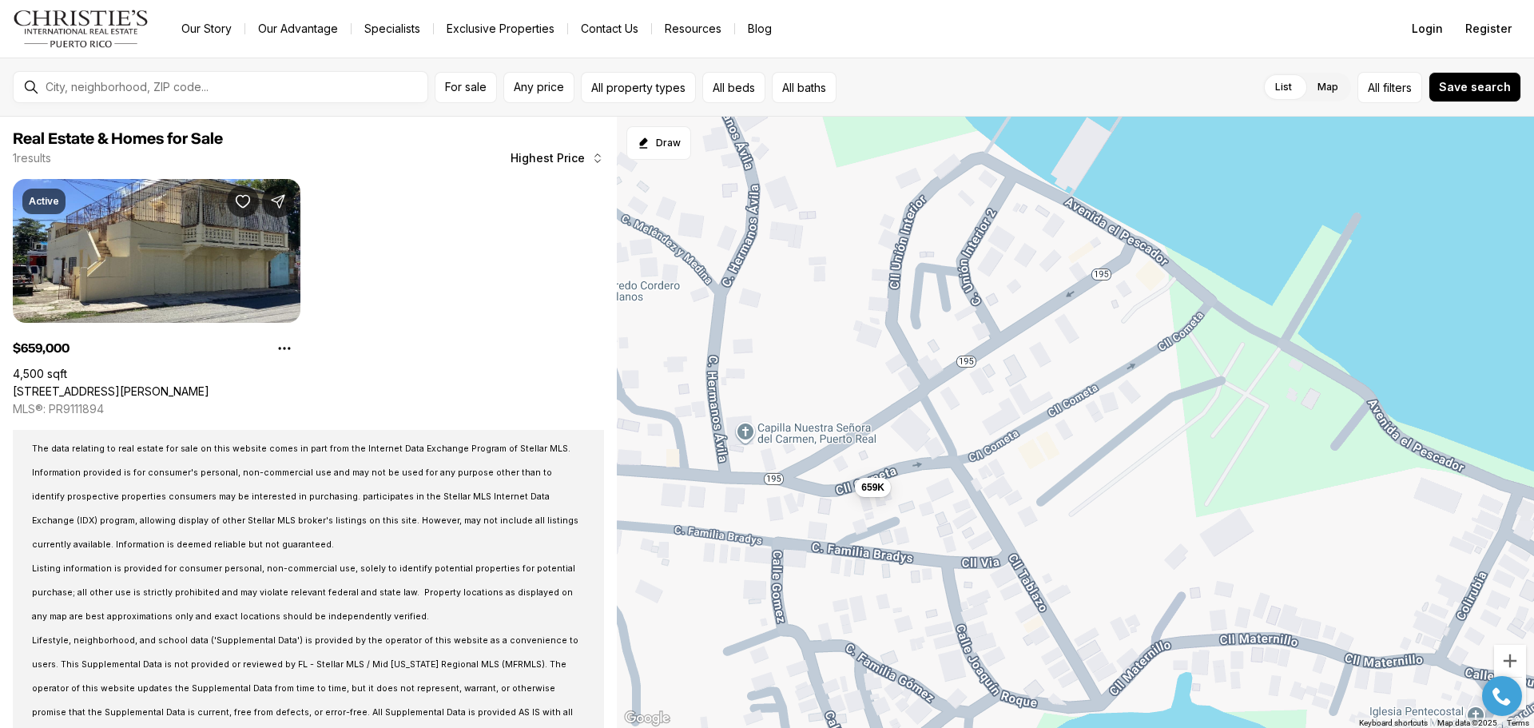
drag, startPoint x: 1033, startPoint y: 310, endPoint x: 871, endPoint y: 432, distance: 202.4
click at [871, 432] on div "659K" at bounding box center [1075, 423] width 917 height 612
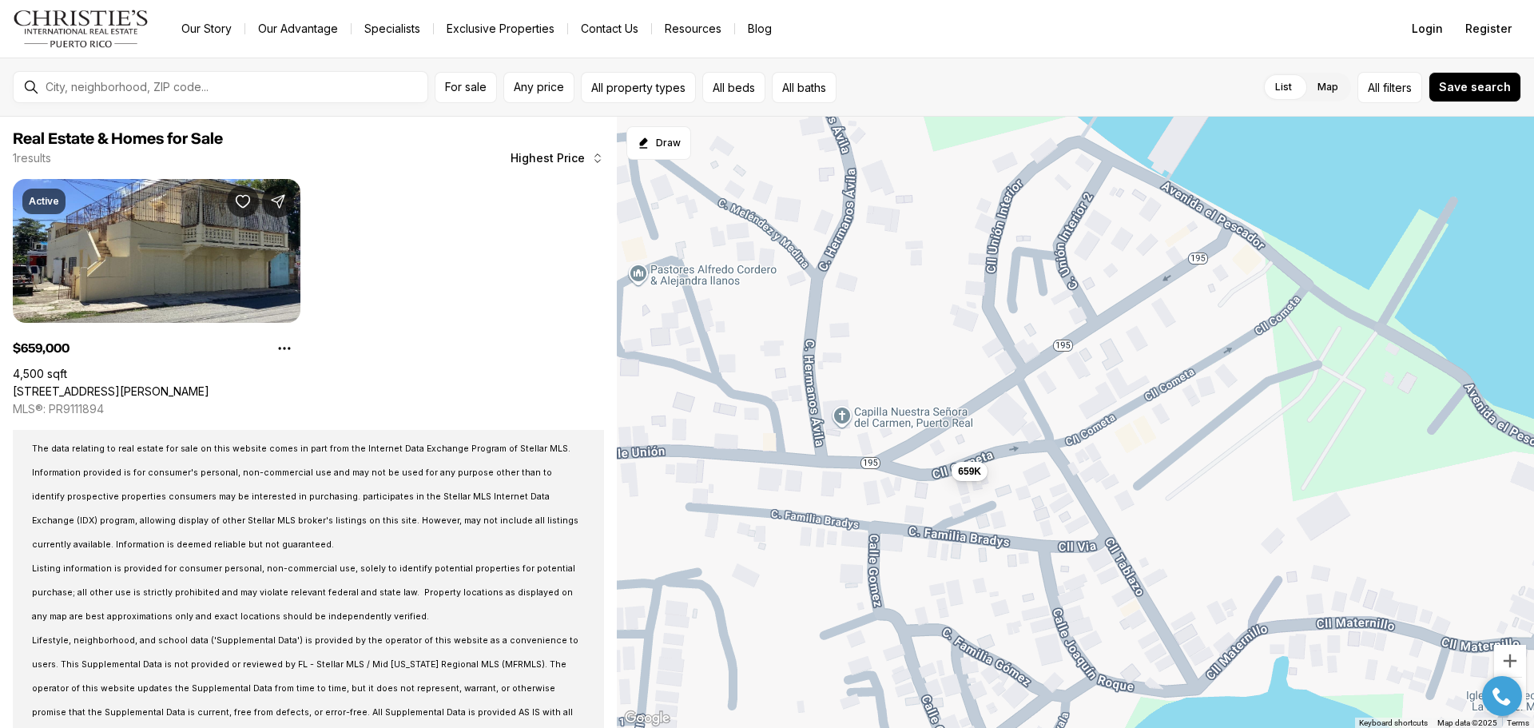
drag, startPoint x: 835, startPoint y: 435, endPoint x: 934, endPoint y: 419, distance: 100.5
click at [934, 419] on div "659K" at bounding box center [1075, 423] width 917 height 612
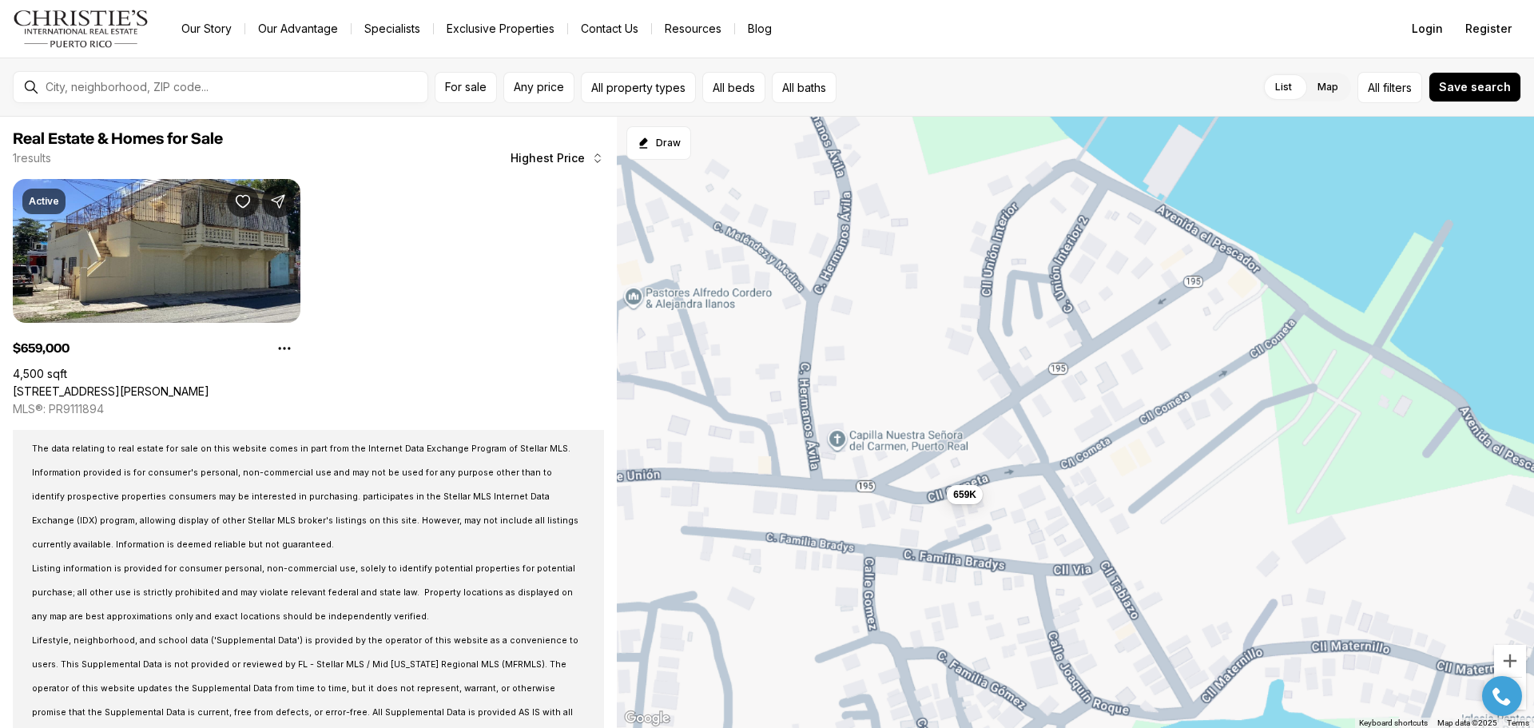
drag, startPoint x: 740, startPoint y: 483, endPoint x: 990, endPoint y: 470, distance: 250.3
click at [990, 470] on div "659K" at bounding box center [1075, 423] width 917 height 612
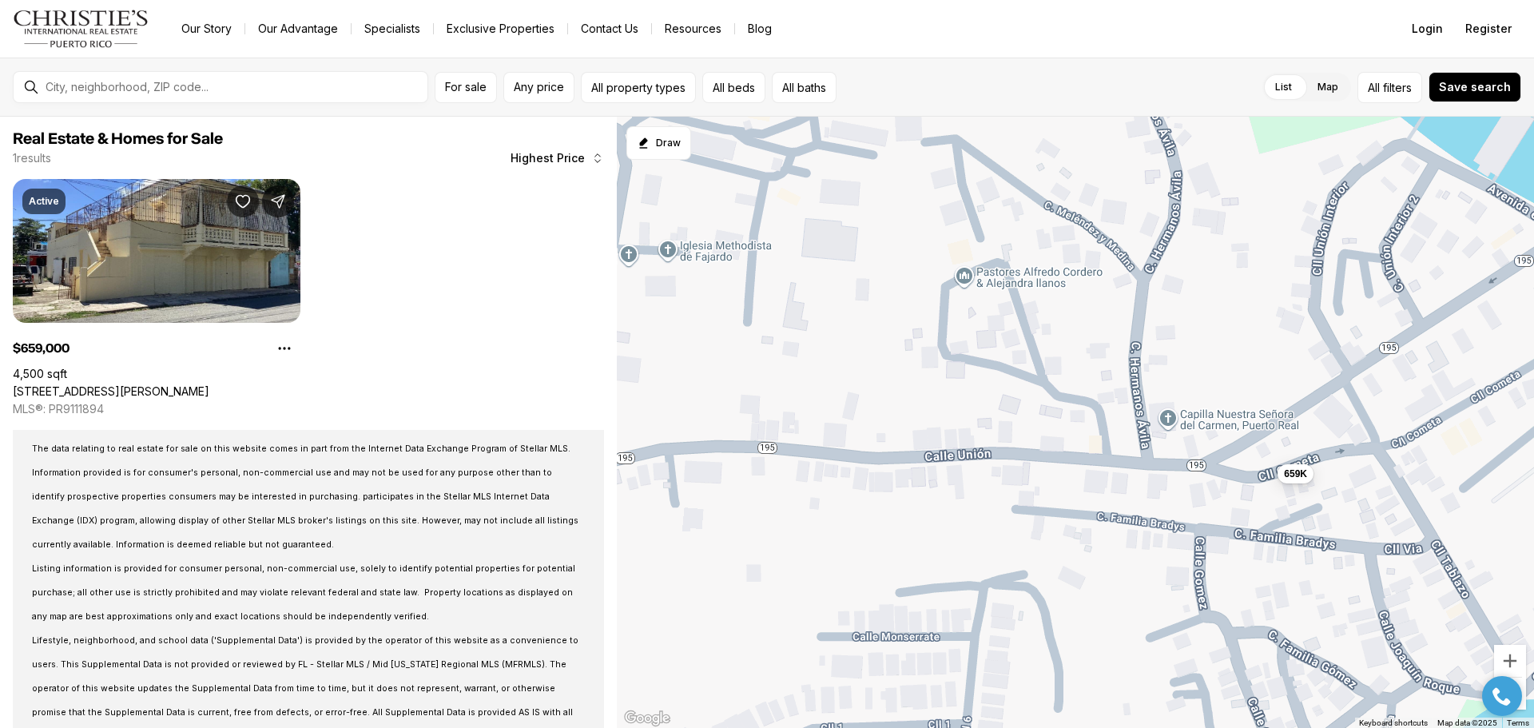
drag, startPoint x: 903, startPoint y: 474, endPoint x: 1002, endPoint y: 472, distance: 99.1
click at [1002, 472] on div "659K" at bounding box center [1075, 423] width 917 height 612
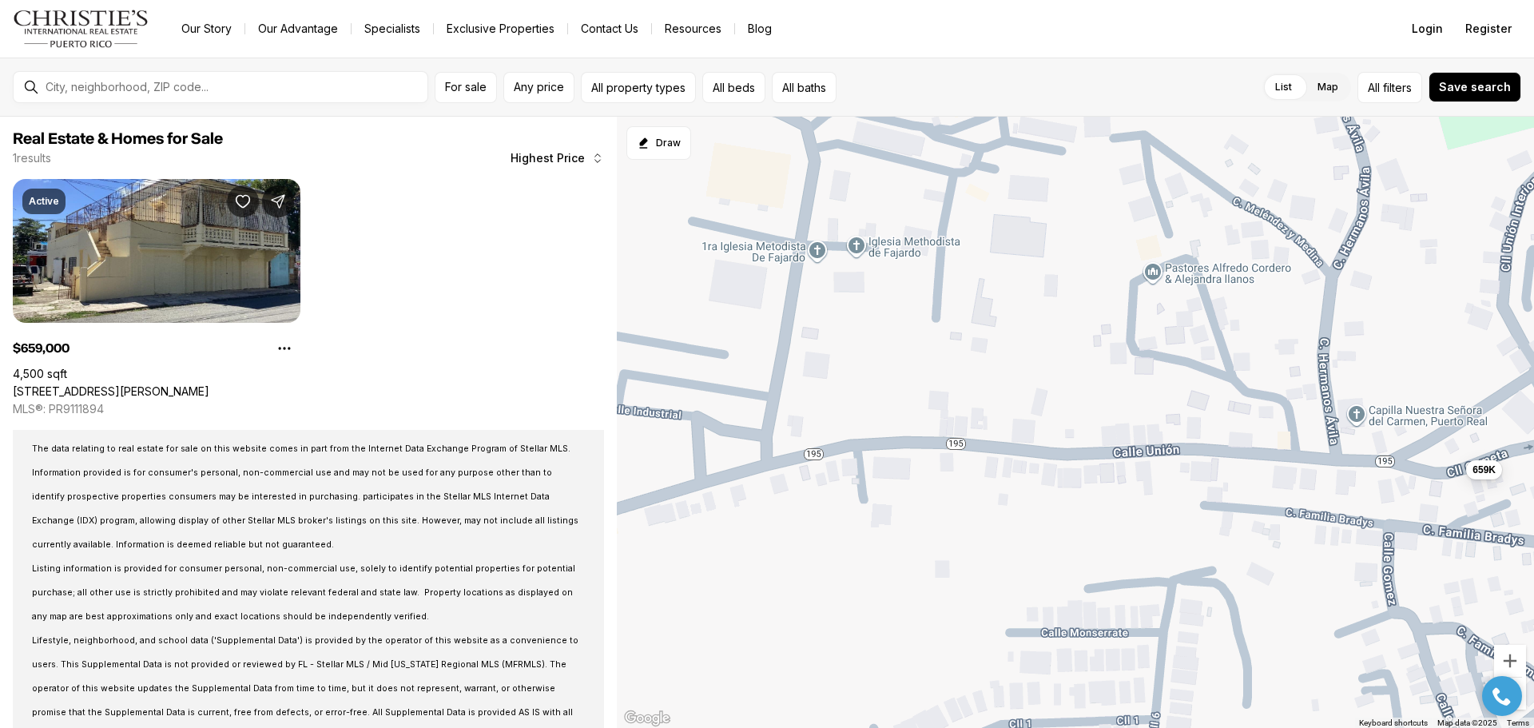
drag, startPoint x: 834, startPoint y: 494, endPoint x: 1069, endPoint y: 446, distance: 240.4
click at [1069, 446] on div "659K" at bounding box center [1075, 423] width 917 height 612
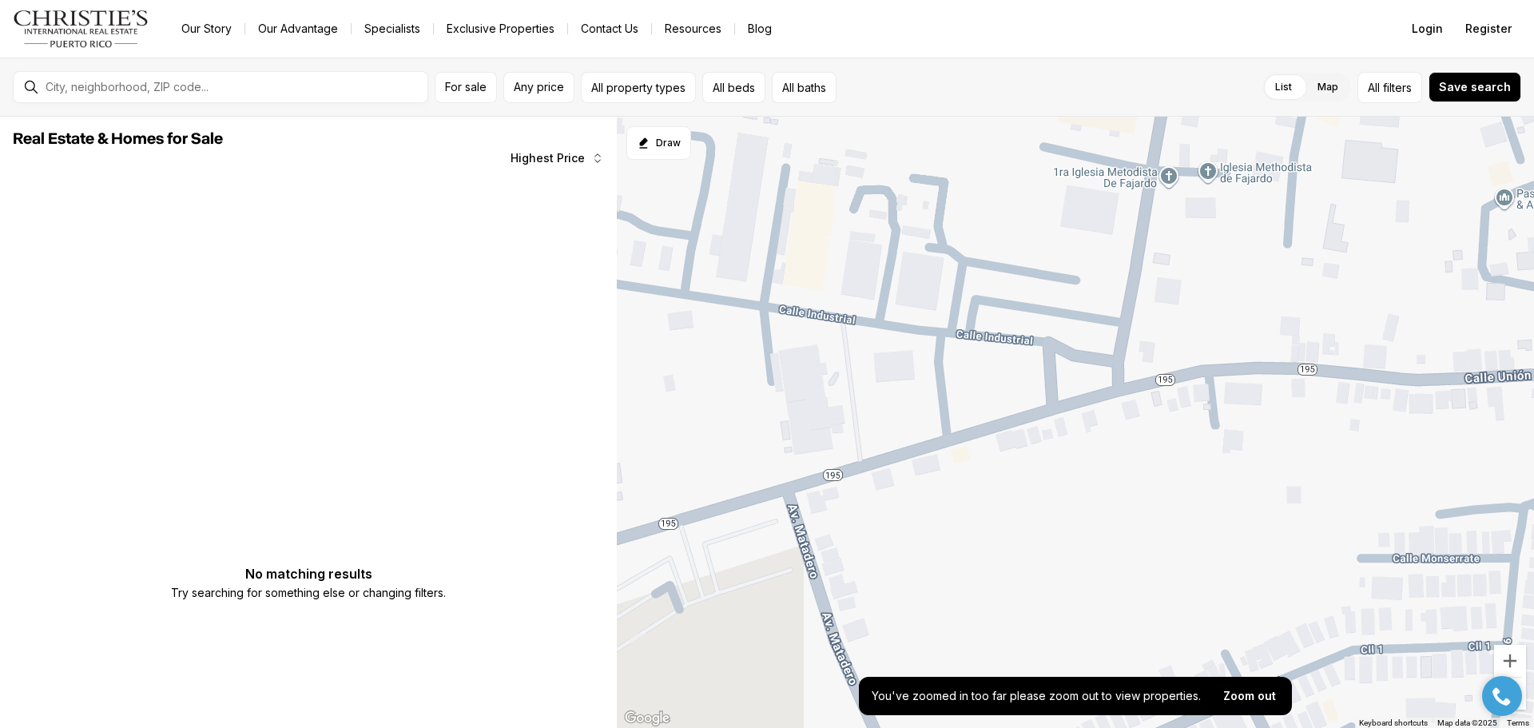
drag, startPoint x: 849, startPoint y: 509, endPoint x: 856, endPoint y: 503, distance: 9.1
click at [856, 503] on div at bounding box center [1075, 423] width 917 height 612
drag, startPoint x: 834, startPoint y: 494, endPoint x: 934, endPoint y: 418, distance: 126.0
click at [930, 423] on div at bounding box center [1075, 423] width 917 height 612
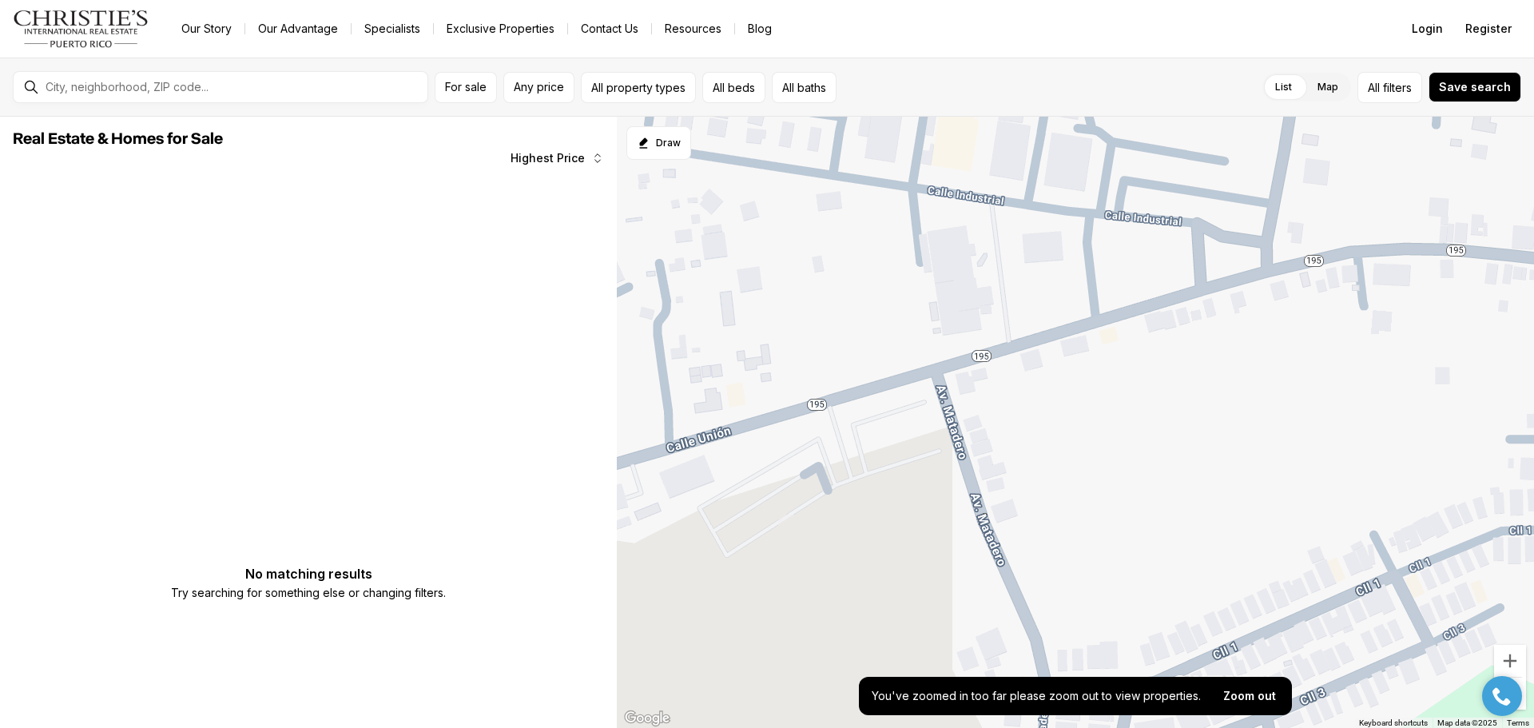
drag, startPoint x: 887, startPoint y: 410, endPoint x: 1038, endPoint y: 361, distance: 158.6
click at [1036, 361] on div at bounding box center [1075, 423] width 917 height 612
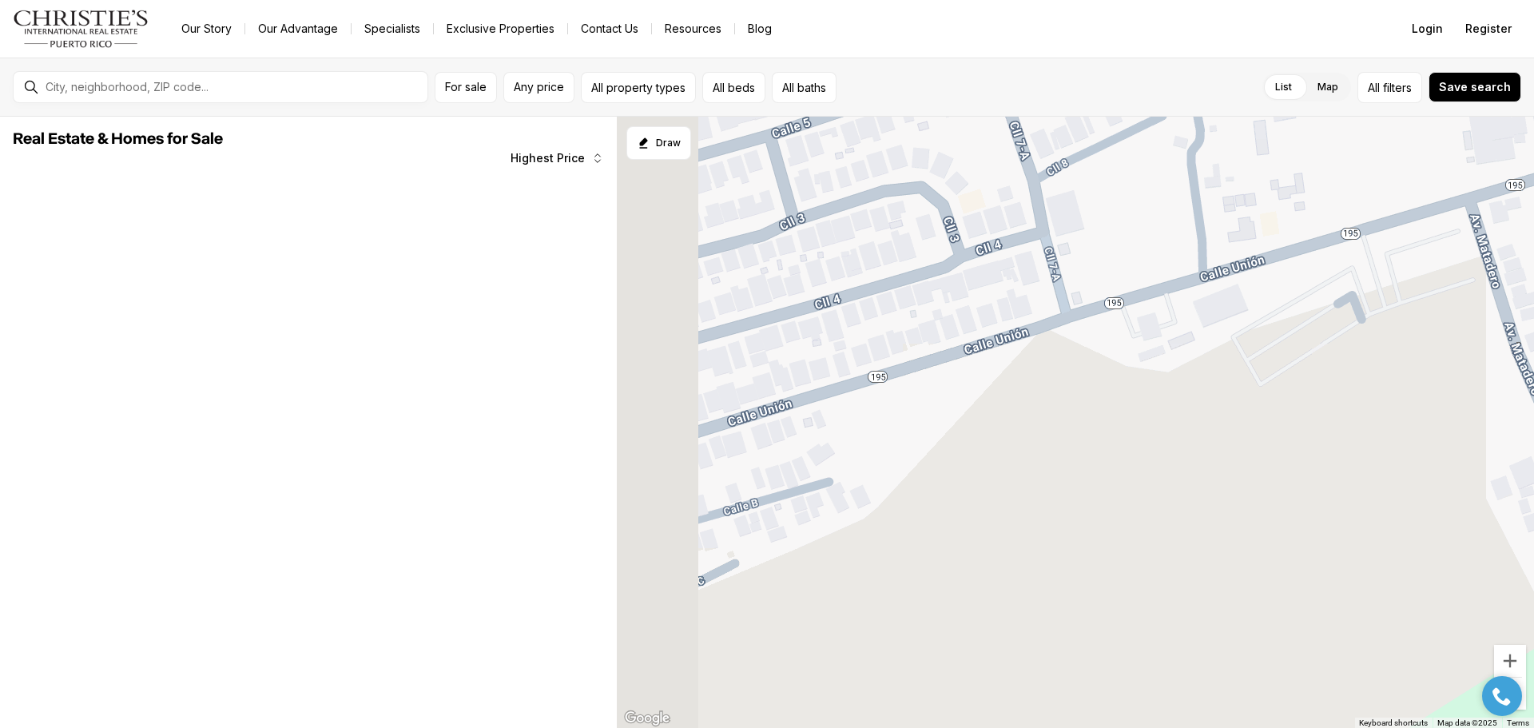
drag, startPoint x: 840, startPoint y: 427, endPoint x: 1052, endPoint y: 358, distance: 222.8
click at [1052, 358] on div at bounding box center [1075, 423] width 917 height 612
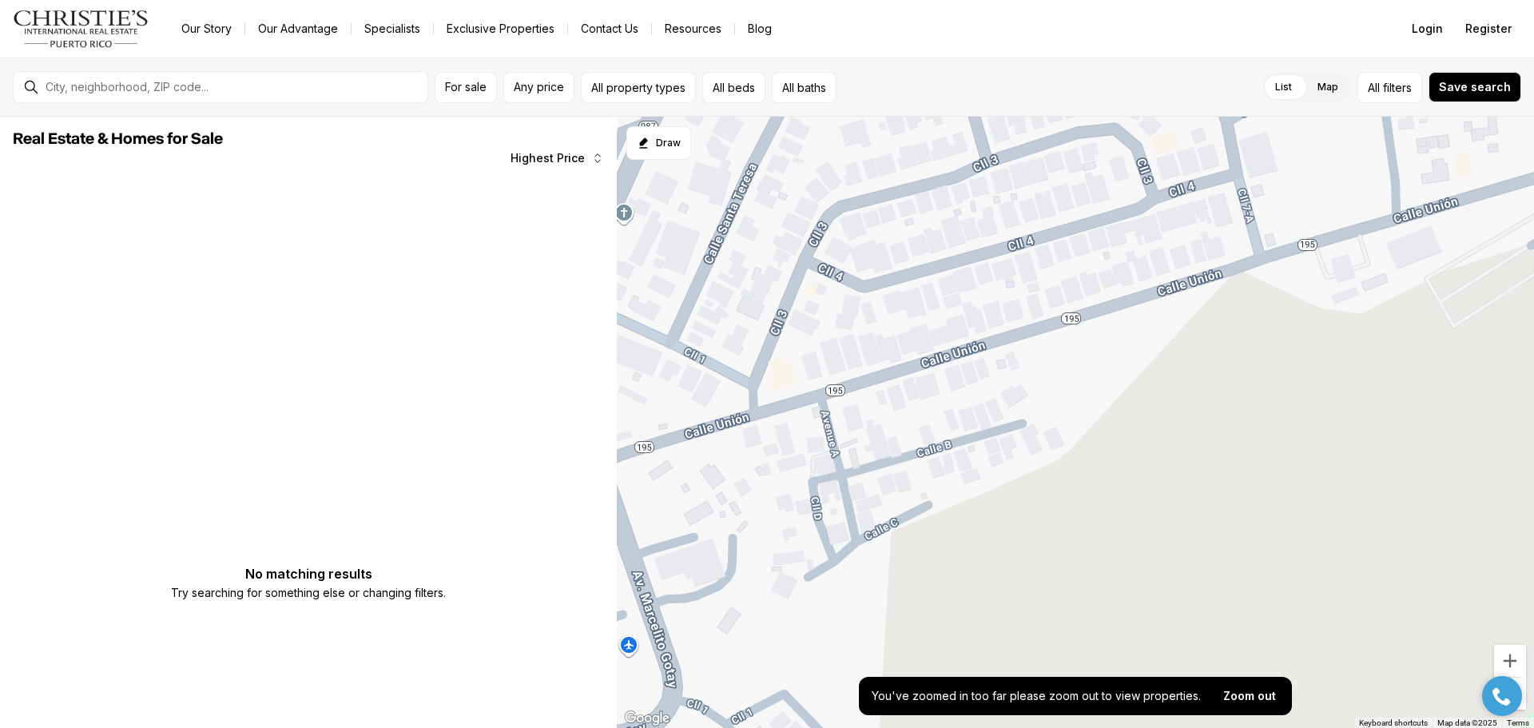
drag, startPoint x: 912, startPoint y: 406, endPoint x: 1042, endPoint y: 363, distance: 136.4
click at [1042, 363] on div at bounding box center [1075, 423] width 917 height 612
